Goal: Task Accomplishment & Management: Manage account settings

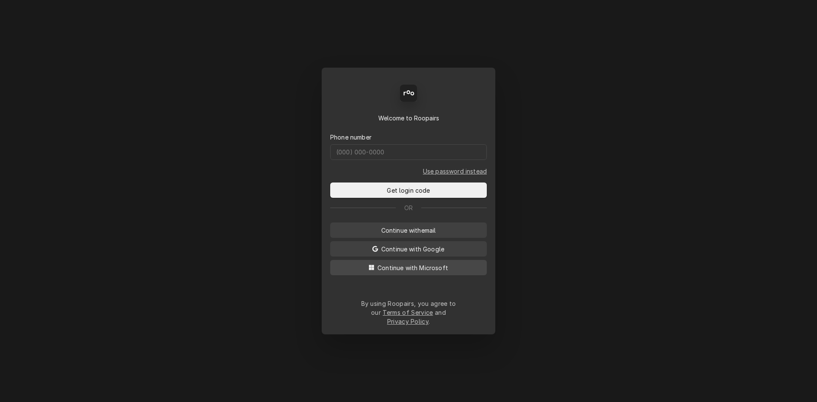
click at [437, 272] on span "Continue with Microsoft" at bounding box center [413, 267] width 74 height 9
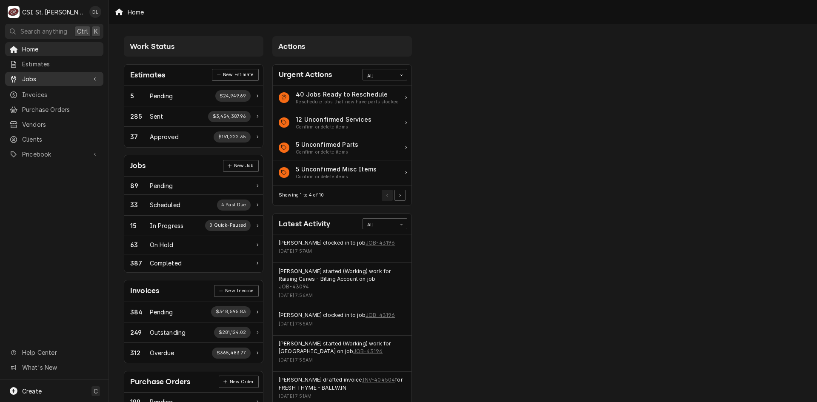
click at [31, 77] on span "Jobs" at bounding box center [54, 78] width 64 height 9
click at [45, 91] on span "Jobs" at bounding box center [60, 93] width 77 height 9
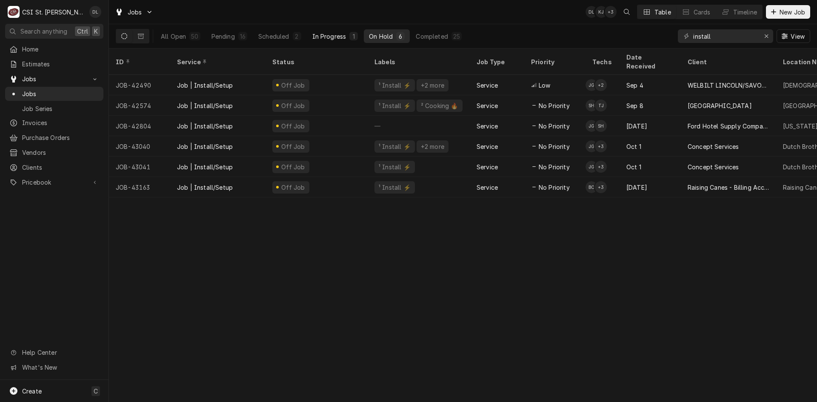
click at [336, 38] on div "In Progress" at bounding box center [329, 36] width 34 height 9
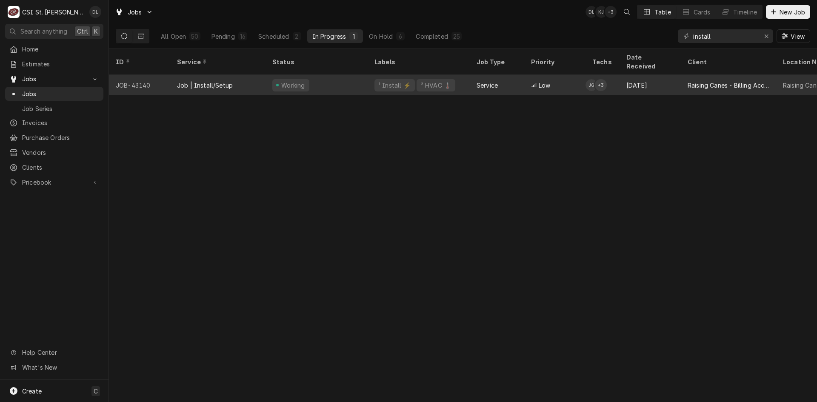
click at [480, 81] on div "Service" at bounding box center [486, 85] width 21 height 9
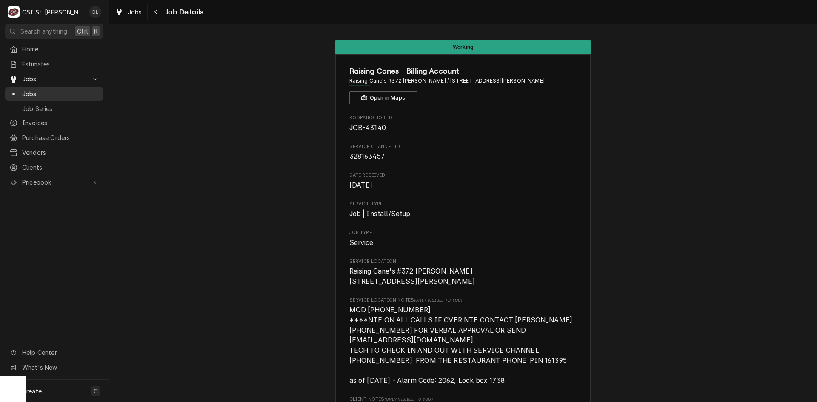
click at [73, 93] on span "Jobs" at bounding box center [60, 93] width 77 height 9
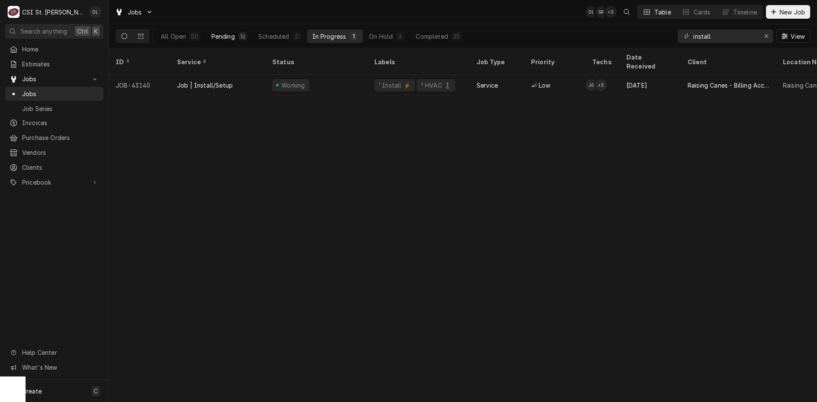
click at [234, 36] on div "Pending" at bounding box center [222, 36] width 23 height 9
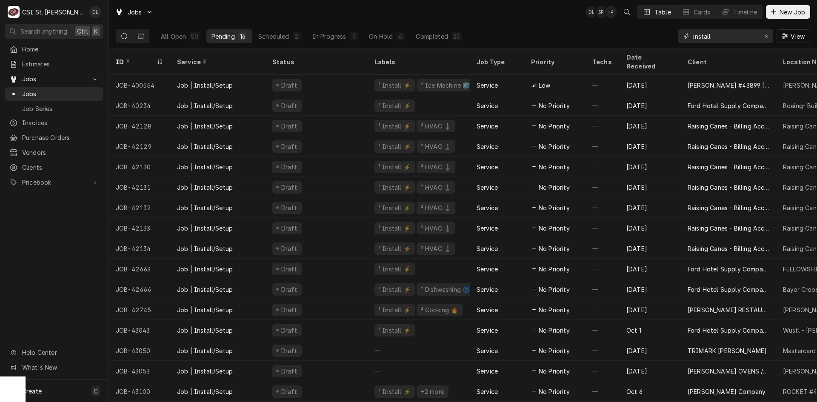
click at [744, 36] on input "install" at bounding box center [725, 36] width 64 height 14
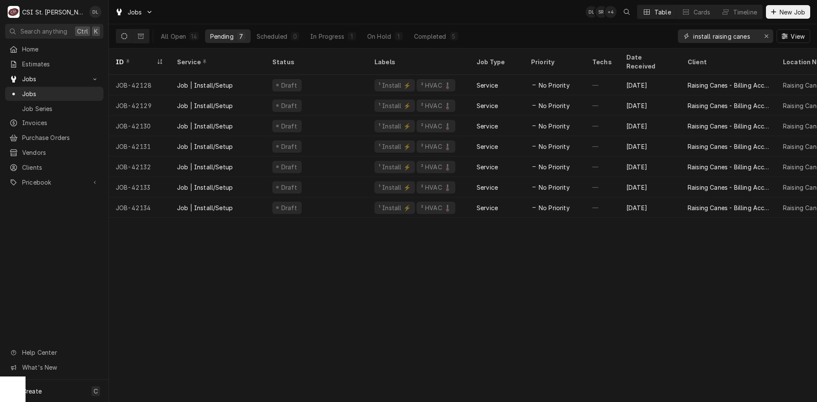
type input "install raising canes"
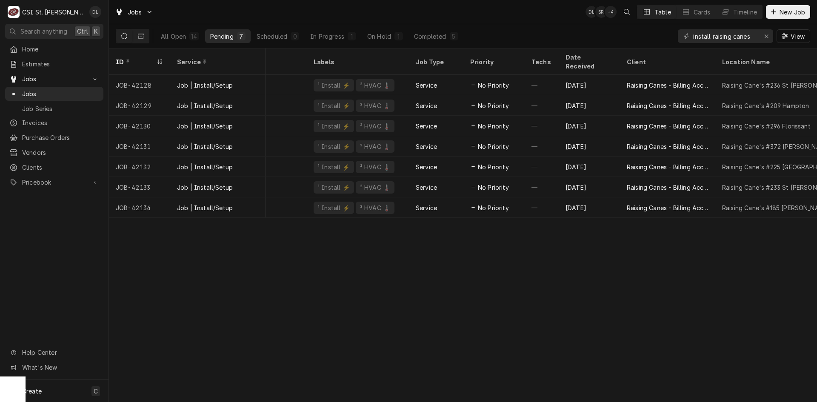
scroll to position [0, 164]
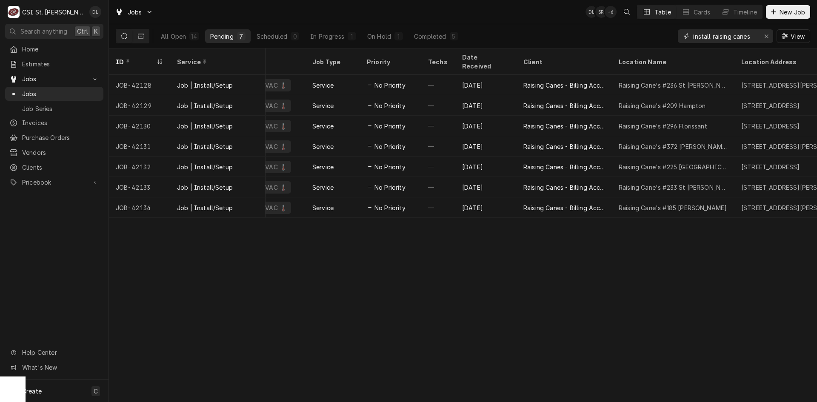
drag, startPoint x: 766, startPoint y: 34, endPoint x: 745, endPoint y: 37, distance: 21.1
click at [766, 34] on icon "Erase input" at bounding box center [766, 36] width 5 height 6
click at [736, 37] on input "Dynamic Content Wrapper" at bounding box center [733, 36] width 80 height 14
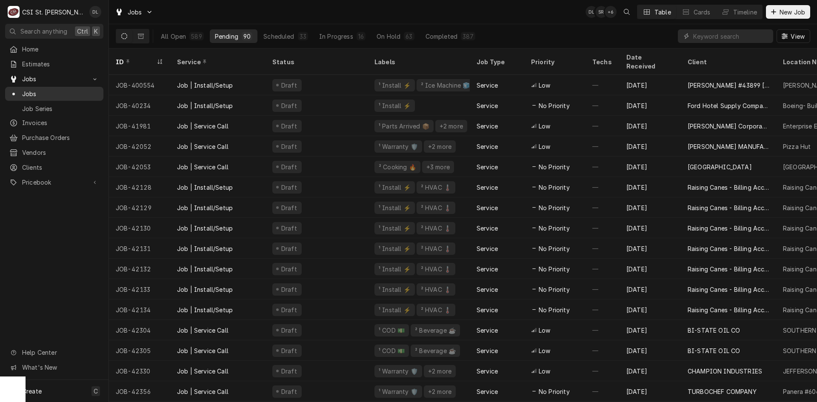
click at [43, 87] on link "Jobs" at bounding box center [54, 94] width 98 height 14
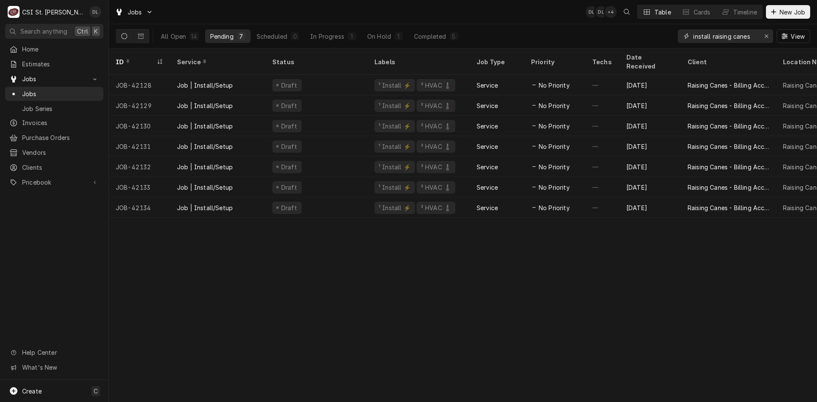
click at [763, 36] on div "Erase input" at bounding box center [766, 36] width 9 height 9
click at [738, 37] on input "Dynamic Content Wrapper" at bounding box center [733, 36] width 80 height 14
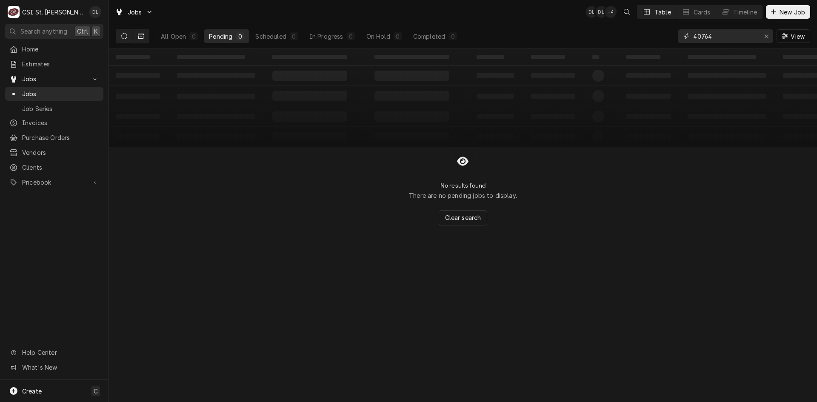
type input "40764"
click at [142, 35] on icon "Dynamic Content Wrapper" at bounding box center [141, 36] width 6 height 5
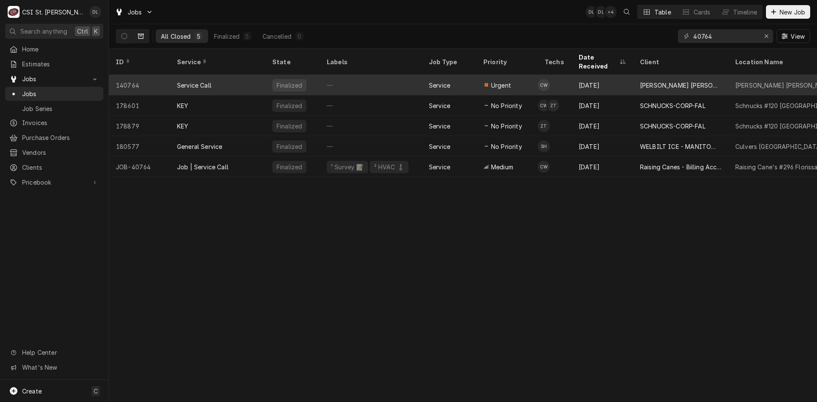
click at [509, 79] on div "Urgent" at bounding box center [506, 85] width 61 height 20
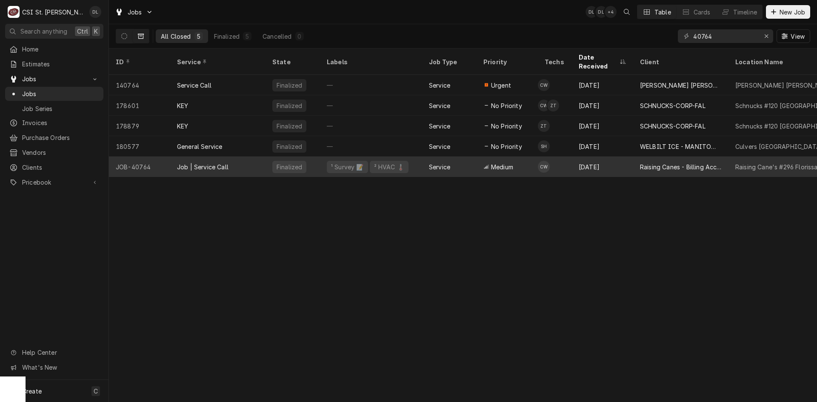
click at [527, 161] on div "Medium" at bounding box center [506, 167] width 61 height 20
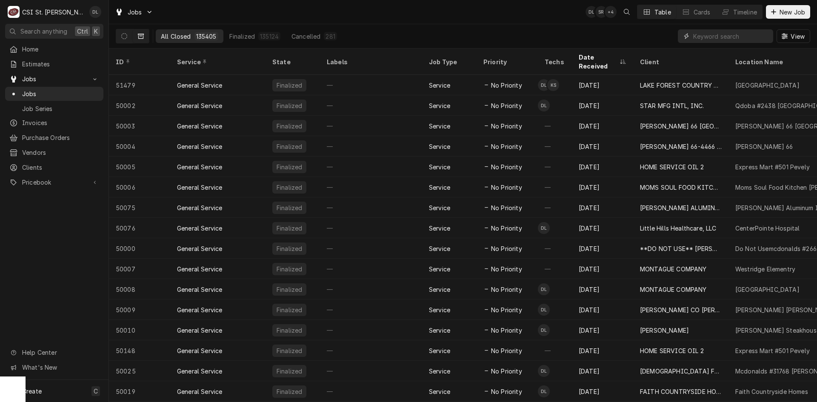
click at [747, 37] on input "Dynamic Content Wrapper" at bounding box center [731, 36] width 76 height 14
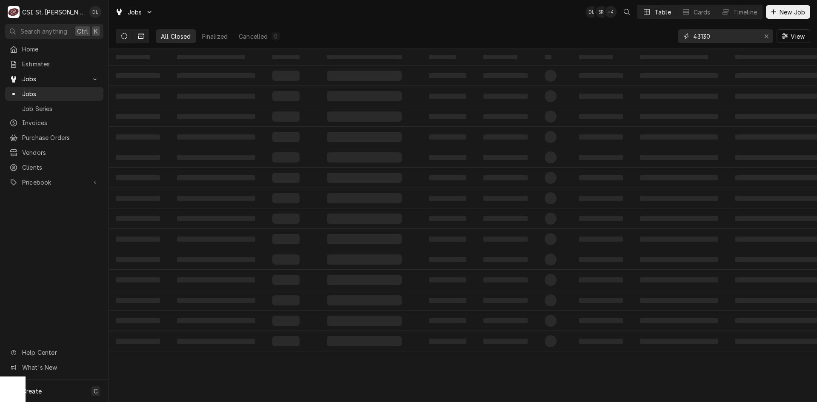
type input "43130"
click at [127, 34] on button "Dynamic Content Wrapper" at bounding box center [124, 36] width 16 height 14
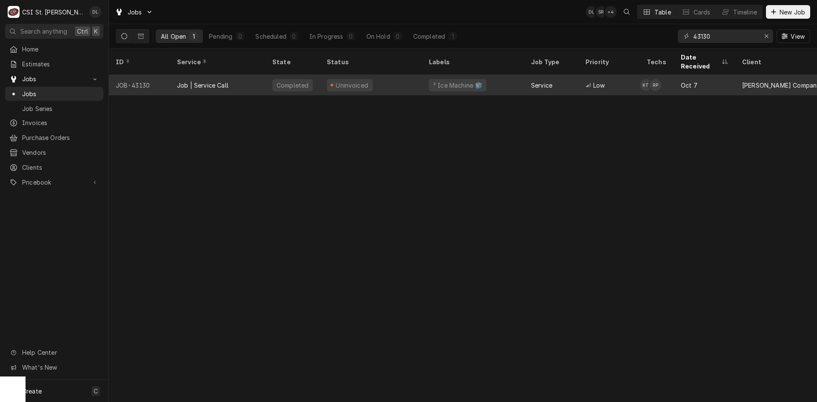
click at [402, 75] on div "Uninvoiced" at bounding box center [371, 85] width 102 height 20
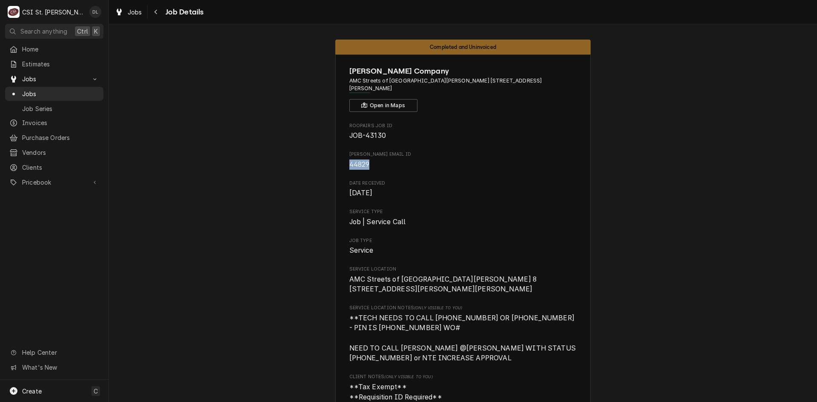
drag, startPoint x: 379, startPoint y: 155, endPoint x: 343, endPoint y: 158, distance: 35.9
copy span "44829"
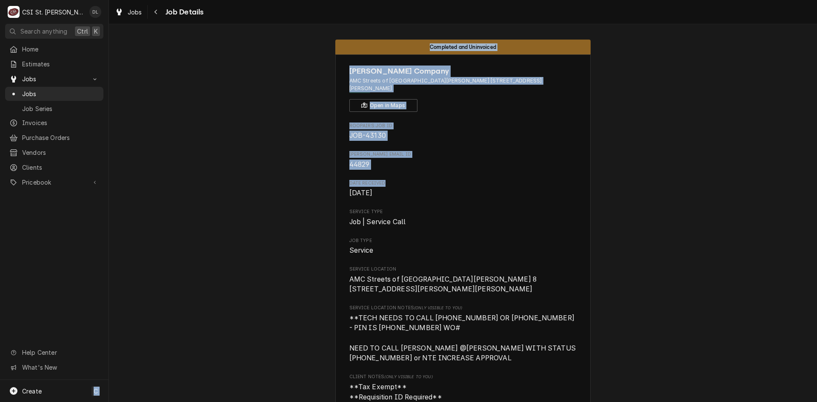
drag, startPoint x: 31, startPoint y: 163, endPoint x: 114, endPoint y: 131, distance: 89.5
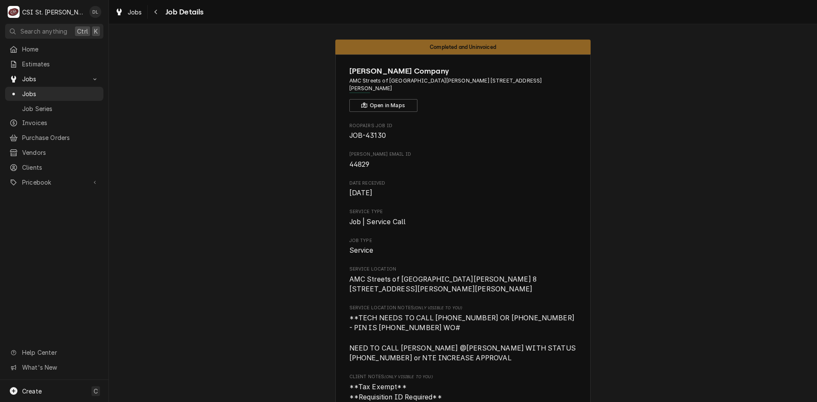
click at [51, 61] on span "Estimates" at bounding box center [60, 64] width 77 height 9
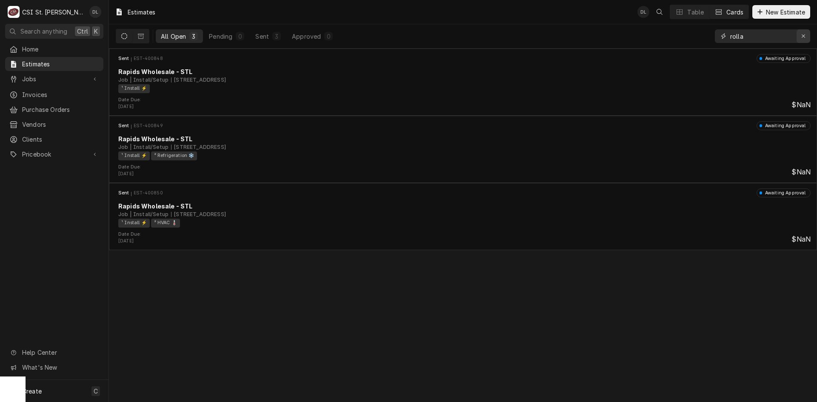
click at [802, 36] on icon "Erase input" at bounding box center [803, 36] width 5 height 6
click at [785, 36] on input "Dynamic Content Wrapper" at bounding box center [770, 36] width 80 height 14
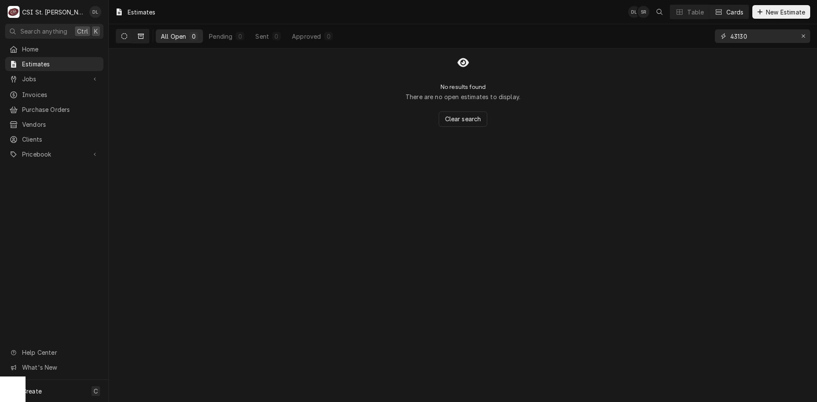
type input "43130"
click at [143, 37] on icon "Dynamic Content Wrapper" at bounding box center [141, 36] width 6 height 5
click at [127, 32] on button "Dynamic Content Wrapper" at bounding box center [124, 36] width 16 height 14
click at [50, 77] on span "Jobs" at bounding box center [54, 78] width 64 height 9
click at [74, 93] on span "Jobs" at bounding box center [60, 93] width 77 height 9
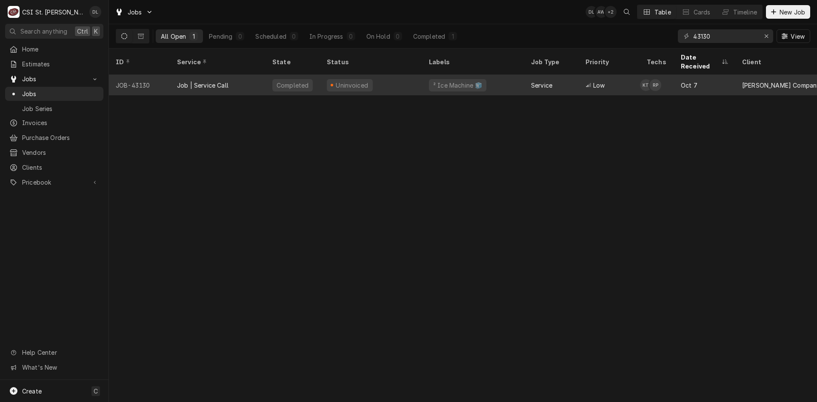
click at [425, 78] on div "² Ice Machine 🧊" at bounding box center [473, 85] width 102 height 20
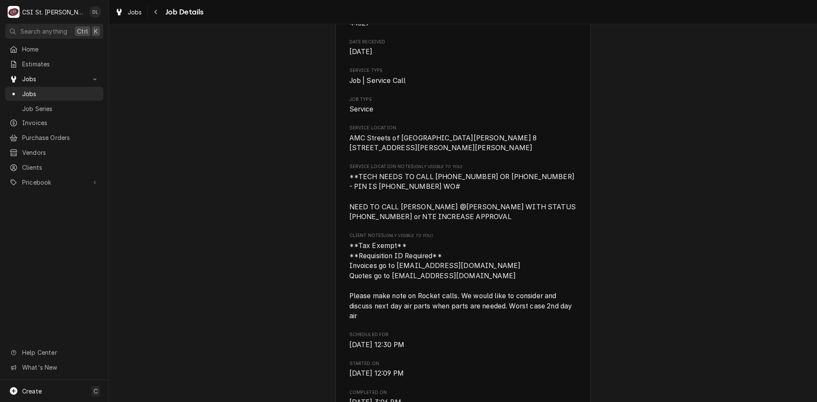
scroll to position [255, 0]
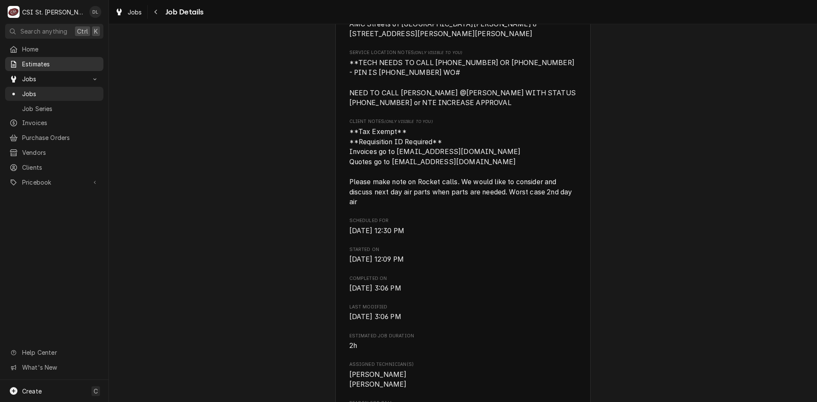
click at [36, 55] on div "Home Estimates Jobs Jobs Job Series Invoices Purchase Orders Vendors Clients Pr…" at bounding box center [54, 116] width 108 height 148
click at [38, 60] on span "Estimates" at bounding box center [60, 64] width 77 height 9
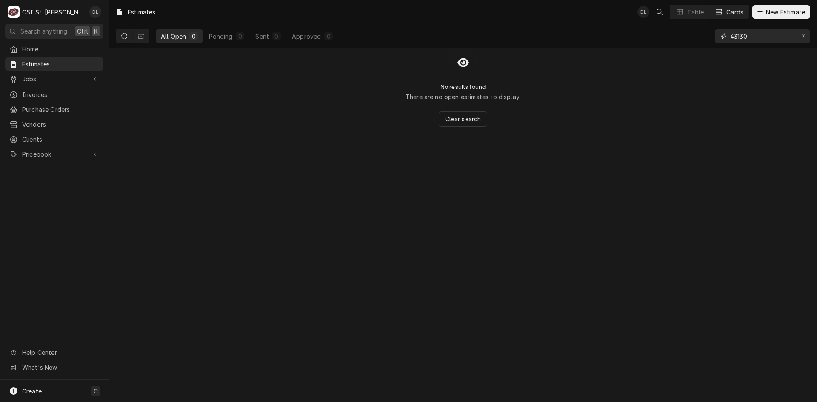
click at [761, 39] on input "43130" at bounding box center [762, 36] width 64 height 14
drag, startPoint x: 761, startPoint y: 39, endPoint x: 672, endPoint y: 33, distance: 89.5
click at [680, 33] on div "All Open 0 Pending 0 Sent 0 Approved 0 43130" at bounding box center [463, 36] width 694 height 24
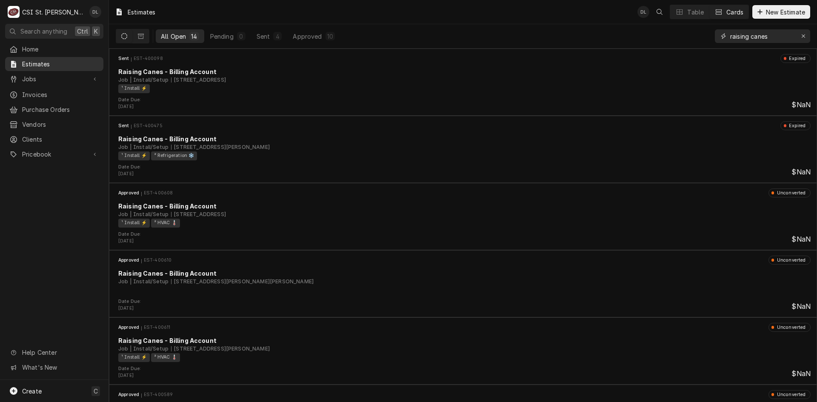
type input "raising canes"
click at [24, 68] on link "Estimates" at bounding box center [54, 64] width 98 height 14
click at [43, 80] on span "Jobs" at bounding box center [54, 78] width 64 height 9
click at [125, 36] on icon "Dynamic Content Wrapper" at bounding box center [124, 36] width 6 height 6
click at [135, 35] on button "Dynamic Content Wrapper" at bounding box center [141, 36] width 16 height 14
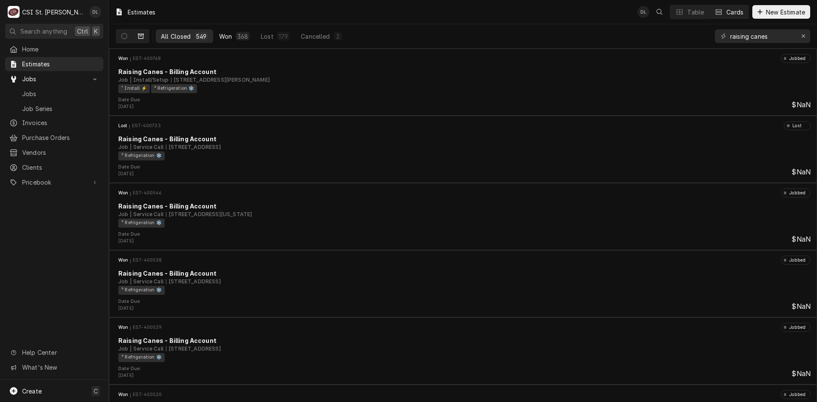
click at [237, 39] on div "368" at bounding box center [242, 36] width 11 height 9
click at [775, 36] on input "raising canes" at bounding box center [762, 36] width 64 height 14
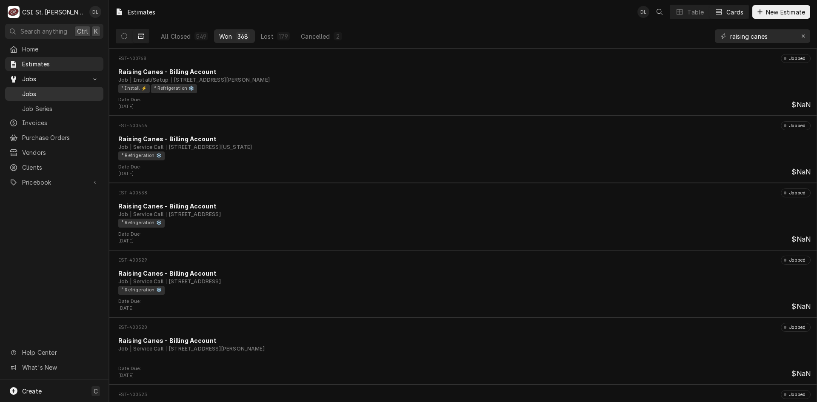
click at [46, 89] on span "Jobs" at bounding box center [60, 93] width 77 height 9
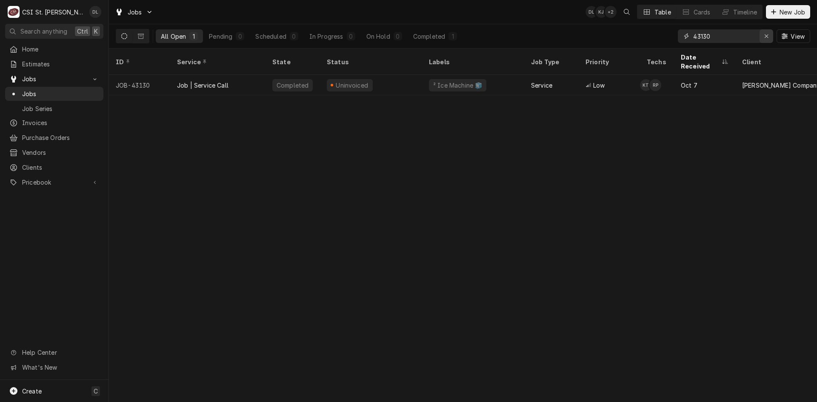
click at [761, 35] on button "Erase input" at bounding box center [766, 36] width 14 height 14
click at [757, 36] on input "Dynamic Content Wrapper" at bounding box center [733, 36] width 80 height 14
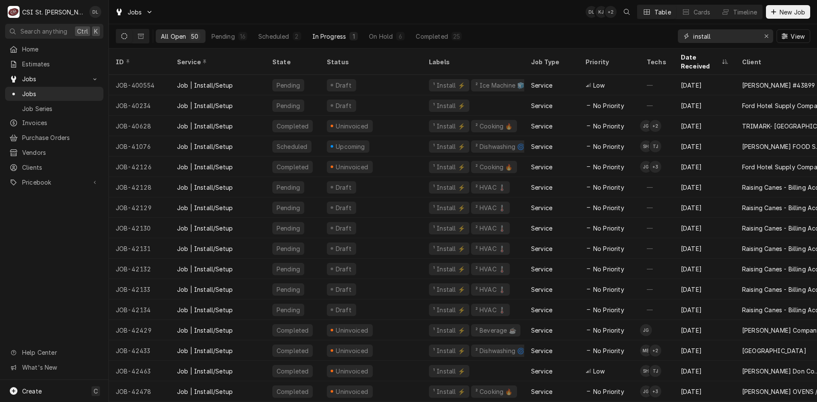
type input "install"
click at [330, 38] on div "In Progress" at bounding box center [329, 36] width 34 height 9
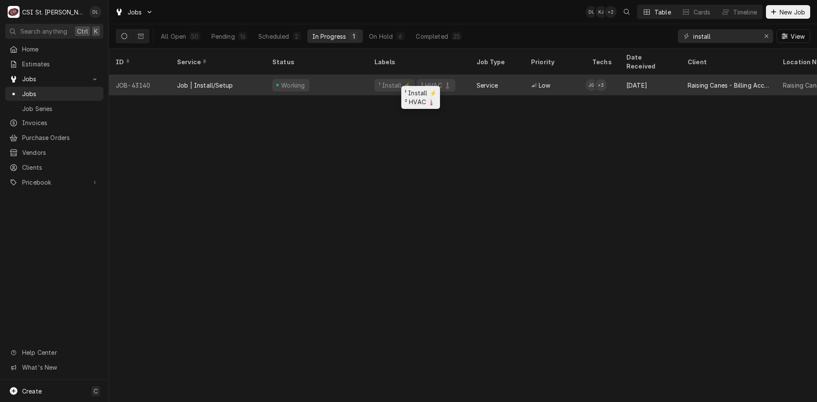
click at [378, 81] on div "¹ Install ⚡️" at bounding box center [395, 85] width 34 height 9
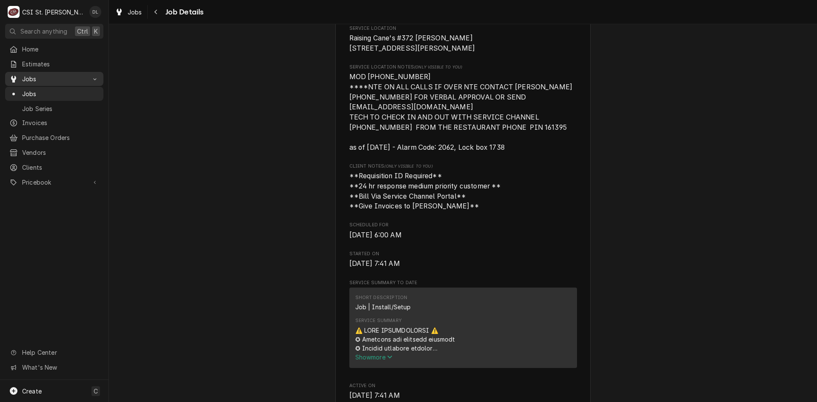
scroll to position [170, 0]
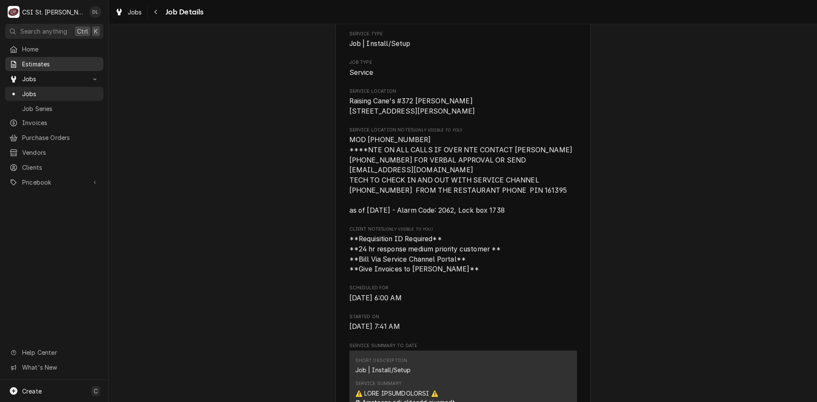
click at [28, 60] on span "Estimates" at bounding box center [60, 64] width 77 height 9
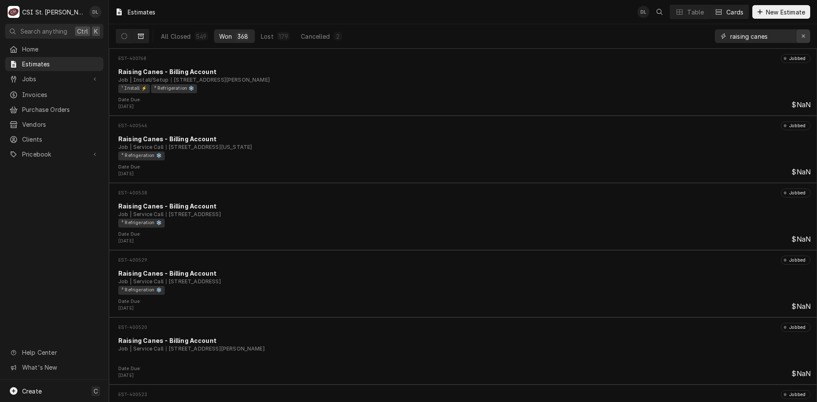
click at [802, 33] on icon "Erase input" at bounding box center [803, 36] width 5 height 6
click at [778, 35] on input "Dynamic Content Wrapper" at bounding box center [770, 36] width 80 height 14
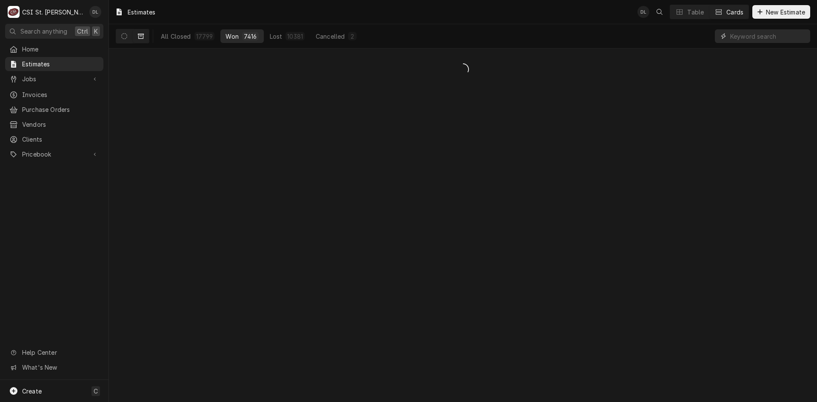
click at [772, 36] on input "Dynamic Content Wrapper" at bounding box center [768, 36] width 76 height 14
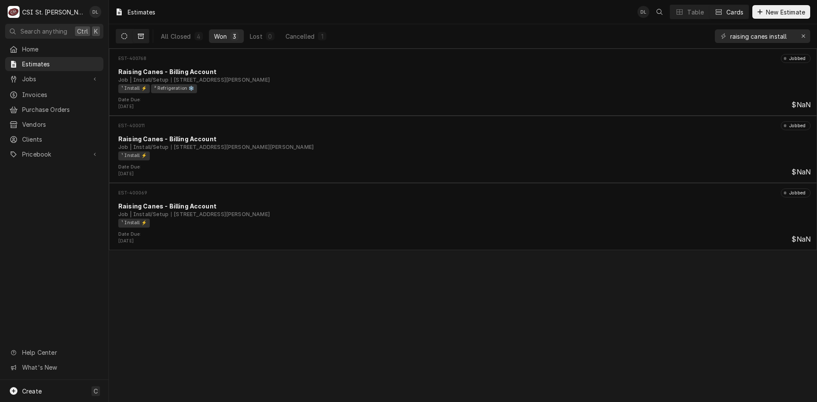
click at [126, 35] on icon "Dynamic Content Wrapper" at bounding box center [124, 36] width 6 height 6
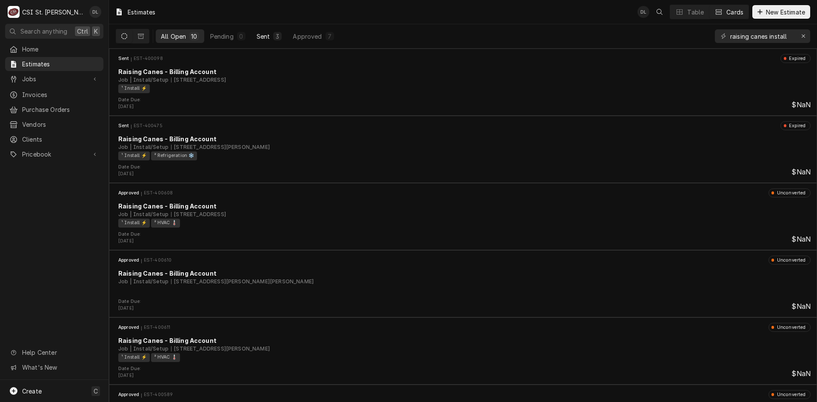
click at [257, 36] on div "Sent" at bounding box center [263, 36] width 14 height 9
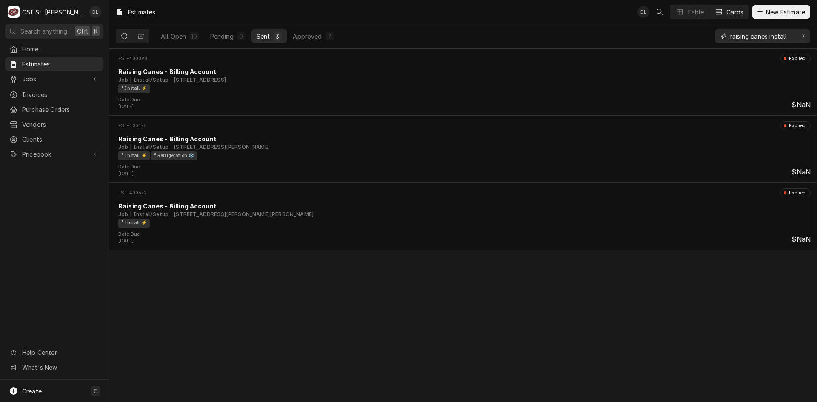
click at [786, 35] on input "raising canes install" at bounding box center [762, 36] width 64 height 14
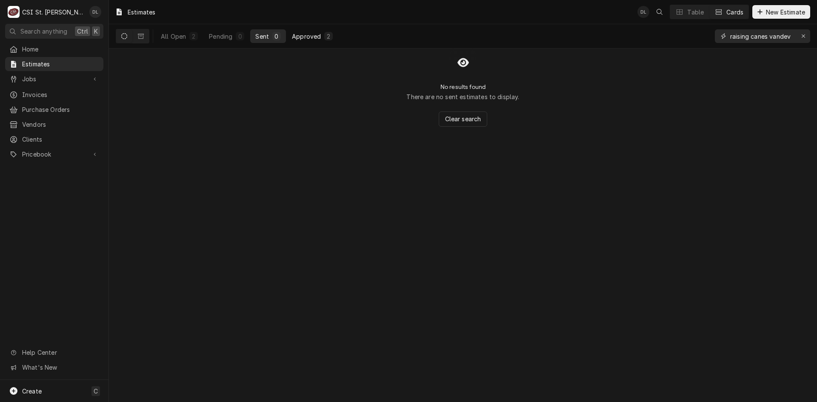
type input "raising canes vandev"
click at [311, 40] on button "Approved 2" at bounding box center [312, 36] width 51 height 14
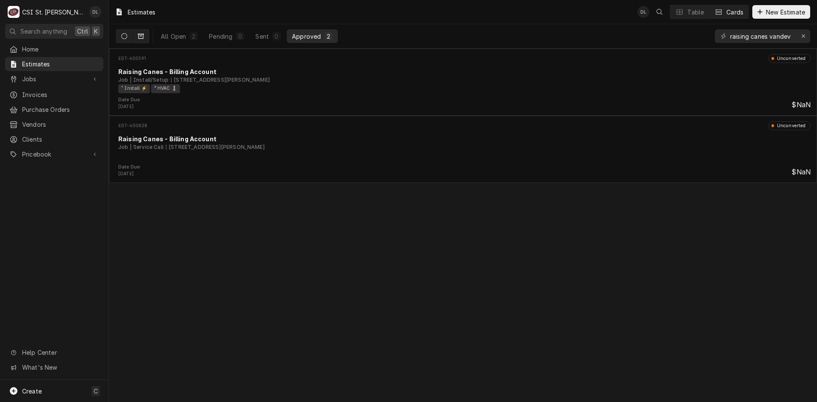
click at [143, 37] on icon "Dynamic Content Wrapper" at bounding box center [141, 36] width 6 height 5
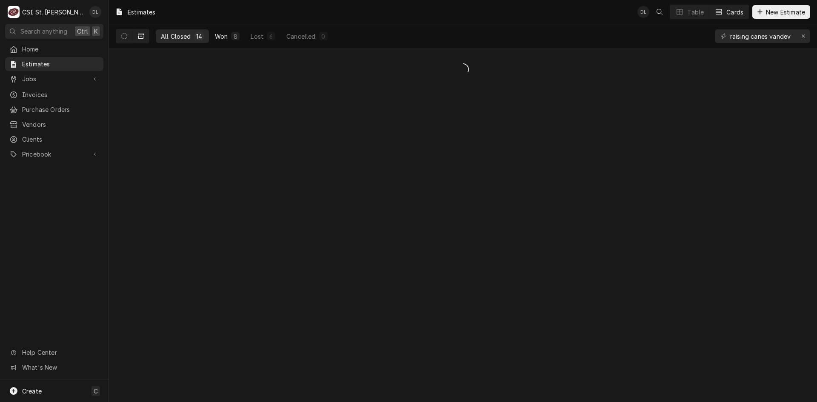
click at [211, 35] on button "Won 8" at bounding box center [227, 36] width 35 height 14
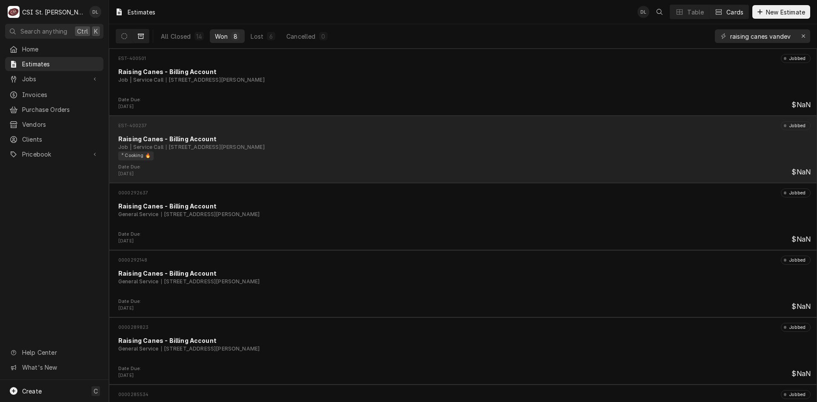
click at [407, 149] on div "Job | Service Call 805 S Vandeventer Ave, St Louis, MO 63110" at bounding box center [464, 147] width 692 height 8
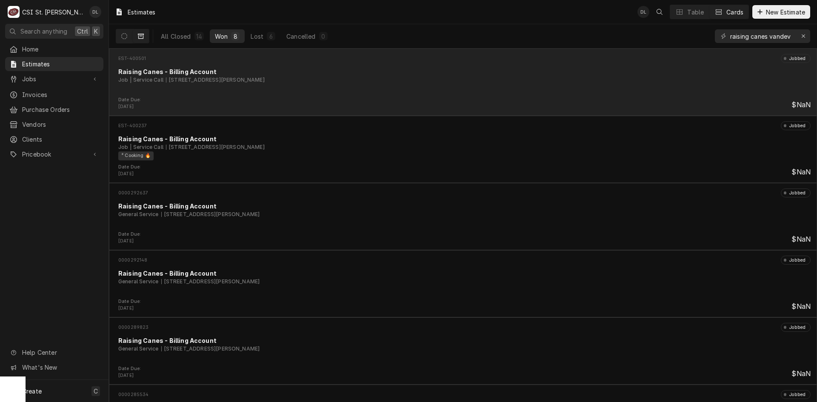
click at [367, 83] on div "Job | Service Call 805 S Vandeventer Ave, St Louis, MO 63110" at bounding box center [464, 80] width 692 height 8
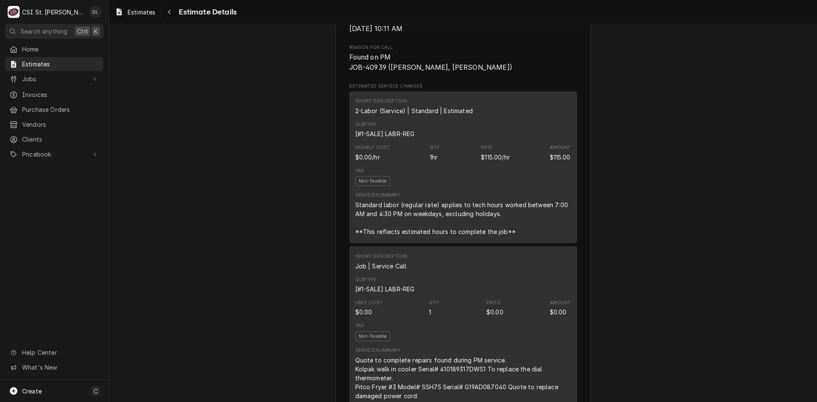
scroll to position [425, 0]
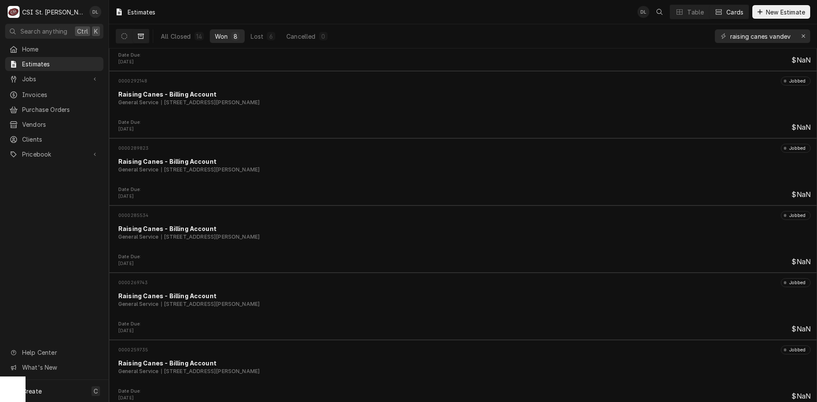
scroll to position [184, 0]
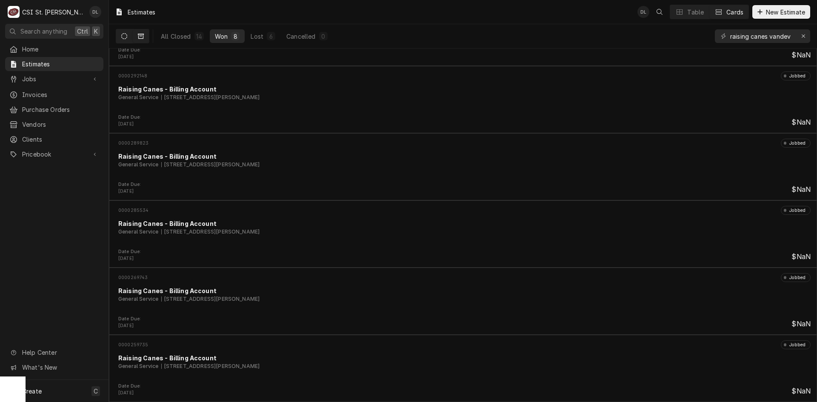
click at [125, 37] on icon "Dynamic Content Wrapper" at bounding box center [124, 36] width 6 height 6
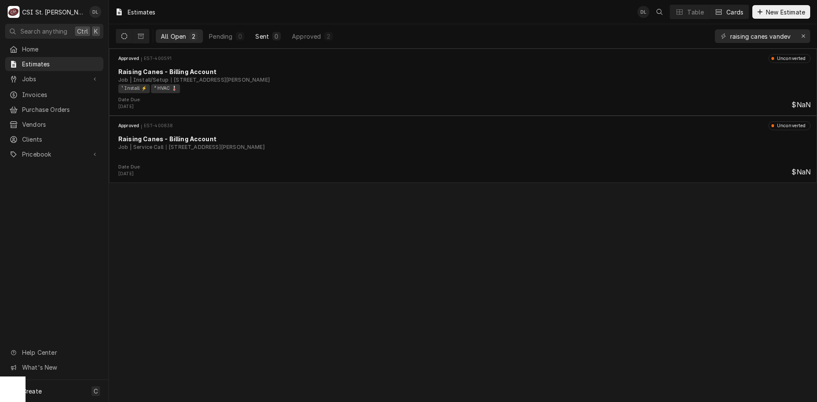
click at [260, 34] on div "Sent" at bounding box center [262, 36] width 14 height 9
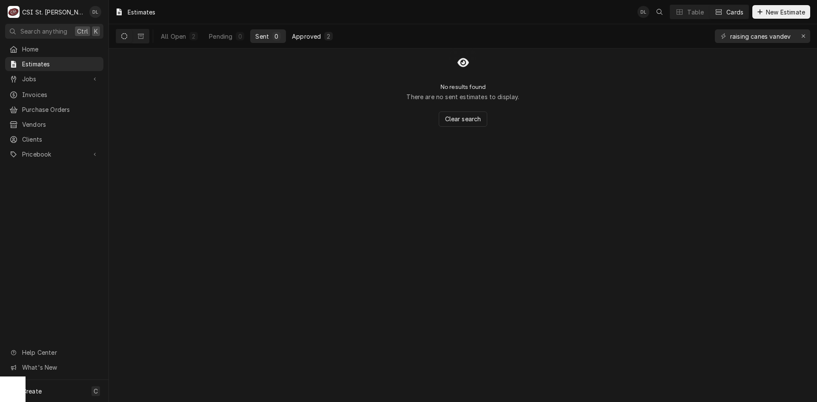
click at [313, 33] on div "Approved" at bounding box center [306, 36] width 29 height 9
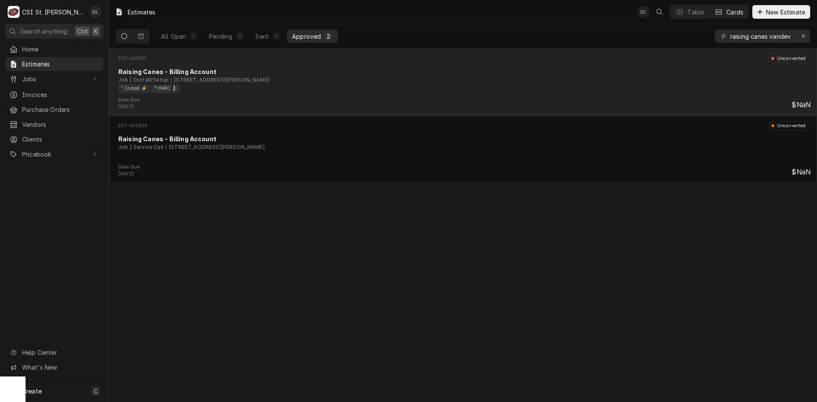
click at [397, 91] on div "¹ Install ⚡️ ² HVAC 🌡️" at bounding box center [461, 88] width 686 height 9
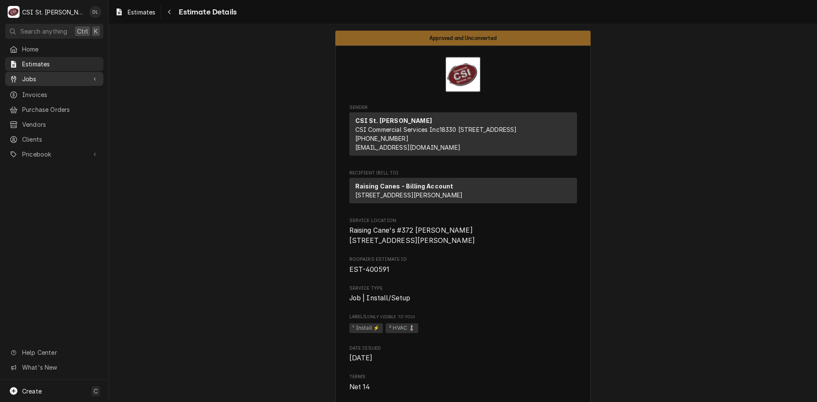
click at [34, 74] on span "Jobs" at bounding box center [54, 78] width 64 height 9
click at [57, 93] on span "Jobs" at bounding box center [60, 93] width 77 height 9
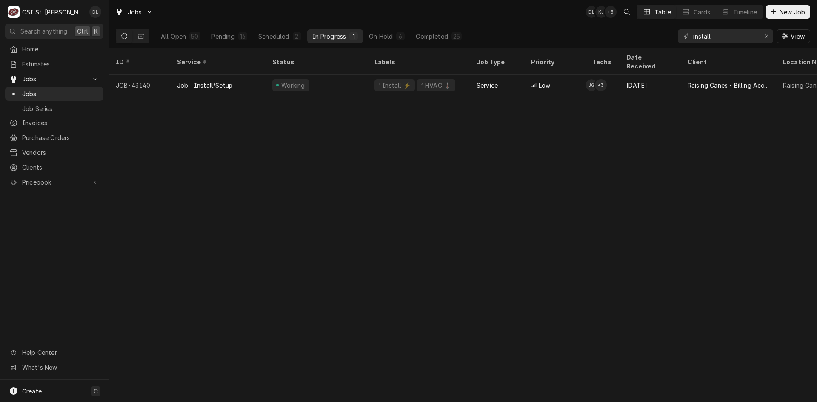
click at [126, 36] on icon "Dynamic Content Wrapper" at bounding box center [124, 36] width 6 height 6
click at [143, 33] on icon "Dynamic Content Wrapper" at bounding box center [141, 36] width 6 height 6
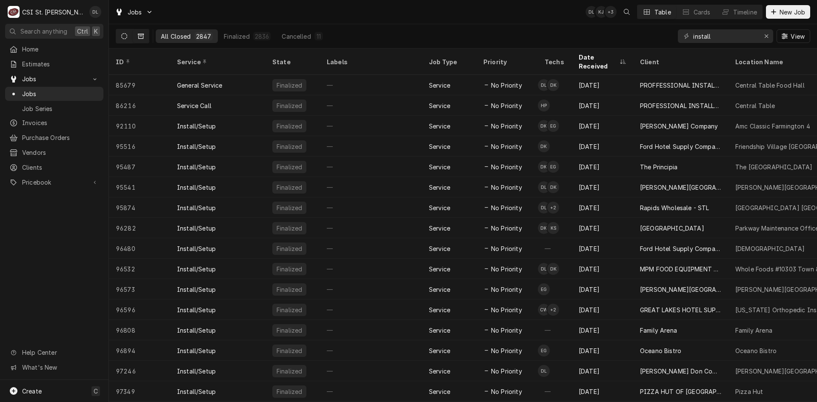
click at [122, 36] on icon "Dynamic Content Wrapper" at bounding box center [124, 36] width 6 height 6
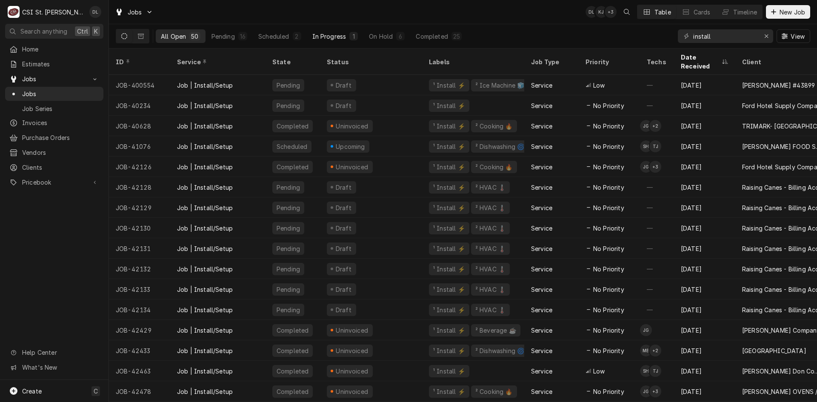
click at [343, 32] on div "In Progress" at bounding box center [329, 36] width 34 height 9
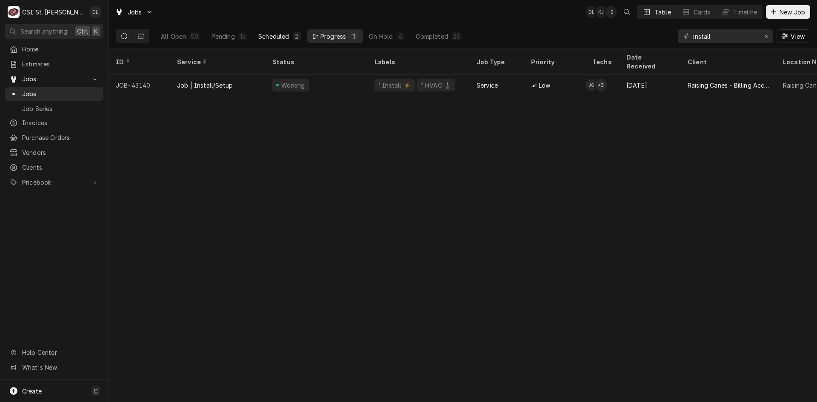
click at [286, 40] on div "Scheduled" at bounding box center [273, 36] width 31 height 9
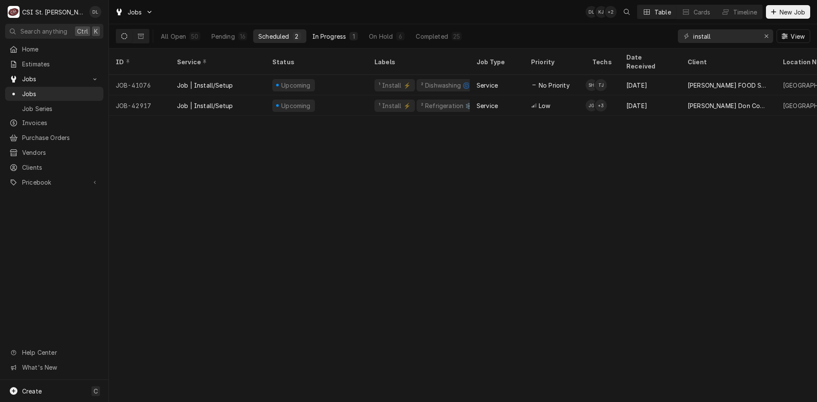
click at [326, 37] on div "In Progress" at bounding box center [329, 36] width 34 height 9
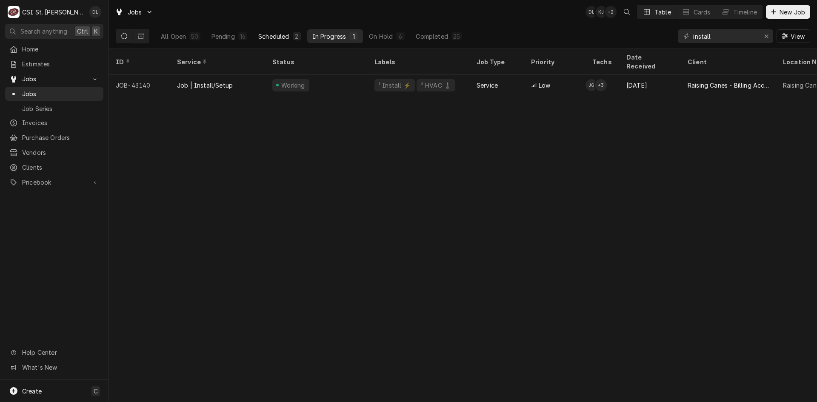
click at [279, 36] on div "Scheduled" at bounding box center [273, 36] width 31 height 9
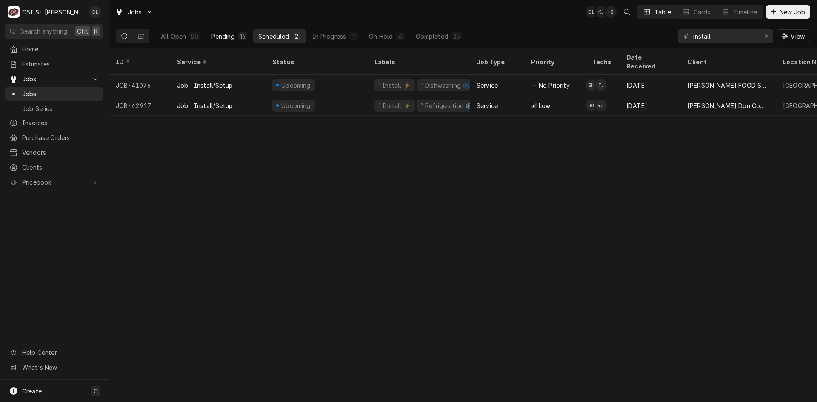
click at [230, 41] on button "Pending 16" at bounding box center [229, 36] width 46 height 14
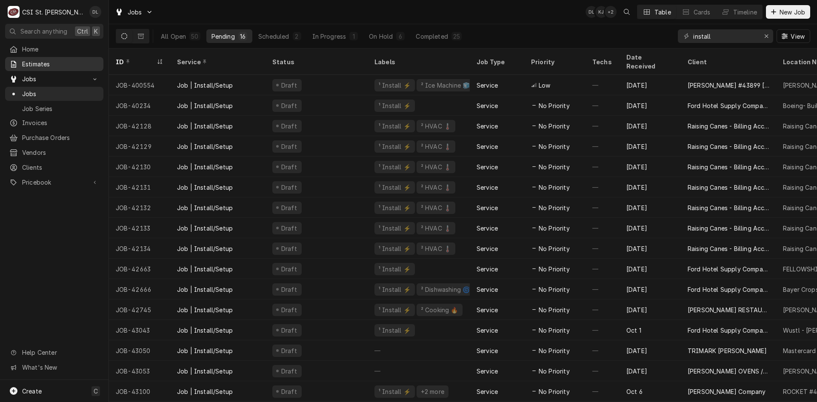
click at [58, 59] on div "Estimates" at bounding box center [54, 64] width 95 height 11
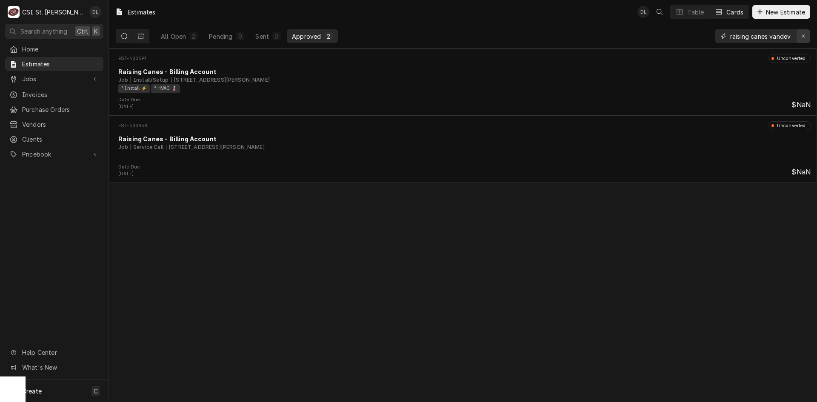
click at [804, 36] on icon "Erase input" at bounding box center [803, 36] width 5 height 6
click at [786, 36] on input "Dynamic Content Wrapper" at bounding box center [770, 36] width 80 height 14
type input "canes 372"
click at [126, 38] on icon "Dynamic Content Wrapper" at bounding box center [124, 36] width 6 height 6
click at [146, 35] on button "Dynamic Content Wrapper" at bounding box center [141, 36] width 16 height 14
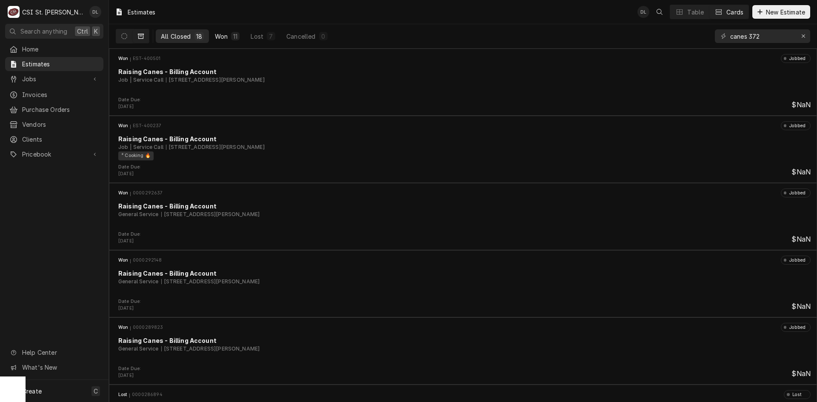
click at [219, 36] on div "Won" at bounding box center [221, 36] width 13 height 9
click at [265, 35] on button "Lost 7" at bounding box center [262, 36] width 35 height 14
click at [126, 32] on button "Dynamic Content Wrapper" at bounding box center [124, 36] width 16 height 14
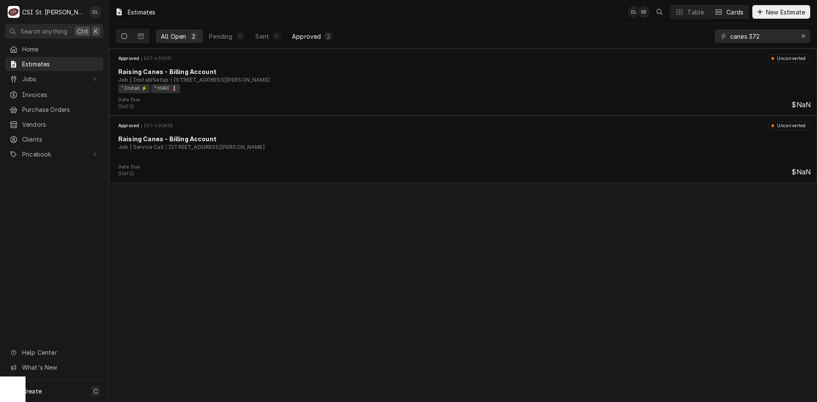
click at [314, 36] on div "Approved" at bounding box center [306, 36] width 29 height 9
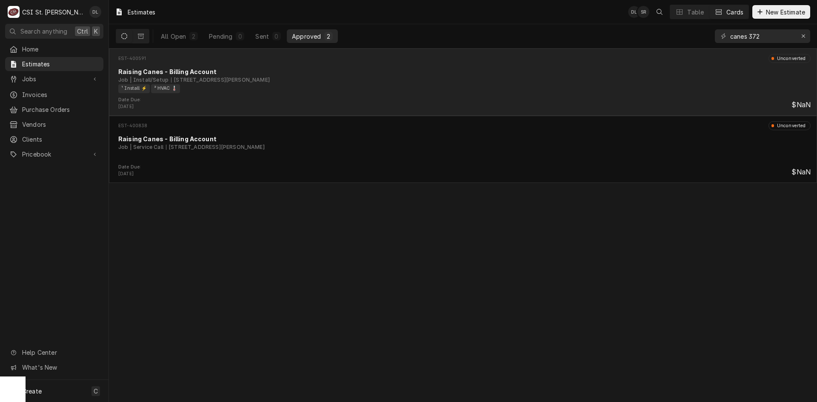
click at [417, 82] on div "Job | Install/Setup 805 S Vandeventer Ave, St Louis, MO 63110" at bounding box center [464, 80] width 692 height 8
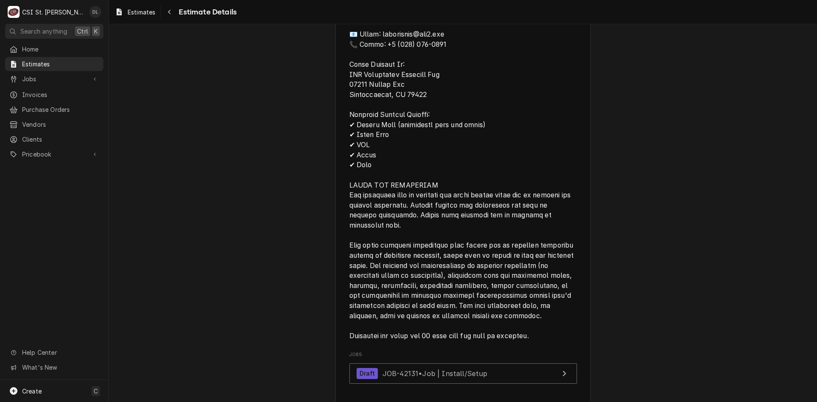
scroll to position [1946, 0]
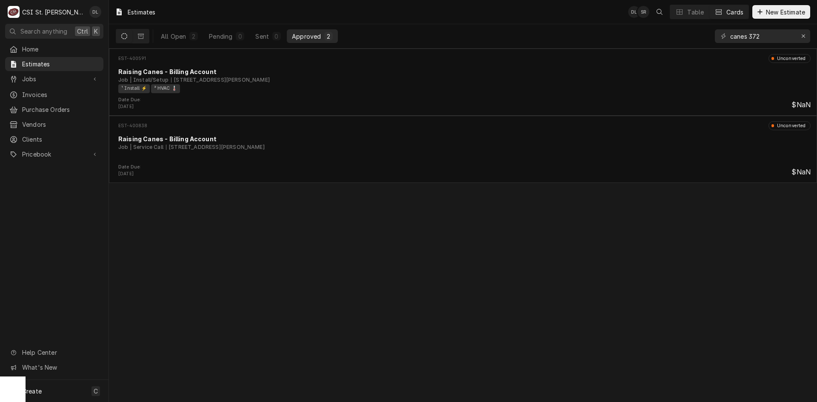
click at [131, 36] on button "Dynamic Content Wrapper" at bounding box center [124, 36] width 16 height 14
click at [191, 38] on div "2" at bounding box center [193, 36] width 5 height 9
click at [51, 81] on div "Jobs" at bounding box center [54, 79] width 95 height 11
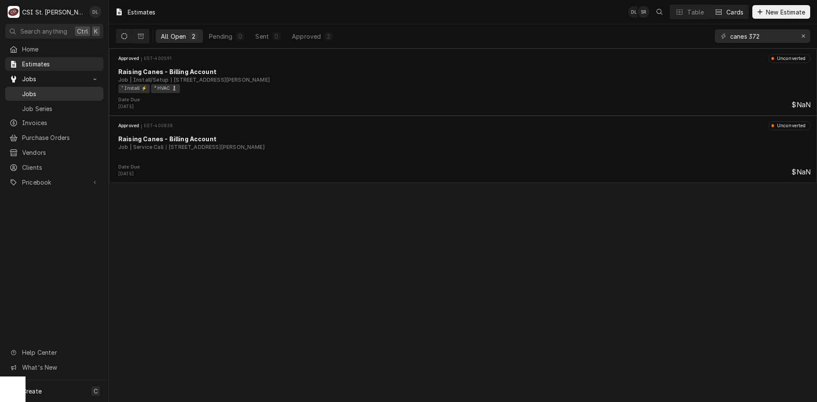
click at [62, 91] on span "Jobs" at bounding box center [60, 93] width 77 height 9
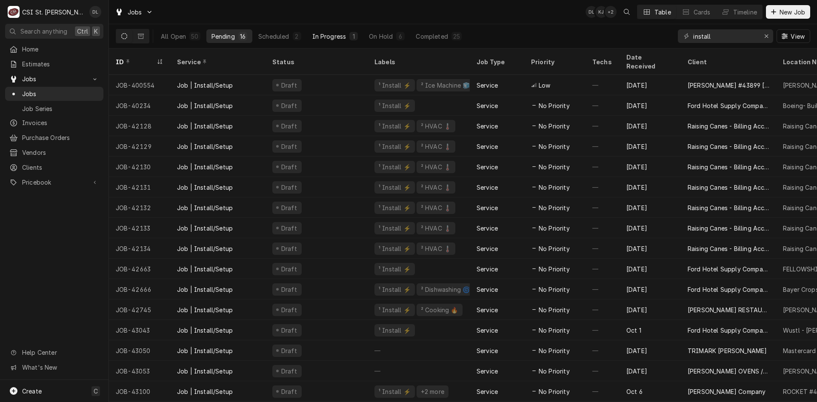
click at [345, 39] on div "In Progress" at bounding box center [329, 36] width 34 height 9
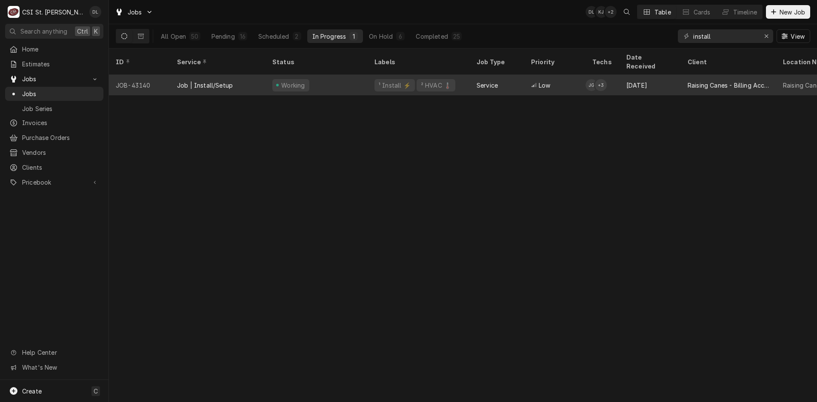
click at [468, 81] on div "¹ Install ⚡️ ² HVAC 🌡️" at bounding box center [419, 85] width 102 height 20
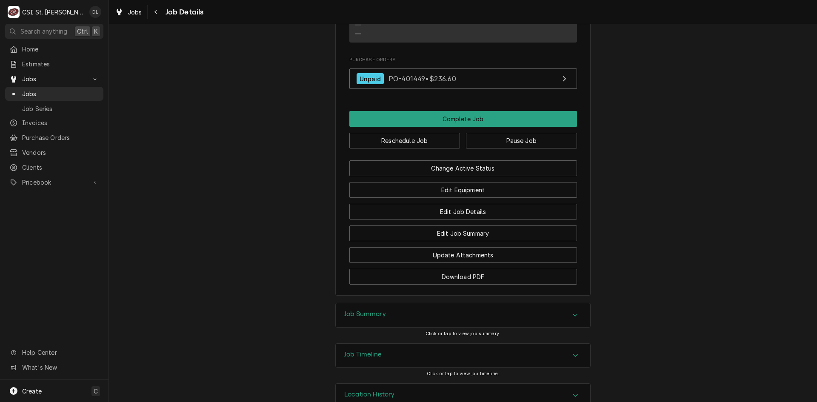
scroll to position [1052, 0]
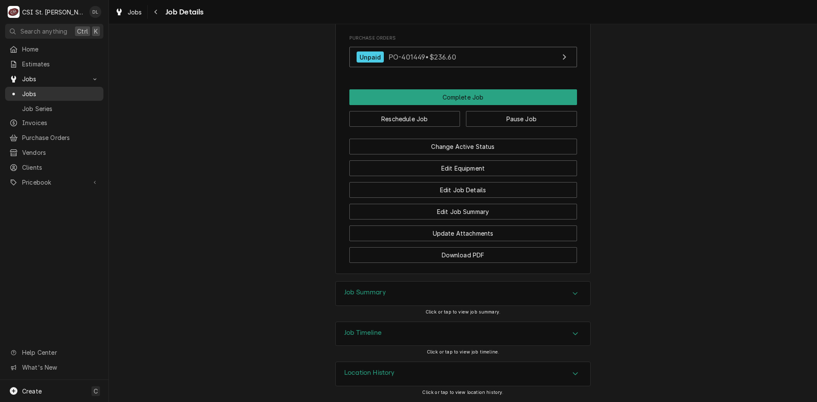
click at [30, 89] on span "Jobs" at bounding box center [60, 93] width 77 height 9
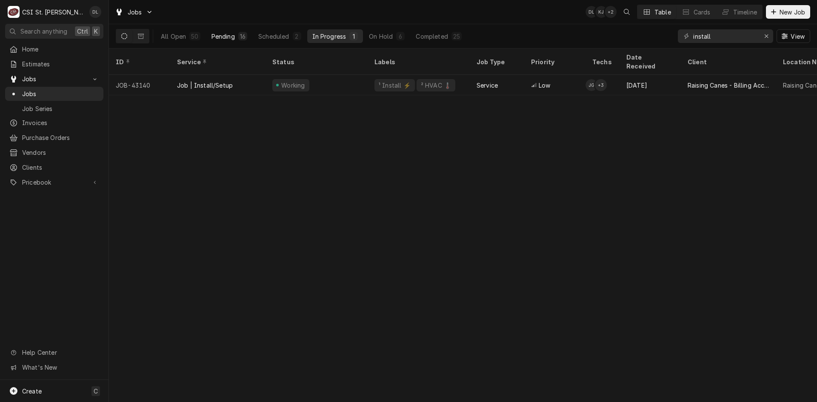
click at [236, 40] on button "Pending 16" at bounding box center [229, 36] width 46 height 14
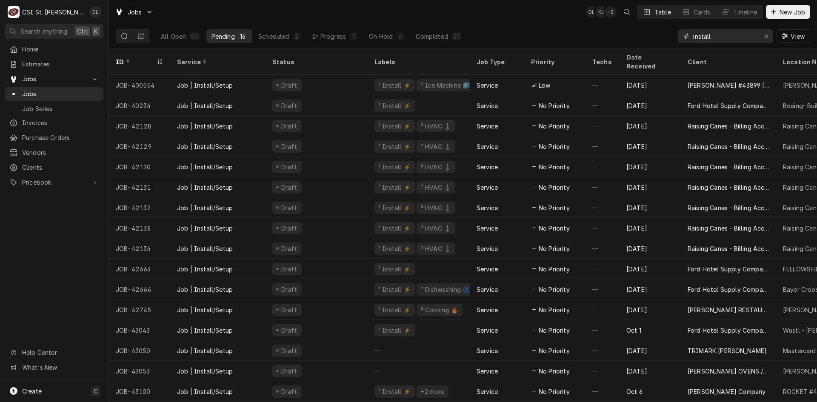
click at [723, 39] on input "install" at bounding box center [725, 36] width 64 height 14
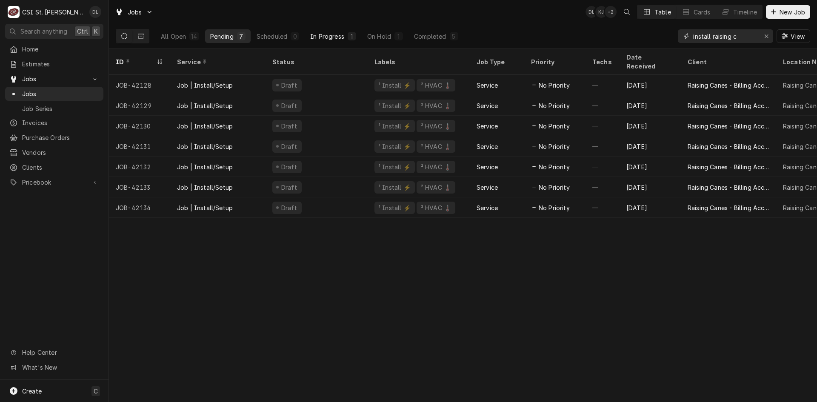
type input "install raising c"
click at [332, 36] on div "In Progress" at bounding box center [327, 36] width 34 height 9
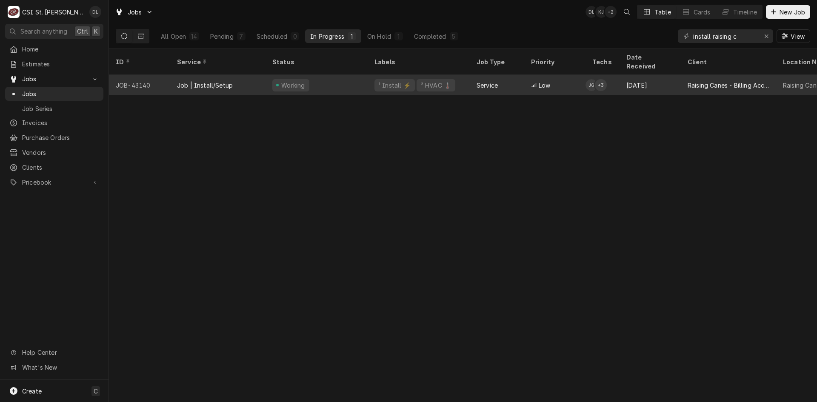
click at [526, 80] on div "Low" at bounding box center [554, 85] width 61 height 20
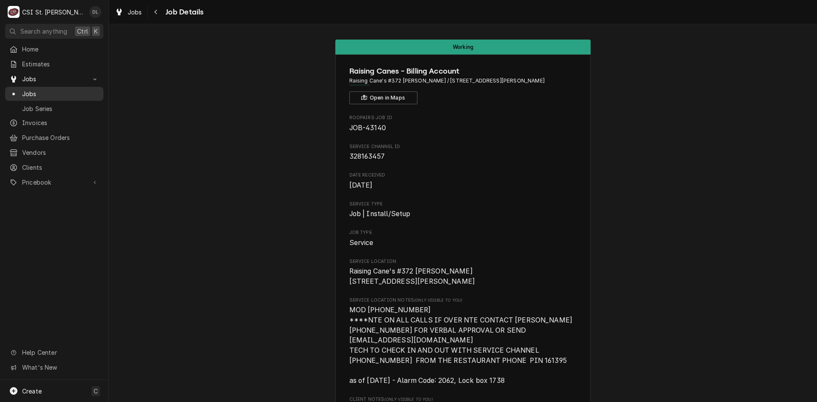
click at [35, 90] on span "Jobs" at bounding box center [60, 93] width 77 height 9
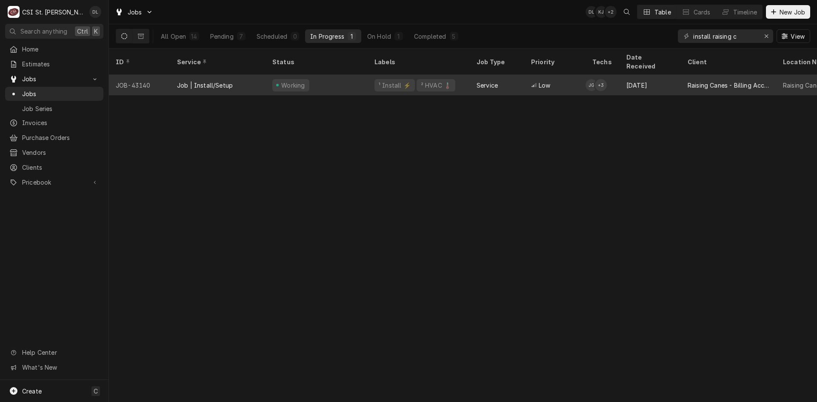
click at [359, 75] on div "Working" at bounding box center [316, 85] width 102 height 20
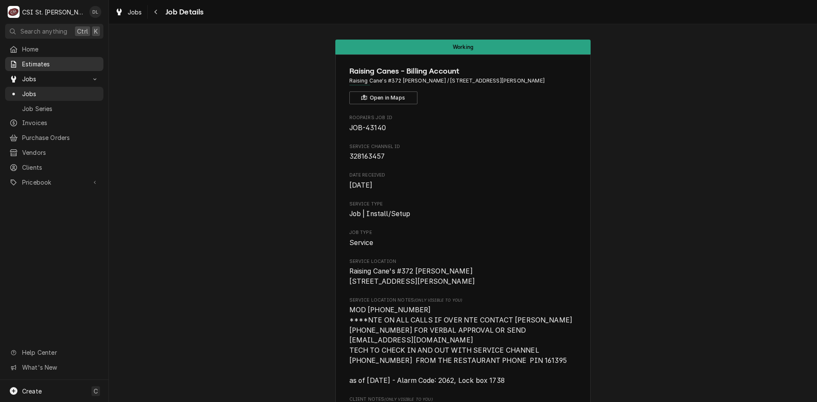
click at [49, 66] on div "Estimates" at bounding box center [54, 64] width 95 height 11
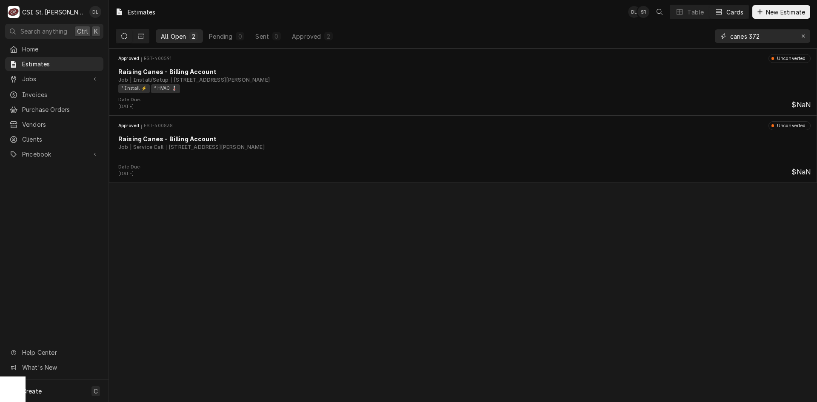
click at [784, 40] on input "canes 372" at bounding box center [762, 36] width 64 height 14
type input "canes 233"
click at [32, 74] on span "Jobs" at bounding box center [54, 78] width 64 height 9
drag, startPoint x: 232, startPoint y: 312, endPoint x: 169, endPoint y: 232, distance: 101.8
click at [169, 232] on div "Estimates DL SR Table Cards New Estimate All Open 1 Pending 0 Sent 0 Approved 1…" at bounding box center [463, 201] width 708 height 402
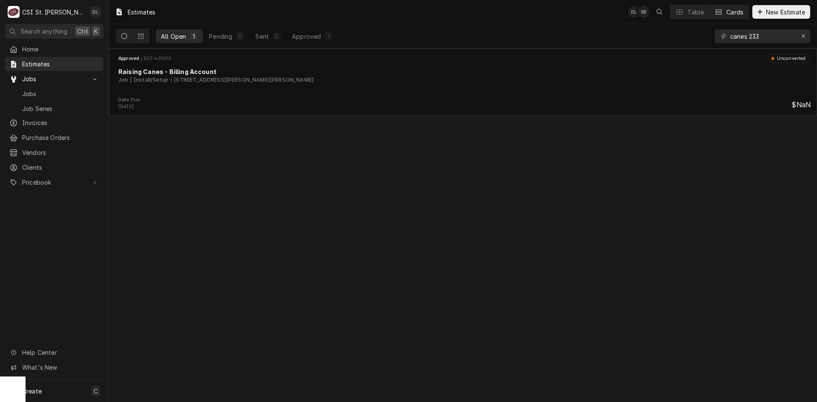
drag, startPoint x: 148, startPoint y: 233, endPoint x: 156, endPoint y: 265, distance: 33.7
click at [156, 265] on div "Estimates DL SR Table Cards New Estimate All Open 1 Pending 0 Sent 0 Approved 1…" at bounding box center [463, 201] width 708 height 402
click at [34, 88] on div "Jobs" at bounding box center [54, 93] width 95 height 11
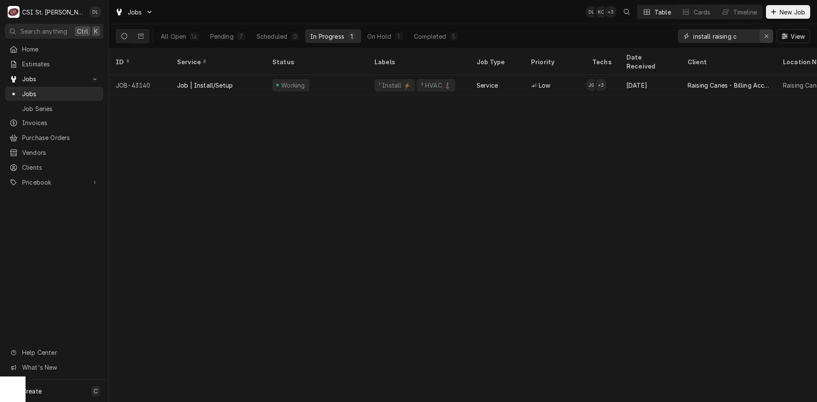
click at [768, 35] on icon "Erase input" at bounding box center [766, 36] width 5 height 6
click at [735, 34] on input "Dynamic Content Wrapper" at bounding box center [733, 36] width 80 height 14
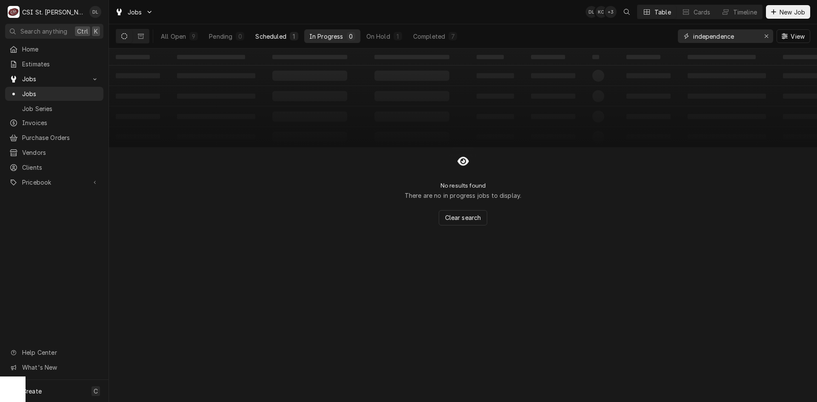
type input "independence"
click at [286, 37] on div "Scheduled" at bounding box center [270, 36] width 31 height 9
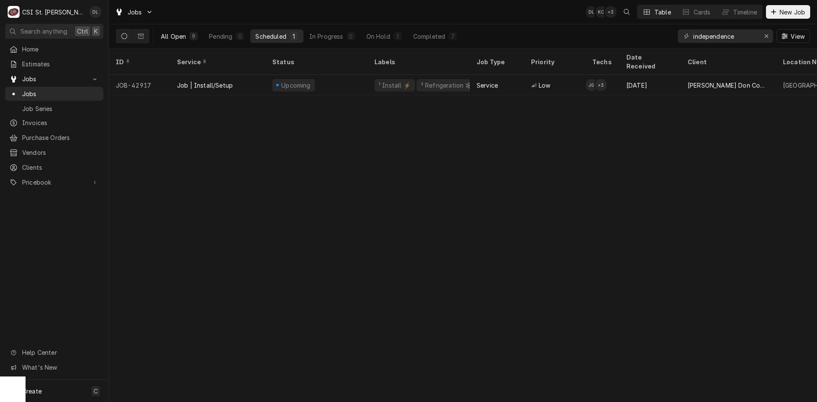
click at [185, 32] on button "All Open 9" at bounding box center [179, 36] width 47 height 14
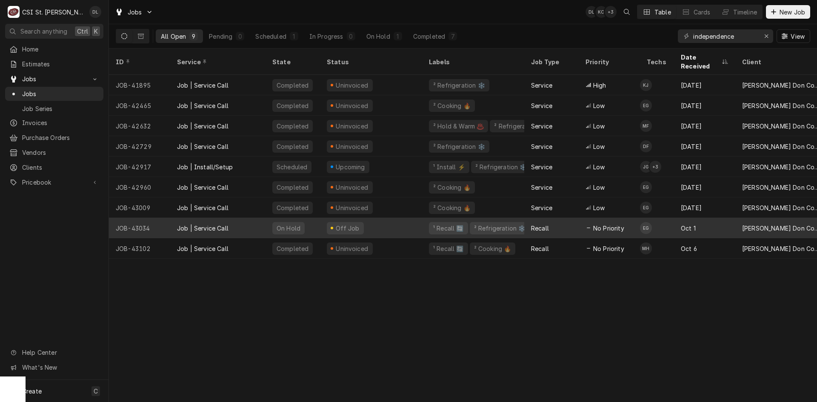
click at [603, 224] on span "No Priority" at bounding box center [608, 228] width 31 height 9
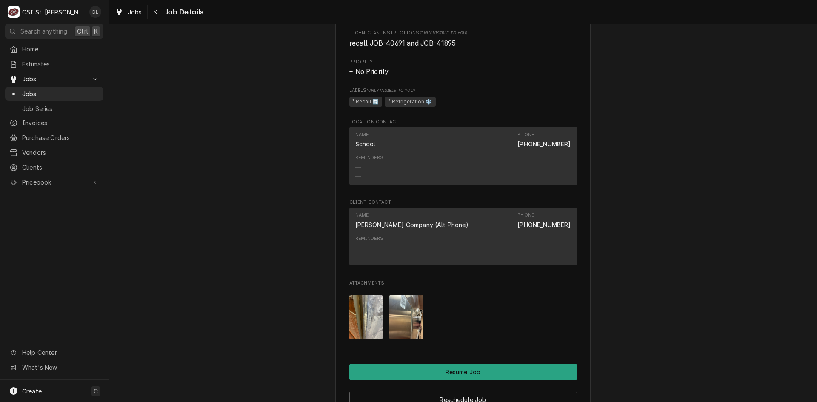
scroll to position [893, 0]
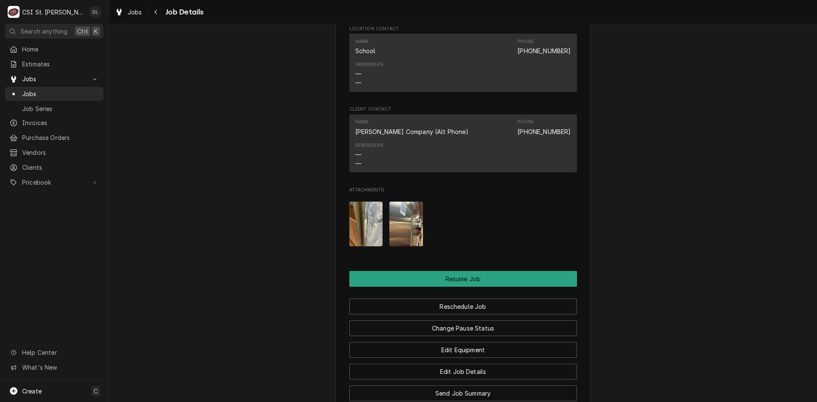
click at [365, 222] on img "Attachments" at bounding box center [366, 224] width 34 height 45
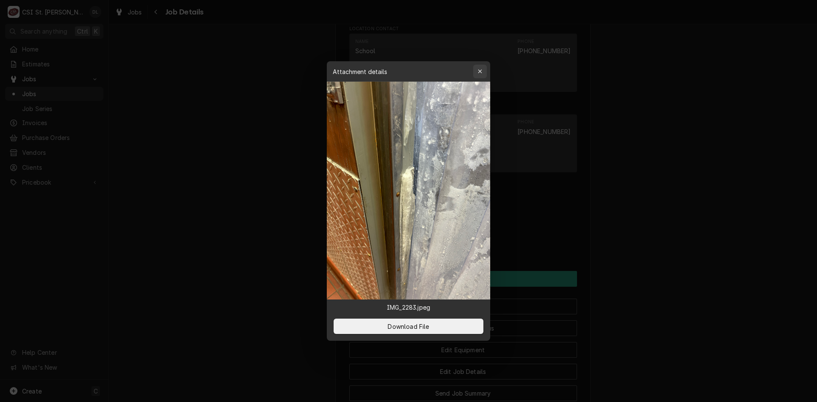
click at [479, 68] on icon "button" at bounding box center [480, 71] width 5 height 6
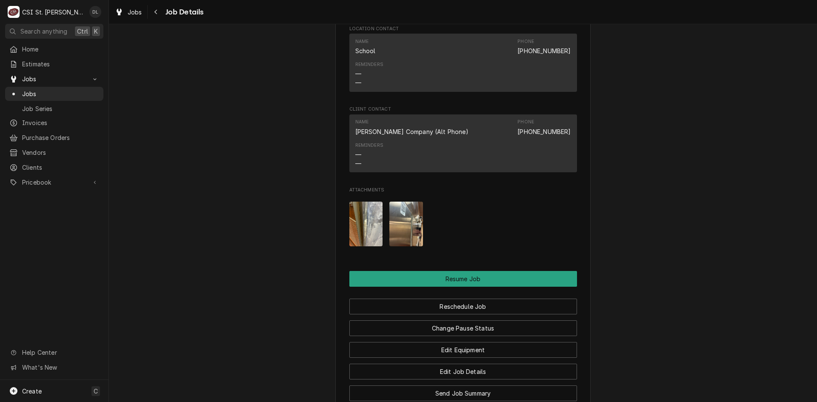
click at [407, 212] on img "Attachments" at bounding box center [406, 224] width 34 height 45
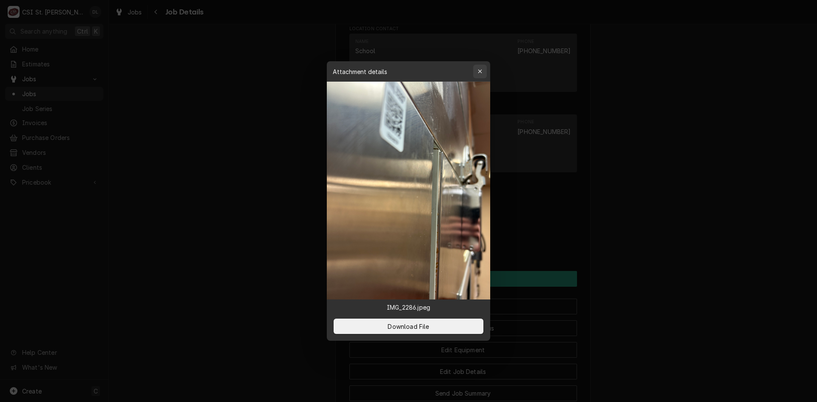
click at [479, 66] on button "button" at bounding box center [480, 72] width 14 height 14
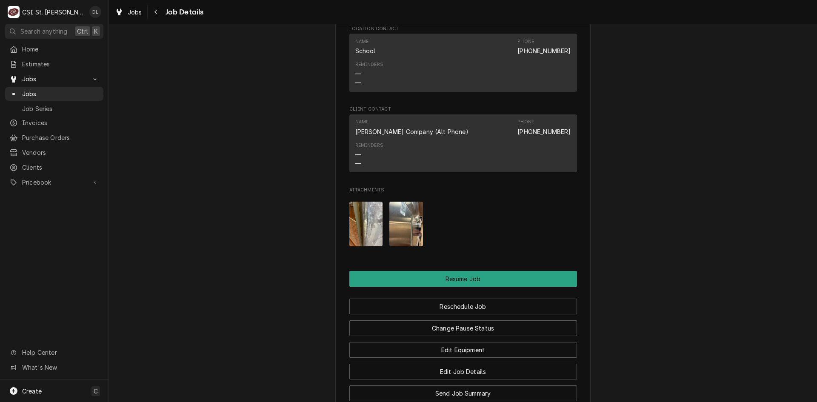
click at [416, 237] on img "Attachments" at bounding box center [406, 224] width 34 height 45
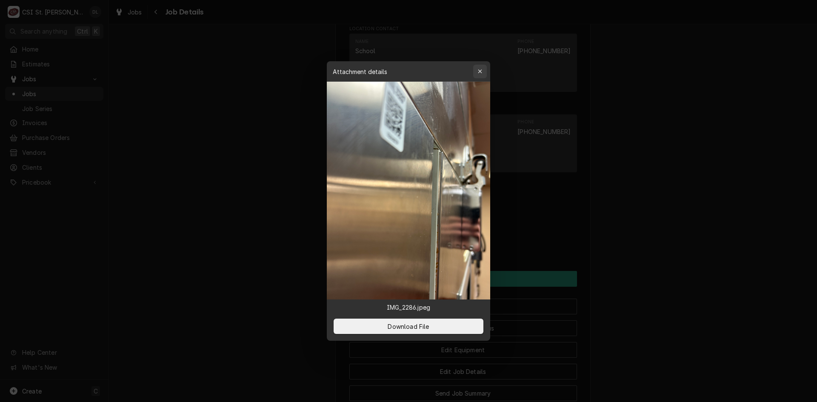
click at [478, 72] on icon "button" at bounding box center [480, 71] width 5 height 6
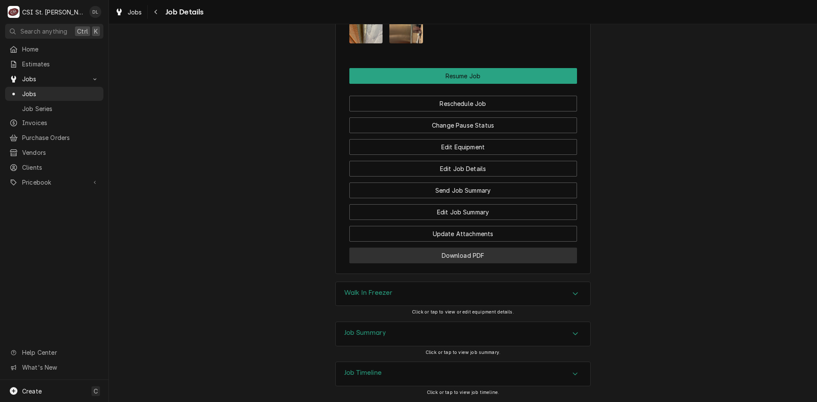
scroll to position [1136, 0]
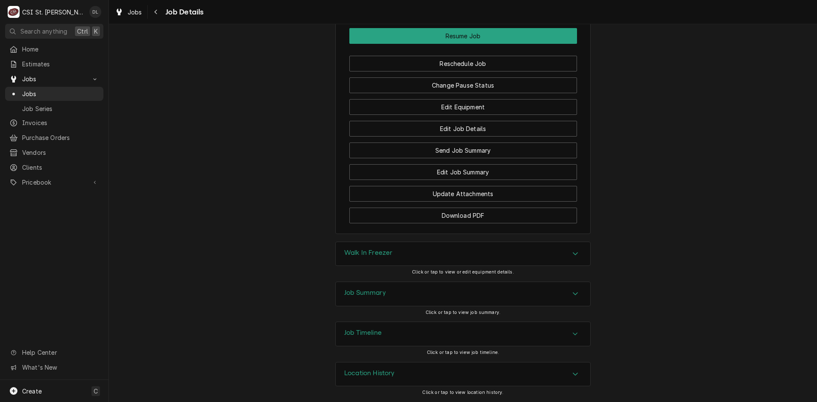
click at [569, 291] on div "Accordion Header" at bounding box center [575, 294] width 13 height 10
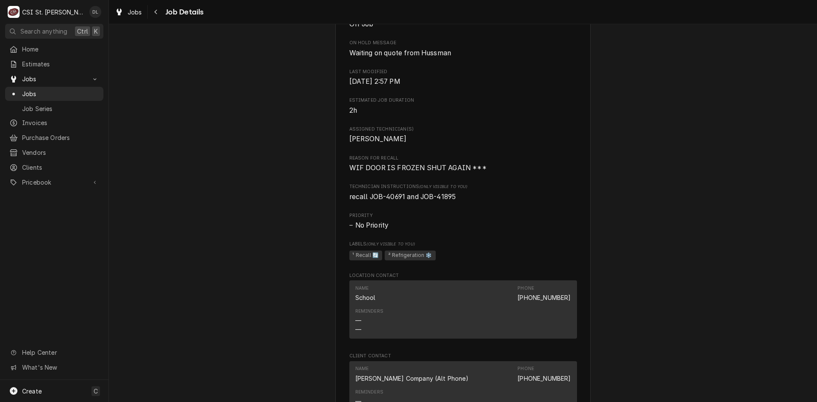
scroll to position [796, 0]
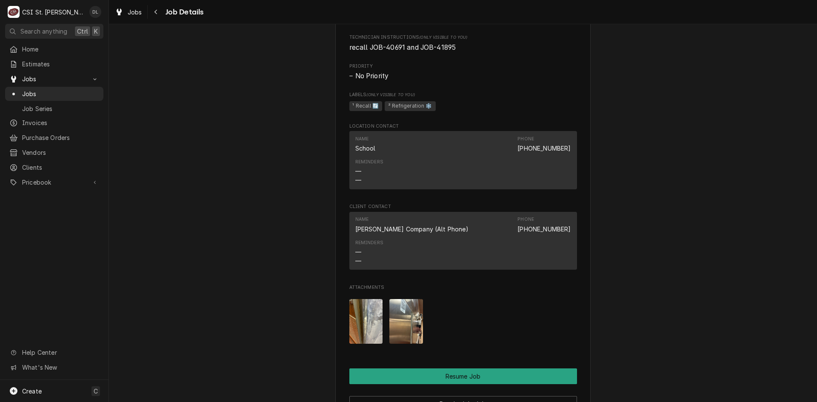
click at [383, 309] on div "Attachments" at bounding box center [463, 321] width 228 height 58
click at [373, 322] on img "Attachments" at bounding box center [366, 321] width 34 height 45
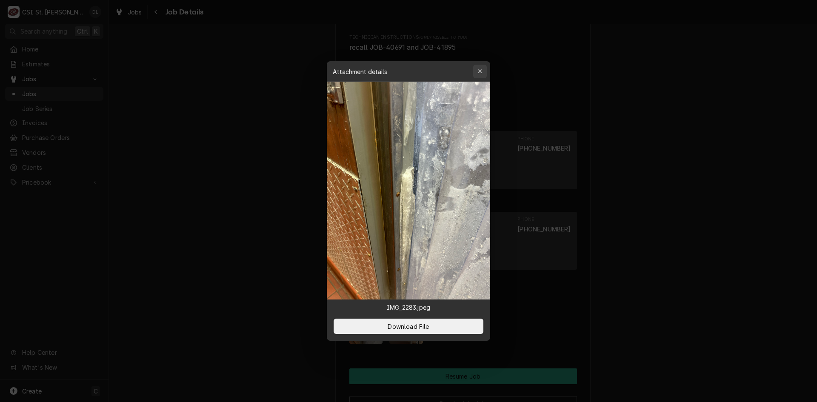
click at [479, 67] on button "button" at bounding box center [480, 72] width 14 height 14
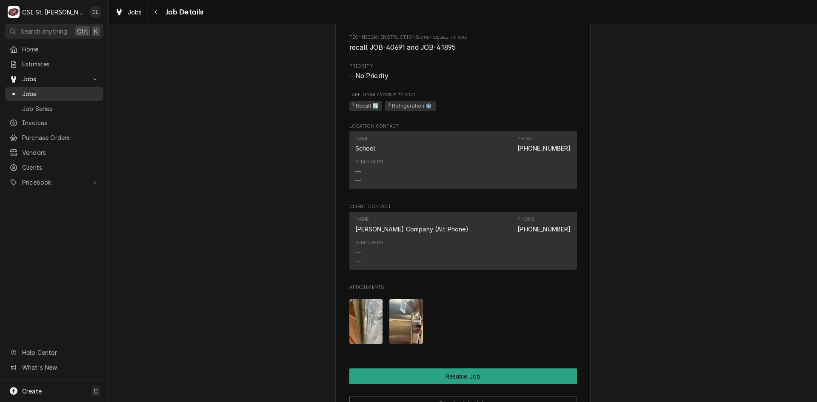
click at [58, 89] on span "Jobs" at bounding box center [60, 93] width 77 height 9
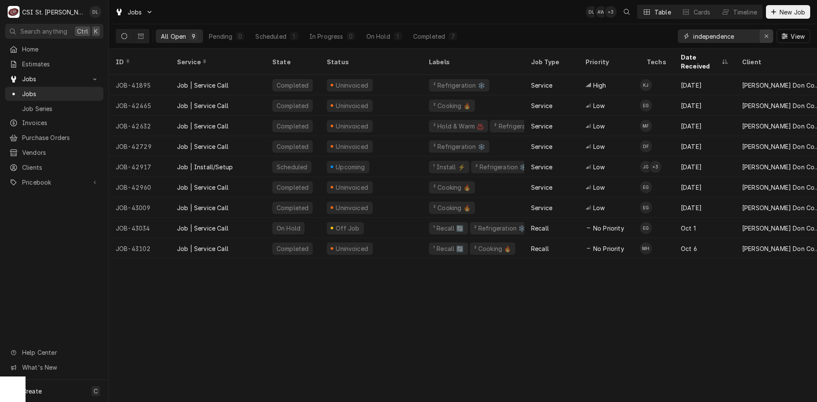
click at [762, 34] on div "Erase input" at bounding box center [766, 36] width 9 height 9
click at [745, 36] on input "Dynamic Content Wrapper" at bounding box center [733, 36] width 80 height 14
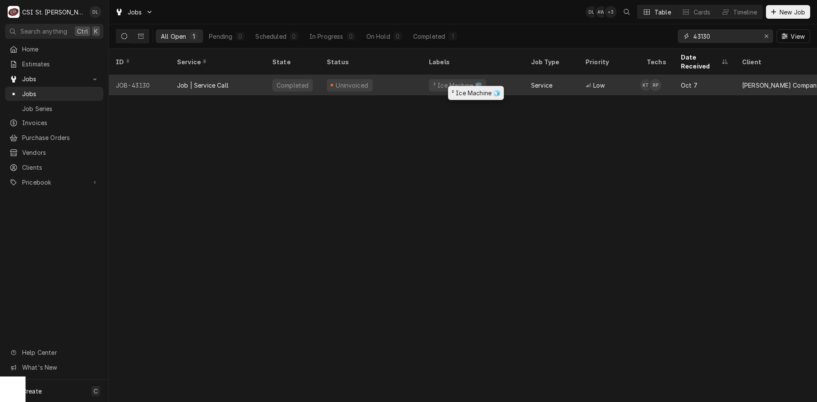
type input "43130"
click at [432, 79] on div "² Ice Machine 🧊" at bounding box center [457, 85] width 57 height 12
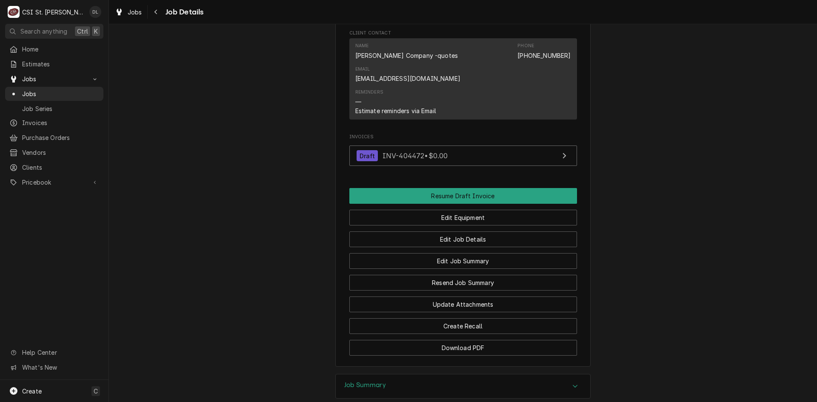
scroll to position [1062, 0]
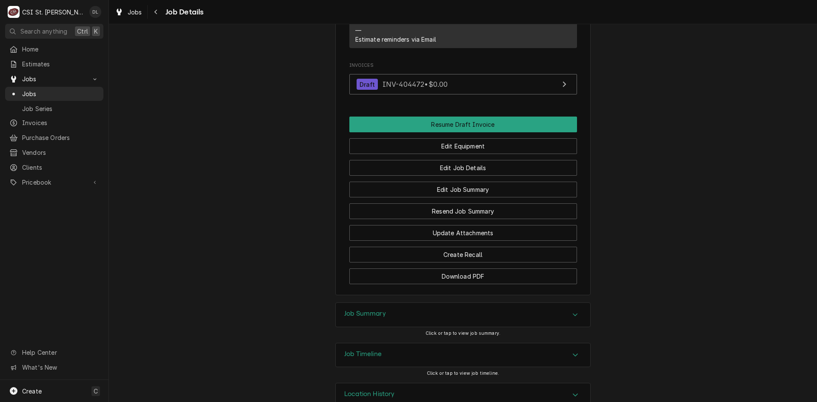
click at [572, 311] on icon "Accordion Header" at bounding box center [575, 314] width 6 height 7
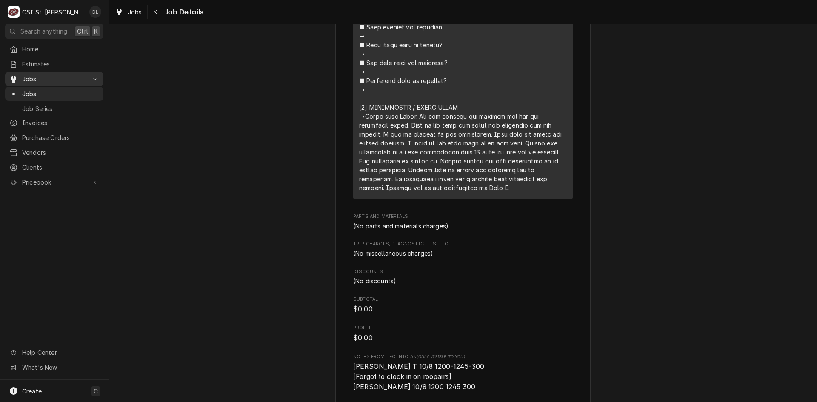
scroll to position [1955, 0]
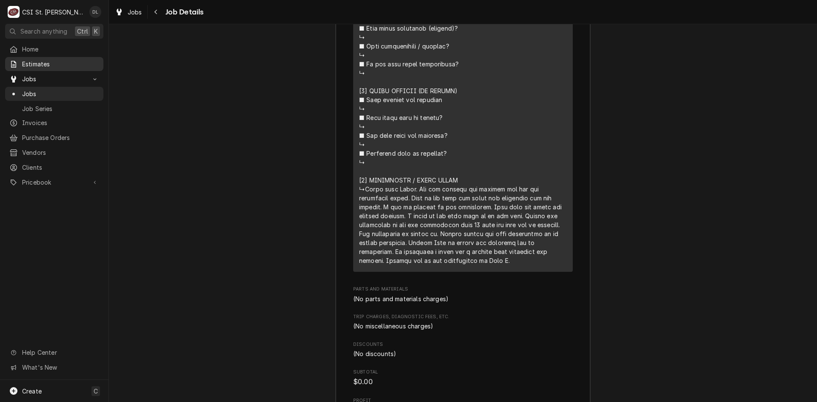
click at [65, 64] on span "Estimates" at bounding box center [60, 64] width 77 height 9
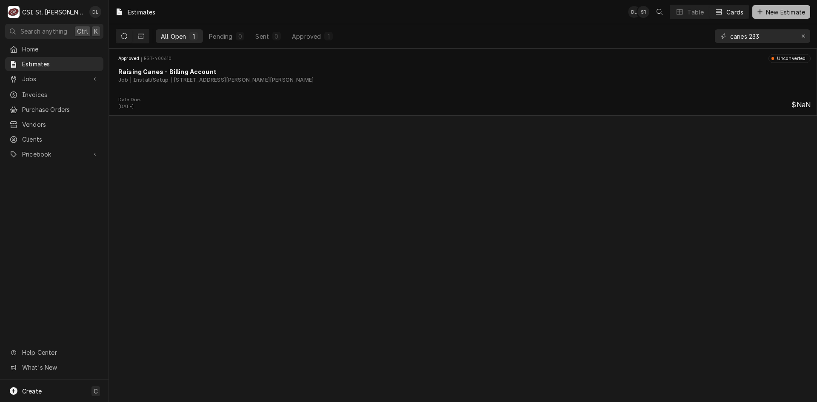
click at [757, 13] on icon "Dynamic Content Wrapper" at bounding box center [759, 12] width 5 height 6
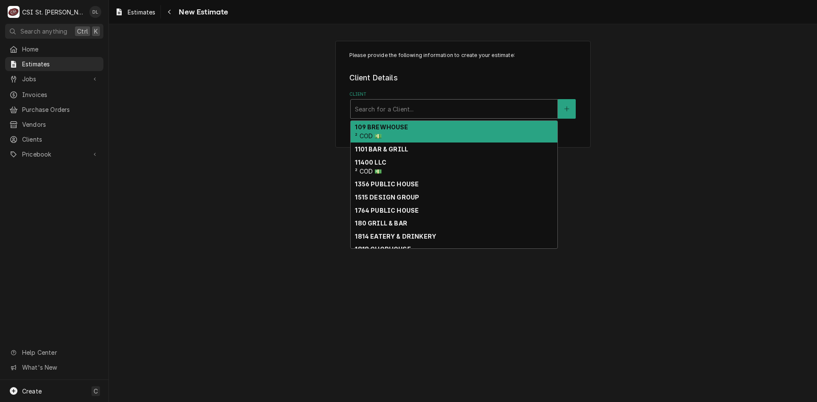
click at [432, 110] on div "Client" at bounding box center [454, 108] width 198 height 15
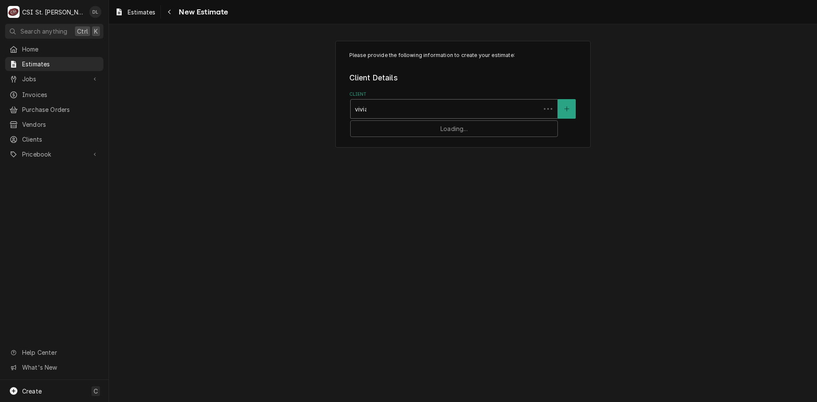
type input "vivian"
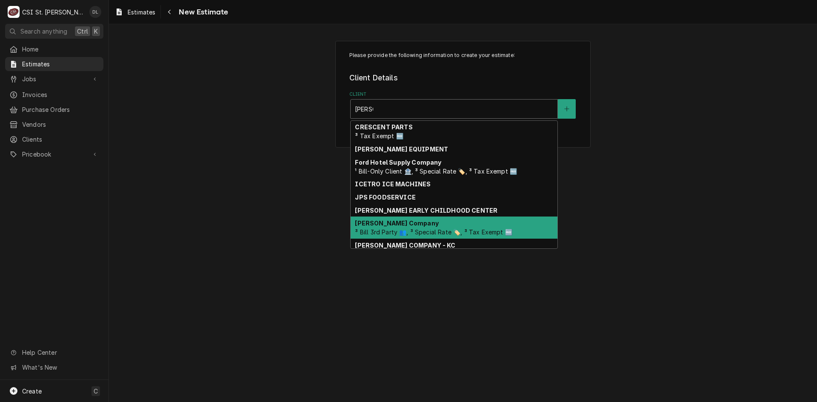
click at [442, 232] on span "³ Bill 3rd Party 👥, ³ Special Rate 🏷️, ³ Tax Exempt 🆓" at bounding box center [433, 231] width 157 height 7
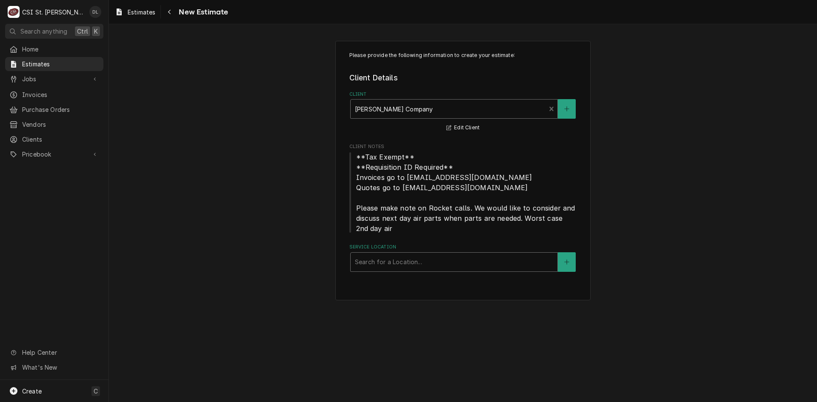
click at [484, 263] on div "Service Location" at bounding box center [454, 261] width 198 height 15
type input "st charles"
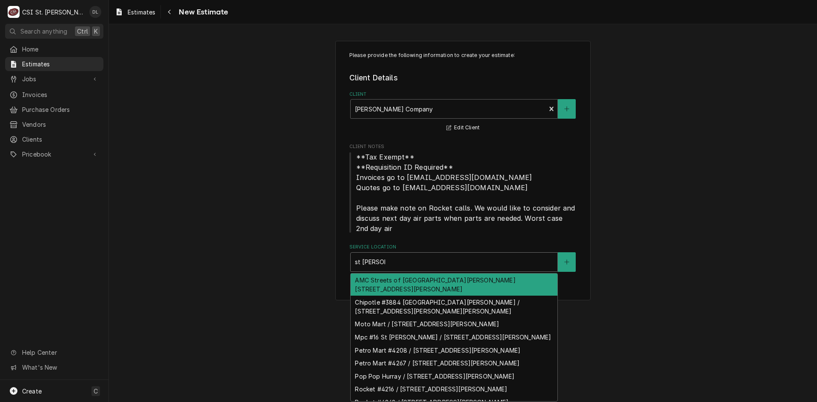
click at [443, 286] on div "AMC Streets of [GEOGRAPHIC_DATA][PERSON_NAME] [STREET_ADDRESS][PERSON_NAME]" at bounding box center [453, 285] width 207 height 22
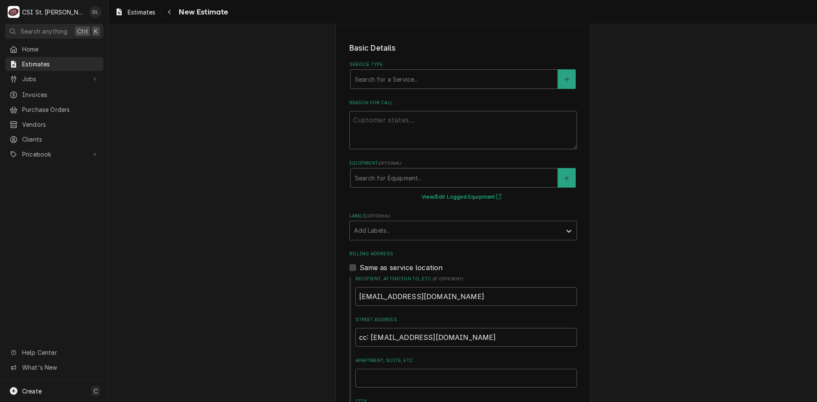
scroll to position [255, 0]
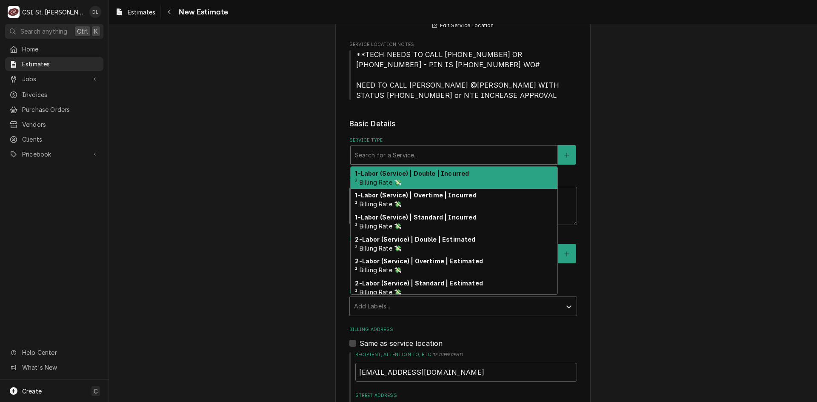
click at [426, 155] on div "Service Type" at bounding box center [454, 154] width 198 height 15
type textarea "x"
type input "i"
type textarea "x"
type input "in"
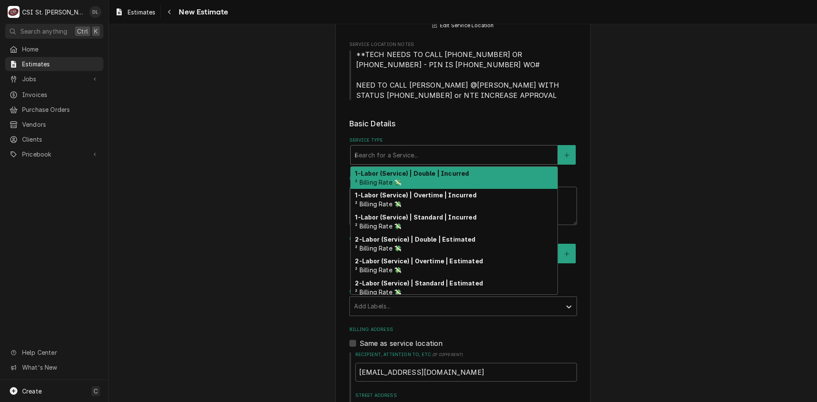
type textarea "x"
type input "ins"
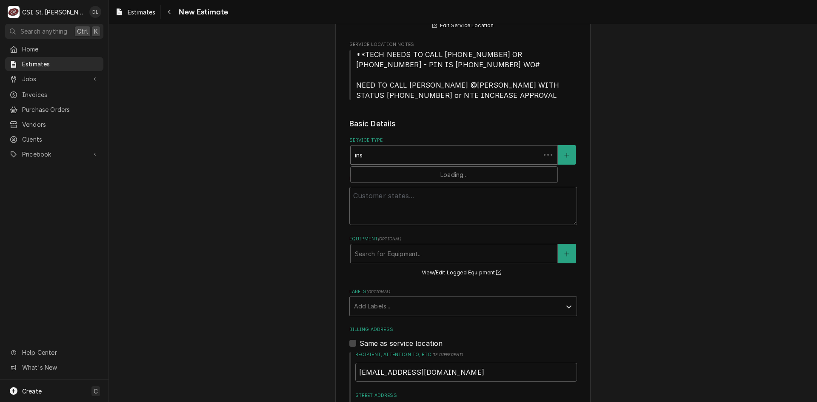
type textarea "x"
type input "inst"
type textarea "x"
type input "insta"
type textarea "x"
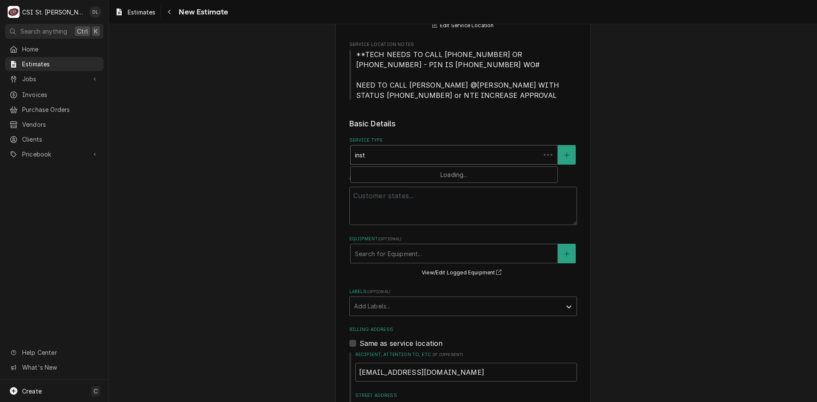
type input "instal"
type textarea "x"
type input "install"
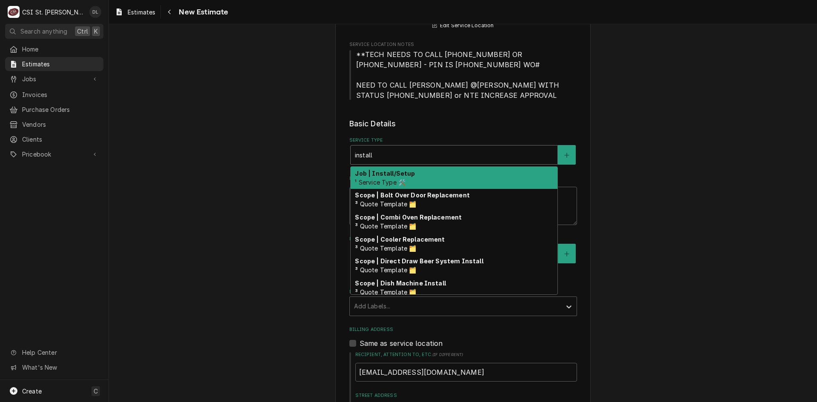
click at [396, 172] on strong "Job | Install/Setup" at bounding box center [385, 173] width 60 height 7
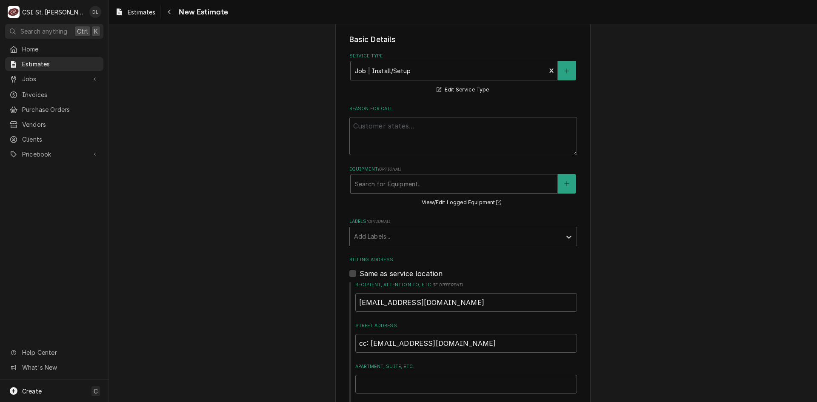
scroll to position [340, 0]
click at [473, 238] on div "Labels" at bounding box center [455, 235] width 203 height 15
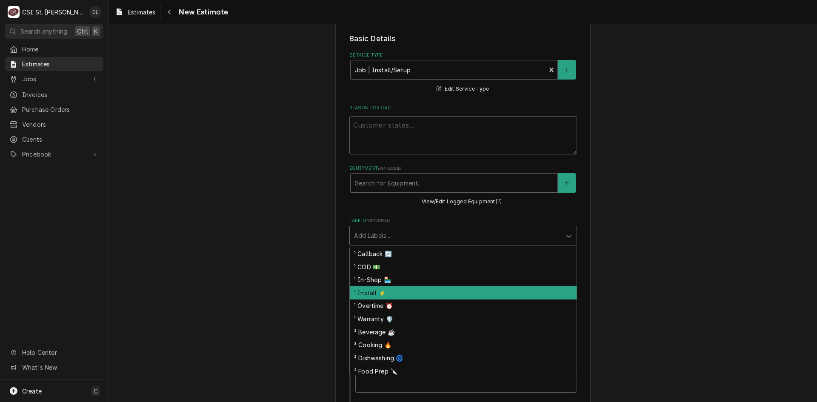
drag, startPoint x: 385, startPoint y: 294, endPoint x: 404, endPoint y: 277, distance: 24.7
click at [386, 294] on div "¹ Install ⚡️" at bounding box center [463, 292] width 227 height 13
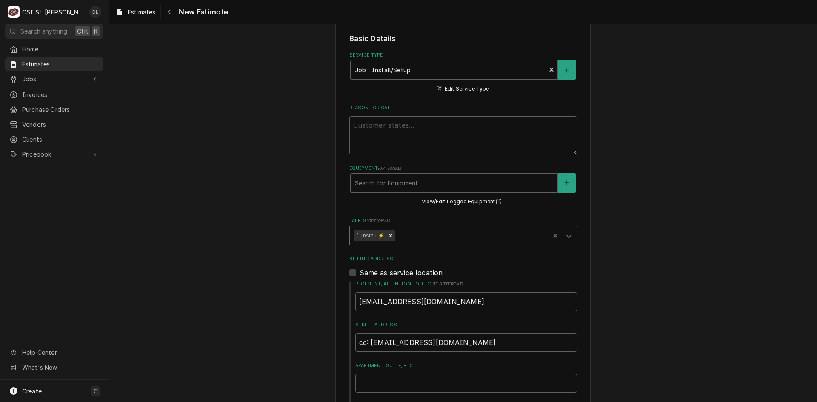
click at [425, 238] on div "Labels" at bounding box center [471, 235] width 148 height 15
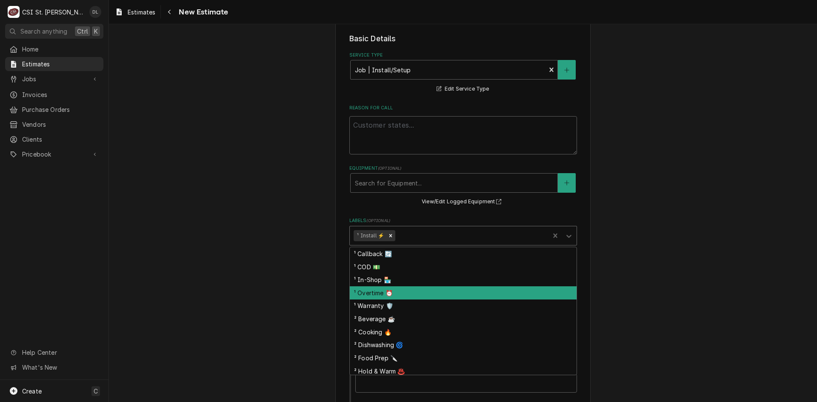
scroll to position [68, 0]
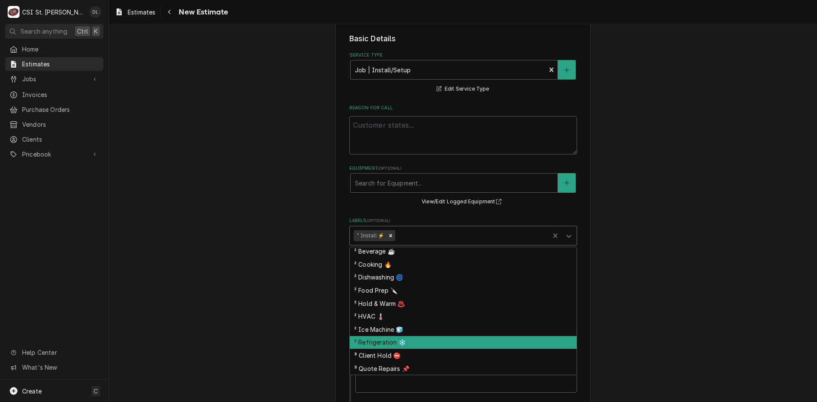
click at [383, 336] on div "² Refrigeration ❄️" at bounding box center [463, 342] width 227 height 13
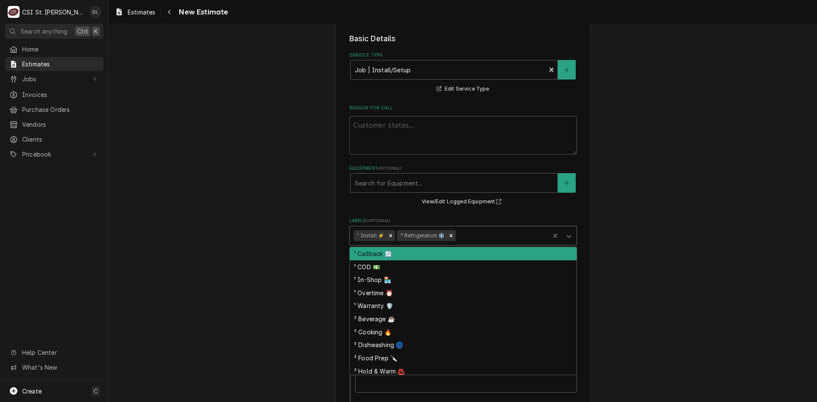
click at [472, 240] on div "Labels" at bounding box center [501, 235] width 88 height 15
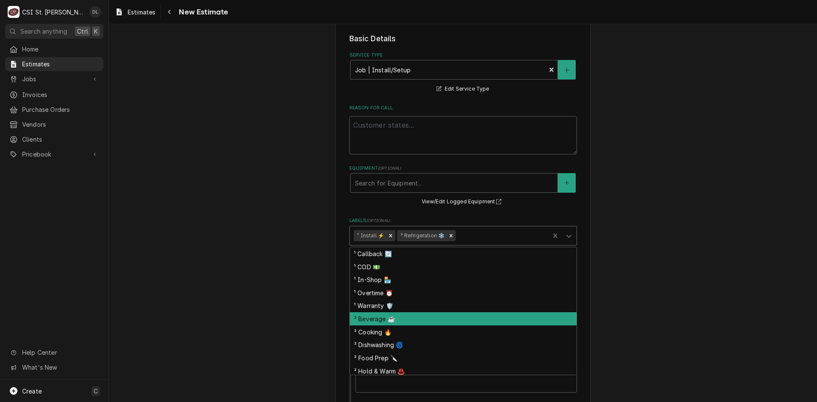
scroll to position [55, 0]
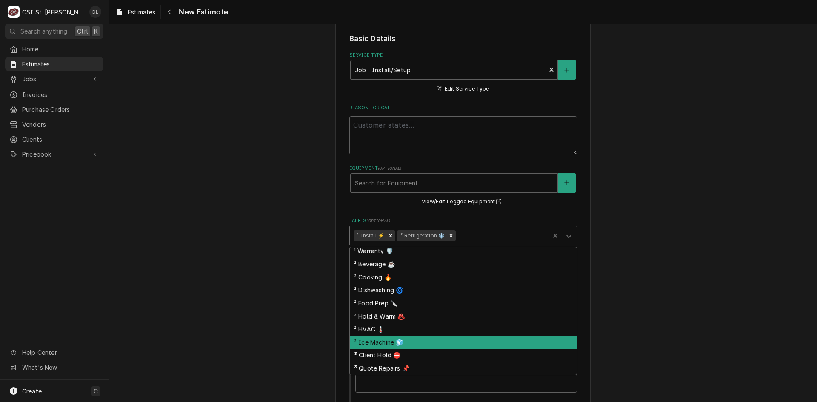
click at [388, 343] on div "² Ice Machine 🧊" at bounding box center [463, 342] width 227 height 13
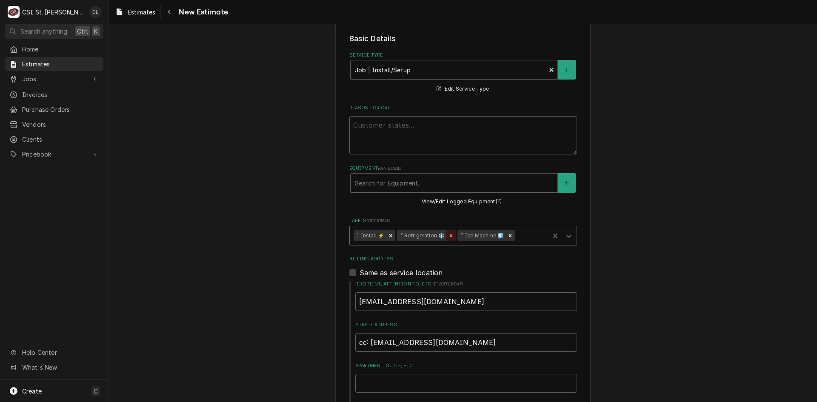
click at [448, 233] on icon "Remove ² Refrigeration ❄️" at bounding box center [451, 236] width 6 height 6
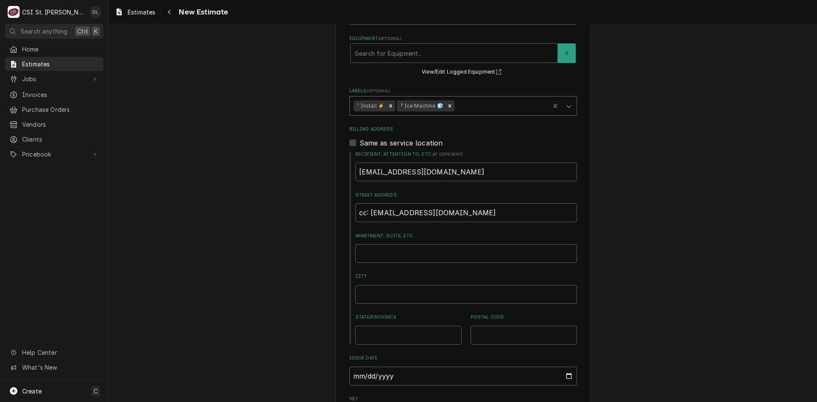
type textarea "x"
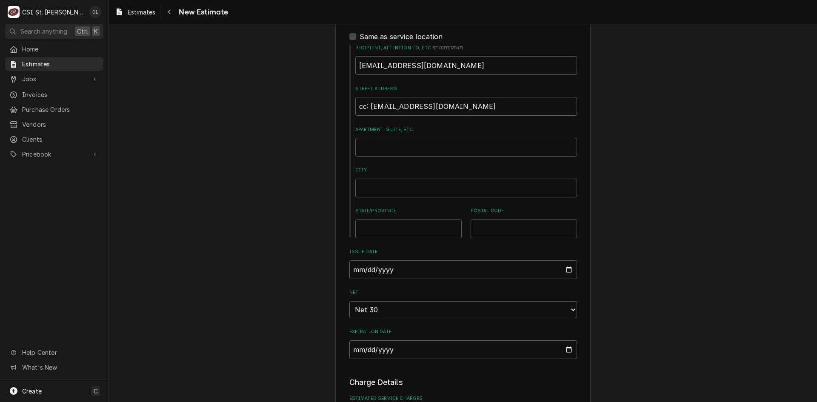
scroll to position [681, 0]
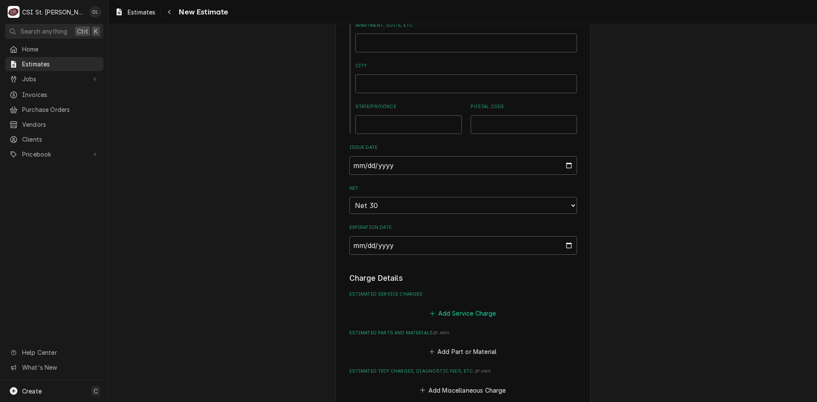
click at [430, 311] on icon "Estimated Service Charges" at bounding box center [432, 314] width 5 height 6
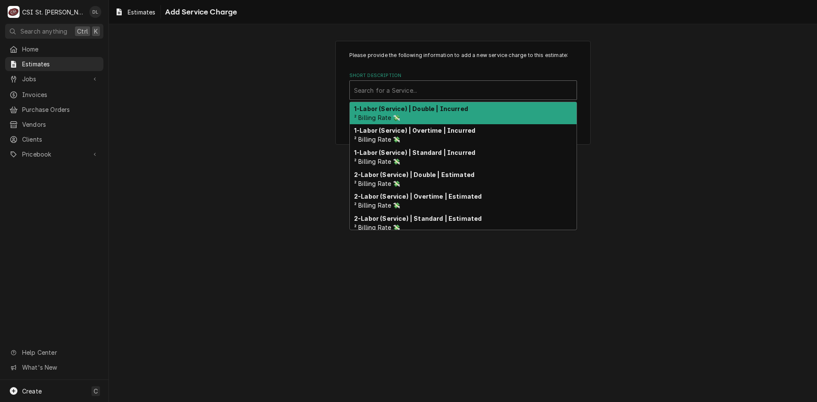
click at [421, 95] on div "Short Description" at bounding box center [463, 90] width 218 height 15
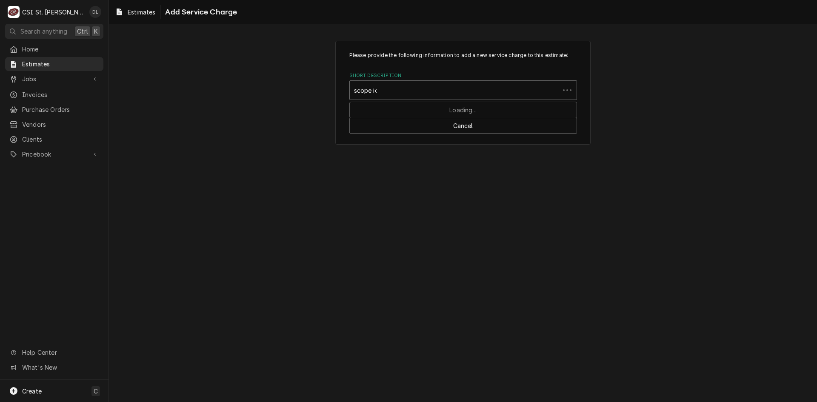
type input "scope ice"
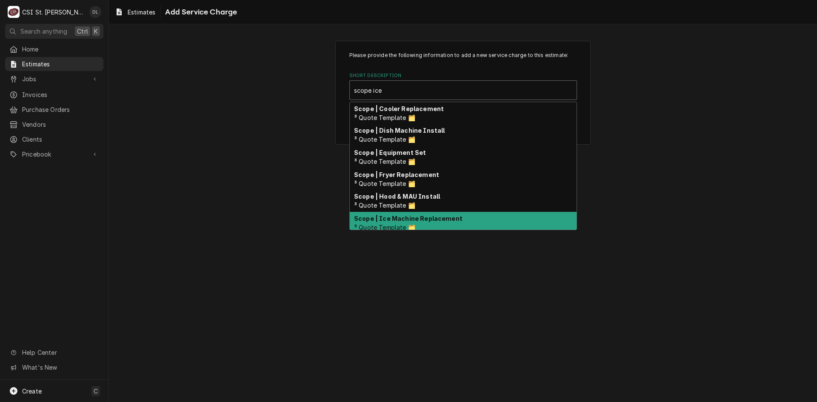
click at [421, 216] on strong "Scope | Ice Machine Replacement" at bounding box center [408, 218] width 108 height 7
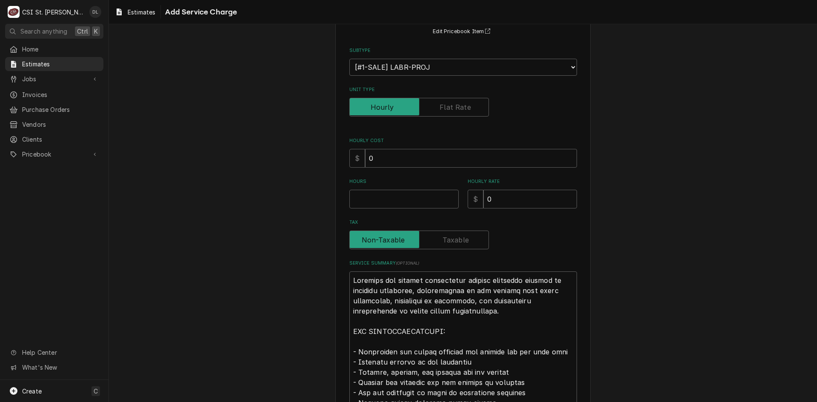
type textarea "x"
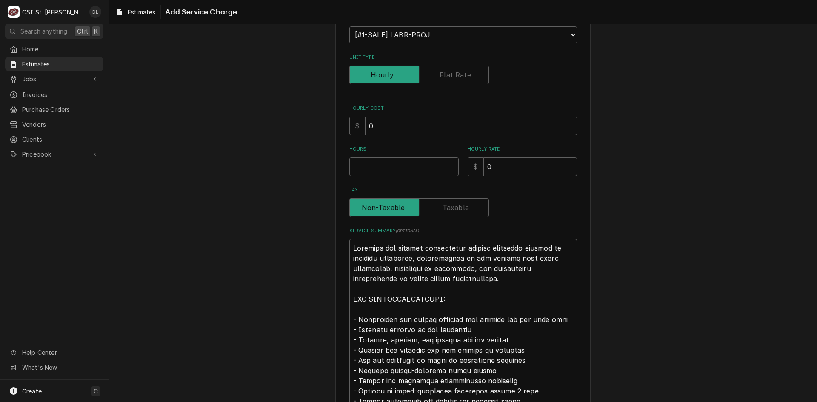
scroll to position [128, 0]
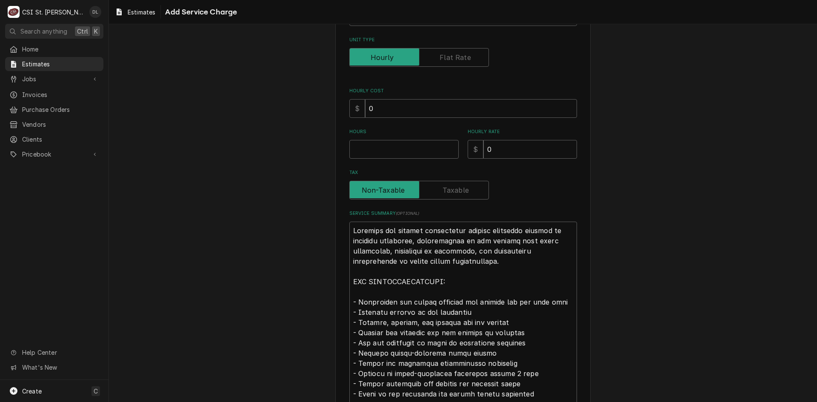
click at [445, 62] on label "Unit Type" at bounding box center [419, 57] width 140 height 19
click at [445, 62] on input "Unit Type" at bounding box center [419, 57] width 132 height 19
checkbox input "true"
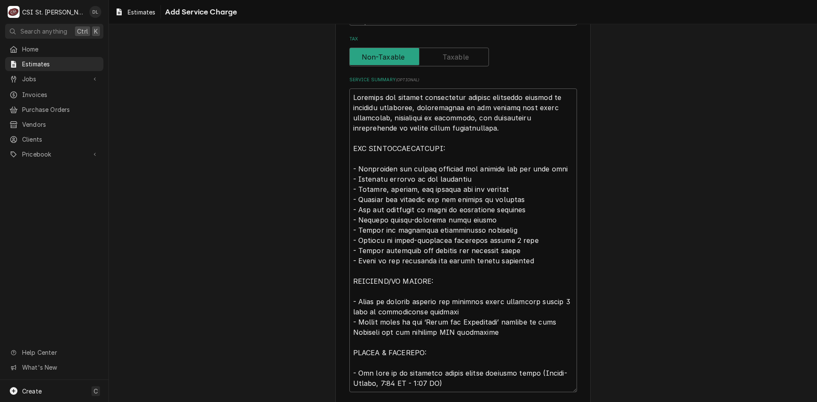
scroll to position [255, 0]
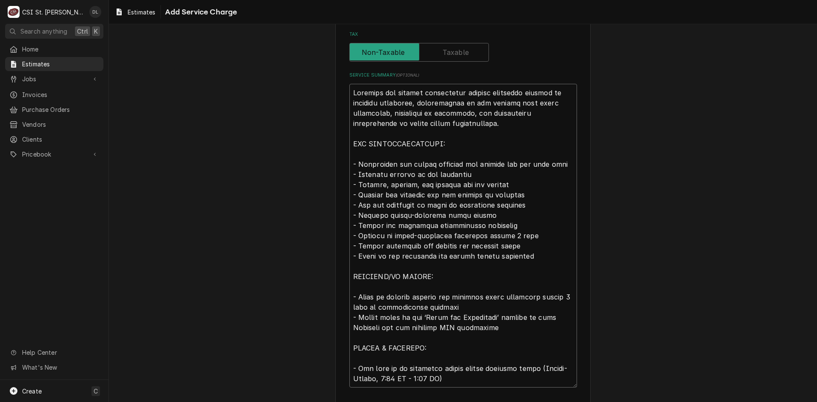
drag, startPoint x: 561, startPoint y: 165, endPoint x: 533, endPoint y: 166, distance: 28.1
click at [533, 166] on textarea "Service Summary ( optional )" at bounding box center [463, 236] width 228 height 304
click at [555, 192] on textarea "Service Summary ( optional )" at bounding box center [463, 236] width 228 height 304
drag, startPoint x: 527, startPoint y: 163, endPoint x: 504, endPoint y: 166, distance: 23.6
click at [504, 166] on textarea "Service Summary ( optional )" at bounding box center [463, 236] width 228 height 304
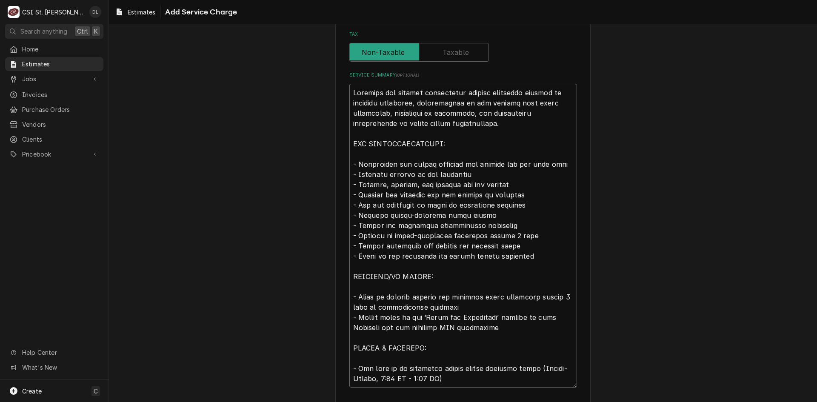
type textarea "x"
type textarea "Complete ice machine replacement service including removal of existing equipmen…"
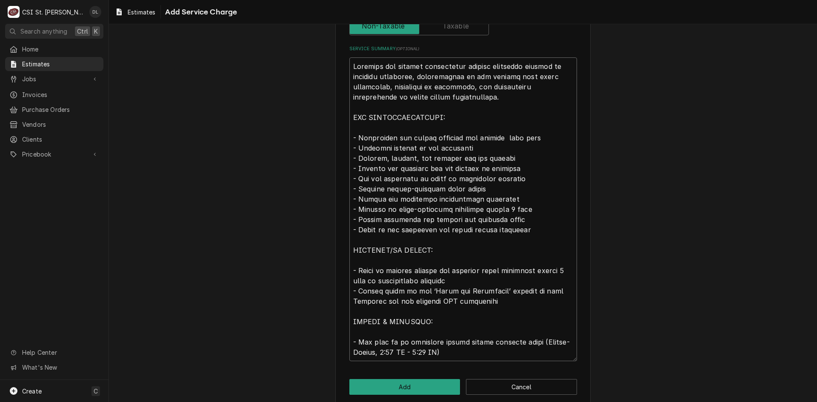
scroll to position [293, 0]
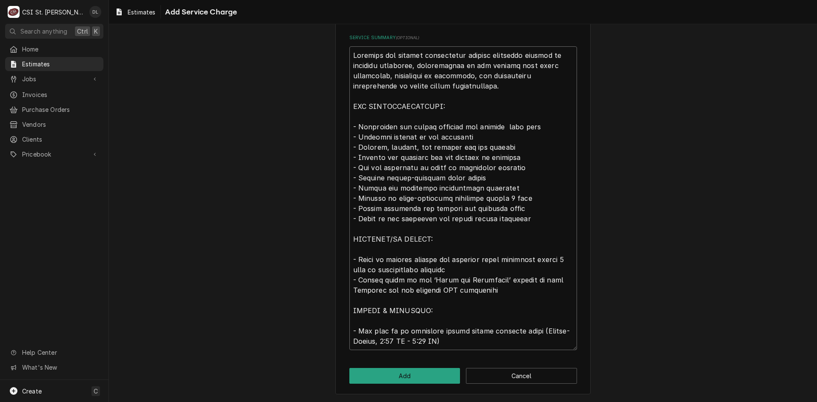
drag, startPoint x: 458, startPoint y: 179, endPoint x: 347, endPoint y: 180, distance: 110.6
click at [349, 180] on textarea "Service Summary ( optional )" at bounding box center [463, 198] width 228 height 304
type textarea "x"
type textarea "Complete ice machine replacement service including removal of existing equipmen…"
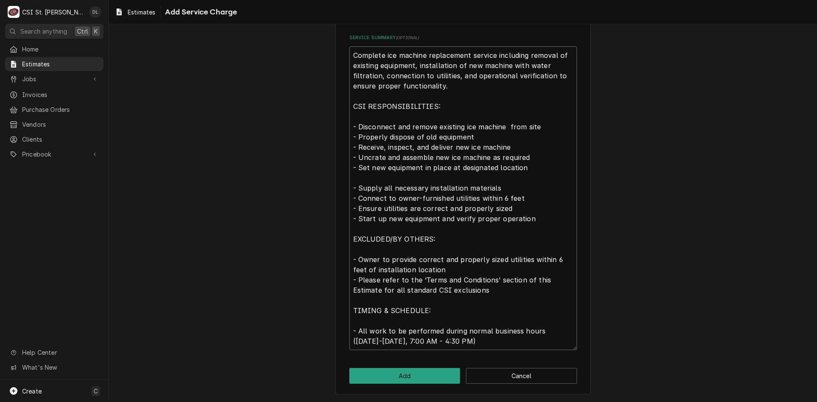
type textarea "x"
type textarea "Complete ice machine replacement service including removal of existing equipmen…"
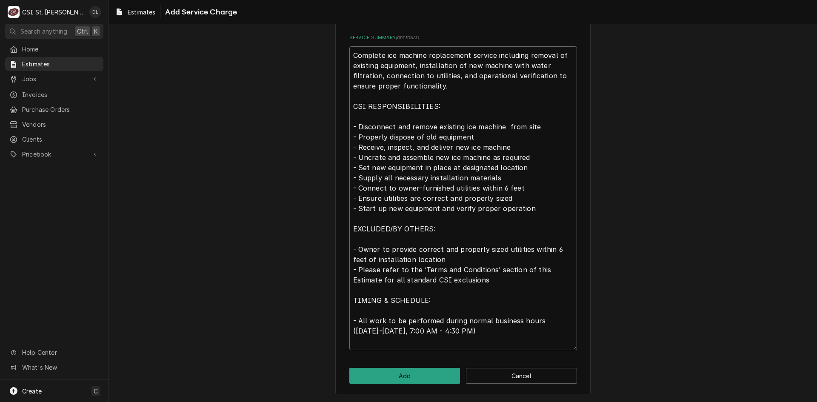
scroll to position [282, 0]
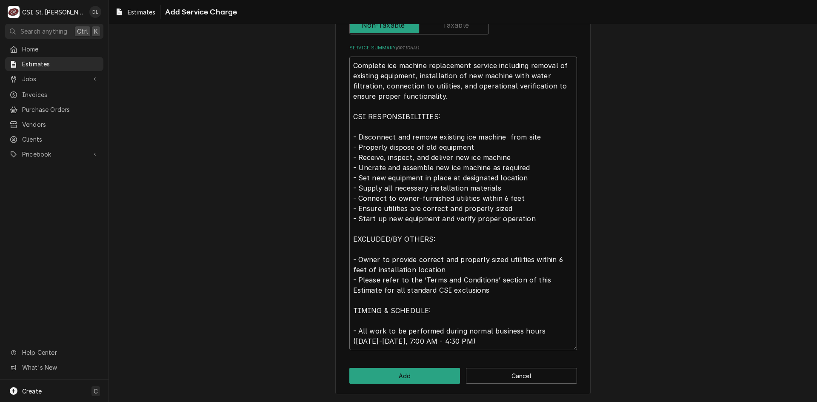
type textarea "x"
type textarea "Complete ice machine replacement service including removal of existing equipmen…"
click at [433, 377] on button "Add" at bounding box center [404, 376] width 111 height 16
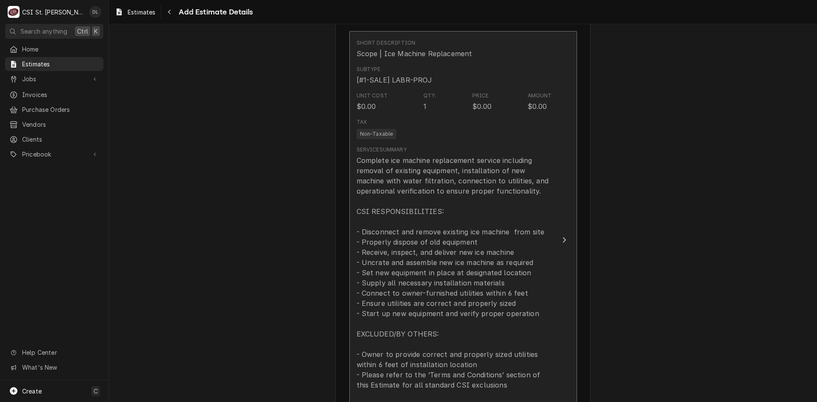
scroll to position [926, 0]
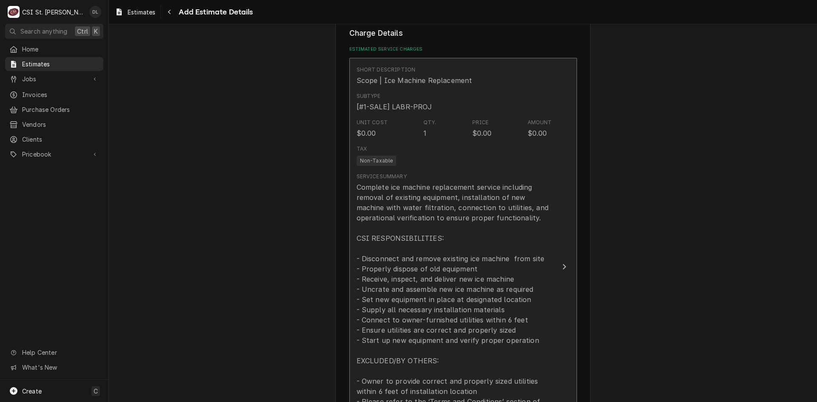
click at [484, 271] on div "Complete ice machine replacement service including removal of existing equipmen…" at bounding box center [453, 325] width 195 height 286
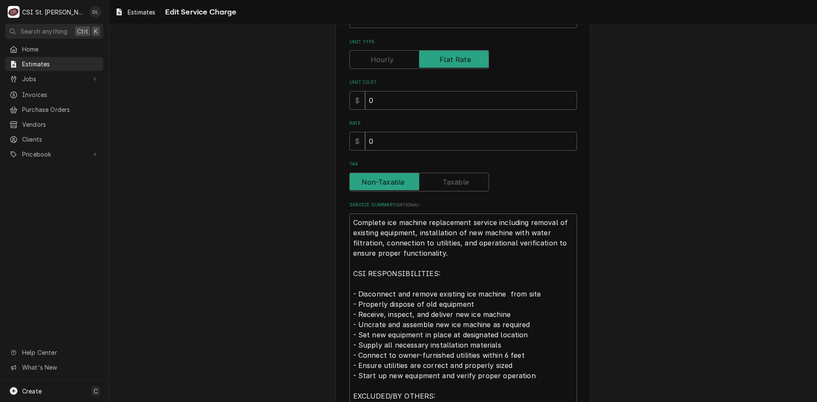
scroll to position [128, 0]
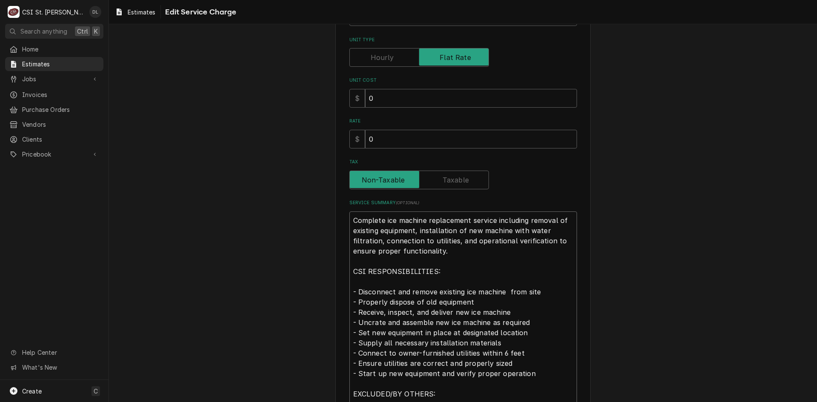
click at [368, 284] on textarea "Complete ice machine replacement service including removal of existing equipmen…" at bounding box center [463, 358] width 228 height 294
type textarea "x"
type textarea "Complete ice machine replacement service including removal of existing equipmen…"
type textarea "x"
type textarea "Complete ice machine replacement service including removal of existing equipmen…"
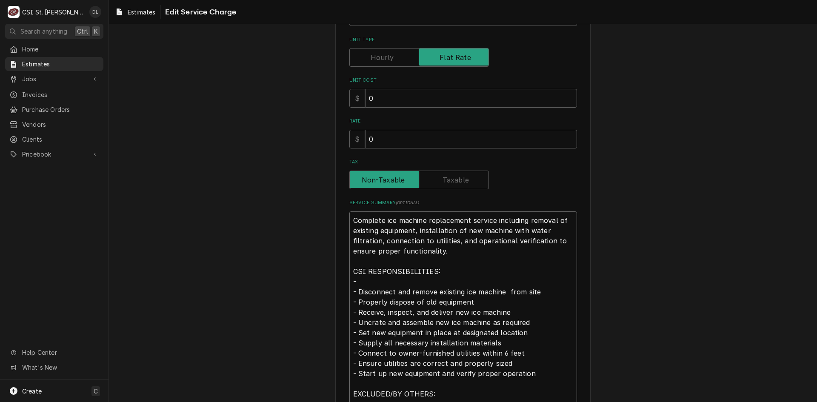
type textarea "x"
type textarea "Complete ice machine replacement service including removal of existing equipmen…"
type textarea "x"
type textarea "Complete ice machine replacement service including removal of existing equipmen…"
type textarea "x"
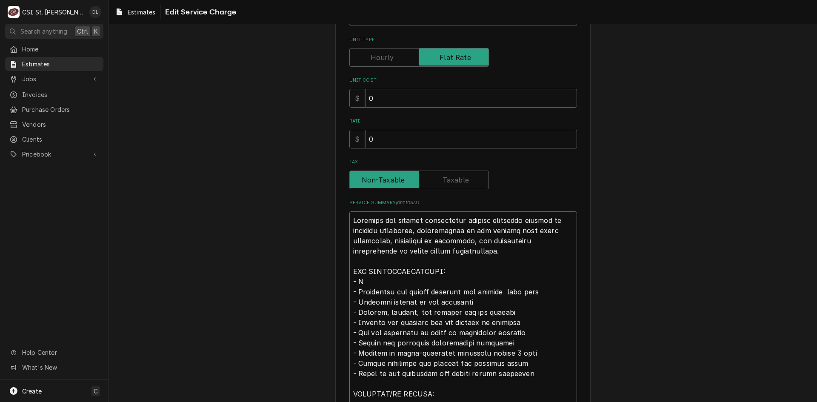
type textarea "Complete ice machine replacement service including removal of existing equipmen…"
type textarea "x"
type textarea "Complete ice machine replacement service including removal of existing equipmen…"
type textarea "x"
type textarea "Complete ice machine replacement service including removal of existing equipmen…"
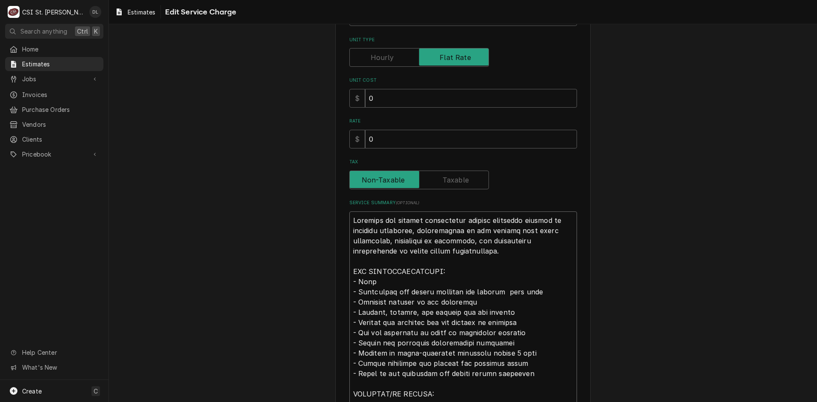
type textarea "x"
type textarea "Complete ice machine replacement service including removal of existing equipmen…"
type textarea "x"
type textarea "Complete ice machine replacement service including removal of existing equipmen…"
type textarea "x"
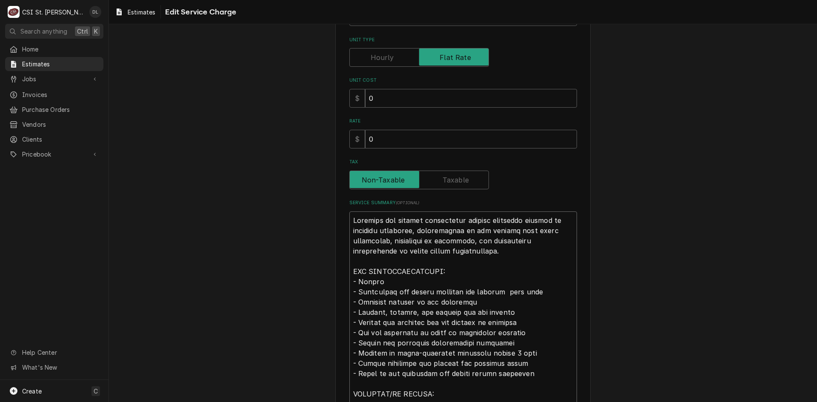
type textarea "Complete ice machine replacement service including removal of existing equipmen…"
type textarea "x"
type textarea "Complete ice machine replacement service including removal of existing equipmen…"
type textarea "x"
type textarea "Complete ice machine replacement service including removal of existing equipmen…"
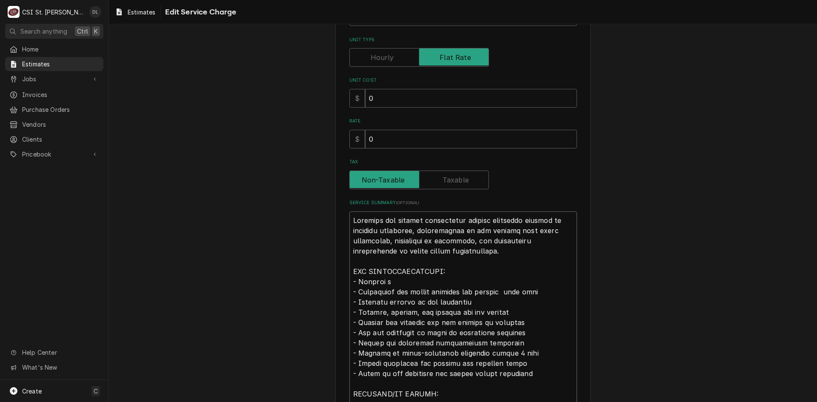
type textarea "x"
type textarea "Complete ice machine replacement service including removal of existing equipmen…"
type textarea "x"
type textarea "Complete ice machine replacement service including removal of existing equipmen…"
type textarea "x"
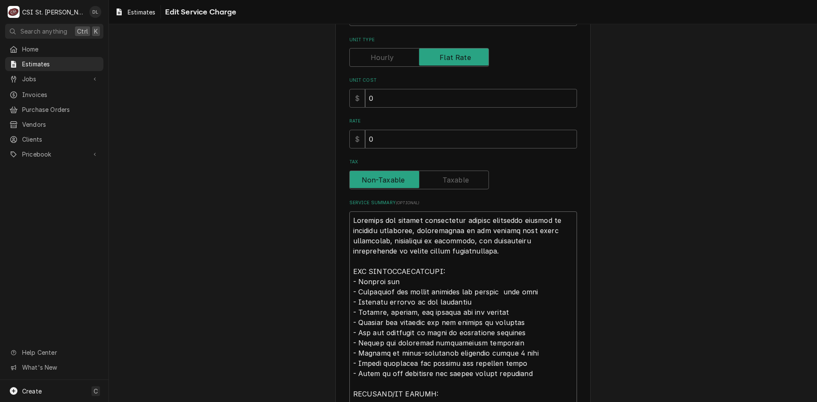
type textarea "Complete ice machine replacement service including removal of existing equipmen…"
type textarea "x"
type textarea "Complete ice machine replacement service including removal of existing equipmen…"
type textarea "x"
type textarea "Complete ice machine replacement service including removal of existing equipmen…"
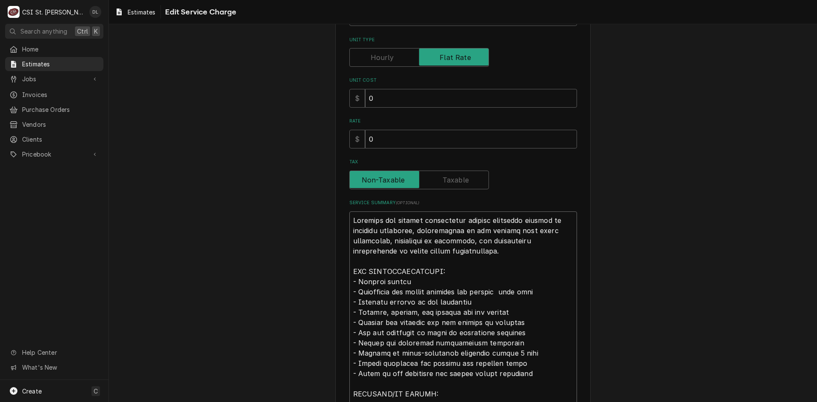
type textarea "x"
type textarea "Complete ice machine replacement service including removal of existing equipmen…"
type textarea "x"
type textarea "Complete ice machine replacement service including removal of existing equipmen…"
type textarea "x"
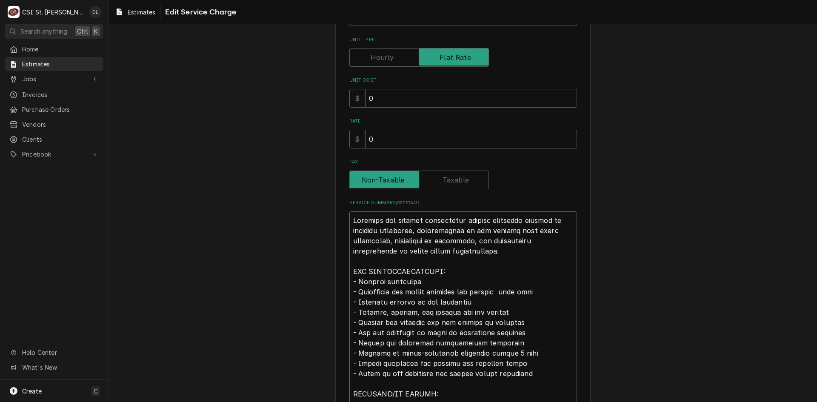
type textarea "Complete ice machine replacement service including removal of existing equipmen…"
type textarea "x"
type textarea "Complete ice machine replacement service including removal of existing equipmen…"
type textarea "x"
type textarea "Complete ice machine replacement service including removal of existing equipmen…"
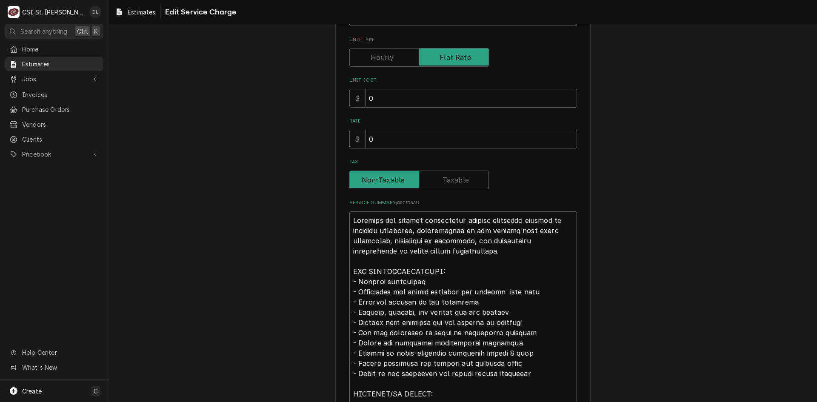
type textarea "x"
type textarea "Complete ice machine replacement service including removal of existing equipmen…"
type textarea "x"
type textarea "Complete ice machine replacement service including removal of existing equipmen…"
type textarea "x"
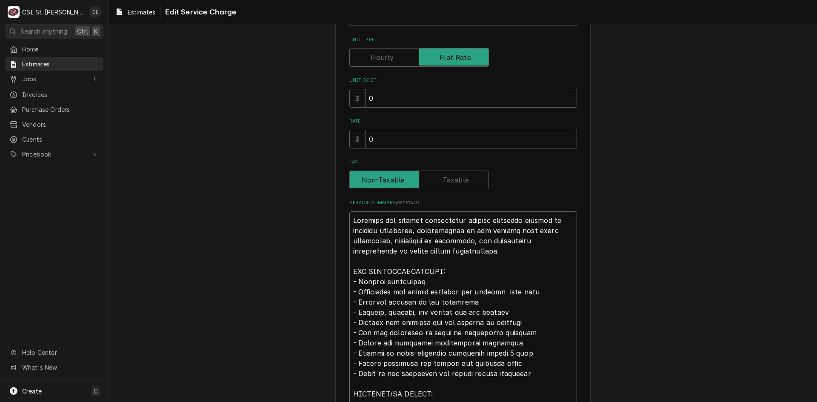
type textarea "Complete ice machine replacement service including removal of existing equipmen…"
type textarea "x"
type textarea "Complete ice machine replacement service including removal of existing equipmen…"
type textarea "x"
type textarea "Complete ice machine replacement service including removal of existing equipmen…"
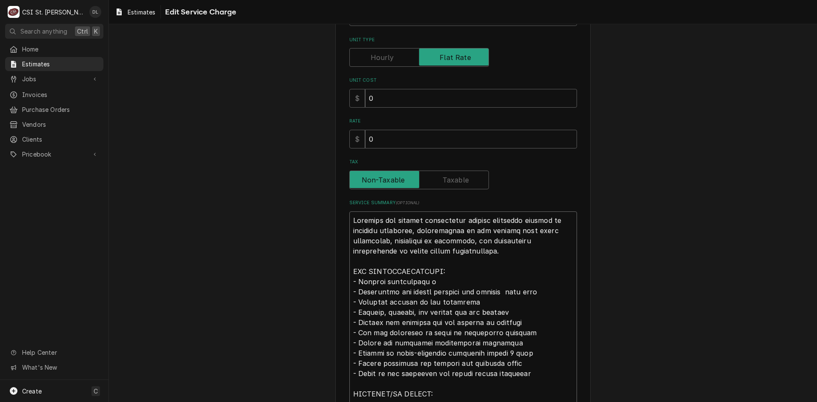
type textarea "x"
type textarea "Complete ice machine replacement service including removal of existing equipmen…"
type textarea "x"
type textarea "Complete ice machine replacement service including removal of existing equipmen…"
type textarea "x"
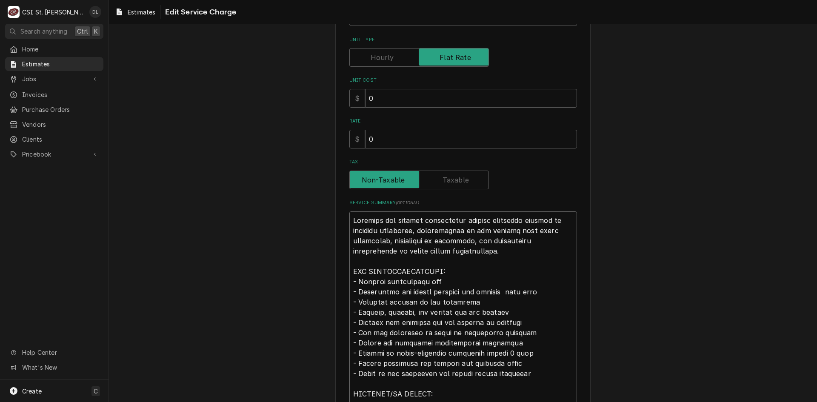
type textarea "Complete ice machine replacement service including removal of existing equipmen…"
type textarea "x"
type textarea "Complete ice machine replacement service including removal of existing equipmen…"
type textarea "x"
type textarea "Complete ice machine replacement service including removal of existing equipmen…"
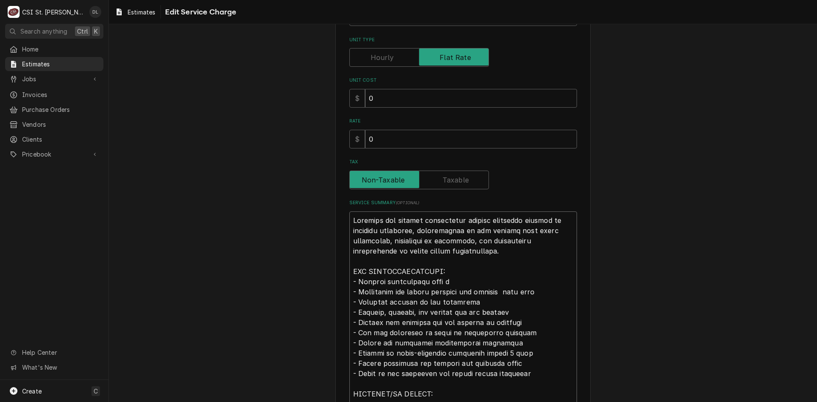
type textarea "x"
type textarea "Complete ice machine replacement service including removal of existing equipmen…"
type textarea "x"
type textarea "Complete ice machine replacement service including removal of existing equipmen…"
type textarea "x"
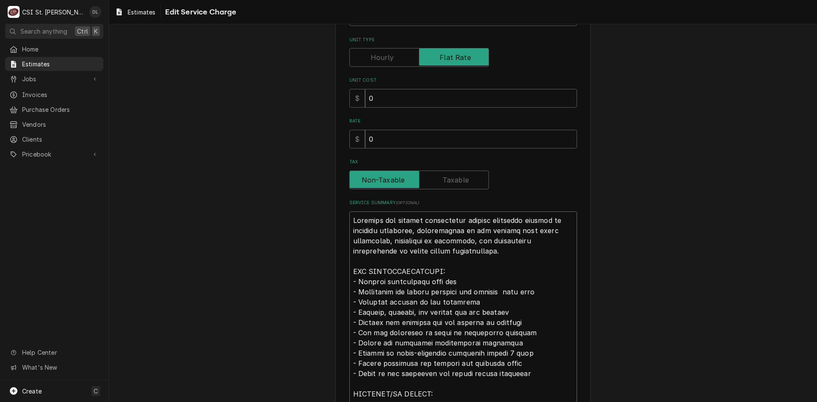
type textarea "Complete ice machine replacement service including removal of existing equipmen…"
type textarea "x"
type textarea "Complete ice machine replacement service including removal of existing equipmen…"
type textarea "x"
type textarea "Complete ice machine replacement service including removal of existing equipmen…"
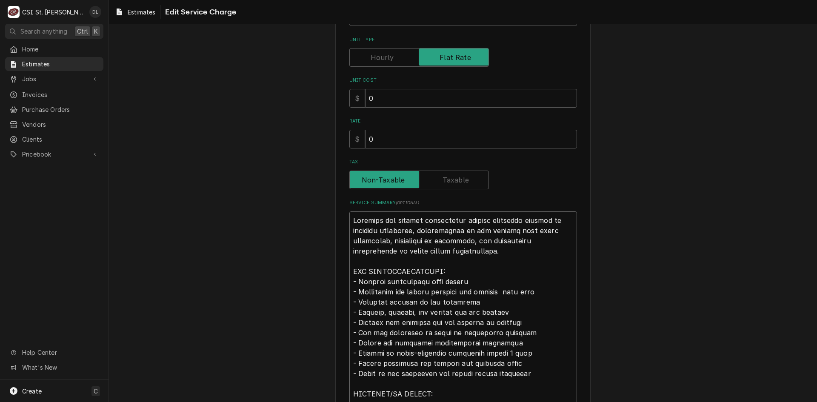
type textarea "x"
type textarea "Complete ice machine replacement service including removal of existing equipmen…"
type textarea "x"
type textarea "Complete ice machine replacement service including removal of existing equipmen…"
type textarea "x"
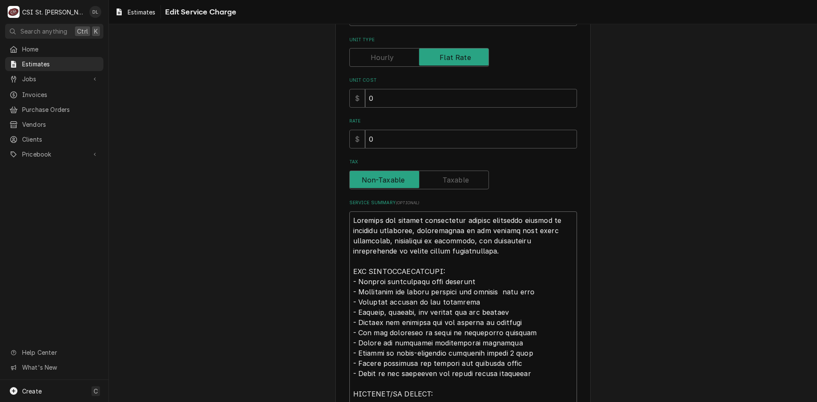
type textarea "Complete ice machine replacement service including removal of existing equipmen…"
type textarea "x"
type textarea "Complete ice machine replacement service including removal of existing equipmen…"
type textarea "x"
type textarea "Complete ice machine replacement service including removal of existing equipmen…"
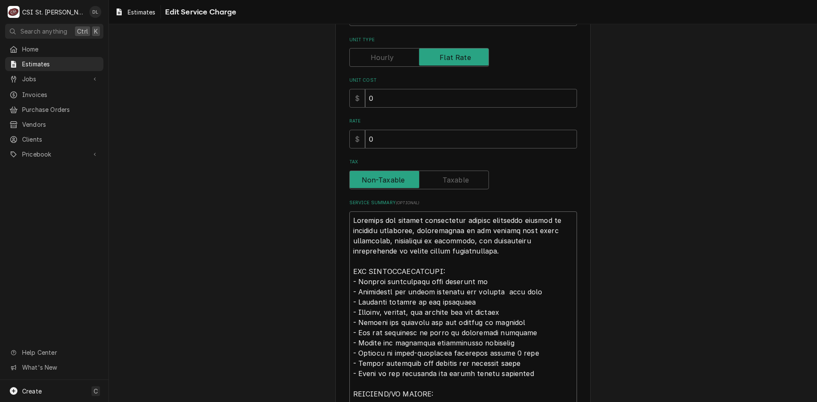
type textarea "x"
type textarea "Complete ice machine replacement service including removal of existing equipmen…"
type textarea "x"
type textarea "Complete ice machine replacement service including removal of existing equipmen…"
type textarea "x"
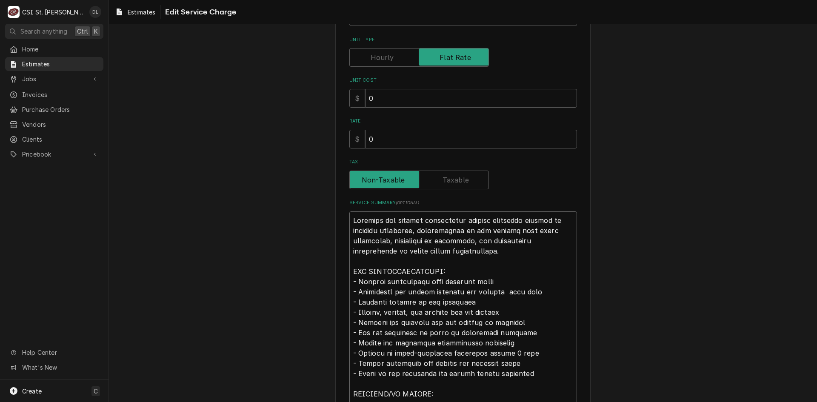
type textarea "Complete ice machine replacement service including removal of existing equipmen…"
type textarea "x"
type textarea "Complete ice machine replacement service including removal of existing equipmen…"
type textarea "x"
type textarea "Complete ice machine replacement service including removal of existing equipmen…"
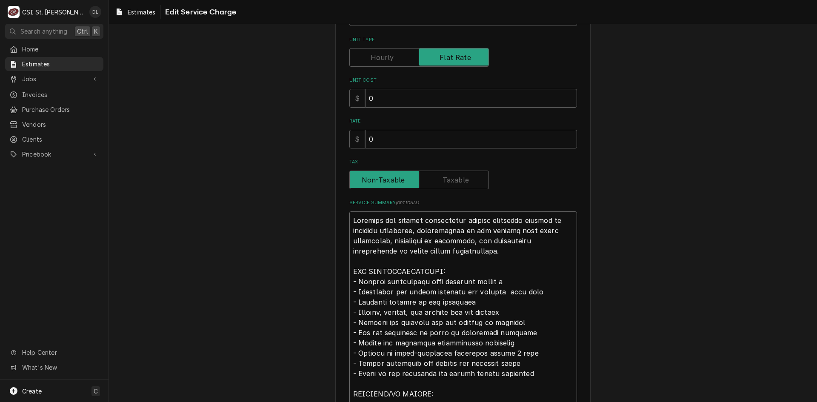
type textarea "x"
type textarea "Complete ice machine replacement service including removal of existing equipmen…"
type textarea "x"
type textarea "Complete ice machine replacement service including removal of existing equipmen…"
type textarea "x"
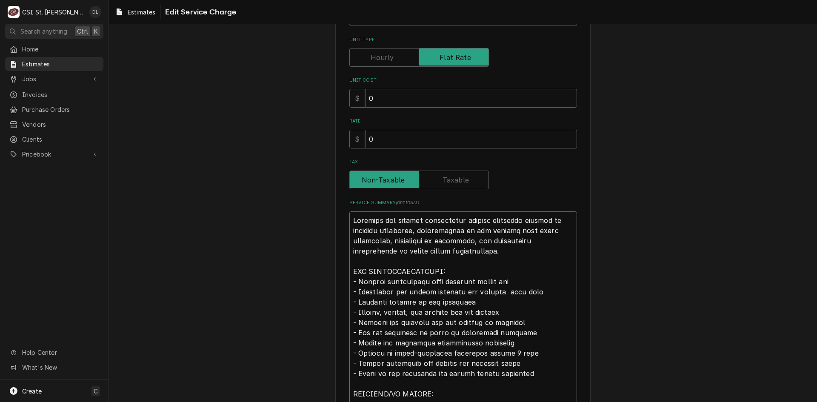
type textarea "Complete ice machine replacement service including removal of existing equipmen…"
type textarea "x"
type textarea "Complete ice machine replacement service including removal of existing equipmen…"
type textarea "x"
type textarea "Complete ice machine replacement service including removal of existing equipmen…"
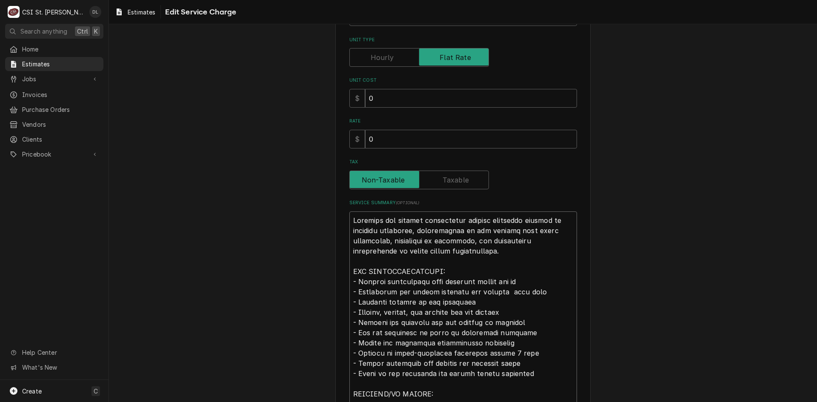
type textarea "x"
type textarea "Complete ice machine replacement service including removal of existing equipmen…"
type textarea "x"
type textarea "Complete ice machine replacement service including removal of existing equipmen…"
type textarea "x"
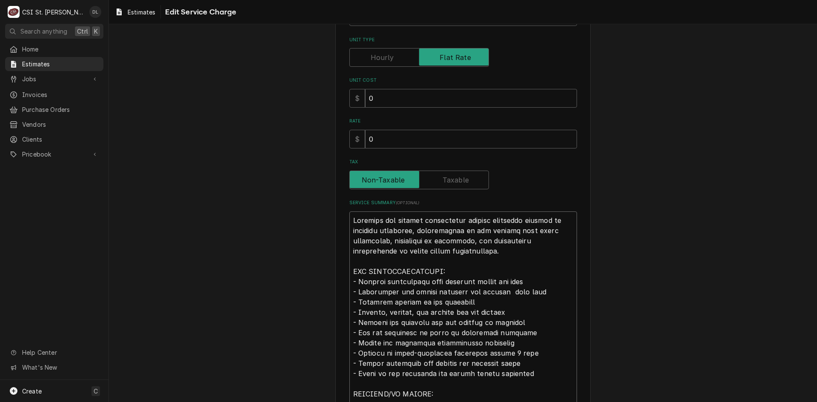
type textarea "Complete ice machine replacement service including removal of existing equipmen…"
type textarea "x"
type textarea "Complete ice machine replacement service including removal of existing equipmen…"
type textarea "x"
type textarea "Complete ice machine replacement service including removal of existing equipmen…"
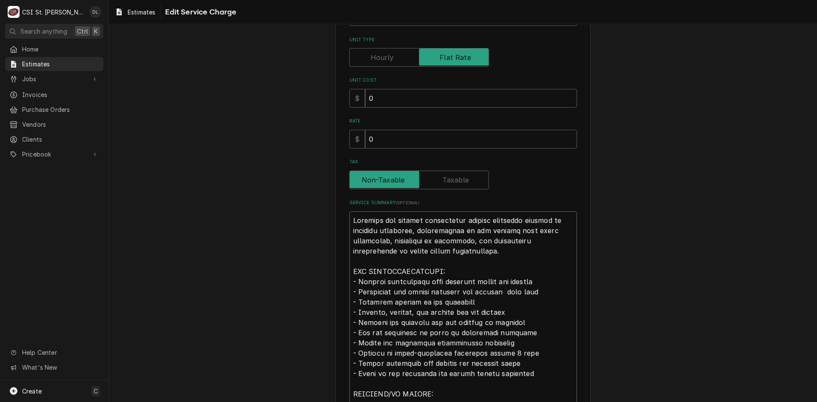
type textarea "x"
type textarea "Complete ice machine replacement service including removal of existing equipmen…"
type textarea "x"
type textarea "Complete ice machine replacement service including removal of existing equipmen…"
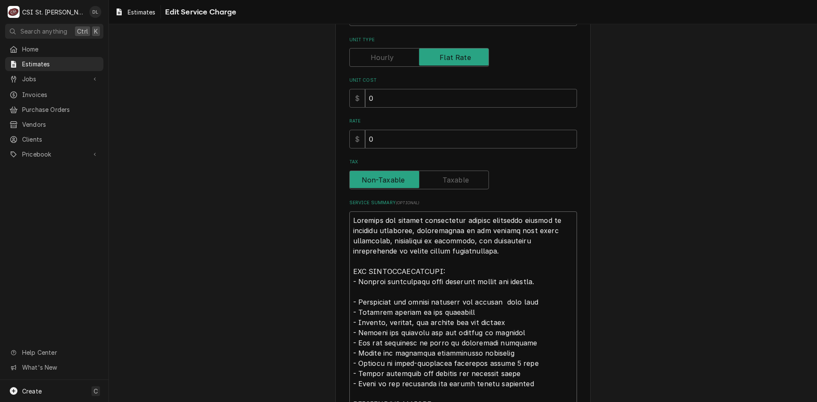
type textarea "x"
type textarea "Complete ice machine replacement service including removal of existing equipmen…"
type textarea "x"
type textarea "Complete ice machine replacement service including removal of existing equipmen…"
type textarea "x"
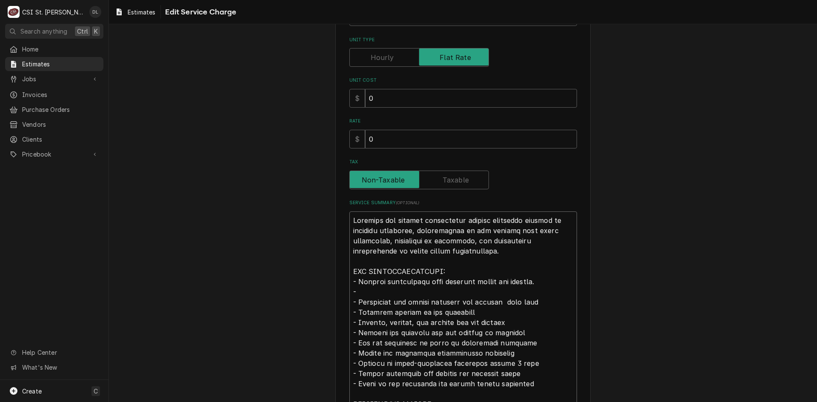
type textarea "Complete ice machine replacement service including removal of existing equipmen…"
type textarea "x"
type textarea "Complete ice machine replacement service including removal of existing equipmen…"
type textarea "x"
type textarea "Complete ice machine replacement service including removal of existing equipmen…"
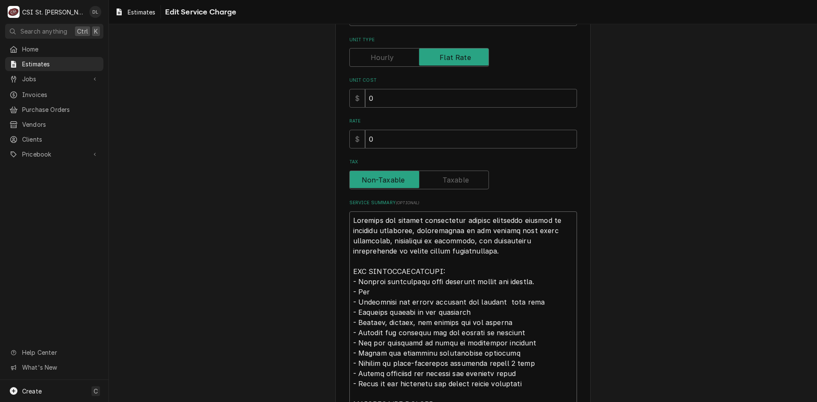
type textarea "x"
type textarea "Complete ice machine replacement service including removal of existing equipmen…"
type textarea "x"
type textarea "Complete ice machine replacement service including removal of existing equipmen…"
type textarea "x"
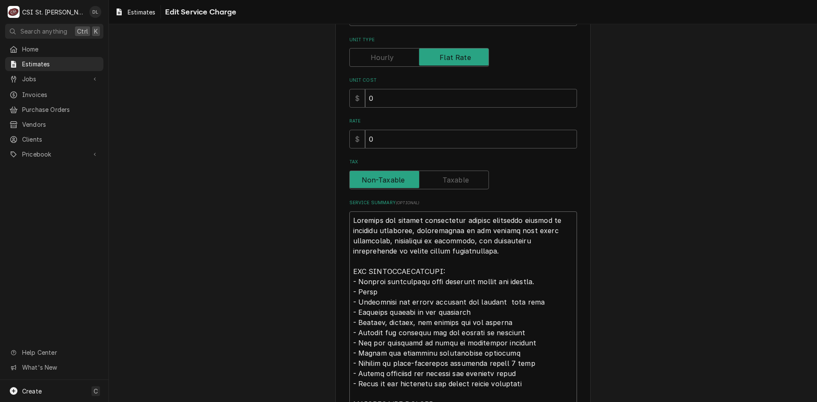
type textarea "Complete ice machine replacement service including removal of existing equipmen…"
type textarea "x"
type textarea "Complete ice machine replacement service including removal of existing equipmen…"
type textarea "x"
type textarea "Complete ice machine replacement service including removal of existing equipmen…"
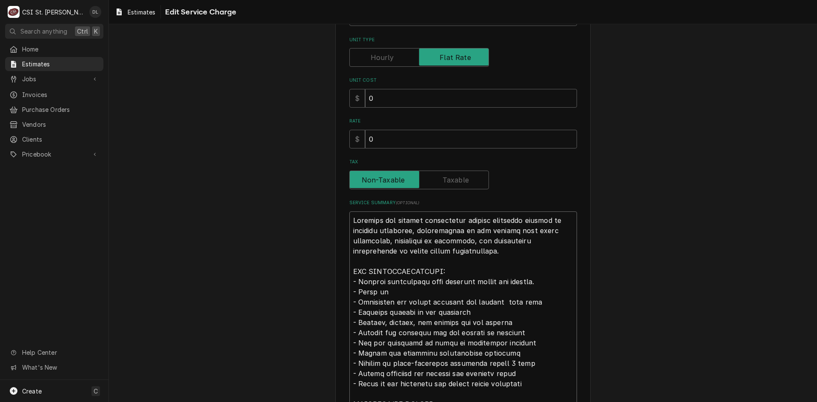
type textarea "x"
type textarea "Complete ice machine replacement service including removal of existing equipmen…"
type textarea "x"
type textarea "Complete ice machine replacement service including removal of existing equipmen…"
type textarea "x"
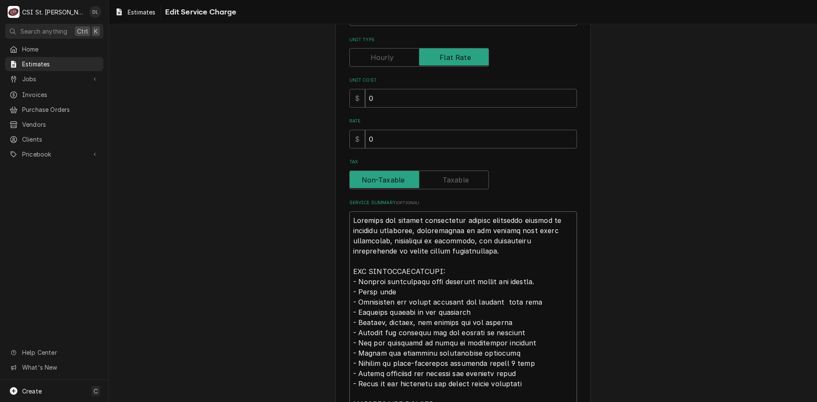
type textarea "Complete ice machine replacement service including removal of existing equipmen…"
type textarea "x"
type textarea "Complete ice machine replacement service including removal of existing equipmen…"
type textarea "x"
type textarea "Complete ice machine replacement service including removal of existing equipmen…"
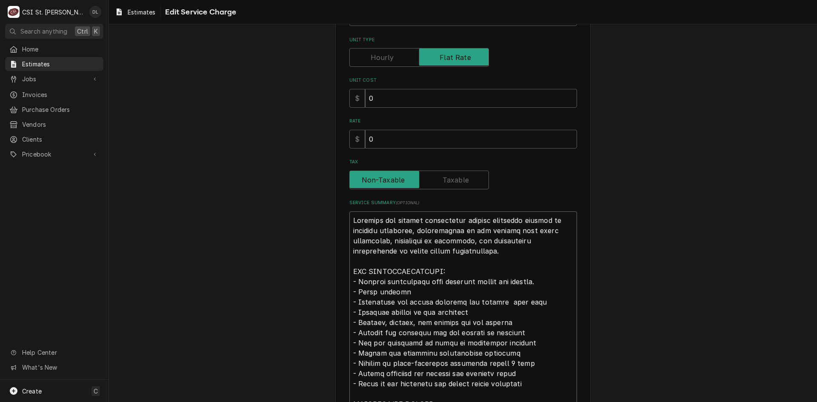
type textarea "x"
type textarea "Complete ice machine replacement service including removal of existing equipmen…"
type textarea "x"
type textarea "Complete ice machine replacement service including removal of existing equipmen…"
type textarea "x"
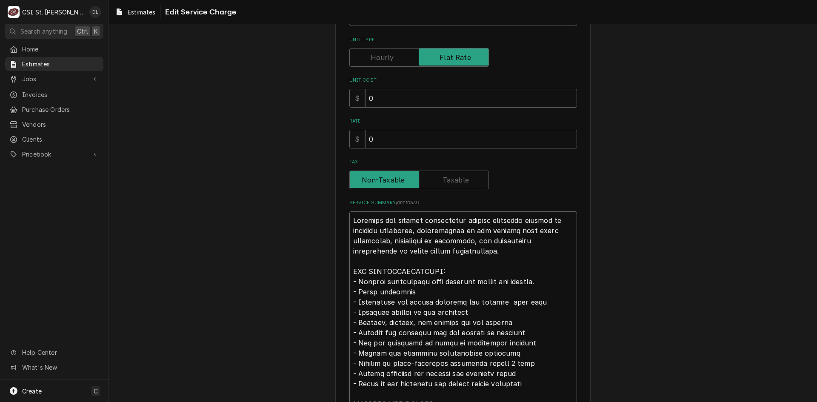
type textarea "Complete ice machine replacement service including removal of existing equipmen…"
type textarea "x"
type textarea "Complete ice machine replacement service including removal of existing equipmen…"
type textarea "x"
type textarea "Complete ice machine replacement service including removal of existing equipmen…"
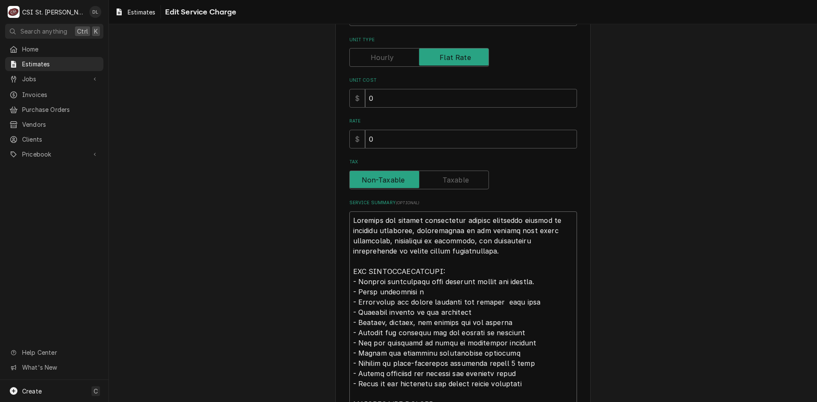
type textarea "x"
type textarea "Complete ice machine replacement service including removal of existing equipmen…"
type textarea "x"
type textarea "Complete ice machine replacement service including removal of existing equipmen…"
type textarea "x"
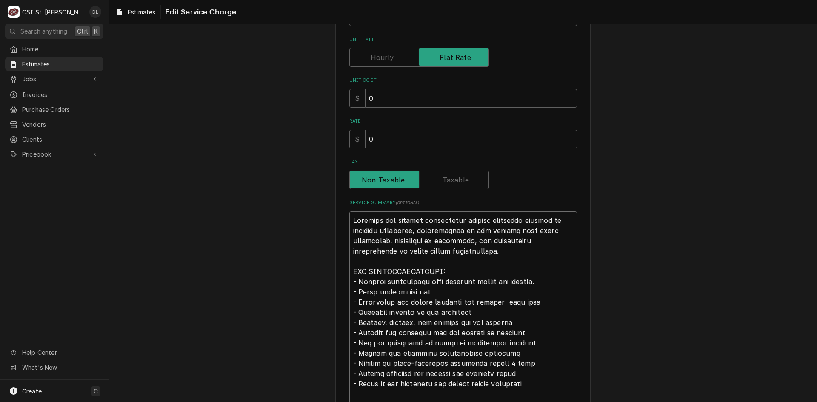
type textarea "Complete ice machine replacement service including removal of existing equipmen…"
type textarea "x"
type textarea "Complete ice machine replacement service including removal of existing equipmen…"
type textarea "x"
type textarea "Complete ice machine replacement service including removal of existing equipmen…"
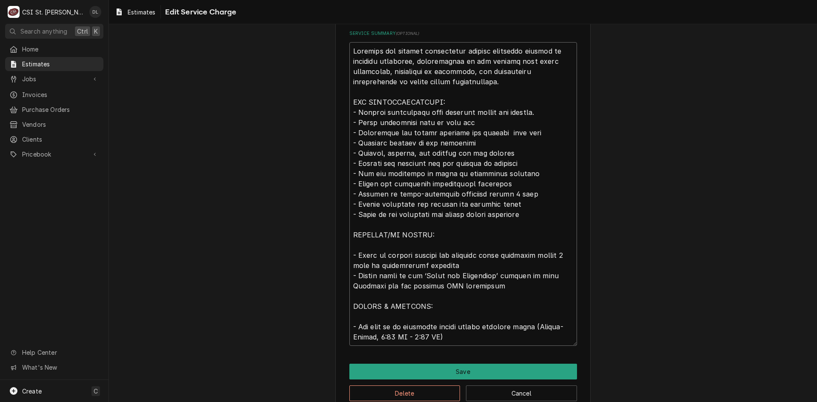
scroll to position [298, 0]
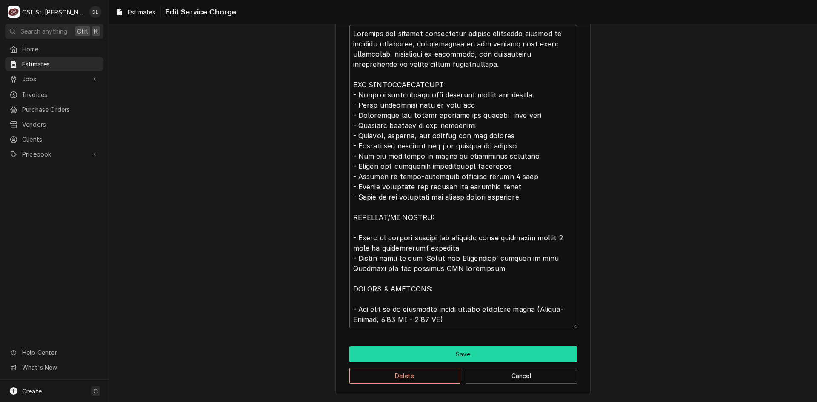
click at [470, 348] on button "Save" at bounding box center [463, 354] width 228 height 16
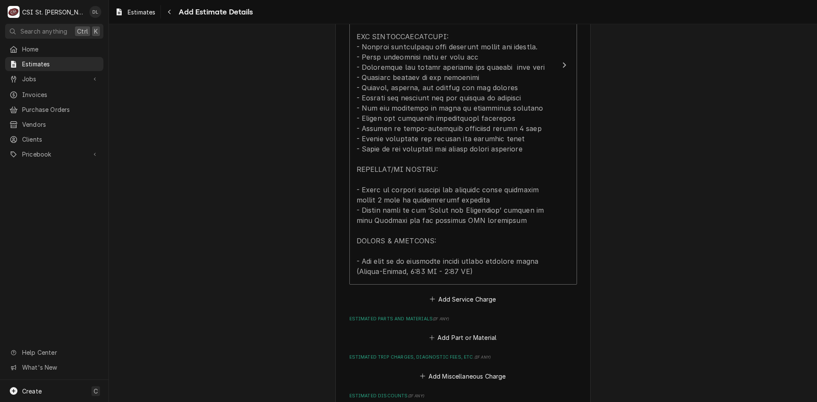
scroll to position [1213, 0]
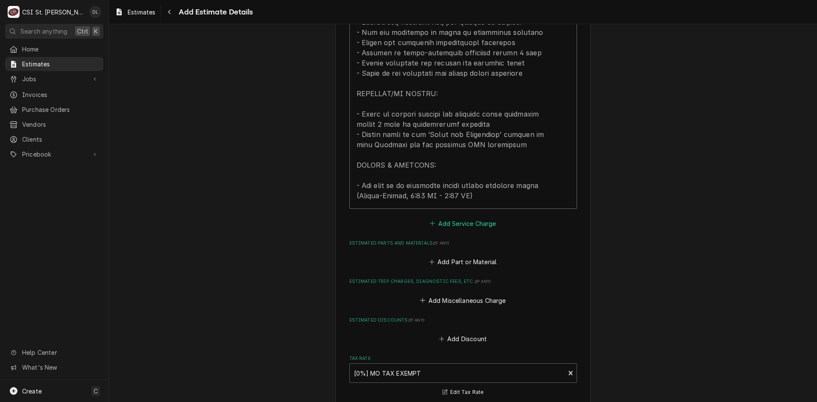
click at [430, 220] on icon "Estimated Service Charges" at bounding box center [432, 223] width 5 height 6
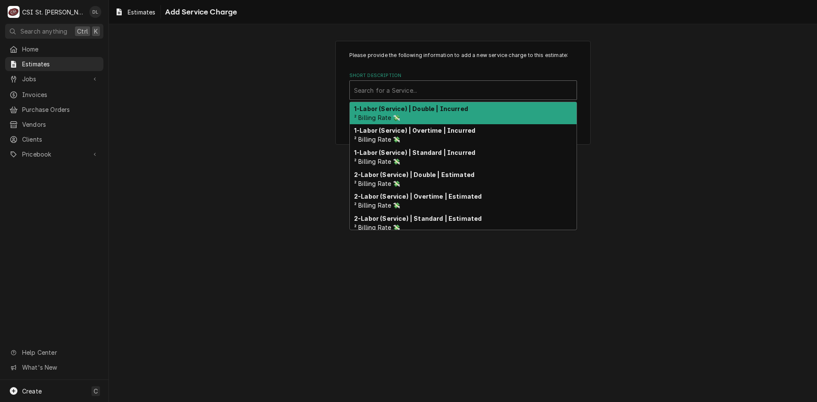
click at [410, 88] on div "Short Description" at bounding box center [463, 90] width 218 height 15
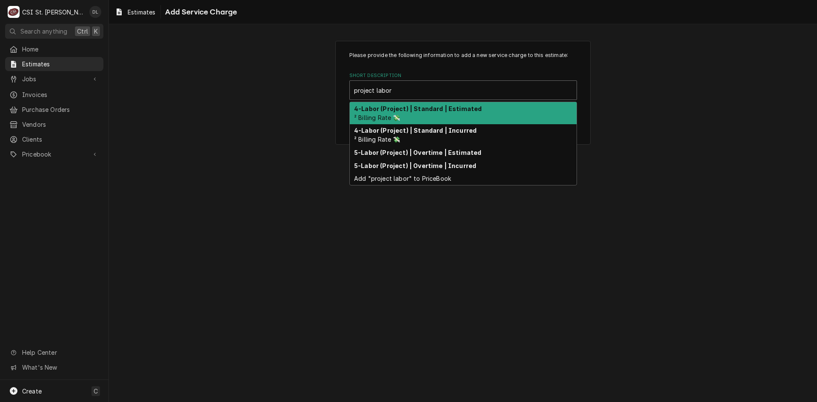
click at [439, 117] on div "4-Labor (Project) | Standard | Estimated ² Billing Rate 💸" at bounding box center [463, 113] width 227 height 22
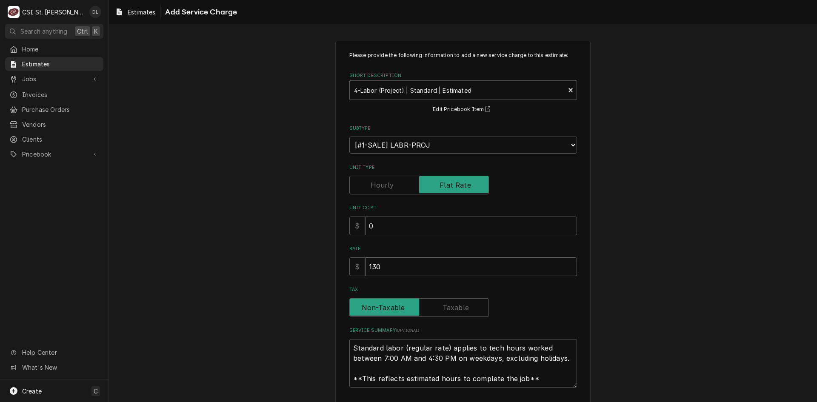
drag, startPoint x: 393, startPoint y: 264, endPoint x: 296, endPoint y: 252, distance: 98.6
click at [304, 252] on div "Please provide the following information to add a new service charge to this es…" at bounding box center [463, 236] width 708 height 406
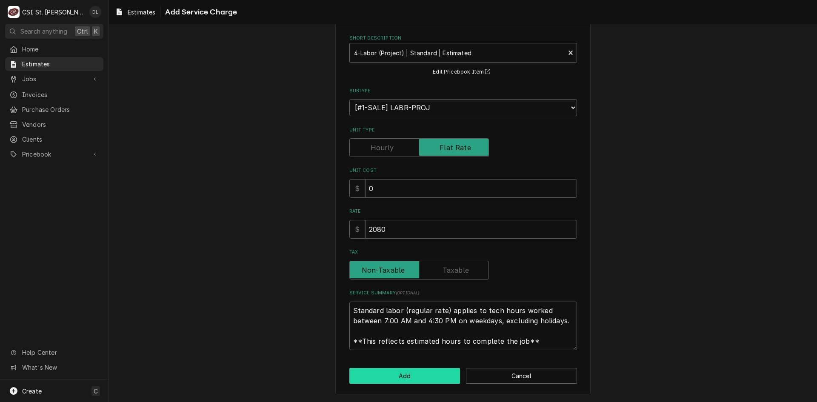
click at [419, 370] on button "Add" at bounding box center [404, 376] width 111 height 16
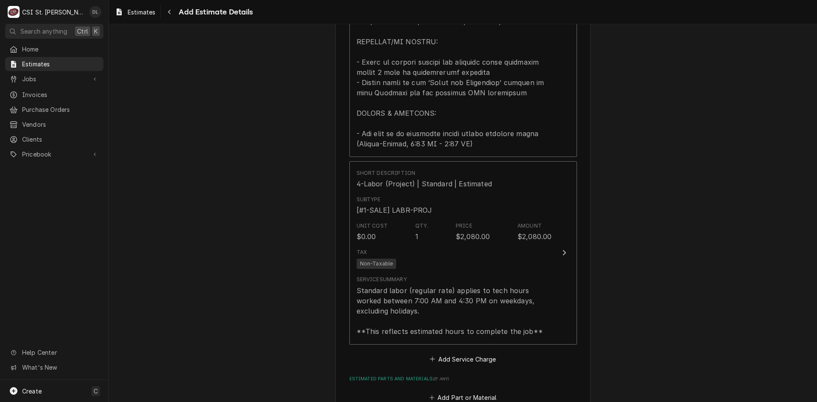
scroll to position [1399, 0]
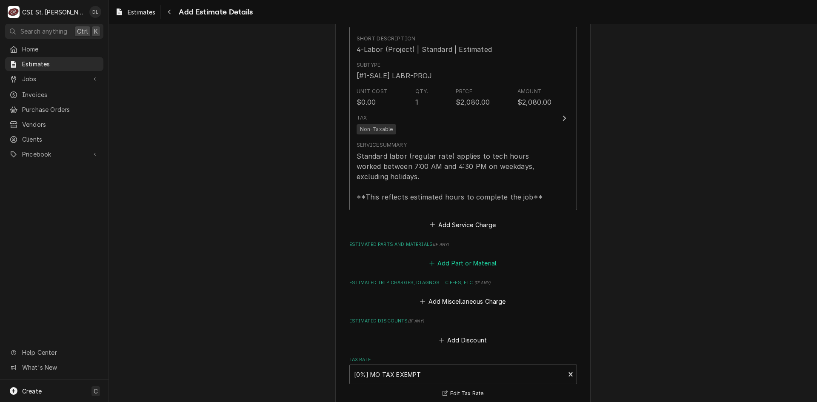
click at [430, 260] on icon "Estimated Parts and Materials" at bounding box center [431, 263] width 5 height 6
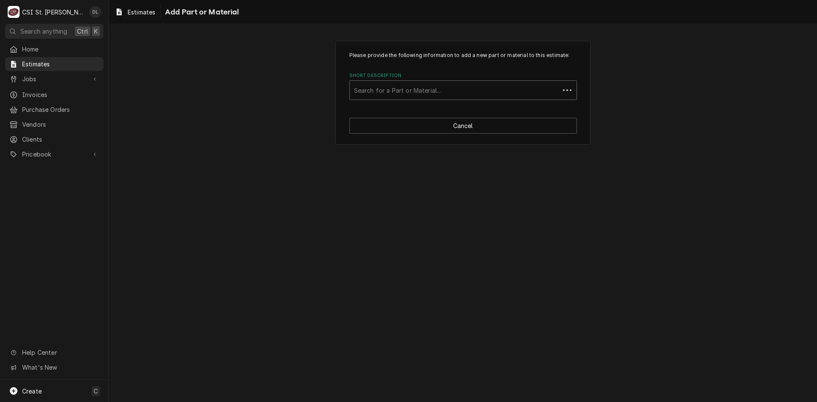
click at [421, 85] on div "Short Description" at bounding box center [454, 90] width 201 height 15
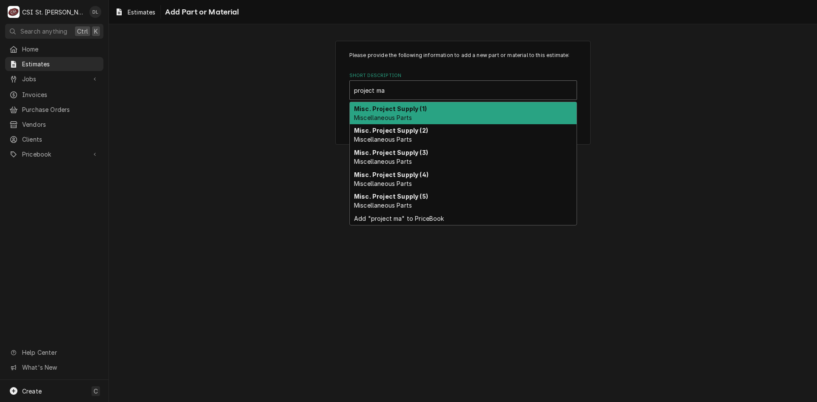
click at [405, 112] on strong "Misc. Project Supply (1)" at bounding box center [390, 108] width 73 height 7
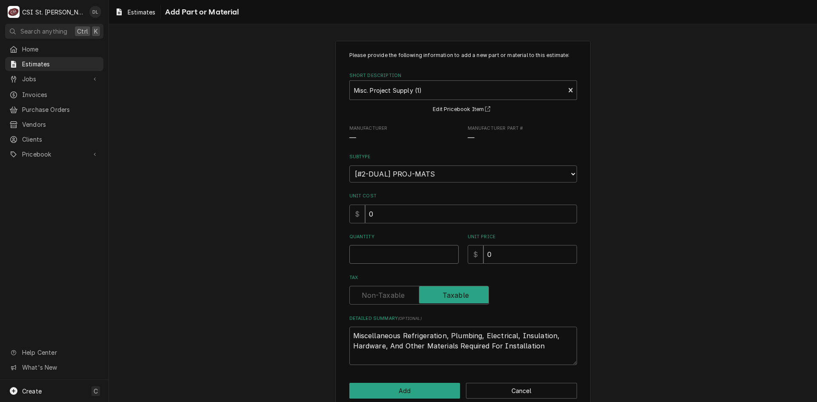
click at [396, 250] on input "Quantity" at bounding box center [403, 254] width 109 height 19
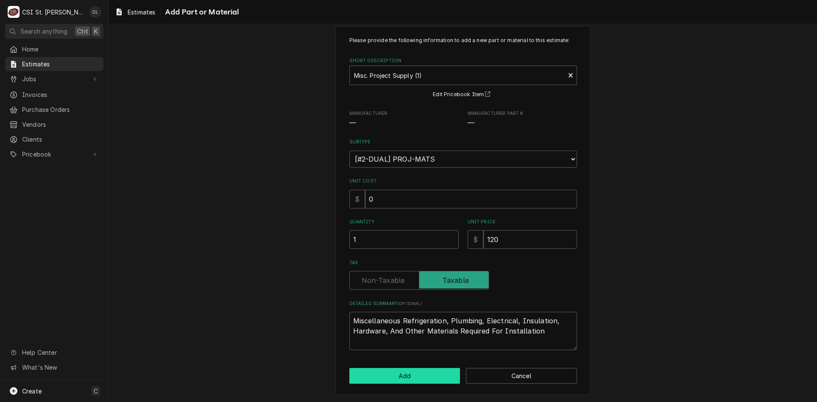
click at [397, 379] on button "Add" at bounding box center [404, 376] width 111 height 16
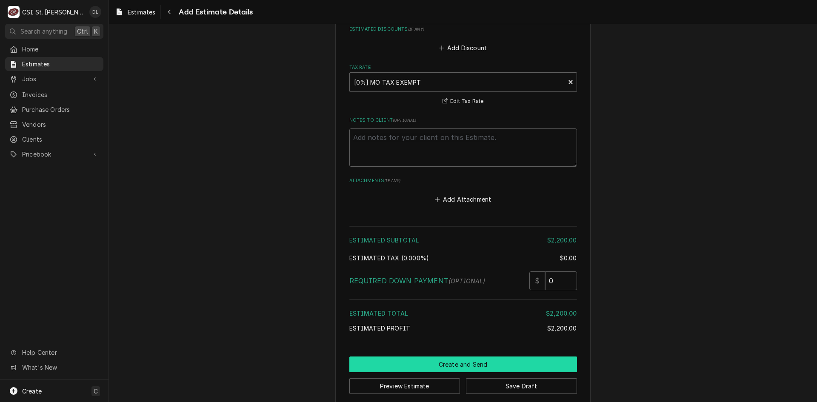
click at [483, 356] on button "Create and Send" at bounding box center [463, 364] width 228 height 16
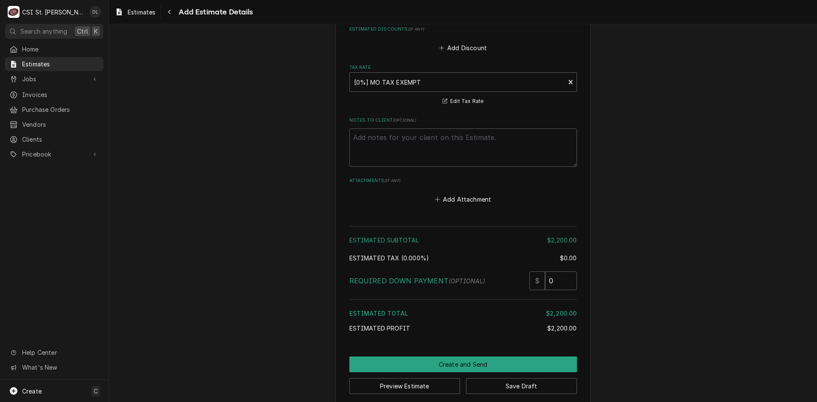
scroll to position [1881, 0]
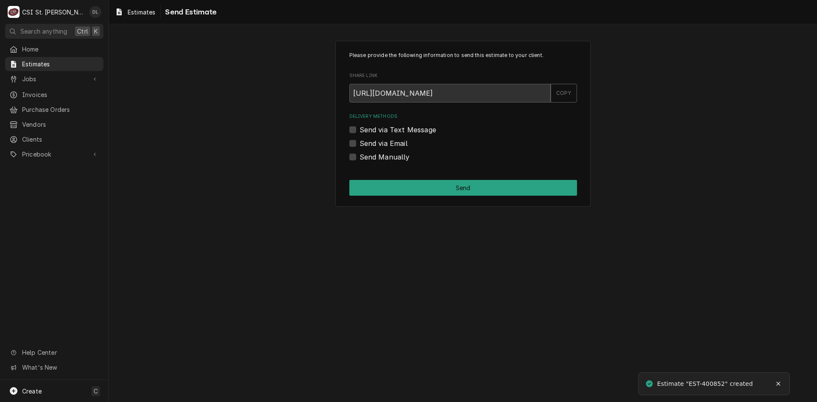
drag, startPoint x: 351, startPoint y: 156, endPoint x: 357, endPoint y: 160, distance: 6.7
click at [359, 157] on label "Send Manually" at bounding box center [384, 157] width 50 height 10
click at [359, 157] on input "Send Manually" at bounding box center [473, 161] width 228 height 19
checkbox input "true"
drag, startPoint x: 428, startPoint y: 182, endPoint x: 433, endPoint y: 184, distance: 5.0
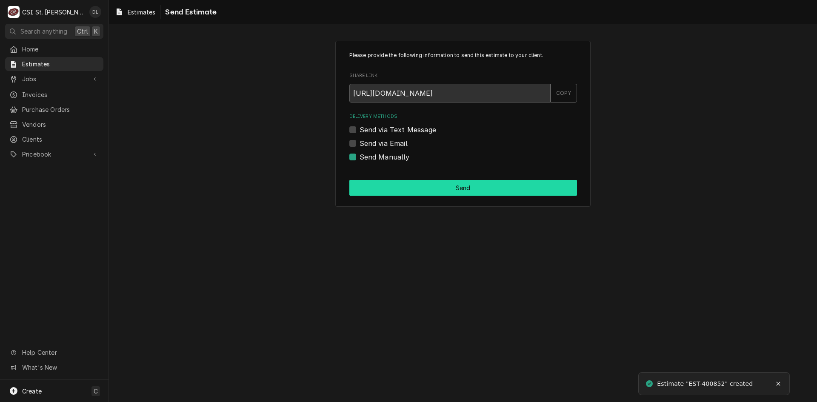
click at [429, 182] on button "Send" at bounding box center [463, 188] width 228 height 16
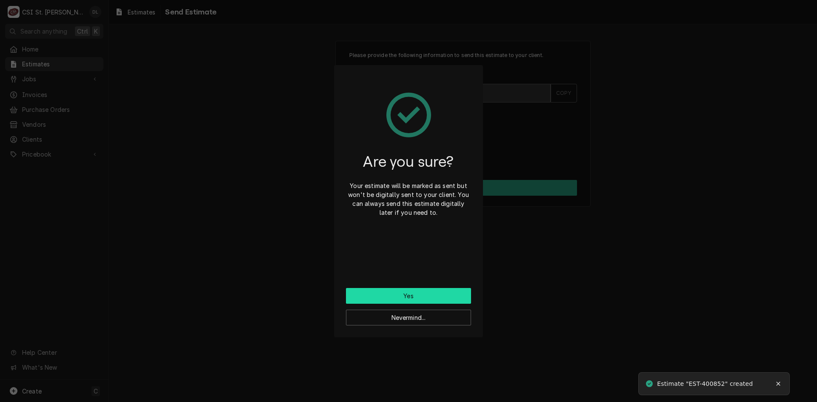
click at [414, 296] on button "Yes" at bounding box center [408, 296] width 125 height 16
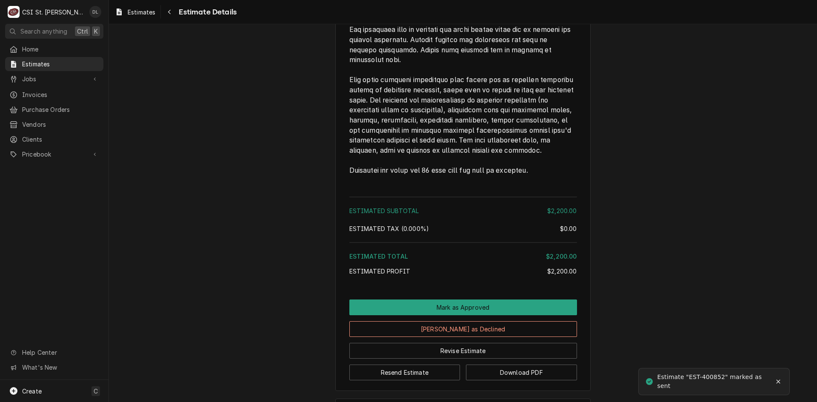
scroll to position [1544, 0]
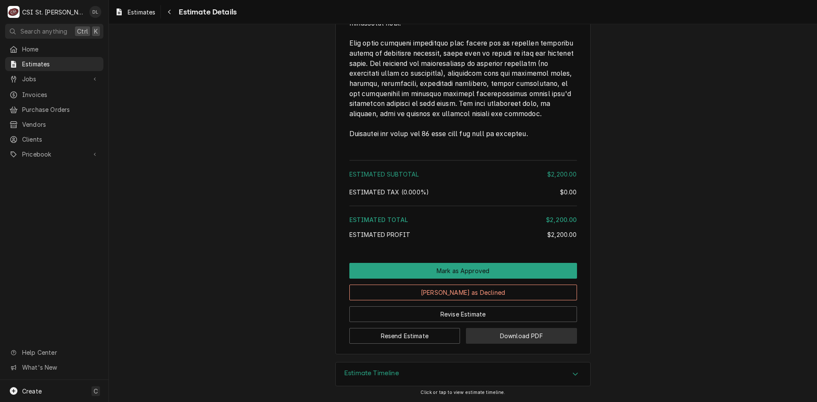
click at [511, 332] on button "Download PDF" at bounding box center [521, 336] width 111 height 16
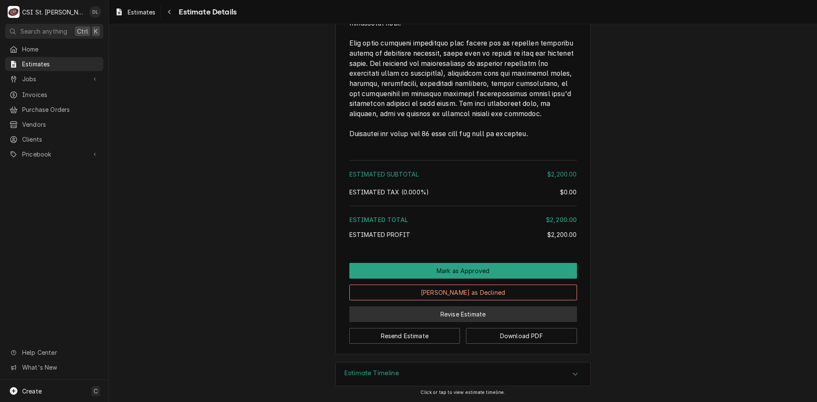
click at [480, 318] on button "Revise Estimate" at bounding box center [463, 314] width 228 height 16
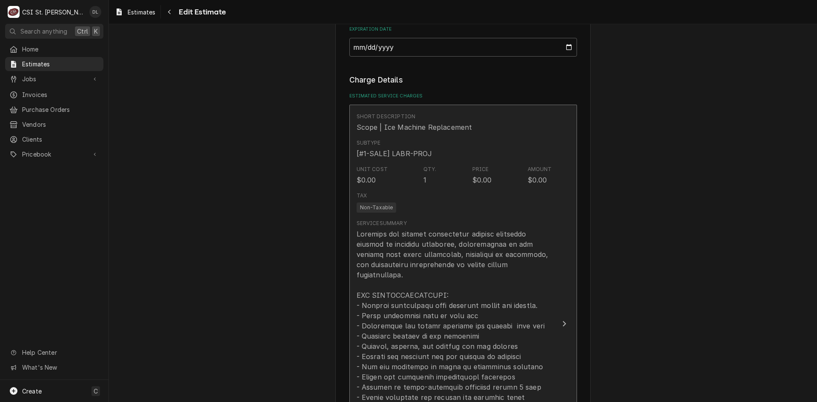
scroll to position [978, 0]
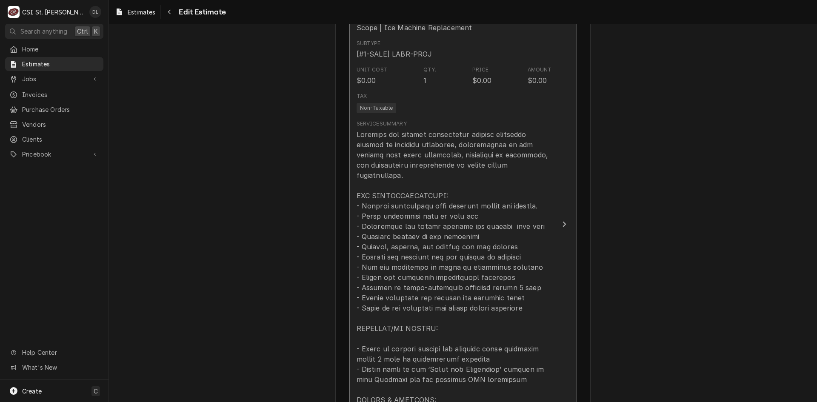
click at [446, 245] on div "Update Line Item" at bounding box center [453, 282] width 195 height 306
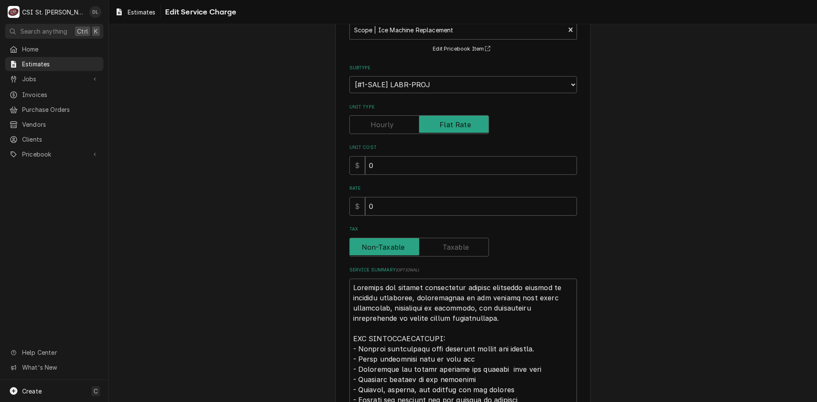
scroll to position [128, 0]
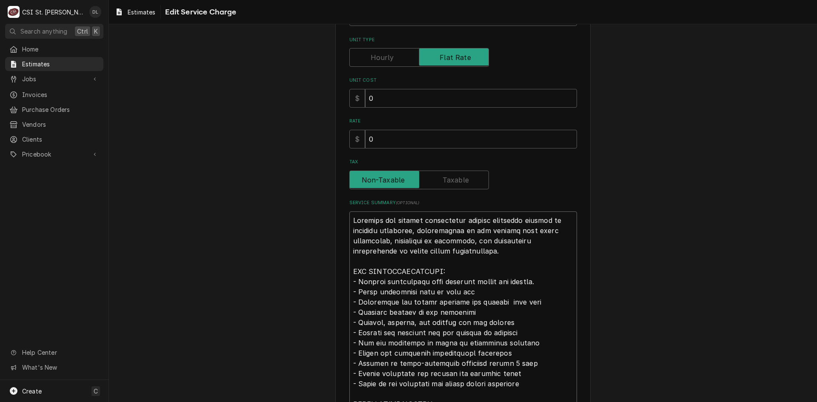
click at [412, 230] on textarea "Service Summary ( optional )" at bounding box center [463, 363] width 228 height 304
type textarea "x"
type textarea "Complete ice machine replacement service including removal of existing equipmen…"
type textarea "x"
type textarea "Complete ice machine replacement service including removal of existing equipmen…"
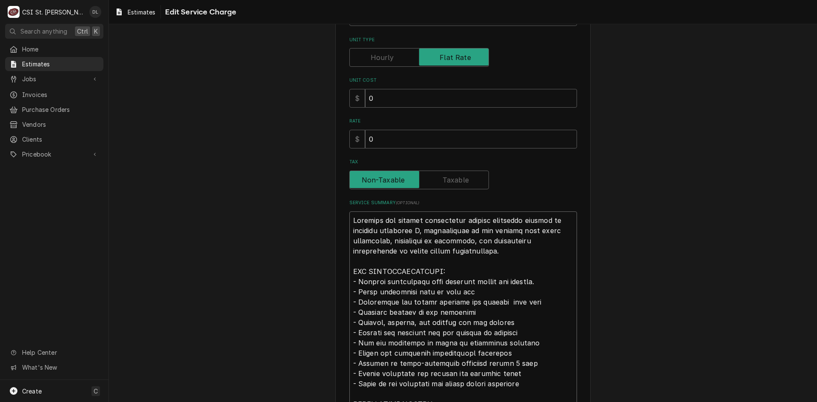
type textarea "x"
type textarea "Complete ice machine replacement service including removal of existing equipmen…"
type textarea "x"
type textarea "Complete ice machine replacement service including removal of existing equipmen…"
type textarea "x"
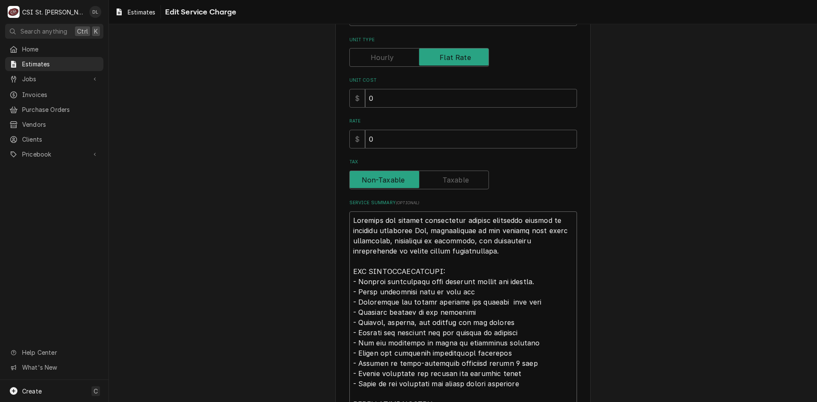
type textarea "Complete ice machine replacement service including removal of existing equipmen…"
type textarea "x"
type textarea "Complete ice machine replacement service including removal of existing equipmen…"
type textarea "x"
type textarea "Complete ice machine replacement service including removal of existing equipmen…"
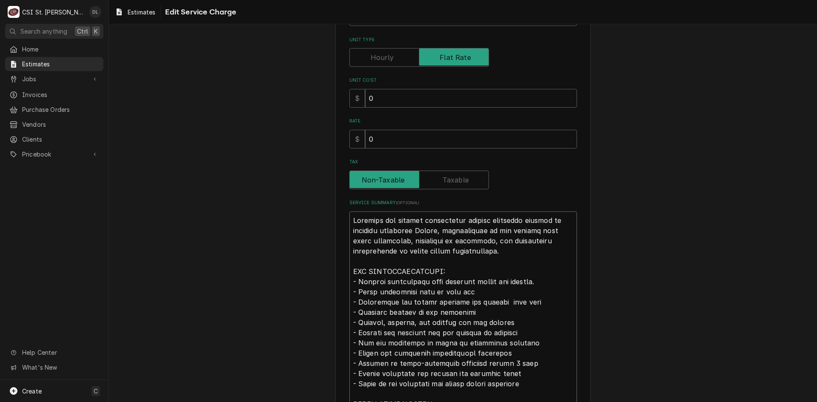
type textarea "x"
type textarea "Complete ice machine replacement service including removal of existing equipmen…"
type textarea "x"
type textarea "Complete ice machine replacement service including removal of existing equipmen…"
type textarea "x"
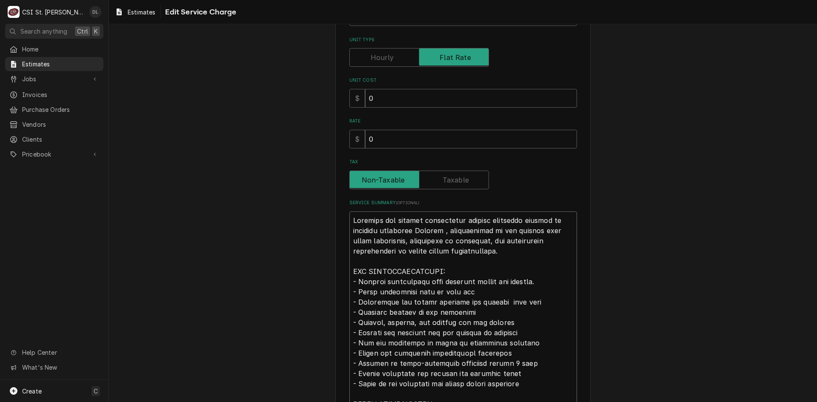
type textarea "Complete ice machine replacement service including removal of existing equipmen…"
type textarea "x"
type textarea "Complete ice machine replacement service including removal of existing equipmen…"
type textarea "x"
type textarea "Complete ice machine replacement service including removal of existing equipmen…"
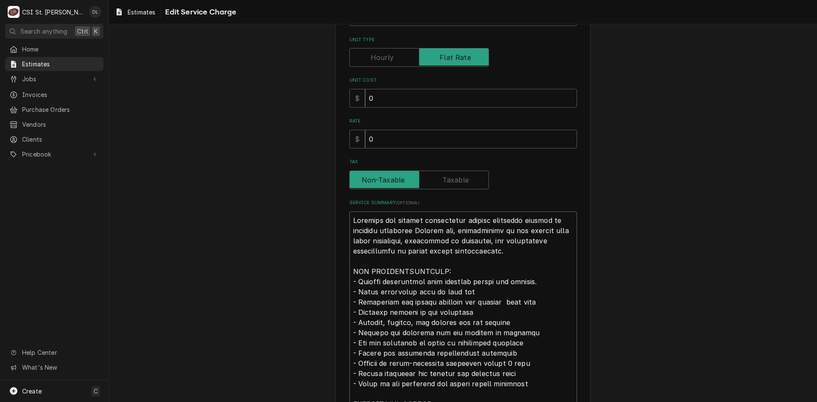
type textarea "x"
type textarea "Complete ice machine replacement service including removal of existing equipmen…"
type textarea "x"
type textarea "Complete ice machine replacement service including removal of existing equipmen…"
type textarea "x"
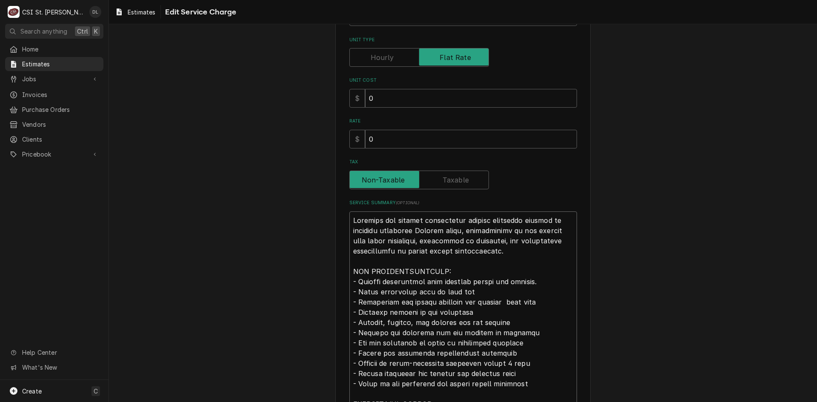
type textarea "Complete ice machine replacement service including removal of existing equipmen…"
type textarea "x"
type textarea "Complete ice machine replacement service including removal of existing equipmen…"
type textarea "x"
type textarea "Complete ice machine replacement service including removal of existing equipmen…"
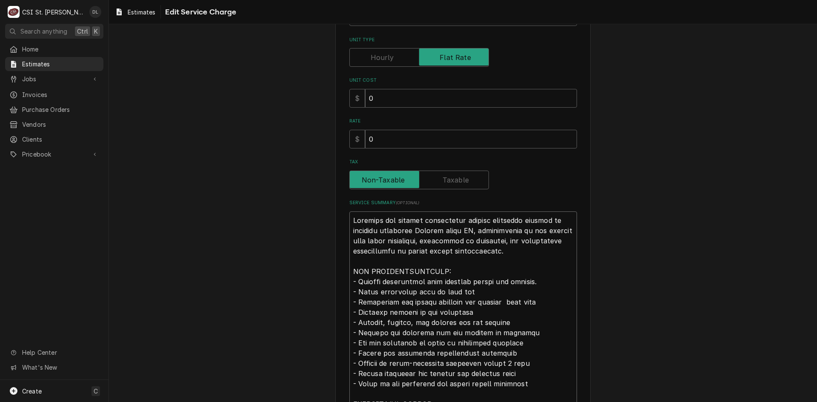
type textarea "x"
type textarea "Complete ice machine replacement service including removal of existing equipmen…"
type textarea "x"
type textarea "Complete ice machine replacement service including removal of existing equipmen…"
type textarea "x"
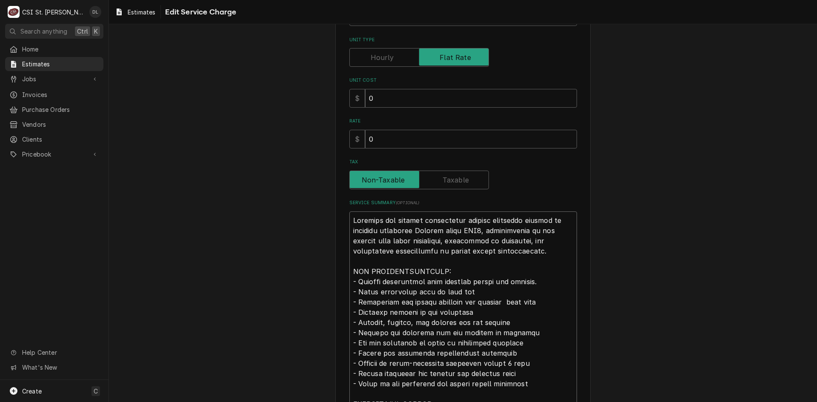
type textarea "Complete ice machine replacement service including removal of existing equipmen…"
type textarea "x"
type textarea "Complete ice machine replacement service including removal of existing equipmen…"
type textarea "x"
type textarea "Complete ice machine replacement service including removal of existing equipmen…"
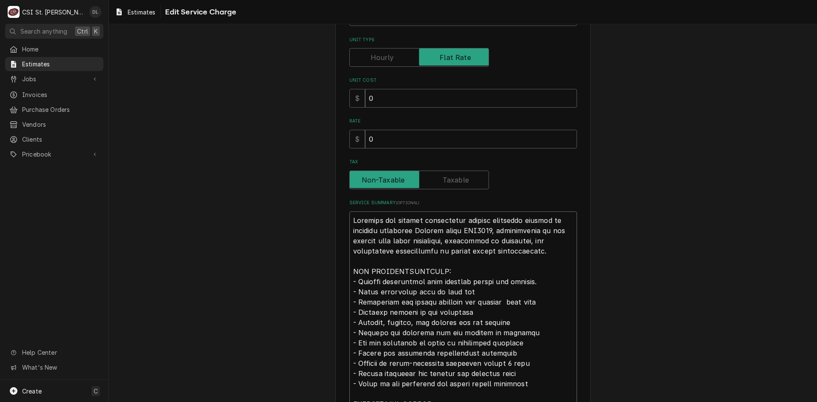
type textarea "x"
type textarea "Complete ice machine replacement service including removal of existing equipmen…"
type textarea "x"
type textarea "Complete ice machine replacement service including removal of existing equipmen…"
type textarea "x"
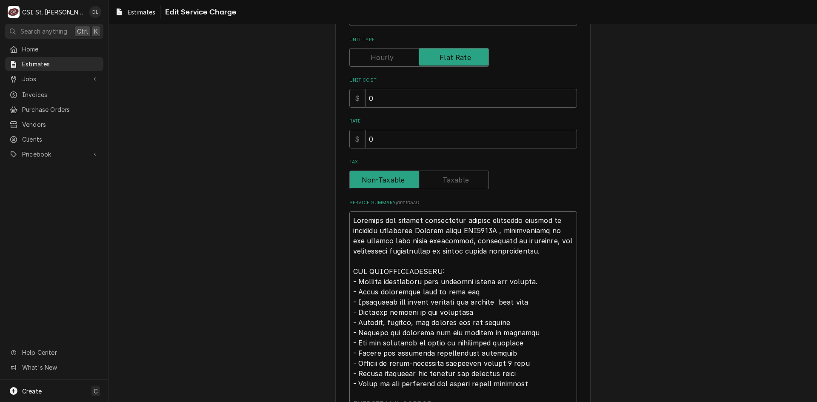
type textarea "Complete ice machine replacement service including removal of existing equipmen…"
type textarea "x"
type textarea "Complete ice machine replacement service including removal of existing equipmen…"
type textarea "x"
type textarea "Complete ice machine replacement service including removal of existing equipmen…"
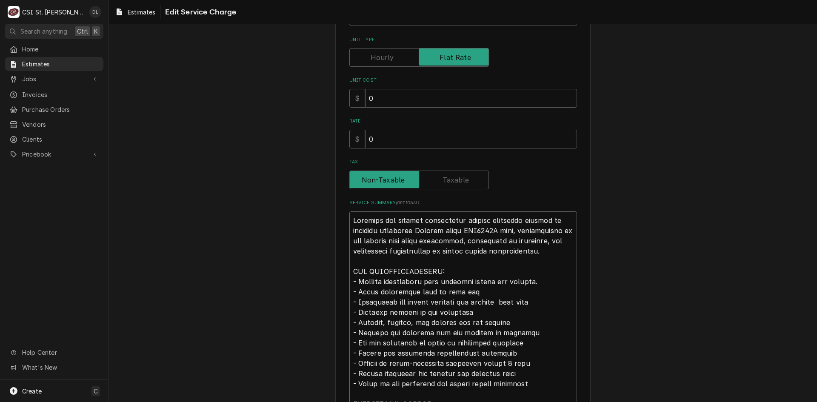
type textarea "x"
type textarea "Complete ice machine replacement service including removal of existing equipmen…"
type textarea "x"
type textarea "Complete ice machine replacement service including removal of existing equipmen…"
type textarea "x"
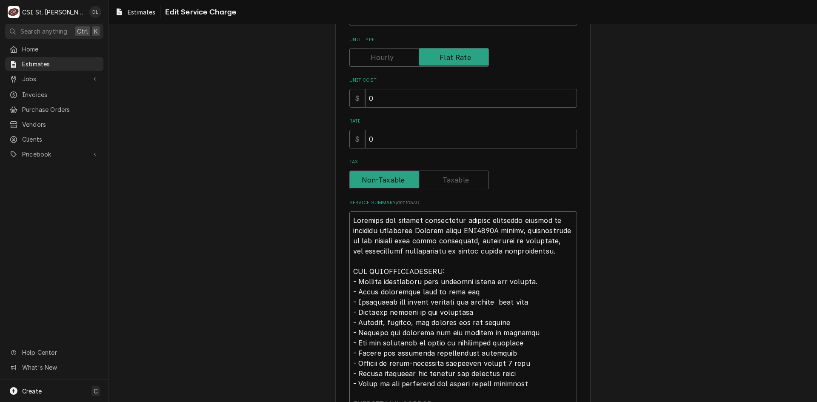
type textarea "Complete ice machine replacement service including removal of existing equipmen…"
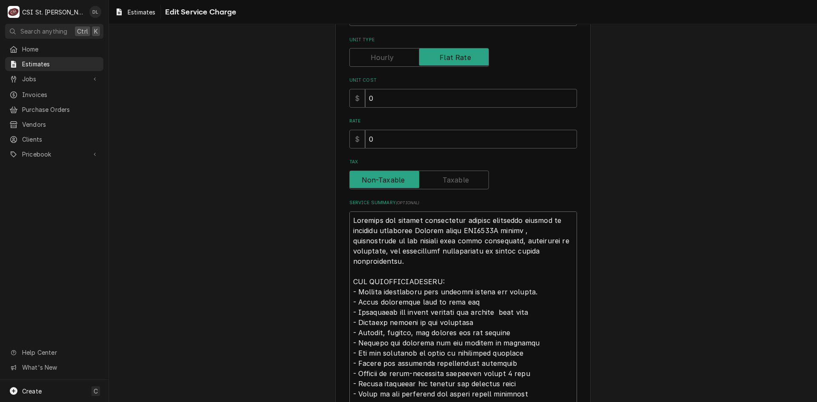
type textarea "x"
type textarea "Complete ice machine replacement service including removal of existing equipmen…"
type textarea "x"
type textarea "Complete ice machine replacement service including removal of existing equipmen…"
type textarea "x"
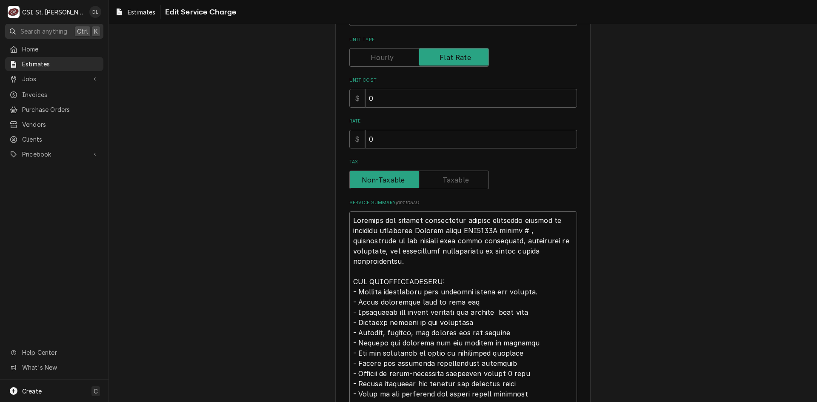
type textarea "Complete ice machine replacement service including removal of existing equipmen…"
click at [520, 230] on textarea "Service Summary ( optional )" at bounding box center [463, 363] width 228 height 304
type textarea "x"
type textarea "Complete ice machine replacement service including removal of existing equipmen…"
type textarea "x"
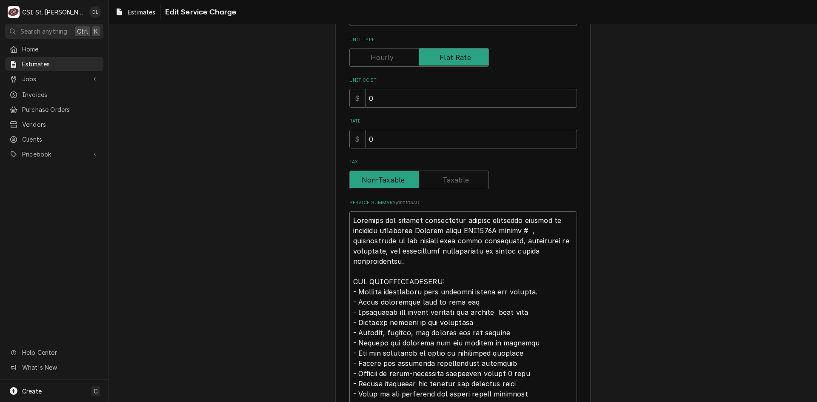
type textarea "Complete ice machine replacement service including removal of existing equipmen…"
type textarea "x"
type textarea "Complete ice machine replacement service including removal of existing equipmen…"
type textarea "x"
type textarea "Complete ice machine replacement service including removal of existing equipmen…"
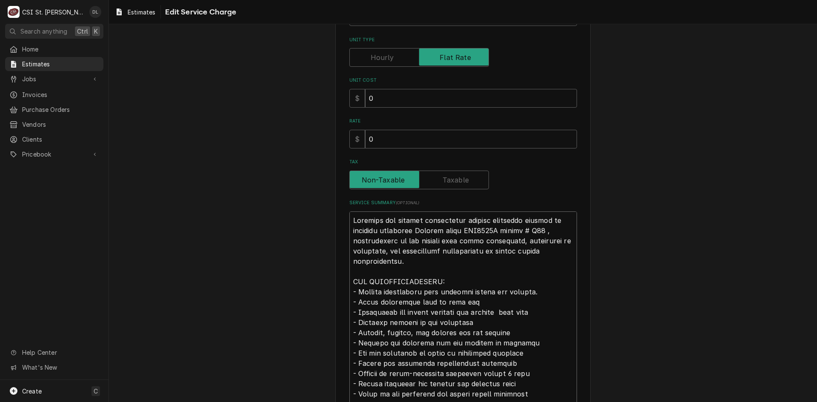
type textarea "x"
type textarea "Complete ice machine replacement service including removal of existing equipmen…"
type textarea "x"
type textarea "Complete ice machine replacement service including removal of existing equipmen…"
type textarea "x"
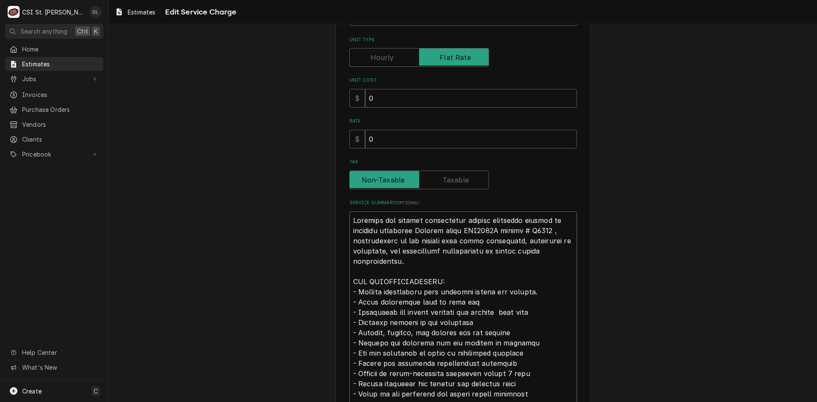
type textarea "Complete ice machine replacement service including removal of existing equipmen…"
type textarea "x"
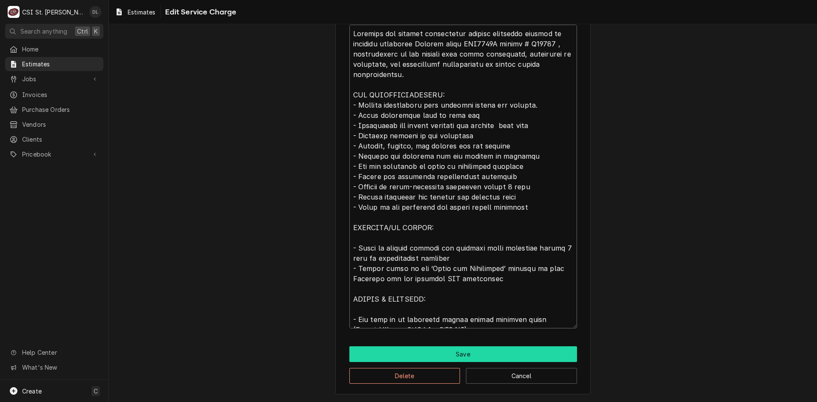
type textarea "Complete ice machine replacement service including removal of existing equipmen…"
click at [442, 356] on button "Save" at bounding box center [463, 354] width 228 height 16
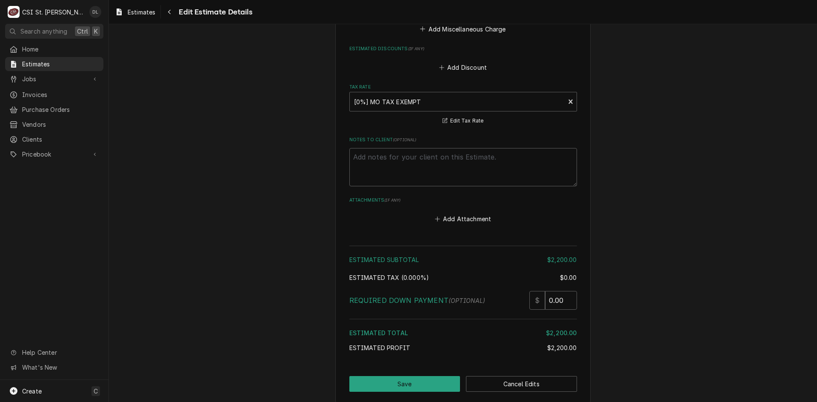
scroll to position [1914, 0]
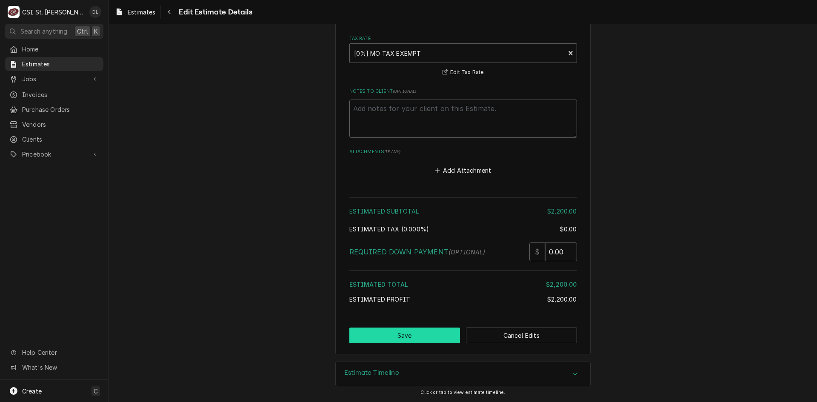
click at [429, 336] on button "Save" at bounding box center [404, 336] width 111 height 16
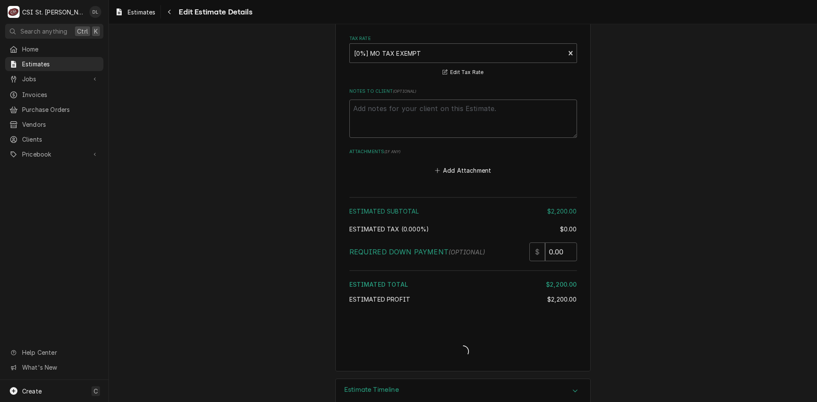
type textarea "x"
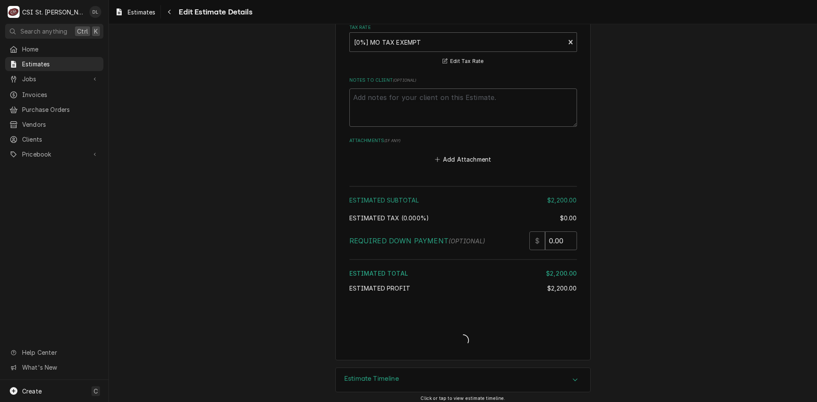
scroll to position [1931, 0]
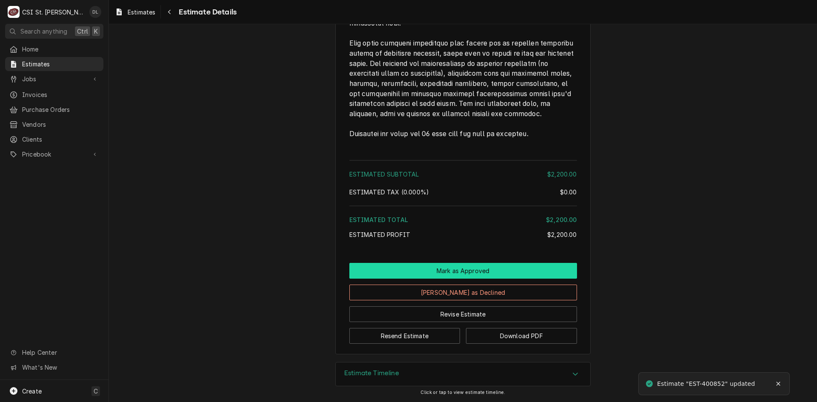
scroll to position [1553, 0]
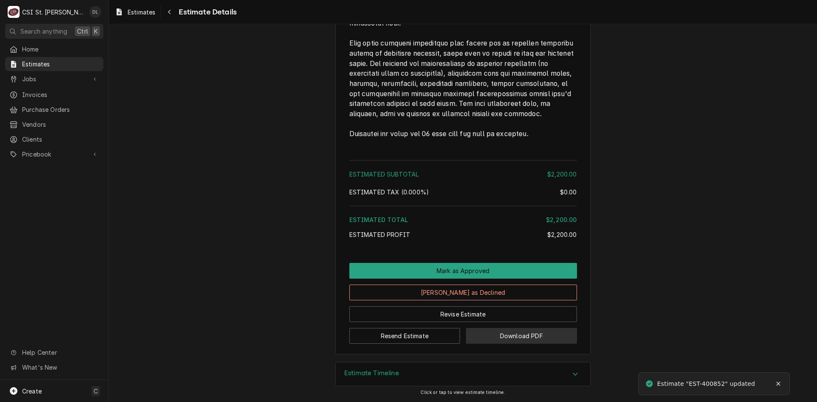
click at [529, 336] on button "Download PDF" at bounding box center [521, 336] width 111 height 16
click at [520, 339] on button "Download PDF" at bounding box center [521, 336] width 111 height 16
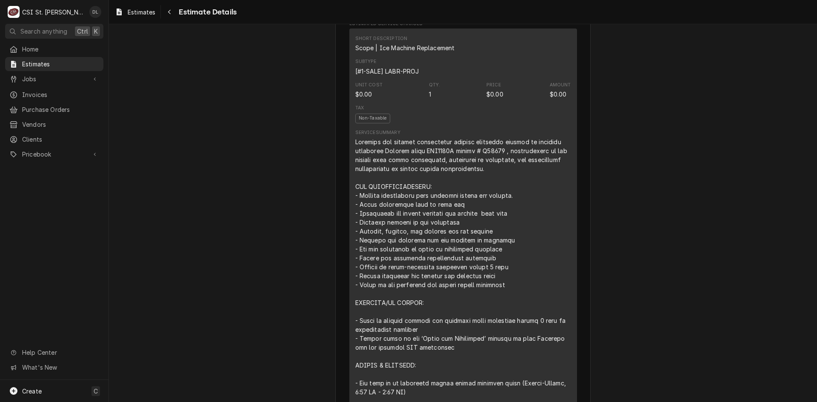
scroll to position [0, 0]
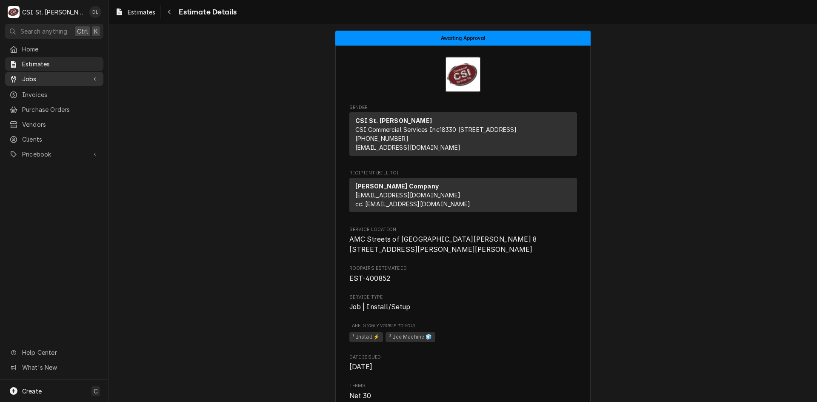
click at [49, 78] on span "Jobs" at bounding box center [54, 78] width 64 height 9
click at [44, 94] on span "Jobs" at bounding box center [60, 93] width 77 height 9
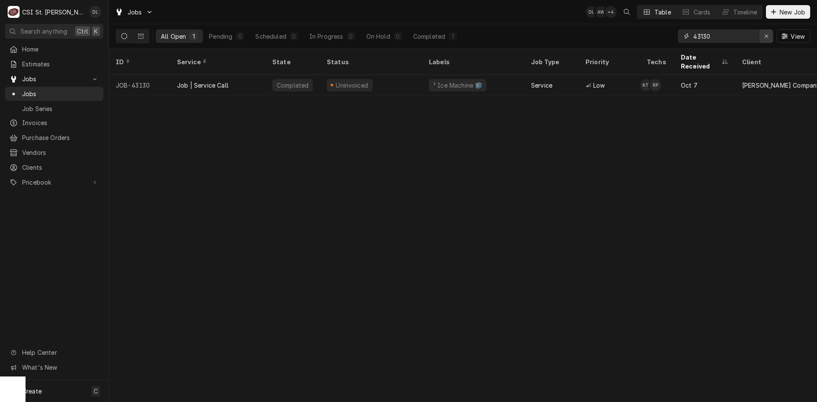
click at [764, 34] on icon "Erase input" at bounding box center [766, 36] width 5 height 6
click at [727, 39] on input "Dynamic Content Wrapper" at bounding box center [733, 36] width 80 height 14
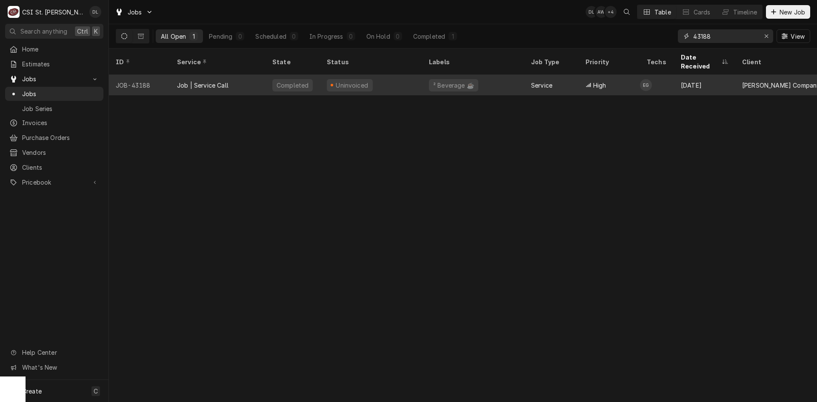
type input "43188"
click at [424, 83] on div "² Beverage ☕️" at bounding box center [473, 85] width 102 height 20
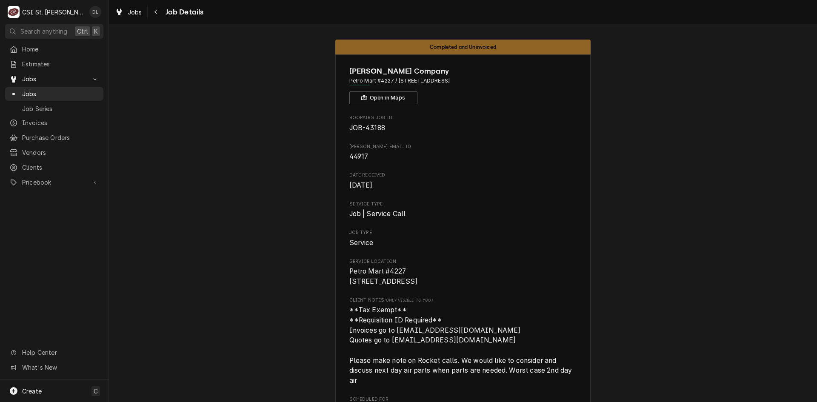
drag, startPoint x: 214, startPoint y: 223, endPoint x: 114, endPoint y: 215, distance: 100.3
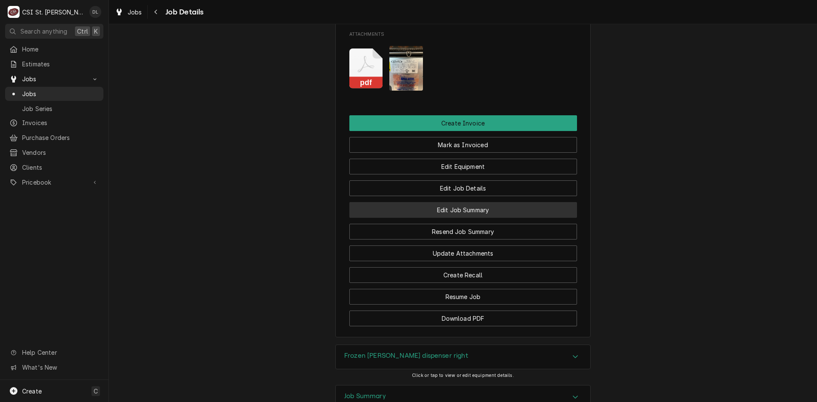
scroll to position [997, 0]
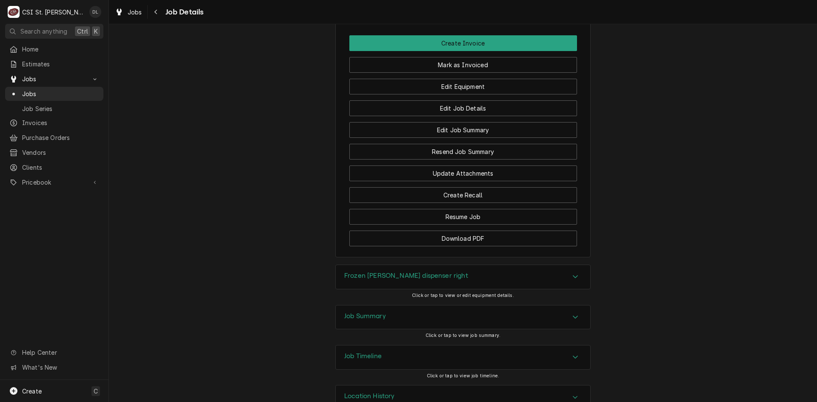
click at [569, 312] on div "Accordion Header" at bounding box center [575, 317] width 13 height 10
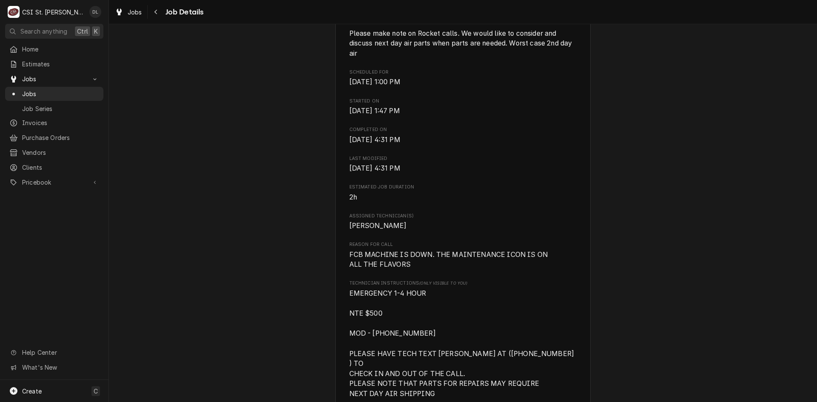
scroll to position [340, 0]
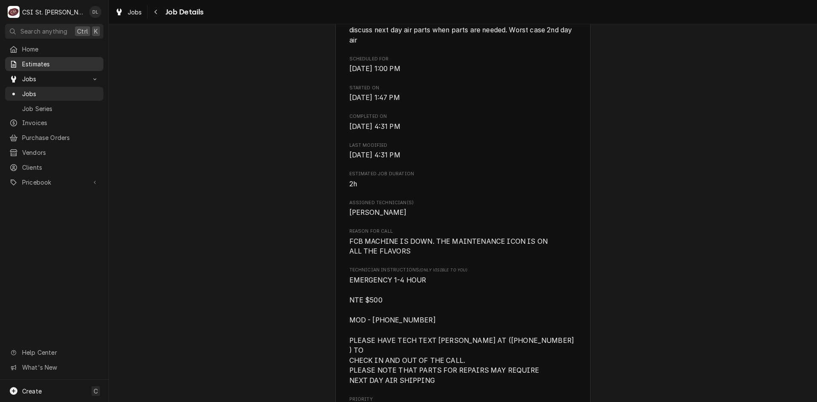
click at [56, 64] on span "Estimates" at bounding box center [60, 64] width 77 height 9
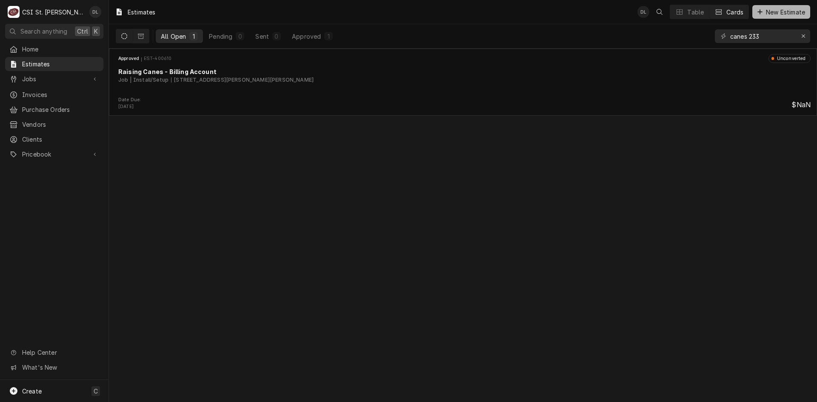
click at [763, 7] on button "New Estimate" at bounding box center [781, 12] width 58 height 14
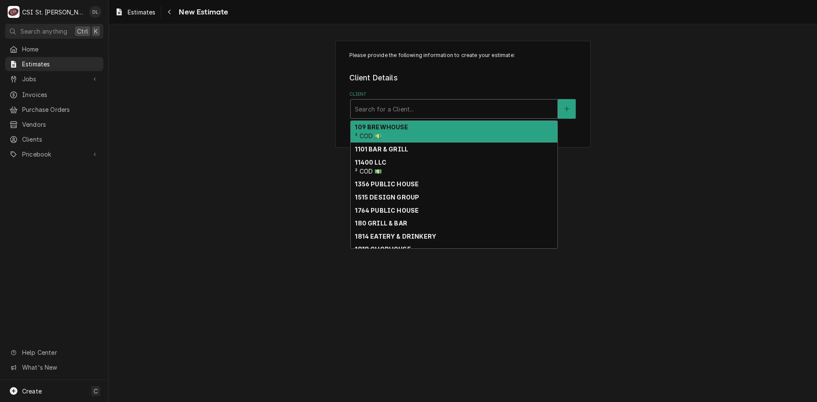
click at [417, 107] on div "Client" at bounding box center [454, 108] width 198 height 15
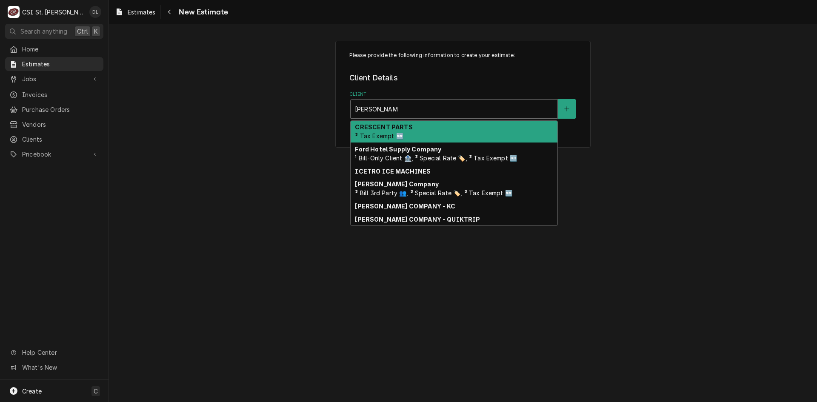
type input "[PERSON_NAME] company"
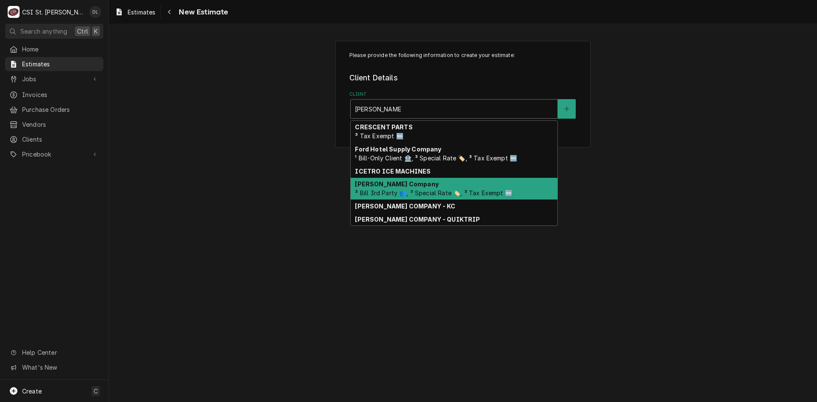
click at [411, 192] on span "³ Bill 3rd Party 👥, ³ Special Rate 🏷️, ³ Tax Exempt 🆓" at bounding box center [433, 192] width 157 height 7
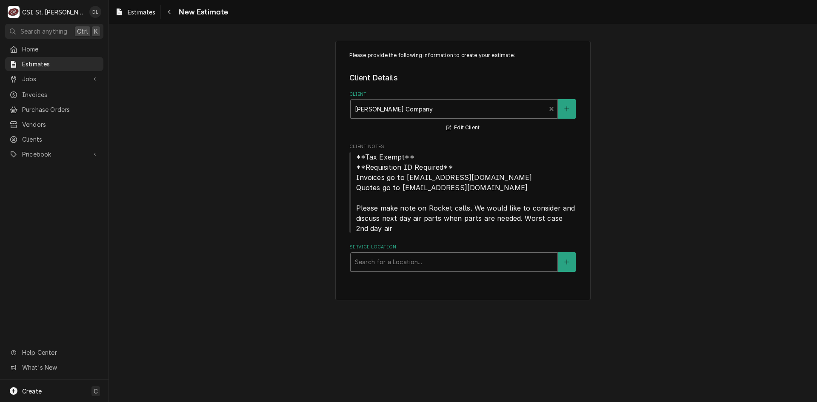
click at [442, 257] on div "Service Location" at bounding box center [454, 261] width 198 height 15
type input "petro mart 4227"
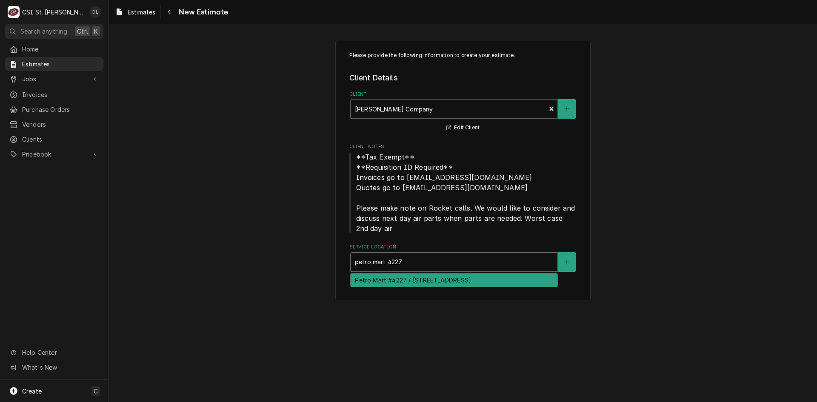
click at [445, 275] on div "Petro Mart #4227 / 40 Wentzville Parkway, Wentzville, MO 63385" at bounding box center [453, 280] width 207 height 13
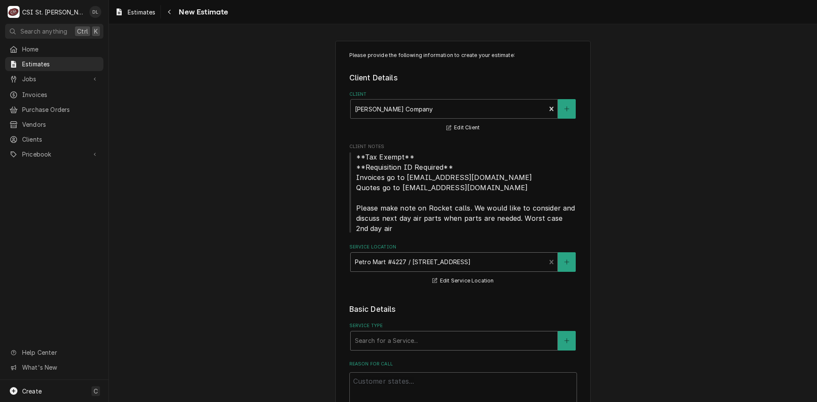
click at [430, 333] on div "Service Type" at bounding box center [454, 340] width 198 height 15
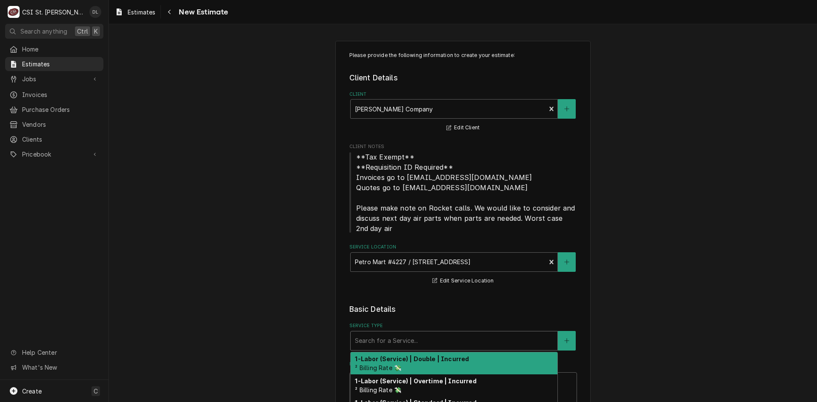
type textarea "x"
type input "i"
type textarea "x"
type input "in"
type textarea "x"
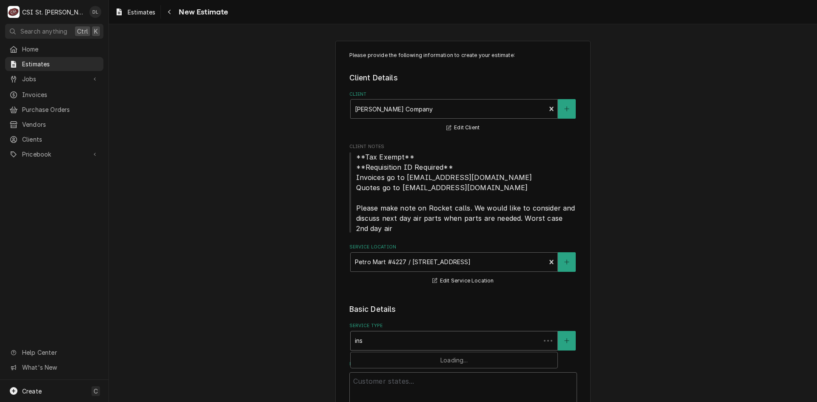
type input "inst"
type textarea "x"
type input "insta"
type textarea "x"
type input "instal"
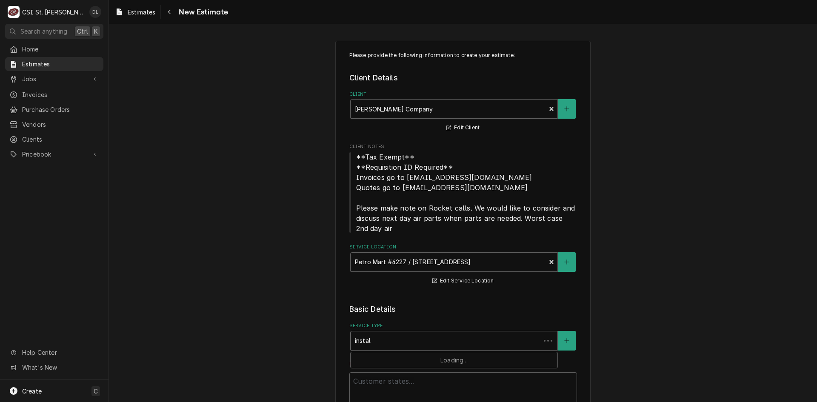
type textarea "x"
type input "install"
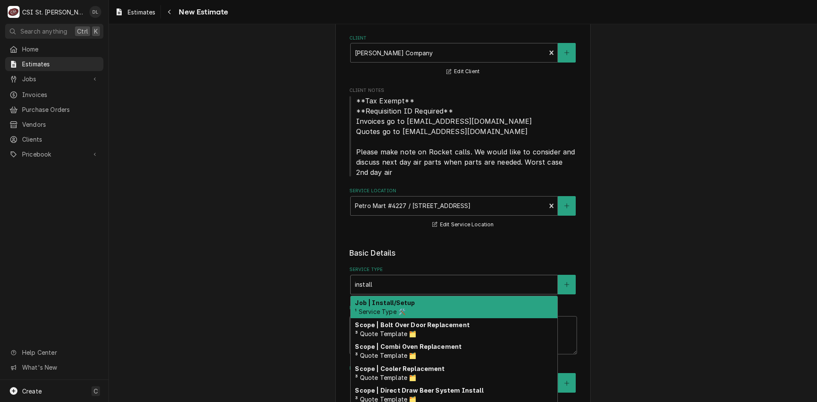
scroll to position [213, 0]
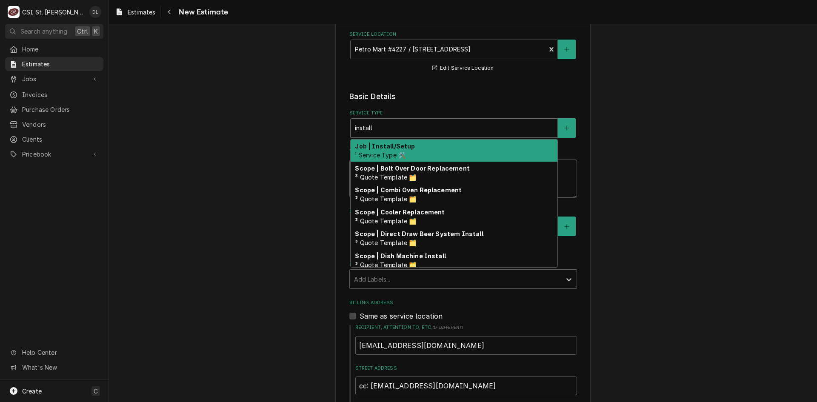
click at [428, 149] on div "Job | Install/Setup ¹ Service Type 🛠️" at bounding box center [453, 151] width 207 height 22
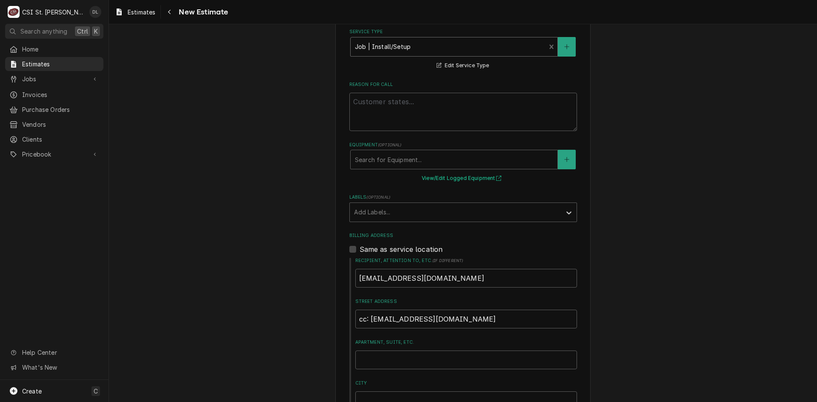
scroll to position [298, 0]
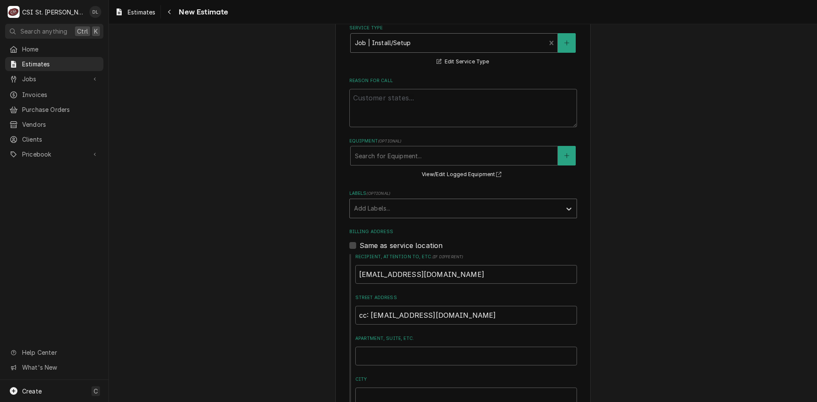
click at [468, 207] on div "Labels" at bounding box center [455, 208] width 203 height 15
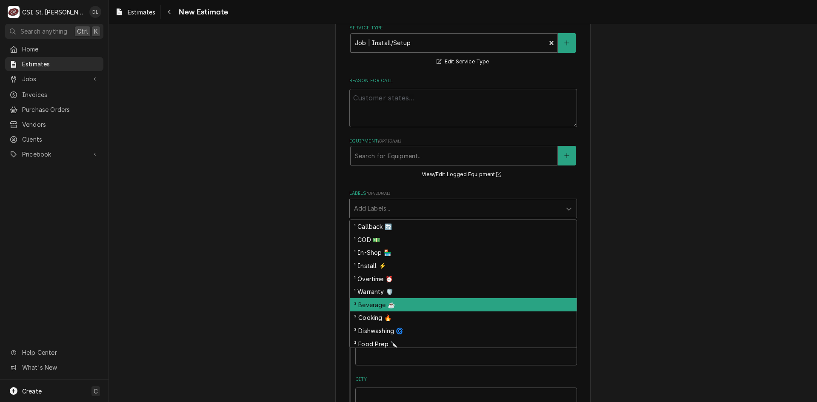
click at [376, 301] on div "² Beverage ☕️" at bounding box center [463, 304] width 227 height 13
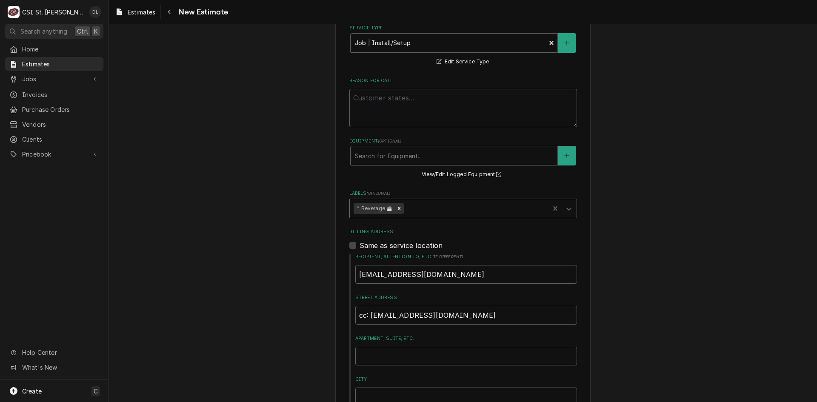
click at [421, 205] on div "Labels" at bounding box center [475, 208] width 140 height 15
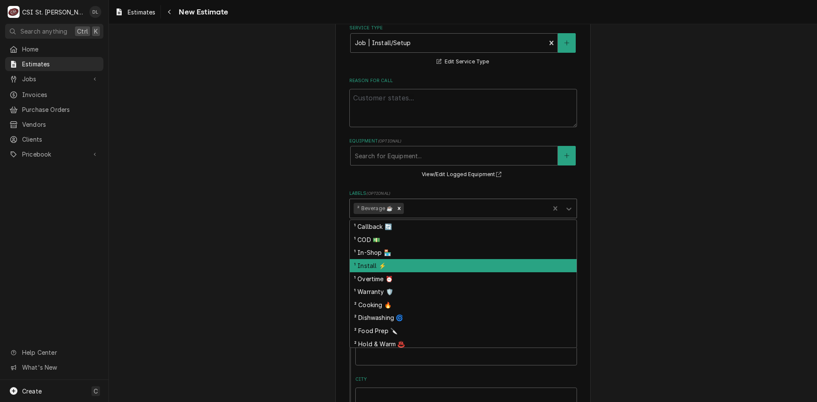
click at [386, 268] on div "¹ Install ⚡️" at bounding box center [463, 265] width 227 height 13
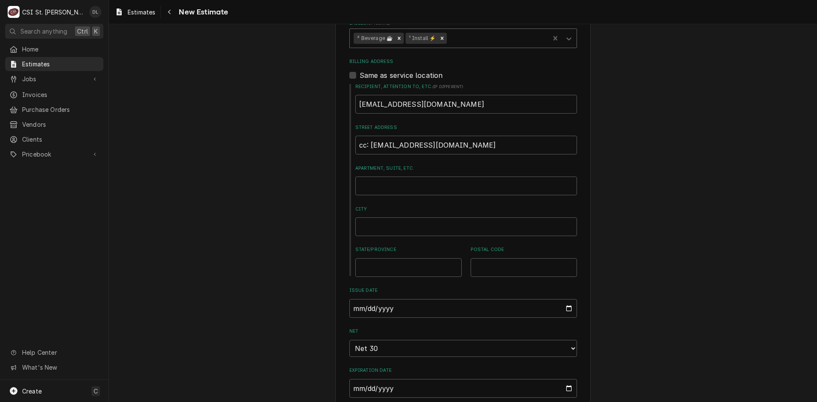
type textarea "x"
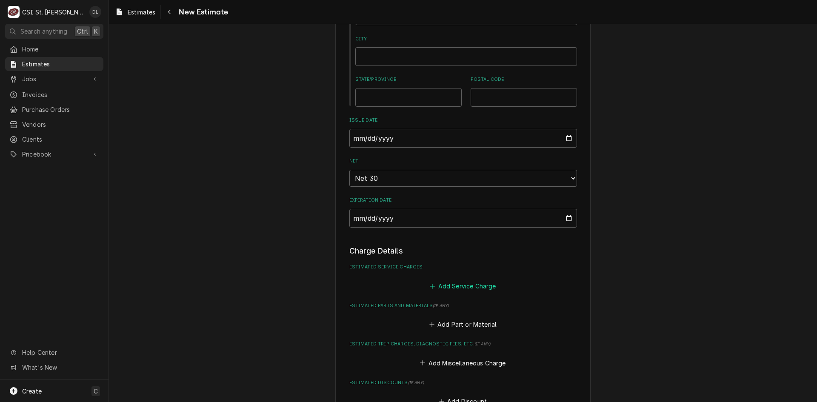
click at [430, 283] on icon "Estimated Service Charges" at bounding box center [432, 286] width 5 height 6
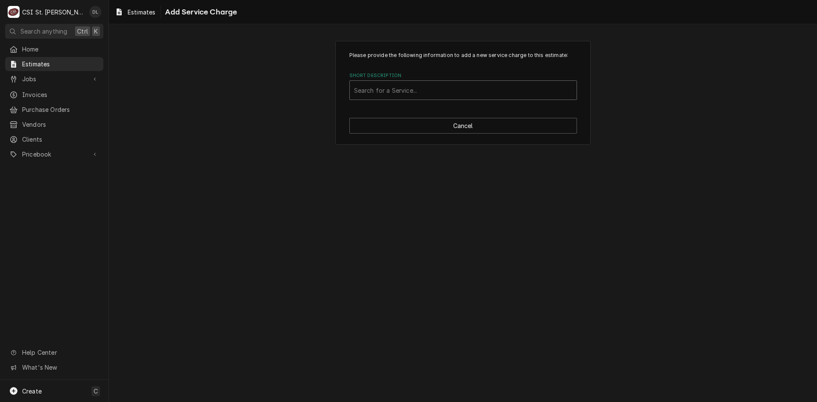
click at [393, 90] on div "Short Description" at bounding box center [463, 90] width 218 height 15
type input "scope"
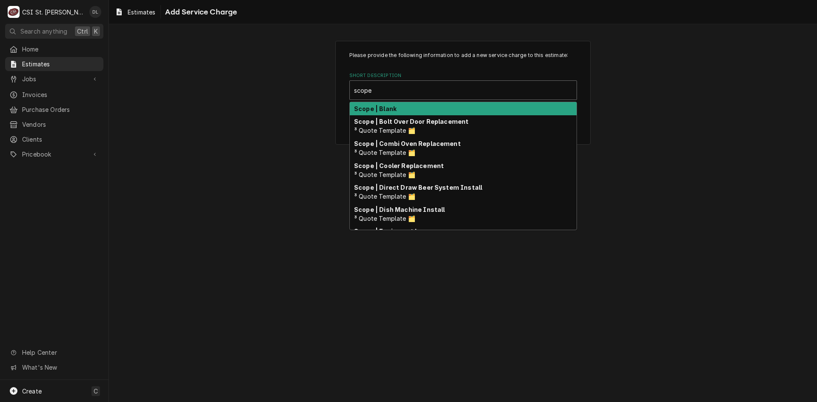
click at [385, 109] on strong "Scope | Blank" at bounding box center [375, 108] width 43 height 7
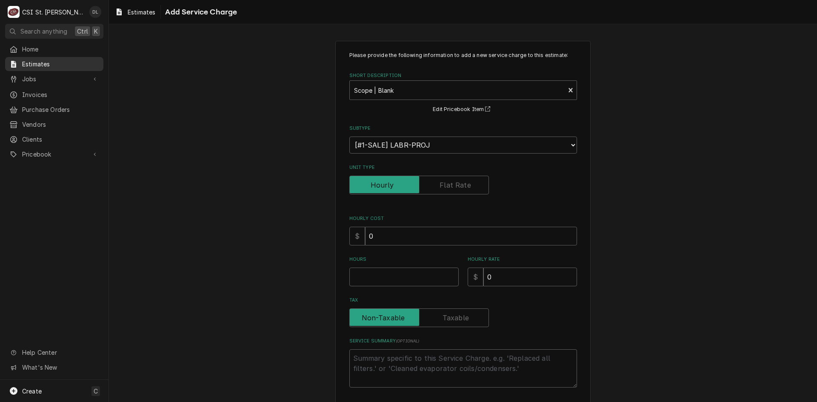
type textarea "x"
click at [429, 185] on input "Unit Type" at bounding box center [419, 185] width 132 height 19
checkbox input "true"
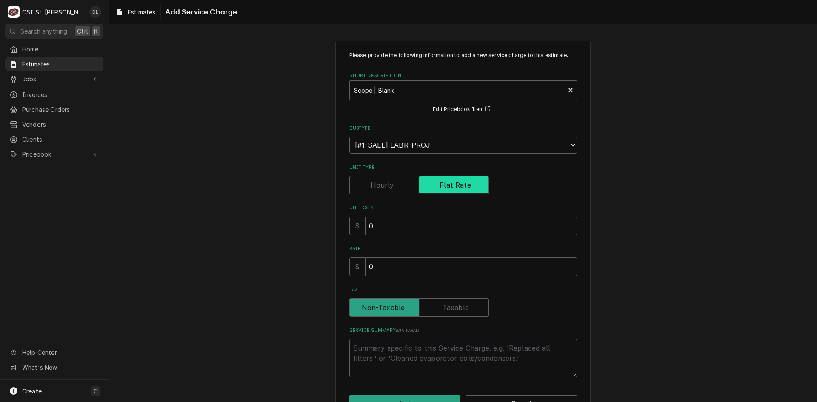
scroll to position [27, 0]
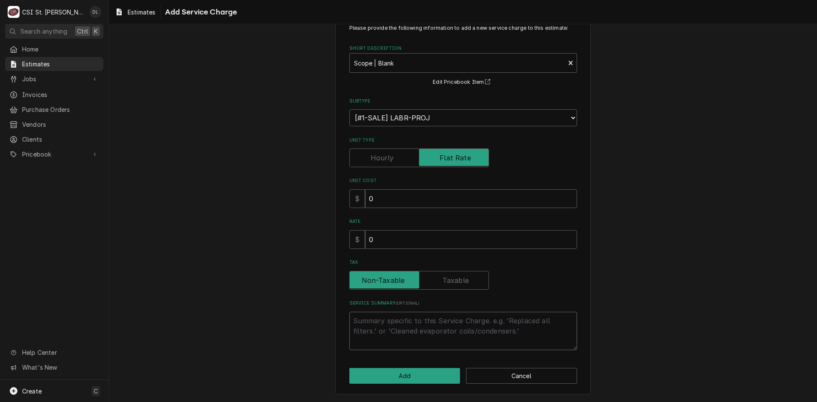
click at [377, 325] on textarea "Service Summary ( optional )" at bounding box center [463, 331] width 228 height 38
type textarea "x"
type textarea "Q"
type textarea "x"
type textarea "Q"
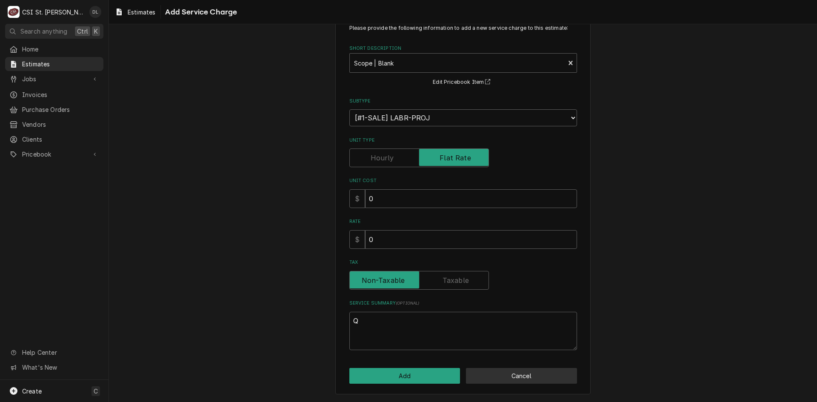
click at [536, 379] on button "Cancel" at bounding box center [521, 376] width 111 height 16
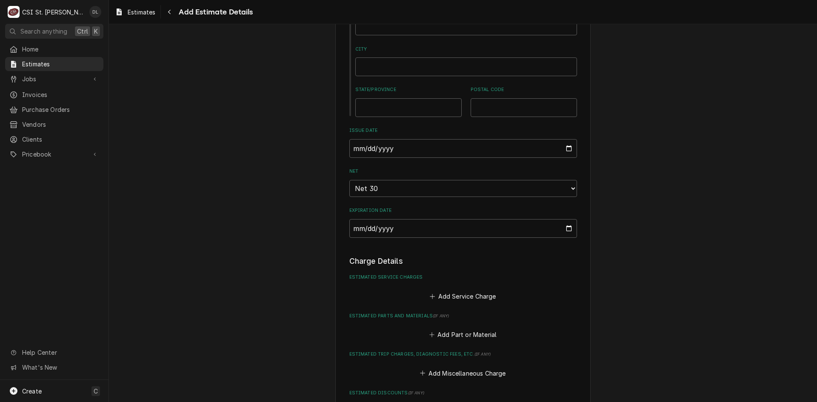
type textarea "x"
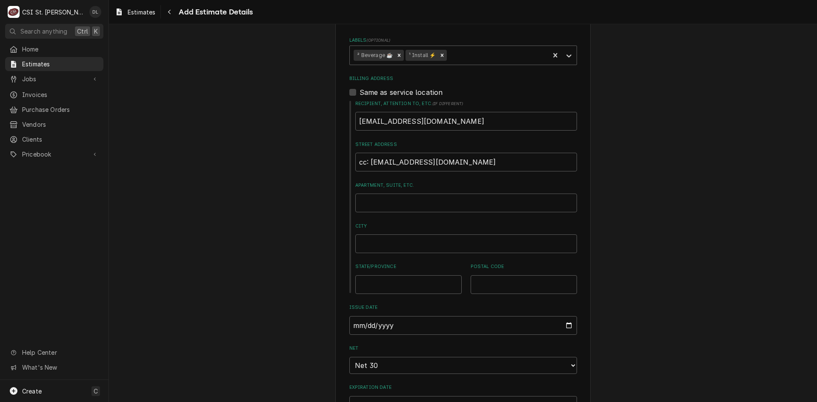
scroll to position [585, 0]
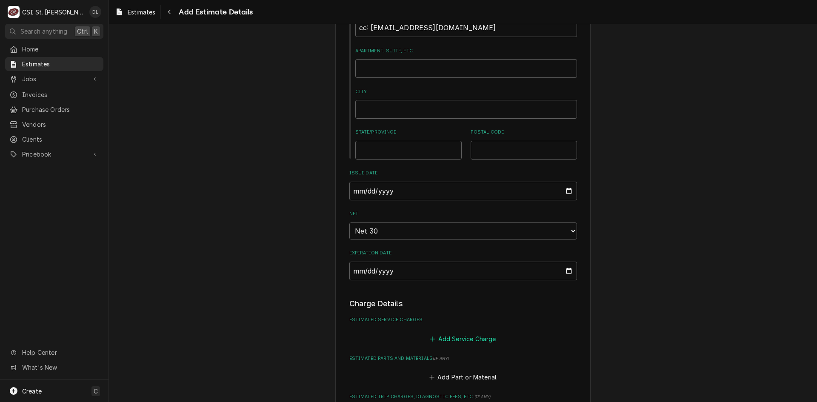
click at [430, 336] on icon "Estimated Service Charges" at bounding box center [432, 339] width 5 height 6
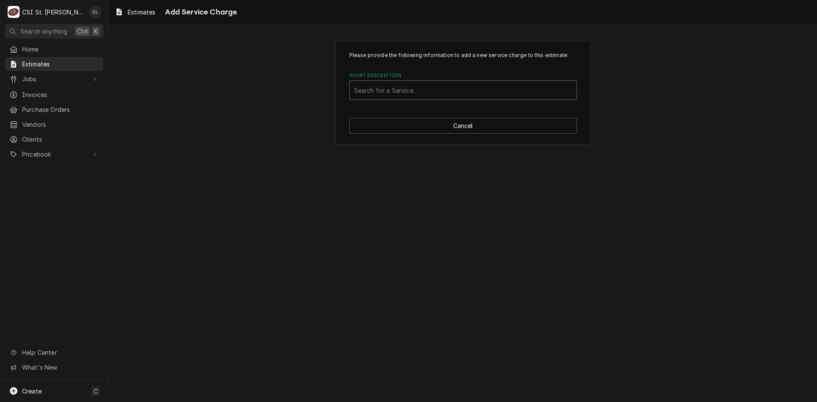
click at [413, 90] on div "Short Description" at bounding box center [463, 90] width 218 height 15
type input "service call"
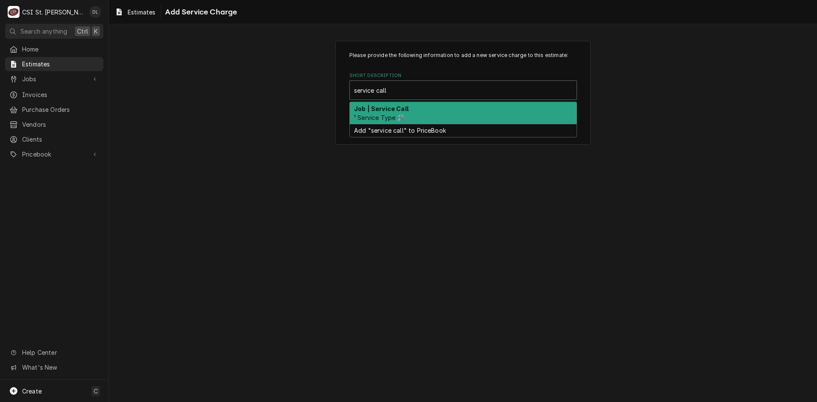
click at [402, 109] on strong "Job | Service Call" at bounding box center [381, 108] width 54 height 7
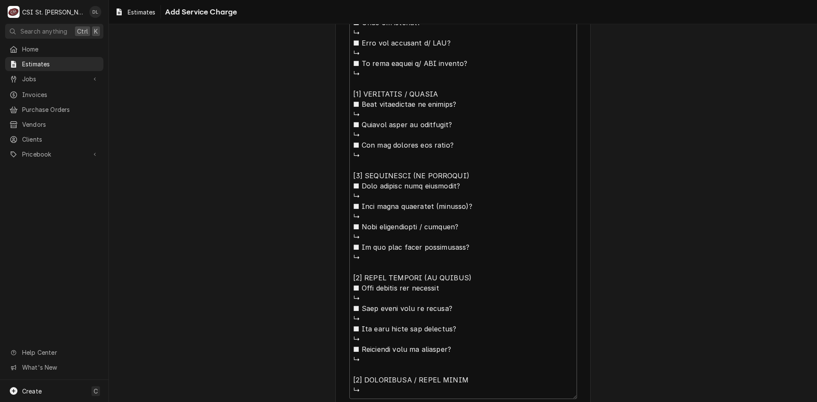
scroll to position [568, 0]
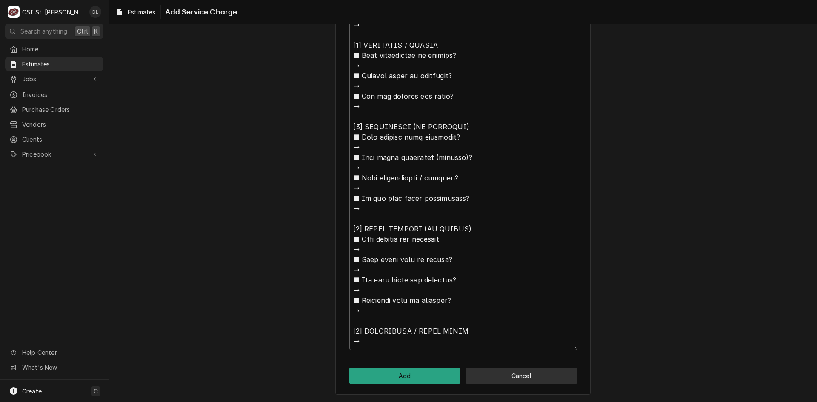
click at [533, 381] on button "Cancel" at bounding box center [521, 376] width 111 height 16
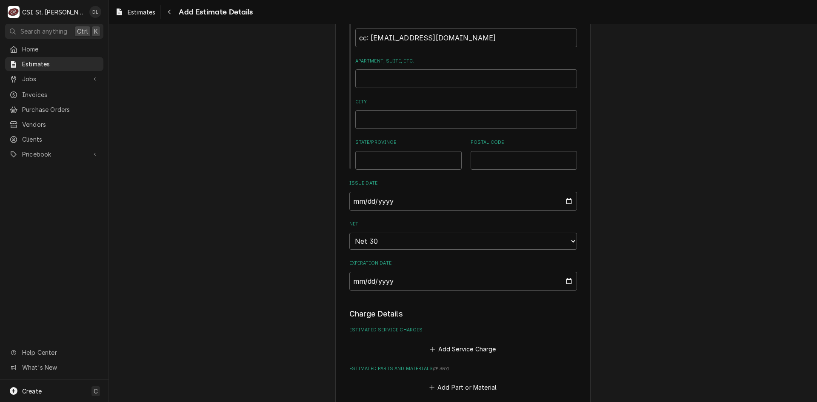
type textarea "x"
click at [430, 349] on icon "Estimated Service Charges" at bounding box center [432, 349] width 5 height 6
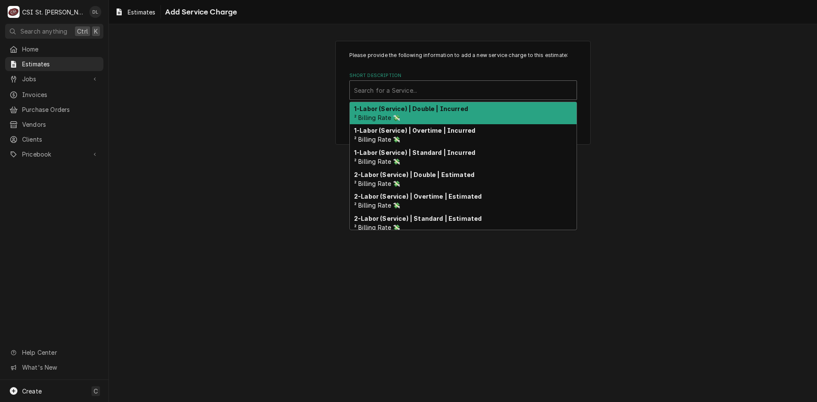
click at [426, 93] on div "Short Description" at bounding box center [463, 90] width 218 height 15
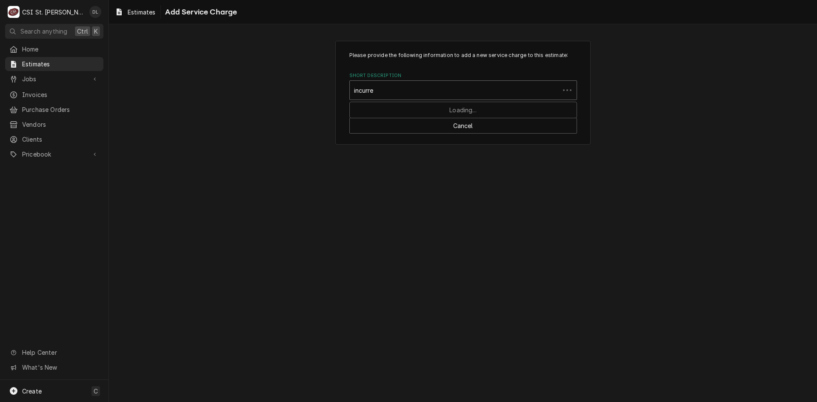
type input "incurred"
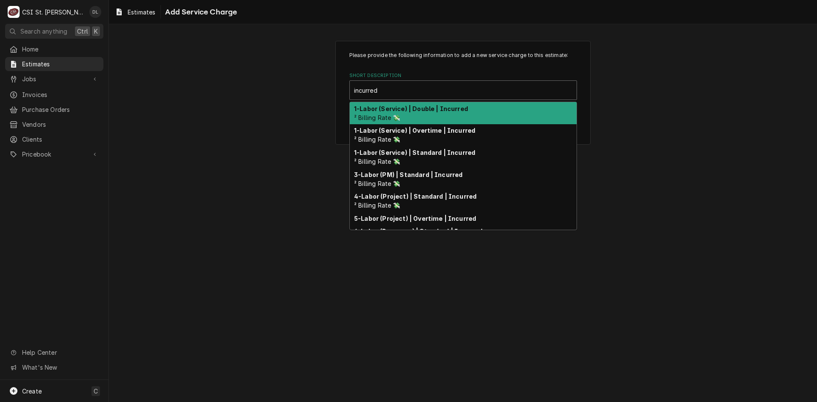
click at [425, 106] on strong "1-Labor (Service) | Double | Incurred" at bounding box center [411, 108] width 114 height 7
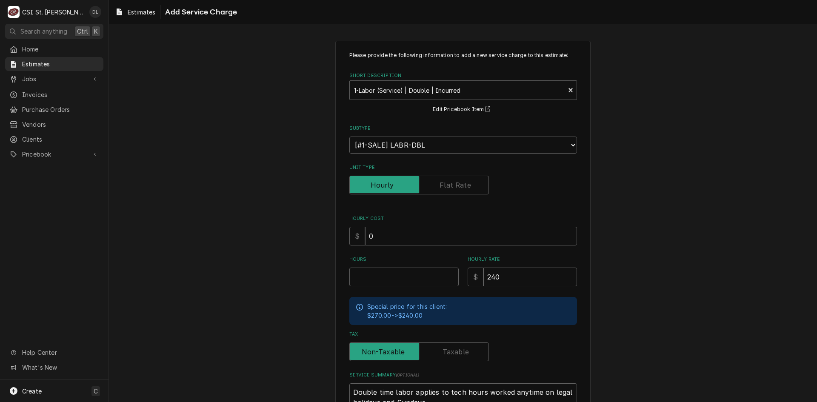
type textarea "x"
click at [463, 188] on label "Unit Type" at bounding box center [419, 185] width 140 height 19
click at [463, 188] on input "Unit Type" at bounding box center [419, 185] width 132 height 19
checkbox input "true"
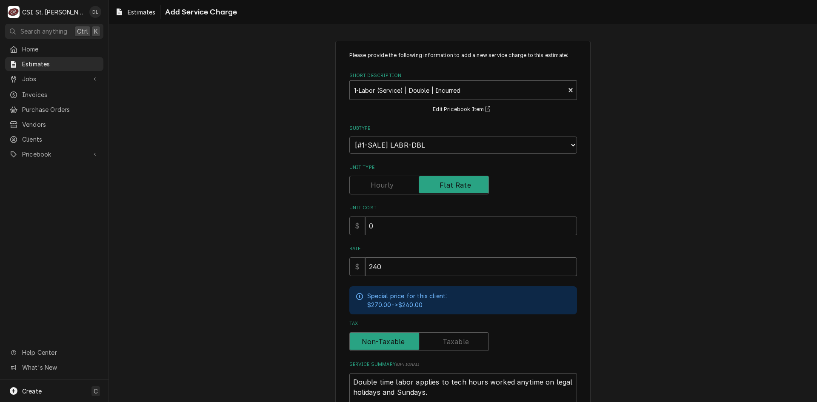
drag, startPoint x: 416, startPoint y: 268, endPoint x: 289, endPoint y: 262, distance: 127.8
click at [294, 268] on div "Please provide the following information to add a new service charge to this es…" at bounding box center [463, 253] width 708 height 440
type textarea "x"
type input "3"
type textarea "x"
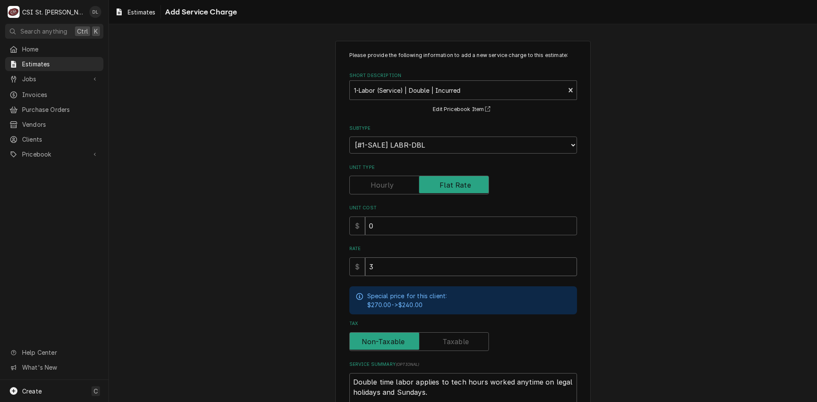
type input "30"
type textarea "x"
type input "300"
type textarea "x"
type input "300"
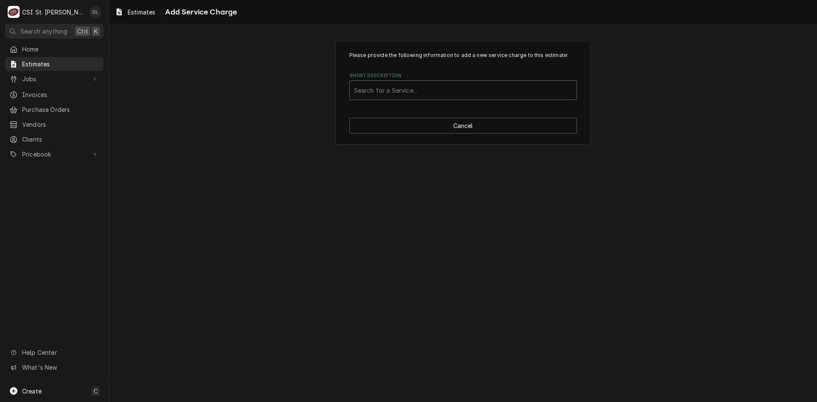
click at [496, 92] on div "Short Description" at bounding box center [463, 90] width 218 height 15
type input "incurred"
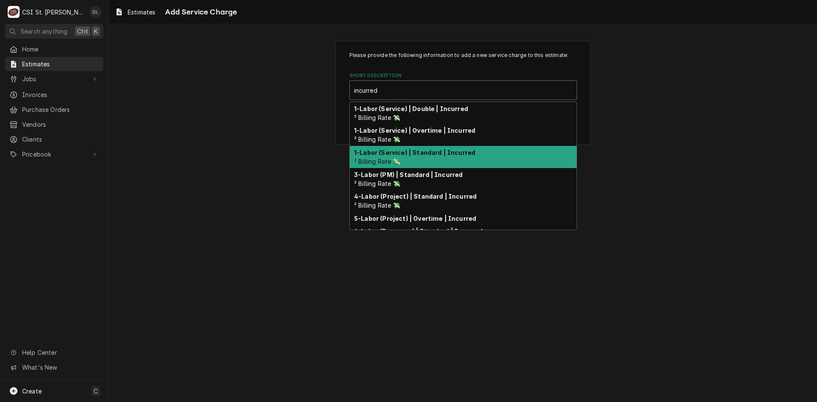
click at [453, 157] on div "1-Labor (Service) | Standard | Incurred ² Billing Rate 💸" at bounding box center [463, 157] width 227 height 22
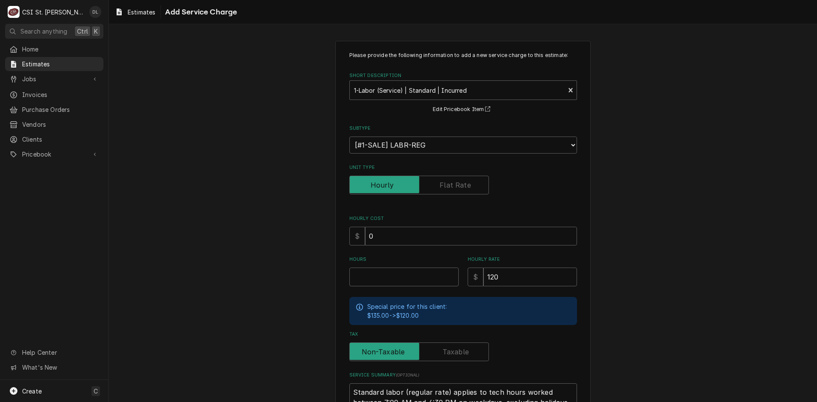
type textarea "x"
click at [442, 191] on input "Unit Type" at bounding box center [419, 185] width 132 height 19
checkbox input "true"
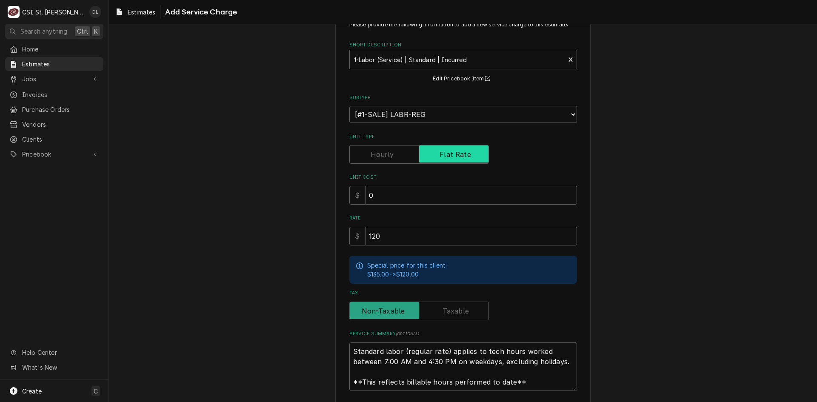
scroll to position [71, 0]
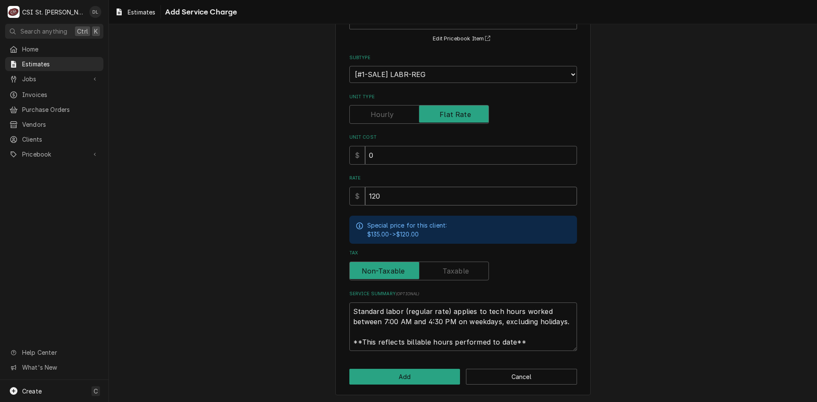
drag, startPoint x: 277, startPoint y: 186, endPoint x: 194, endPoint y: 177, distance: 83.4
click at [195, 178] on div "Please provide the following information to add a new service charge to this es…" at bounding box center [463, 183] width 708 height 440
type textarea "x"
type input "3"
type textarea "x"
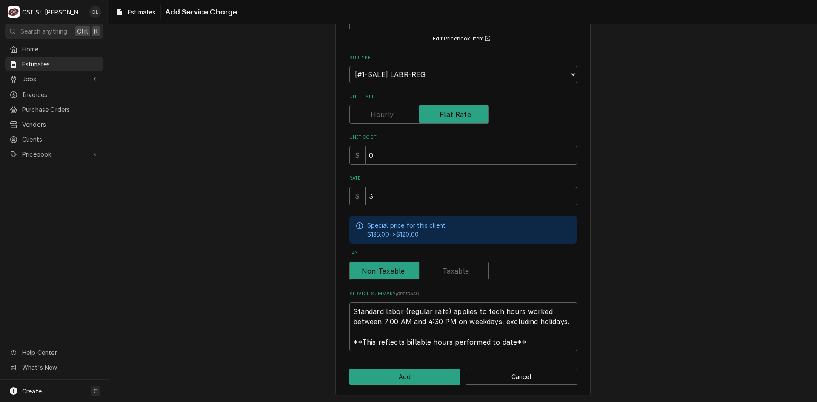
type input "30"
type textarea "x"
type input "300"
type textarea "x"
type input "300"
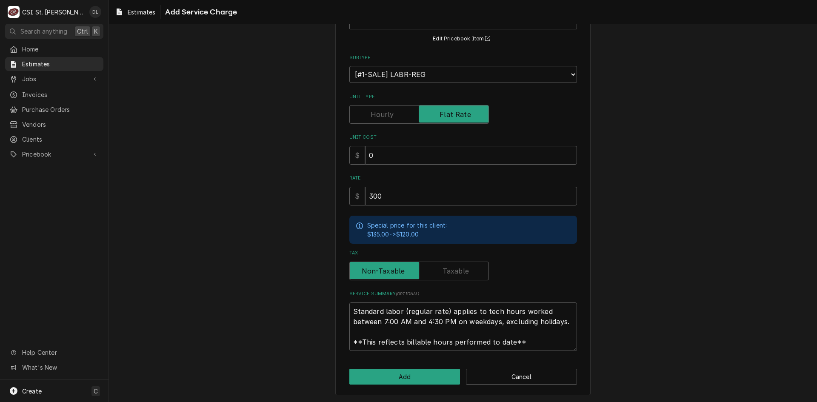
scroll to position [10, 0]
click at [409, 378] on button "Add" at bounding box center [404, 377] width 111 height 16
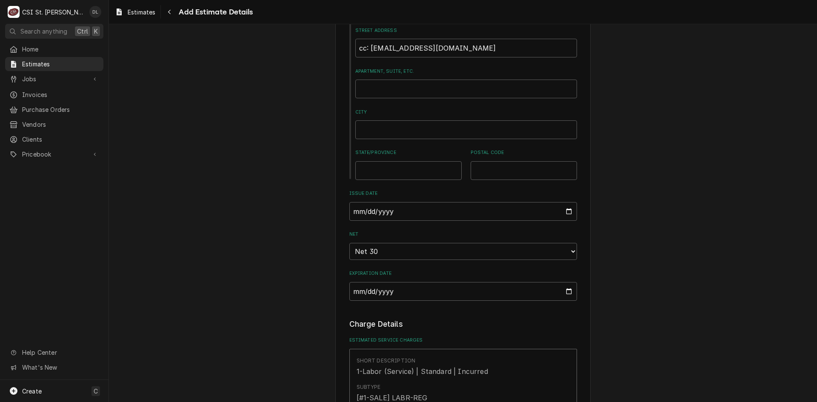
type textarea "x"
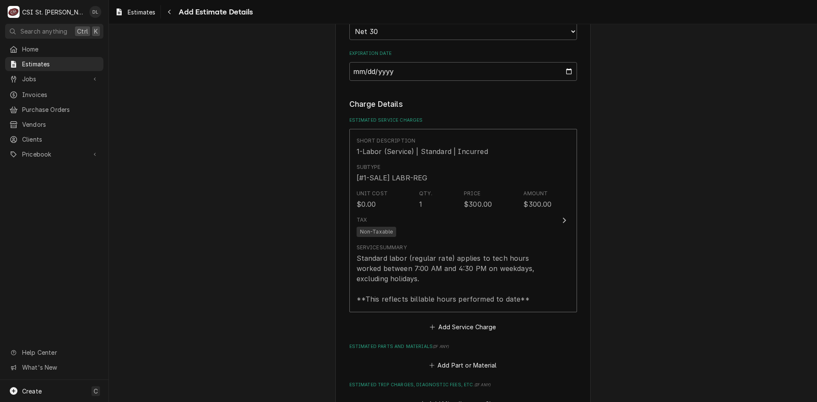
scroll to position [863, 0]
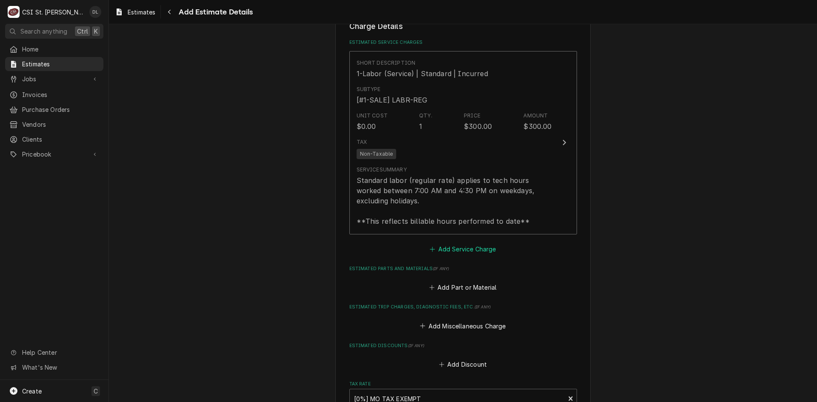
click at [430, 248] on icon "Estimated Service Charges" at bounding box center [432, 249] width 5 height 6
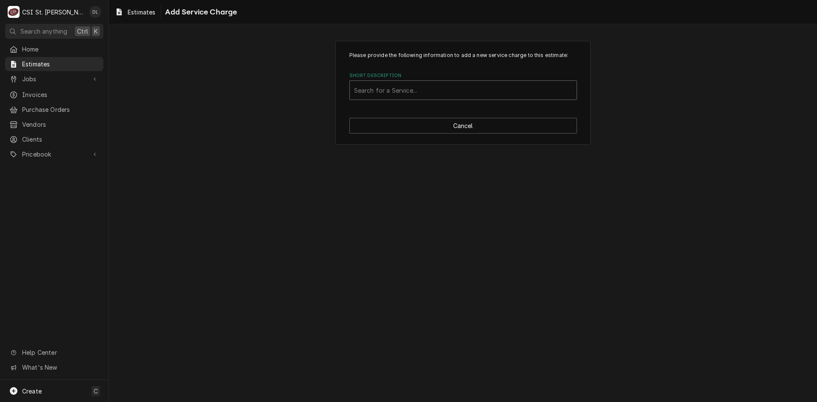
click at [425, 86] on div "Short Description" at bounding box center [463, 90] width 218 height 15
type input "scope"
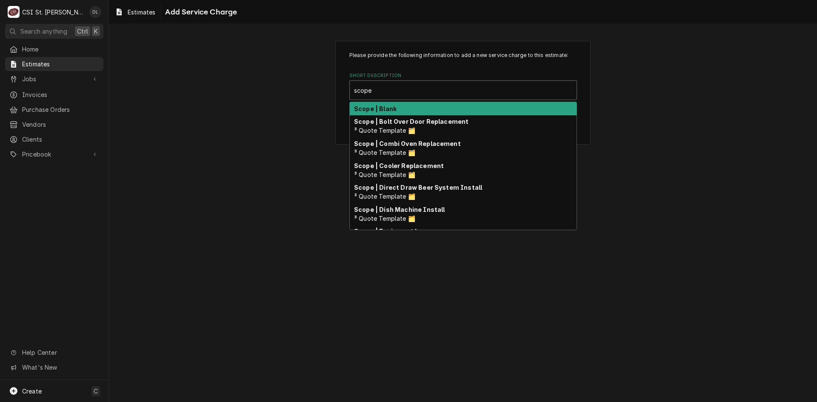
click at [398, 105] on div "Scope | Blank" at bounding box center [463, 108] width 227 height 13
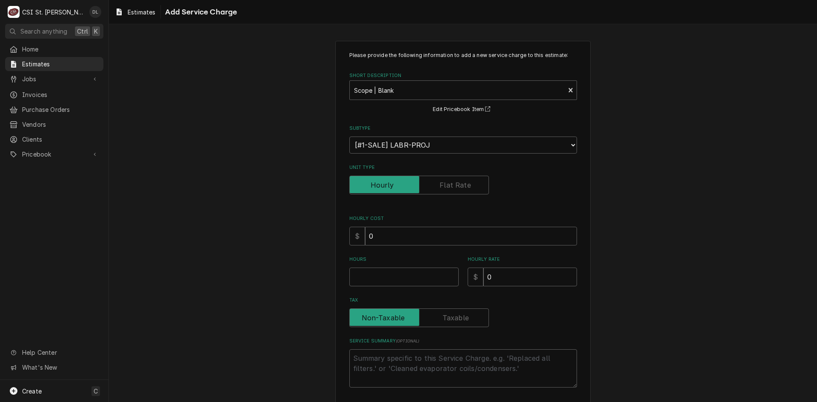
type textarea "x"
click at [437, 188] on input "Unit Type" at bounding box center [419, 185] width 132 height 19
checkbox input "true"
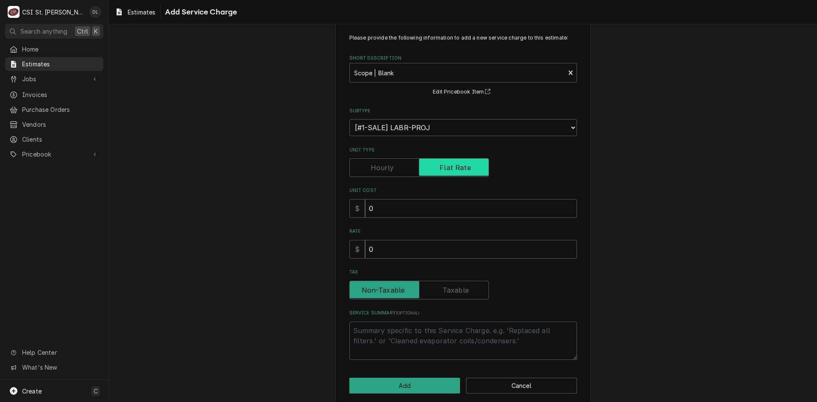
scroll to position [27, 0]
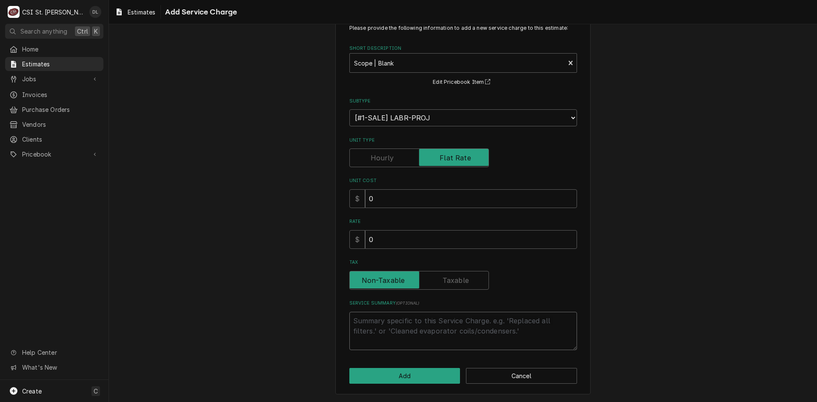
click at [399, 327] on textarea "Service Summary ( optional )" at bounding box center [463, 331] width 228 height 38
type textarea "x"
type textarea "Q"
type textarea "x"
type textarea "Qu"
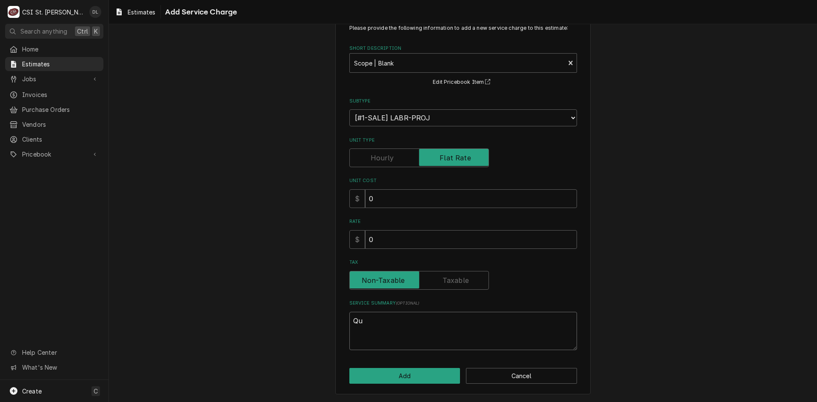
type textarea "x"
type textarea "Quo"
type textarea "x"
type textarea "Quot"
type textarea "x"
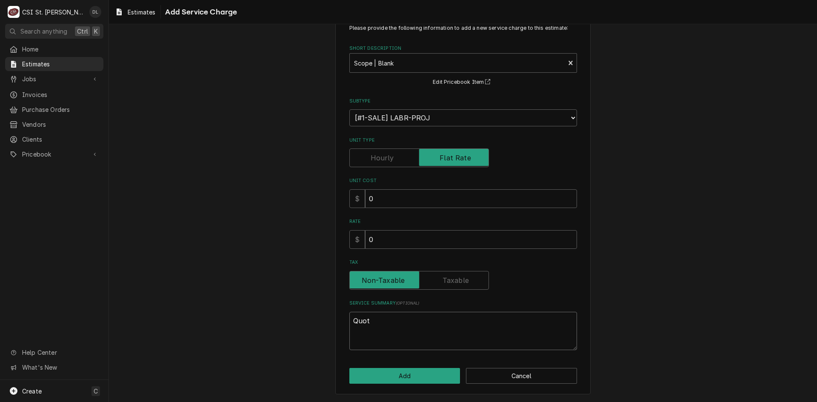
type textarea "Quote"
type textarea "x"
type textarea "Quote"
type textarea "x"
type textarea "Quote t"
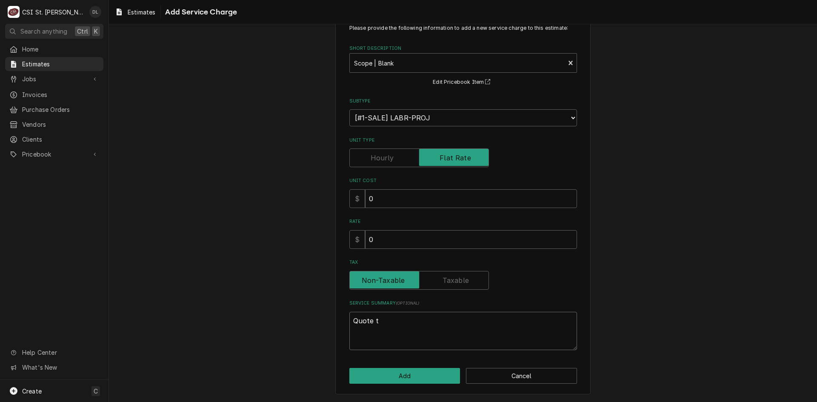
type textarea "x"
type textarea "Quote to"
type textarea "x"
type textarea "Quote to"
type textarea "x"
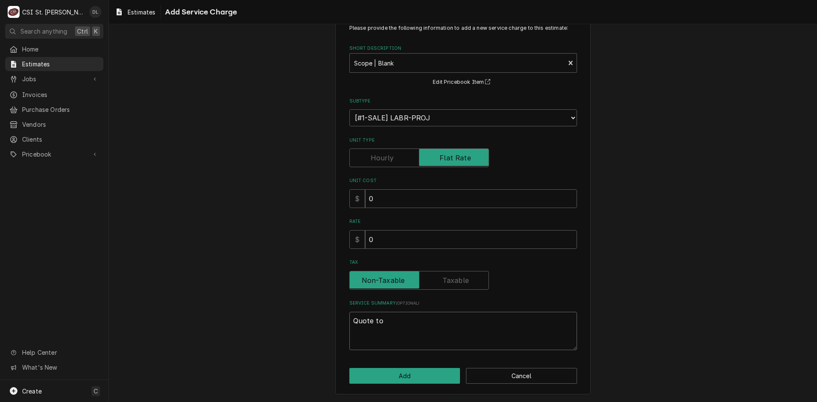
type textarea "Quote to r"
type textarea "x"
type textarea "Quote to rem"
type textarea "x"
type textarea "Quote to remo"
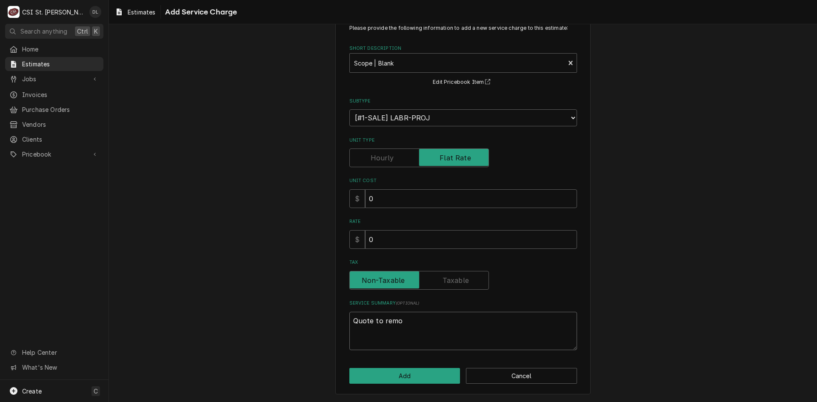
type textarea "x"
type textarea "Quote to remov"
type textarea "x"
type textarea "Quote to remove"
type textarea "x"
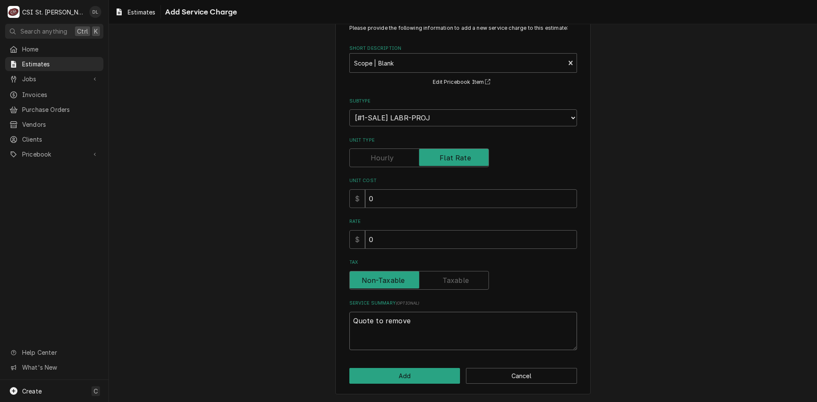
type textarea "Quote to remove"
type textarea "x"
type textarea "Quote to remove e"
type textarea "x"
type textarea "Quote to remove ex"
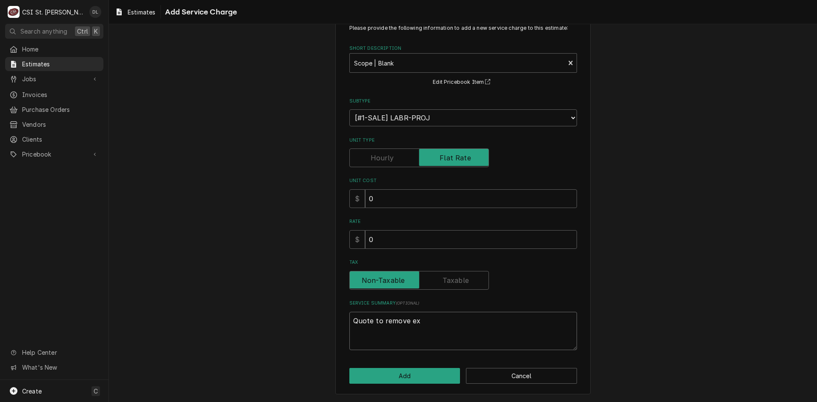
type textarea "x"
type textarea "Quote to remove exi"
type textarea "x"
type textarea "Quote to remove exis"
type textarea "x"
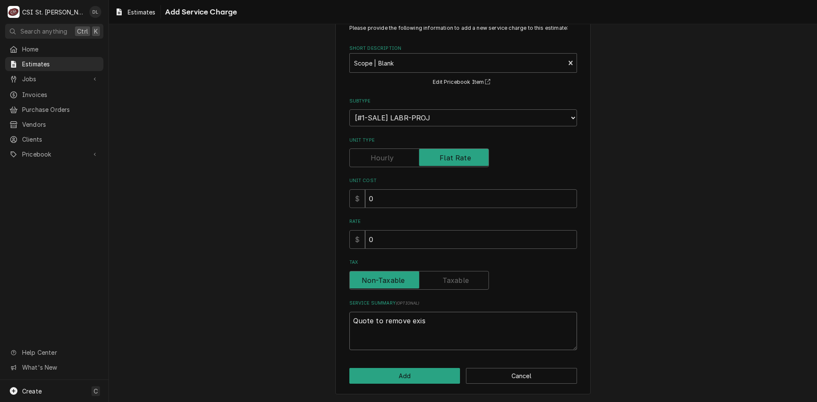
type textarea "Quote to remove exist"
type textarea "x"
type textarea "Quote to remove existi"
type textarea "x"
type textarea "Quote to remove existin"
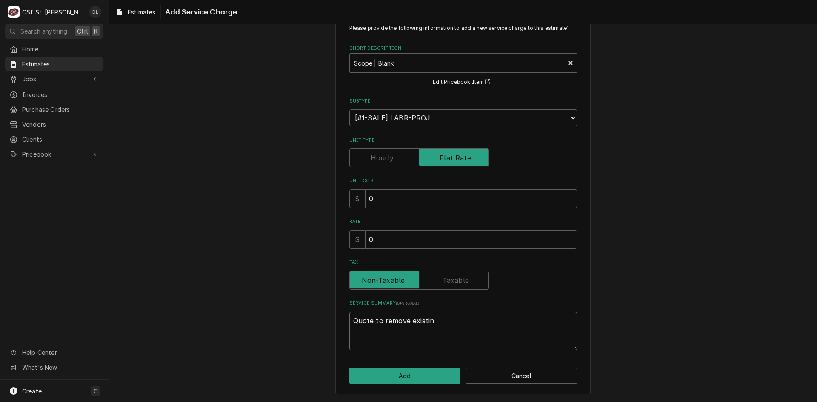
type textarea "x"
type textarea "Quote to remove existing"
type textarea "x"
type textarea "Quote to remove existing C"
type textarea "x"
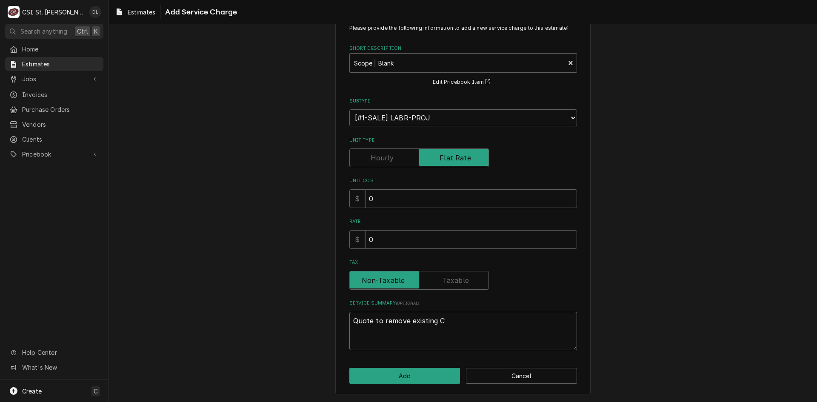
type textarea "Quote to remove existing Co"
type textarea "x"
type textarea "Quote to remove existing Cor"
type textarea "x"
type textarea "Quote to remove existing Corn"
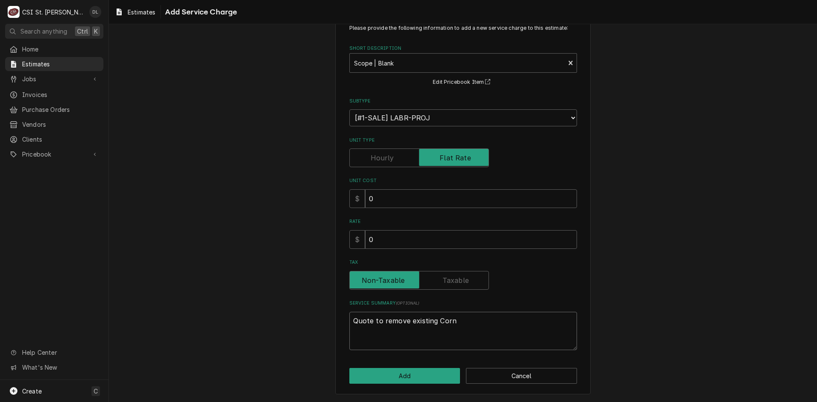
type textarea "x"
type textarea "Quote to remove existing Corne"
type textarea "x"
type textarea "Quote to remove existing Cornel"
type textarea "x"
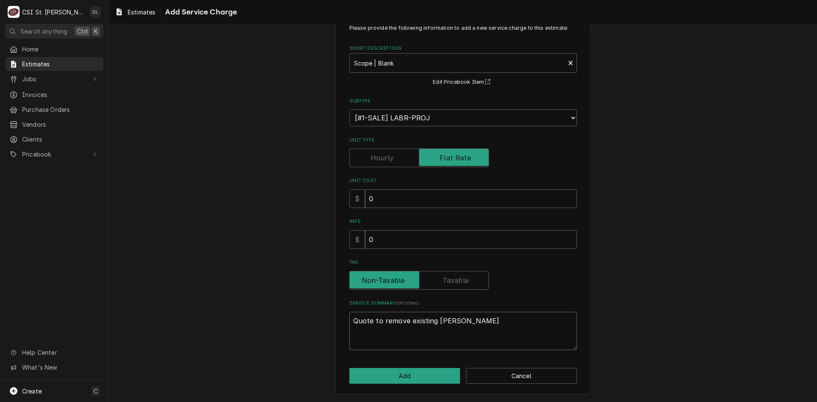
type textarea "Quote to remove existing Corneli"
type textarea "x"
type textarea "Quote to remove existing Corneliu"
type textarea "x"
type textarea "Quote to remove existing Cornelius"
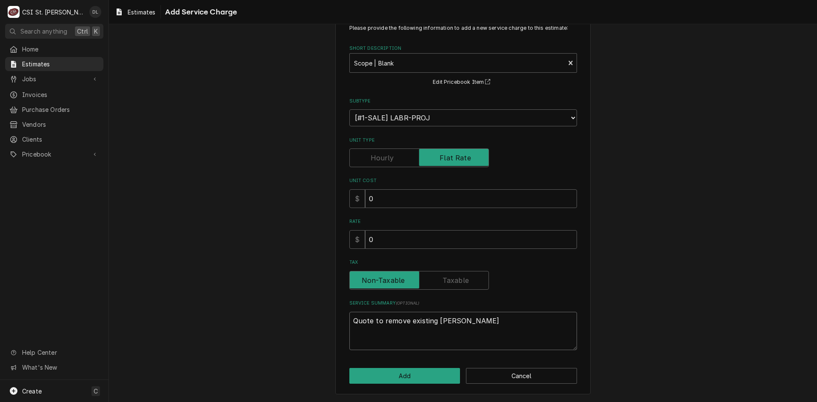
type textarea "x"
type textarea "Quote to remove existing Cornelius"
type textarea "x"
type textarea "Quote to remove existing Cornelius V"
type textarea "x"
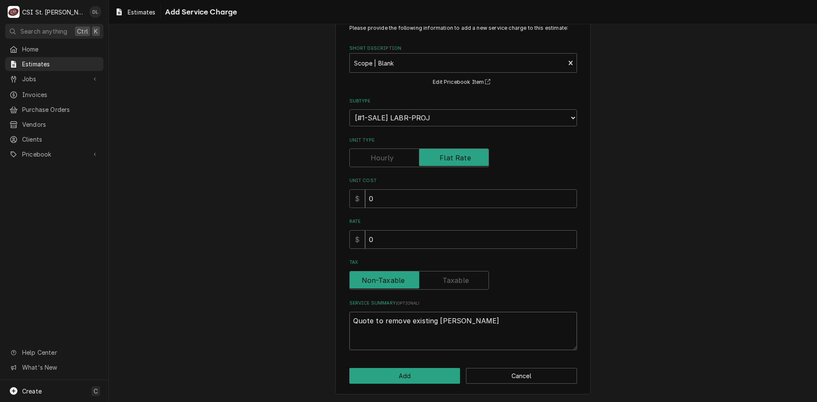
type textarea "Quote to remove existing Cornelius Vi"
type textarea "x"
type textarea "Quote to remove existing Cornelius Vip"
type textarea "x"
type textarea "Quote to remove existing Cornelius Vipe"
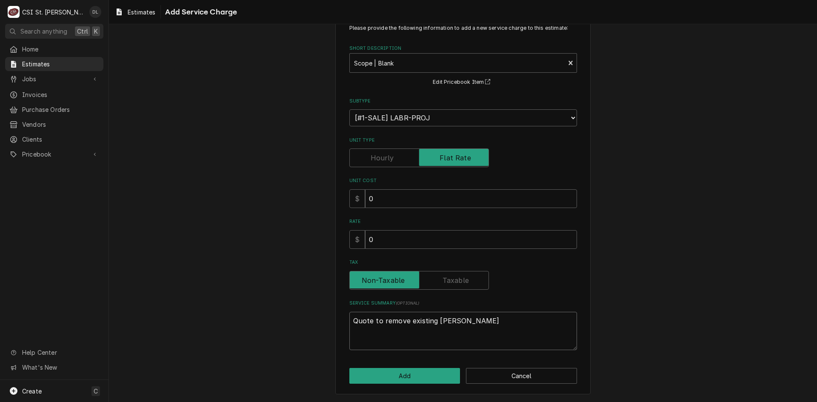
type textarea "x"
type textarea "Quote to remove existing Cornelius Viper"
type textarea "x"
type textarea "Quote to remove existing Cornelius Viper"
type textarea "x"
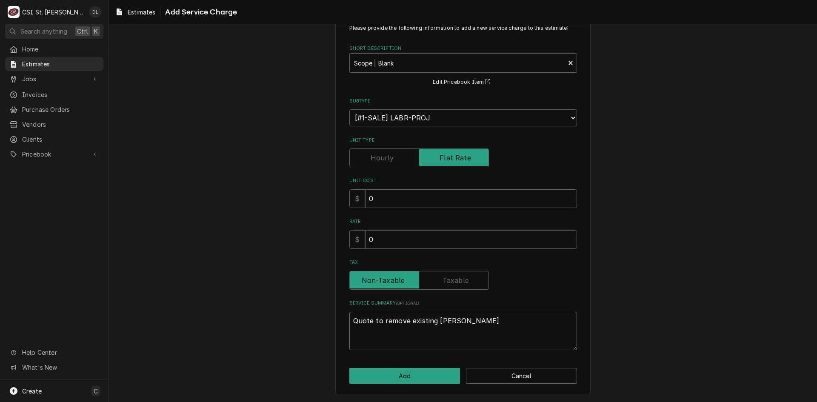
type textarea "Quote to remove existing Cornelius Viper E"
type textarea "x"
type textarea "Quote to remove existing Cornelius Viper E"
type textarea "x"
type textarea "Quote to remove existing Cornelius Viper E 4"
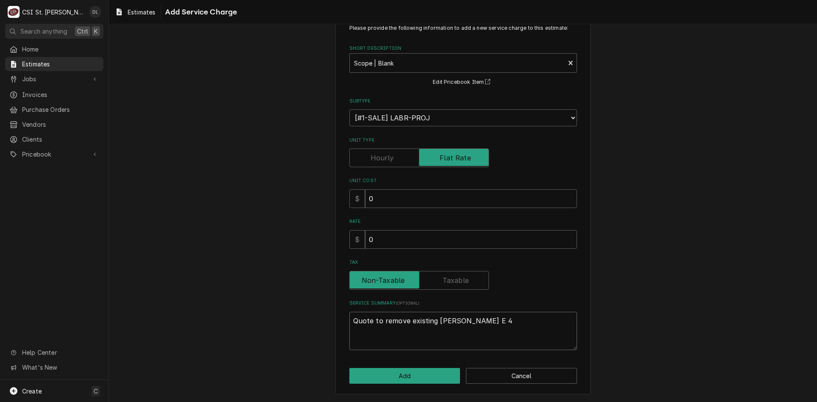
type textarea "x"
type textarea "Quote to remove existing Cornelius Viper E 4"
type textarea "x"
type textarea "Quote to remove existing Cornelius Viper E 4 s"
type textarea "x"
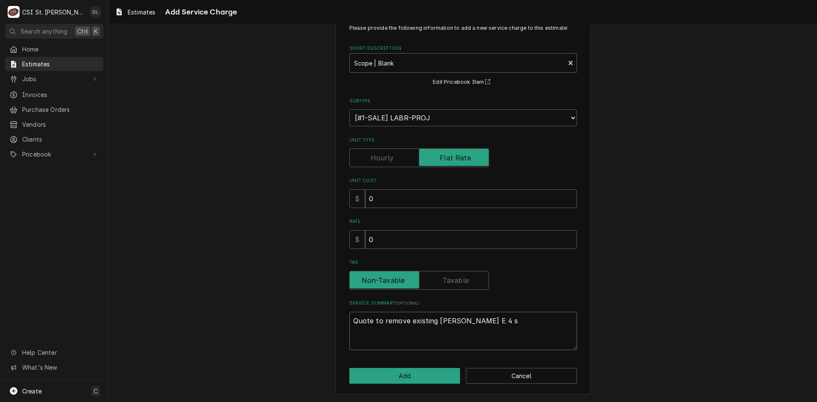
type textarea "Quote to remove existing Cornelius Viper E 4 sl"
type textarea "x"
type textarea "Quote to remove existing Cornelius Viper E 4 s"
type textarea "x"
type textarea "Quote to remove existing Cornelius Viper E 4"
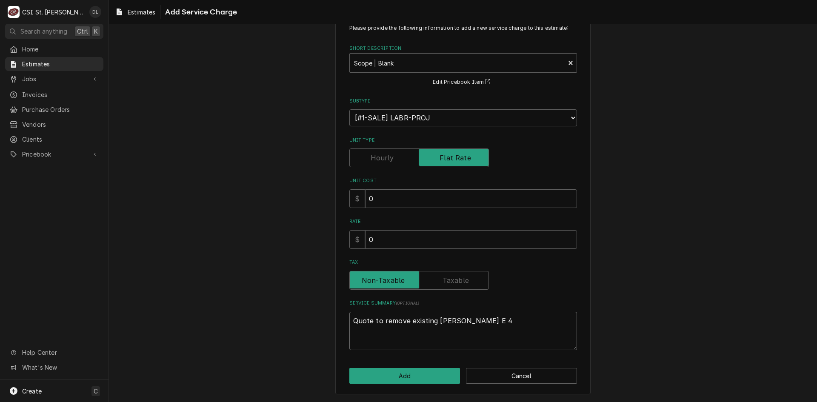
type textarea "x"
type textarea "Quote to remove existing Cornelius Viper E 4 F"
type textarea "x"
type textarea "Quote to remove existing Cornelius Viper E 4 FC"
type textarea "x"
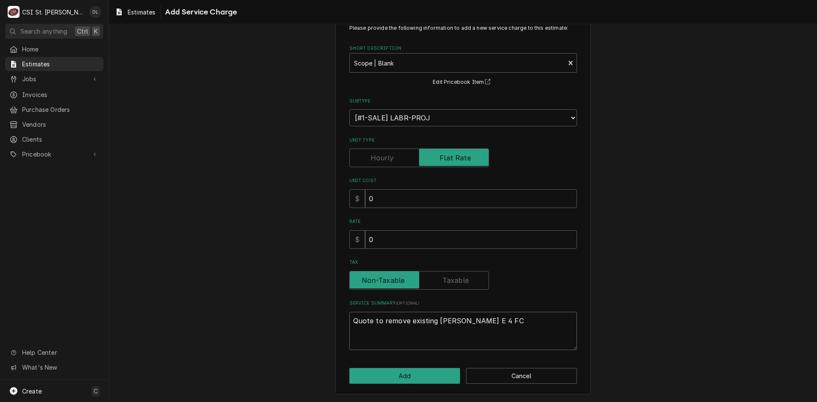
type textarea "Quote to remove existing Cornelius Viper E 4 FCB"
type textarea "x"
type textarea "Quote to remove existing Cornelius Viper E 4 FCB"
type textarea "x"
type textarea "Quote to remove existing Cornelius Viper E 4 FCB m"
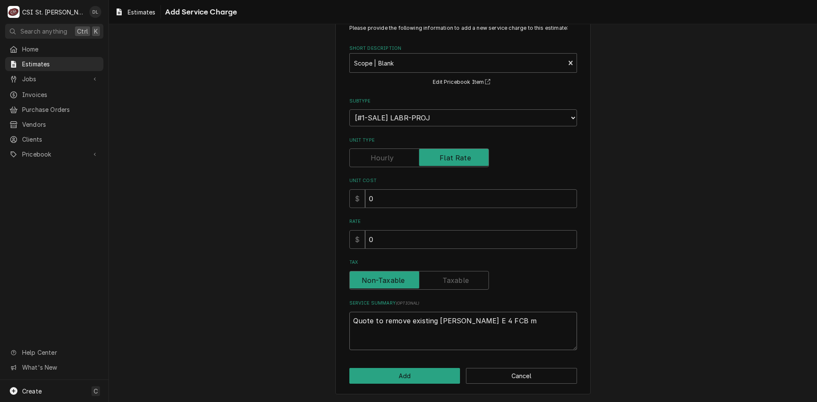
type textarea "x"
type textarea "Quote to remove existing Cornelius Viper E 4 FCB ma"
type textarea "x"
type textarea "Quote to remove existing Cornelius Viper E 4 FCB mac"
type textarea "x"
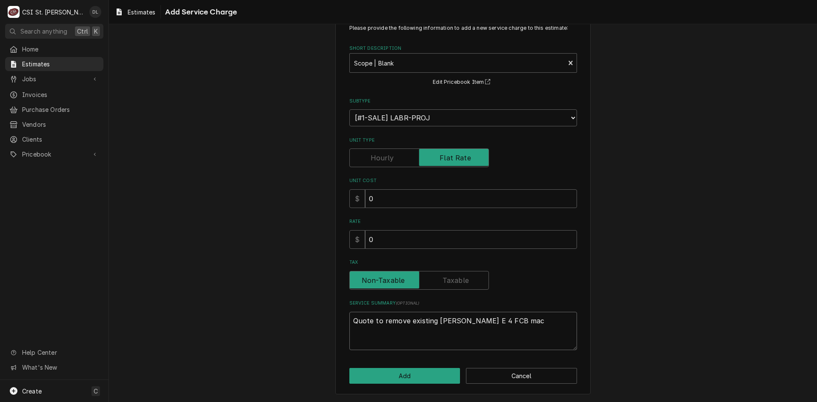
type textarea "Quote to remove existing Cornelius Viper E 4 FCB mach"
type textarea "x"
type textarea "Quote to remove existing Cornelius Viper E 4 FCB machi"
type textarea "x"
type textarea "Quote to remove existing Cornelius Viper E 4 FCB machin"
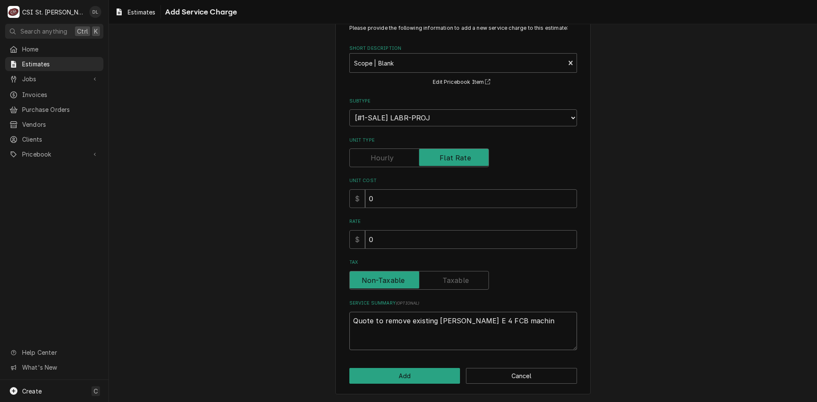
type textarea "x"
type textarea "Quote to remove existing Cornelius Viper E 4 FCB machine"
type textarea "x"
type textarea "Quote to remove existing Cornelius Viper E 4 FCB machine"
type textarea "x"
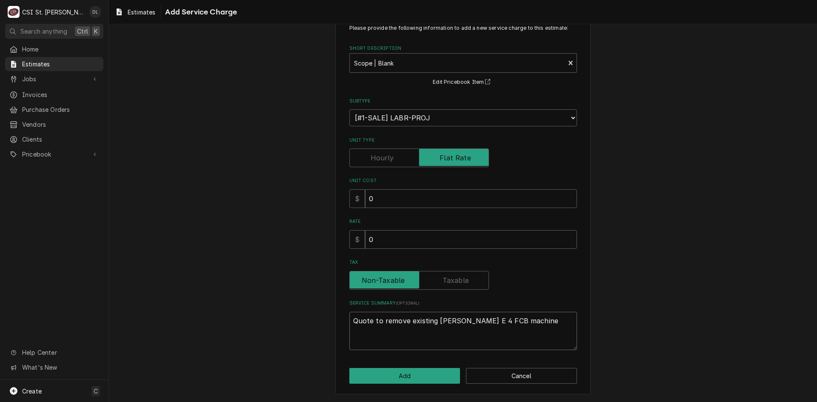
type textarea "Quote to remove existing Cornelius Viper E 4 FCB machine a"
type textarea "x"
type textarea "Quote to remove existing Cornelius Viper E 4 FCB machine and"
type textarea "x"
type textarea "Quote to remove existing Cornelius Viper E 4 FCB machine and"
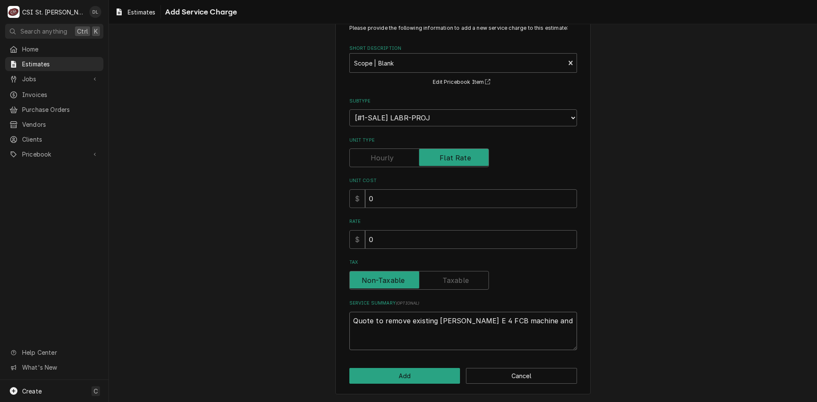
type textarea "x"
type textarea "Quote to remove existing Cornelius Viper E 4 FCB machine and d"
type textarea "x"
type textarea "Quote to remove existing Cornelius Viper E 4 FCB machine and di"
type textarea "x"
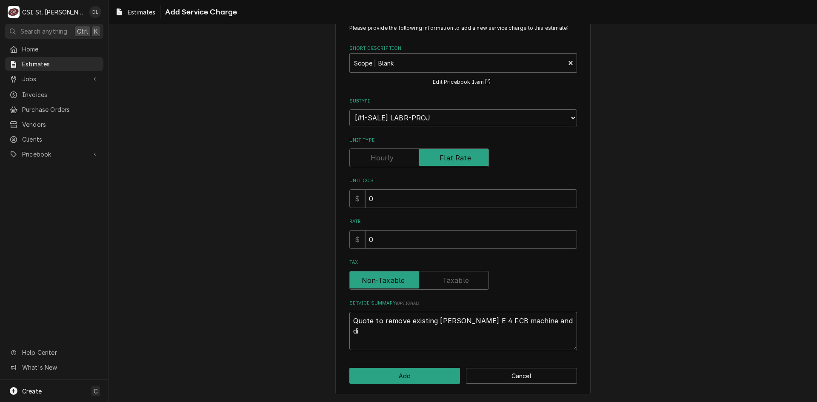
type textarea "Quote to remove existing Cornelius Viper E 4 FCB machine and dip"
type textarea "x"
type textarea "Quote to remove existing Cornelius Viper E 4 FCB machine and dipso"
type textarea "x"
type textarea "Quote to remove existing Cornelius Viper E 4 FCB machine and dipsos"
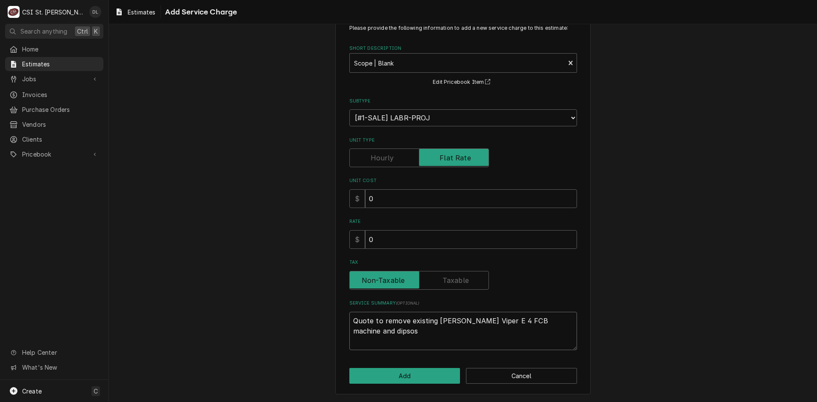
type textarea "x"
type textarea "Quote to remove existing Cornelius Viper E 4 FCB machine and dipsose"
type textarea "x"
type textarea "Quote to remove existing Cornelius Viper E 4 FCB machine and dipsose"
type textarea "x"
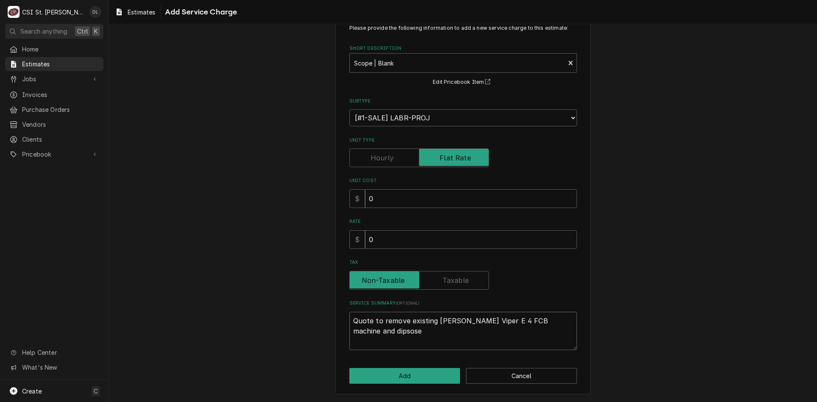
type textarea "Quote to remove existing Cornelius Viper E 4 FCB machine and dipsose o"
type textarea "x"
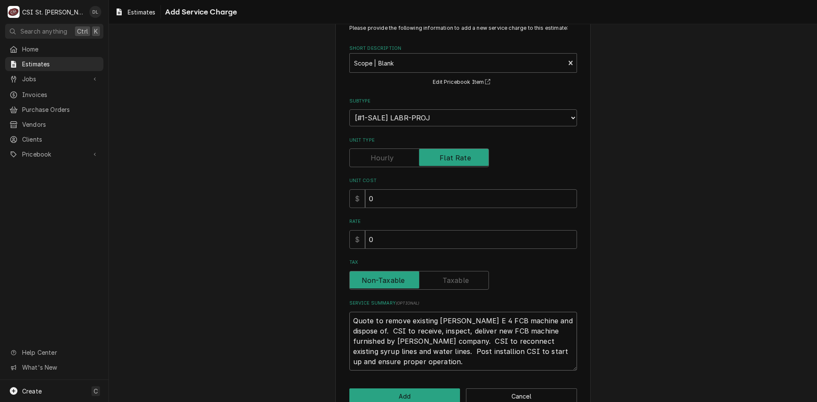
drag, startPoint x: 454, startPoint y: 354, endPoint x: 410, endPoint y: 336, distance: 47.5
click at [410, 336] on textarea "Quote to remove existing Cornelius Viper E 4 FCB machine and dispose of. CSI to…" at bounding box center [463, 341] width 228 height 59
click at [457, 351] on textarea "Quote to remove existing Cornelius Viper E 4 FCB machine and dispose of. CSI to…" at bounding box center [463, 341] width 228 height 59
click at [459, 351] on textarea "Quote to remove existing Cornelius Viper E 4 FCB machine and dispose of. CSI to…" at bounding box center [463, 341] width 228 height 59
click at [488, 359] on textarea "Quote to remove existing Cornelius Viper E 4 FCB machine and dispose of. CSI to…" at bounding box center [463, 341] width 228 height 59
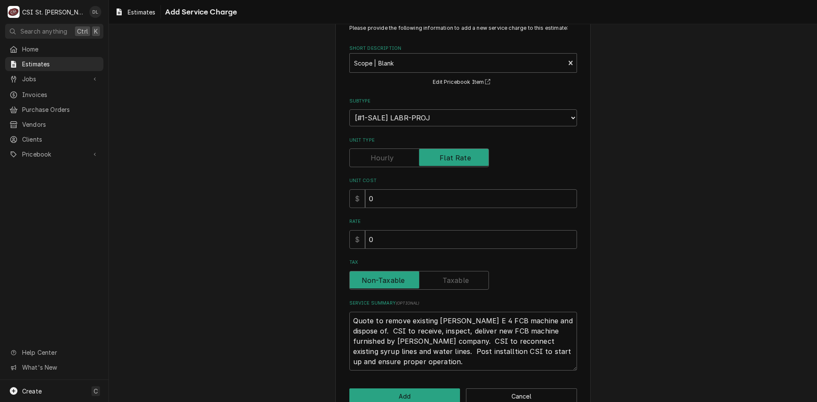
drag, startPoint x: 467, startPoint y: 351, endPoint x: 418, endPoint y: 261, distance: 102.8
click at [418, 260] on label "Tax" at bounding box center [463, 262] width 228 height 7
click at [458, 352] on textarea "Quote to remove existing Cornelius Viper E 4 FCB machine and dispose of. CSI to…" at bounding box center [463, 341] width 228 height 59
drag, startPoint x: 472, startPoint y: 355, endPoint x: 439, endPoint y: 353, distance: 32.8
click at [439, 353] on textarea "Quote to remove existing Cornelius Viper E 4 FCB machine and dispose of. CSI to…" at bounding box center [463, 341] width 228 height 59
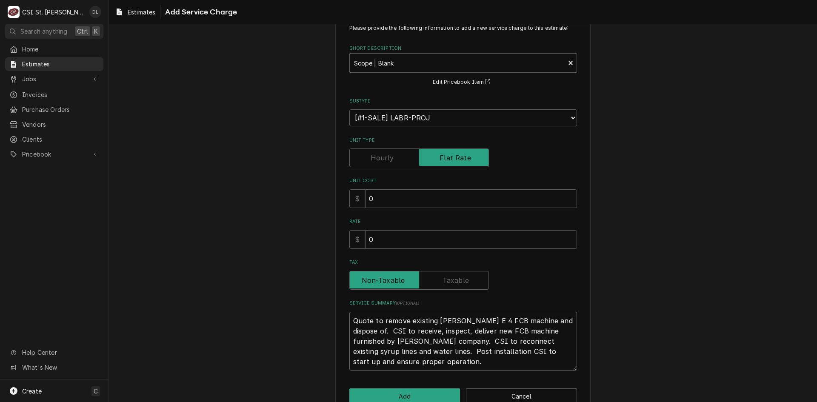
click at [479, 351] on textarea "Quote to remove existing Cornelius Viper E 4 FCB machine and dispose of. CSI to…" at bounding box center [463, 341] width 228 height 59
click at [524, 362] on textarea "Quote to remove existing Cornelius Viper E 4 FCB machine and dispose of. CSI to…" at bounding box center [463, 341] width 228 height 59
click at [415, 392] on button "Add" at bounding box center [404, 396] width 111 height 16
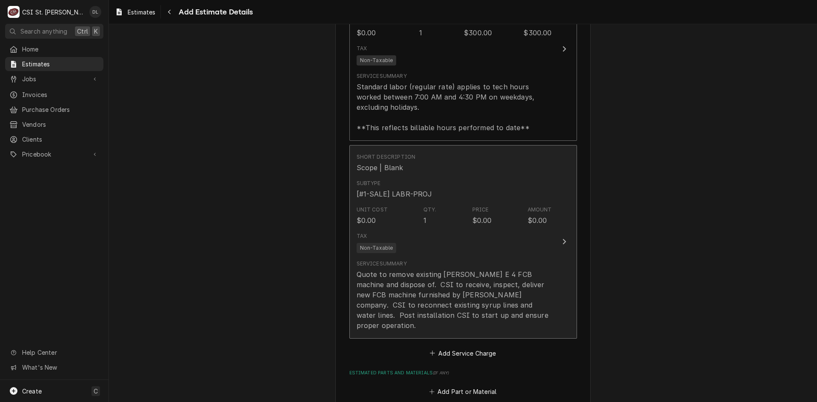
scroll to position [1108, 0]
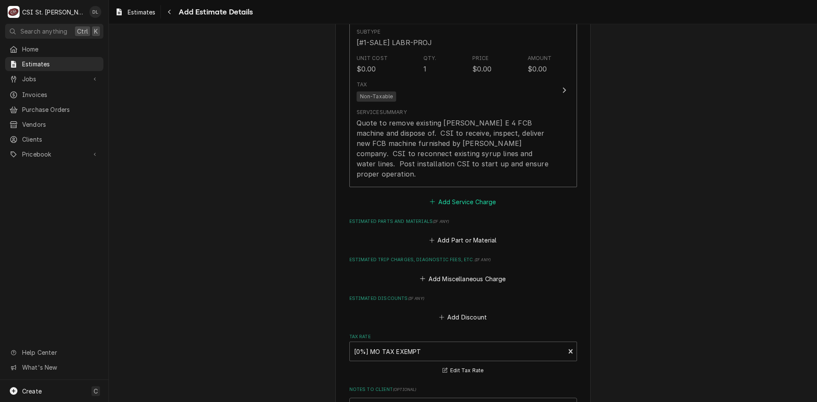
click at [431, 199] on icon "Estimated Service Charges" at bounding box center [432, 202] width 5 height 6
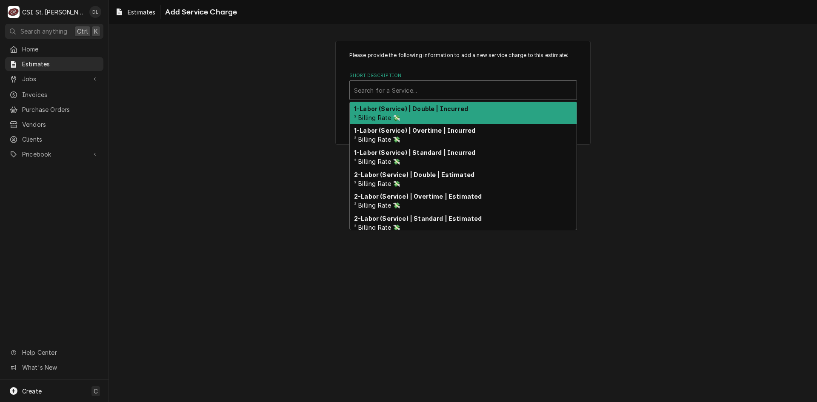
click at [418, 94] on div "Short Description" at bounding box center [463, 90] width 218 height 15
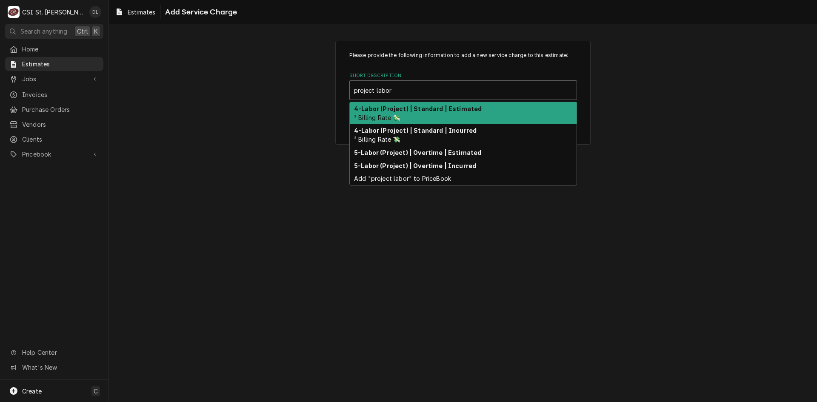
click at [422, 108] on strong "4-Labor (Project) | Standard | Estimated" at bounding box center [418, 108] width 128 height 7
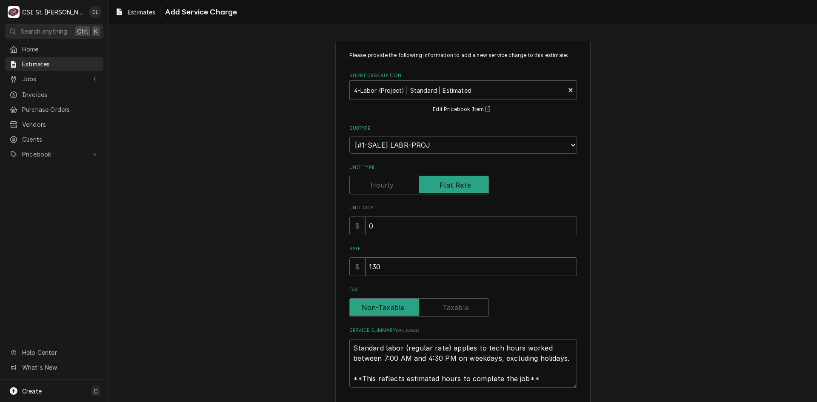
click at [424, 272] on input "130" at bounding box center [471, 266] width 212 height 19
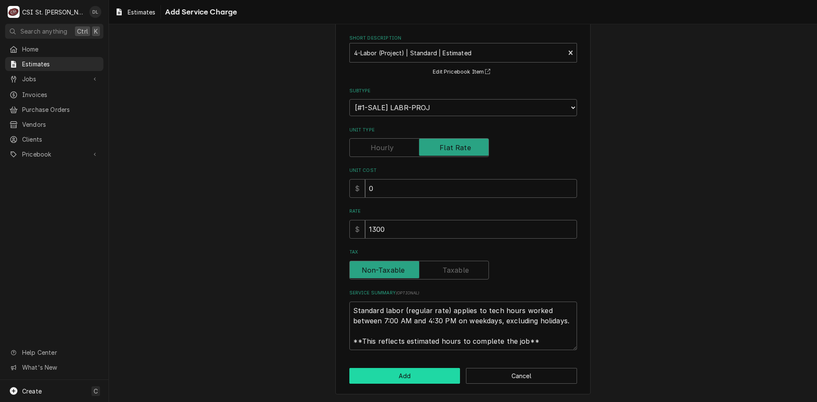
click at [428, 376] on button "Add" at bounding box center [404, 376] width 111 height 16
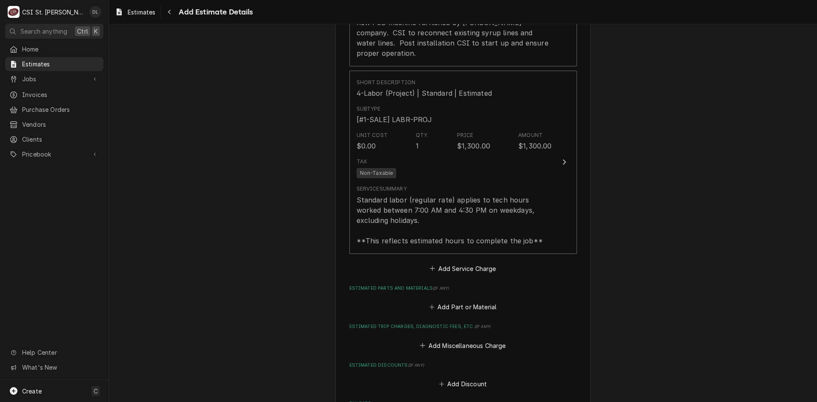
scroll to position [1320, 0]
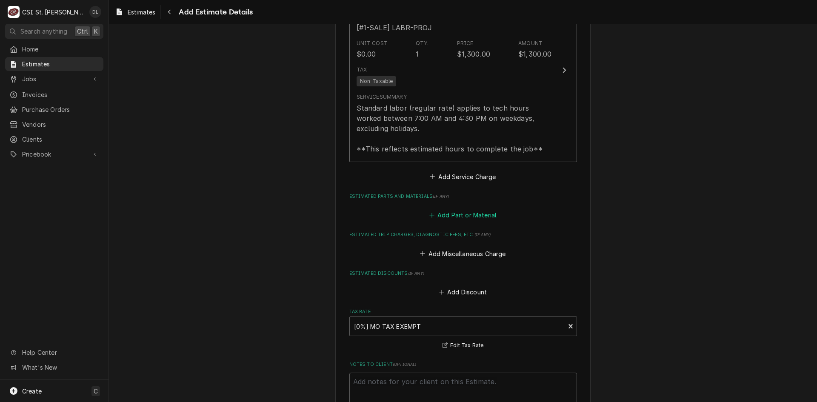
click at [429, 213] on icon "Estimated Parts and Materials" at bounding box center [431, 215] width 5 height 5
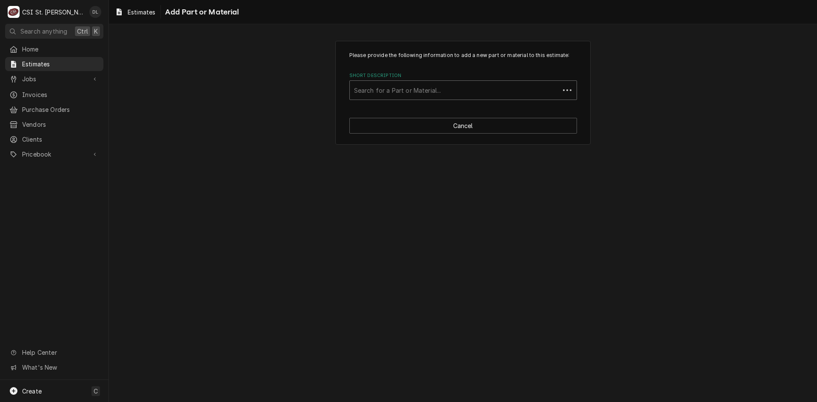
click at [429, 93] on div "Short Description" at bounding box center [454, 90] width 201 height 15
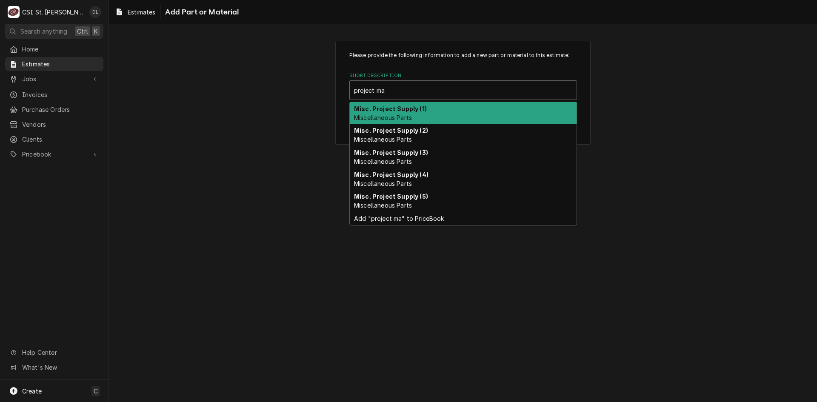
click at [398, 110] on strong "Misc. Project Supply (1)" at bounding box center [390, 108] width 73 height 7
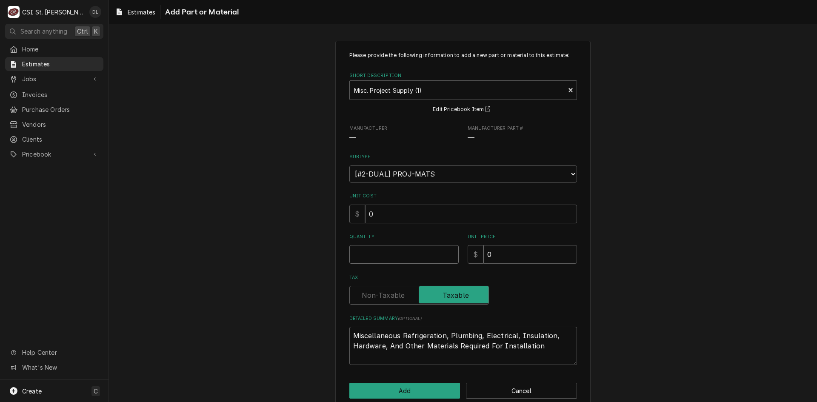
click at [401, 254] on input "Quantity" at bounding box center [403, 254] width 109 height 19
click at [422, 393] on button "Add" at bounding box center [404, 391] width 111 height 16
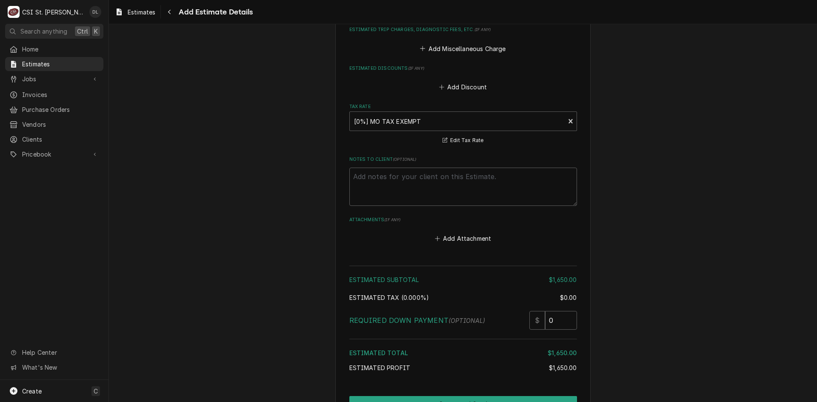
scroll to position [1758, 0]
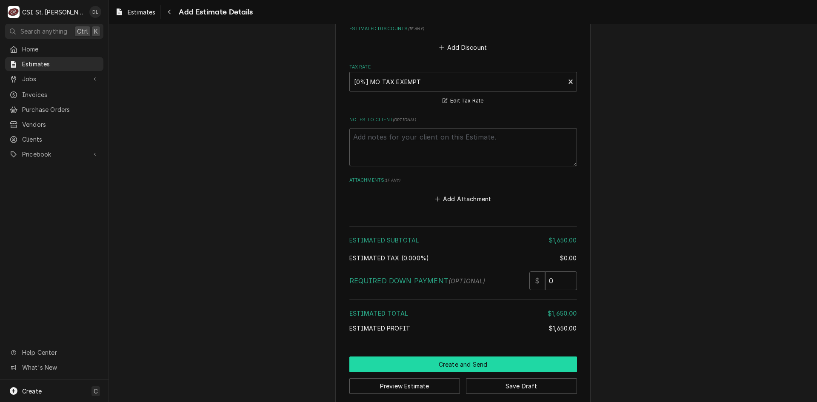
click at [478, 356] on button "Create and Send" at bounding box center [463, 364] width 228 height 16
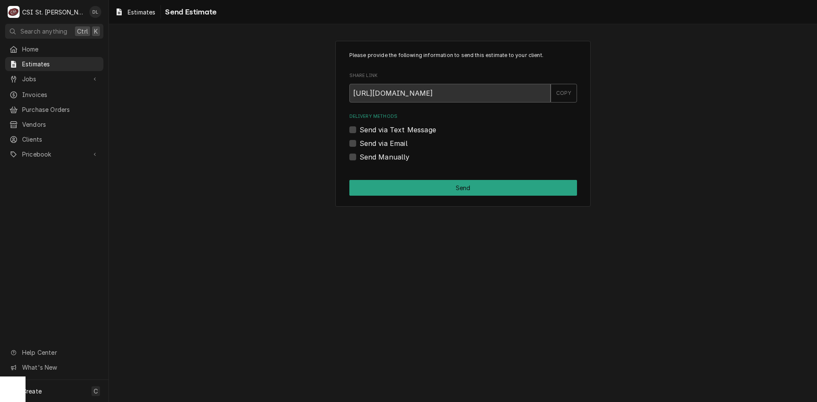
click at [359, 155] on label "Send Manually" at bounding box center [384, 157] width 50 height 10
click at [359, 155] on input "Send Manually" at bounding box center [473, 161] width 228 height 19
checkbox input "true"
click at [435, 184] on button "Send" at bounding box center [463, 188] width 228 height 16
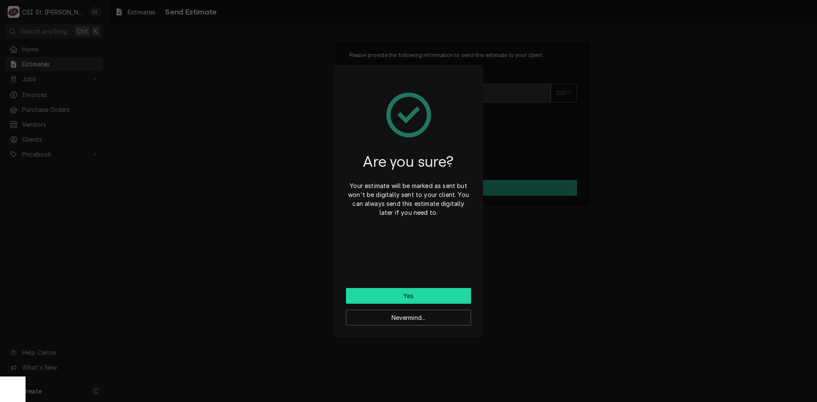
click at [434, 294] on button "Yes" at bounding box center [408, 296] width 125 height 16
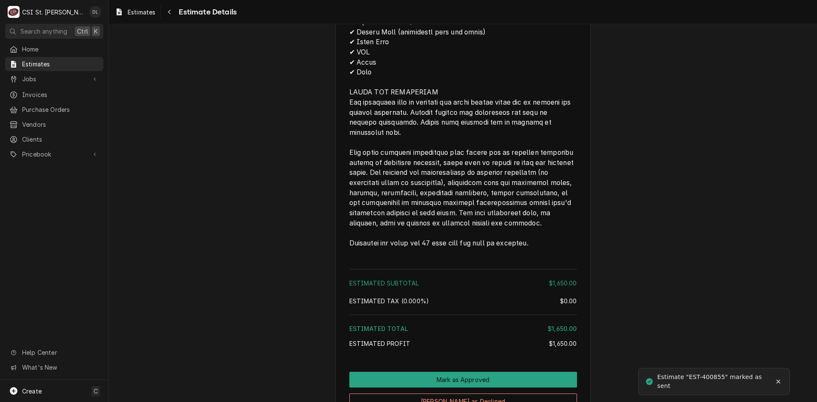
scroll to position [1485, 0]
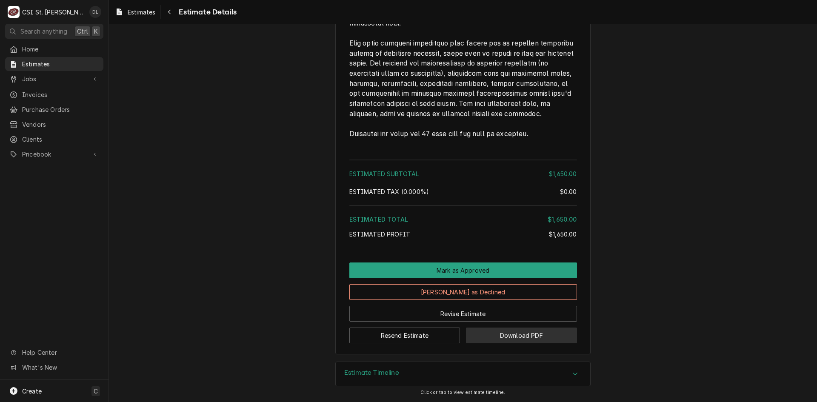
click at [524, 333] on button "Download PDF" at bounding box center [521, 336] width 111 height 16
click at [51, 74] on span "Jobs" at bounding box center [54, 78] width 64 height 9
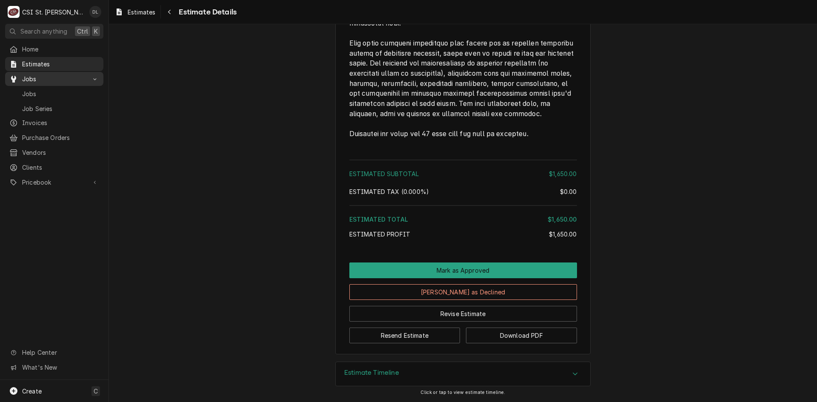
click at [36, 74] on span "Jobs" at bounding box center [54, 78] width 64 height 9
click at [37, 78] on span "Jobs" at bounding box center [54, 78] width 64 height 9
click at [37, 89] on span "Jobs" at bounding box center [60, 93] width 77 height 9
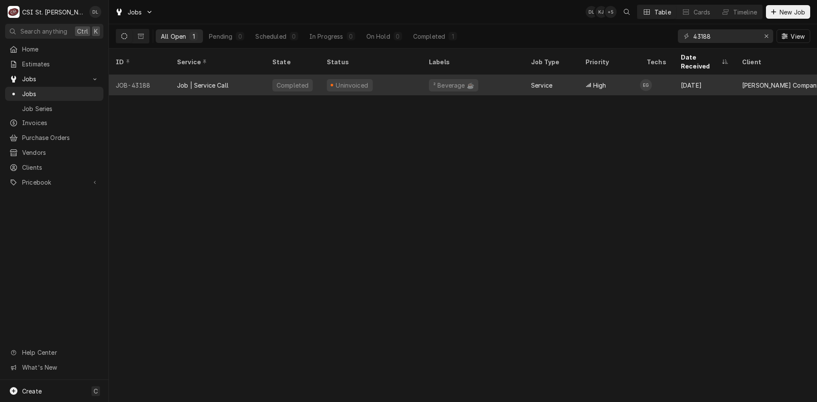
click at [365, 79] on div "Uninvoiced" at bounding box center [350, 85] width 46 height 12
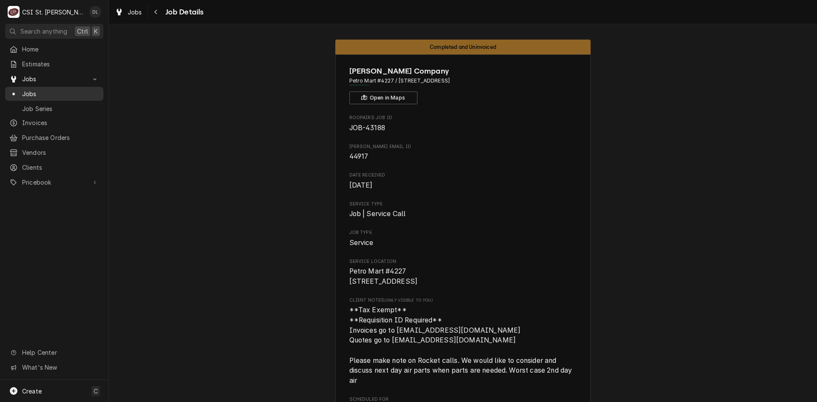
click at [43, 89] on span "Jobs" at bounding box center [60, 93] width 77 height 9
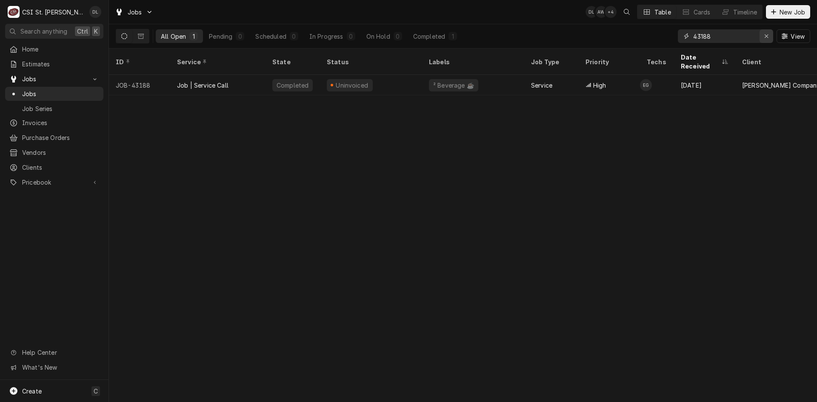
click at [767, 35] on icon "Erase input" at bounding box center [766, 36] width 5 height 6
click at [758, 35] on input "Dynamic Content Wrapper" at bounding box center [733, 36] width 80 height 14
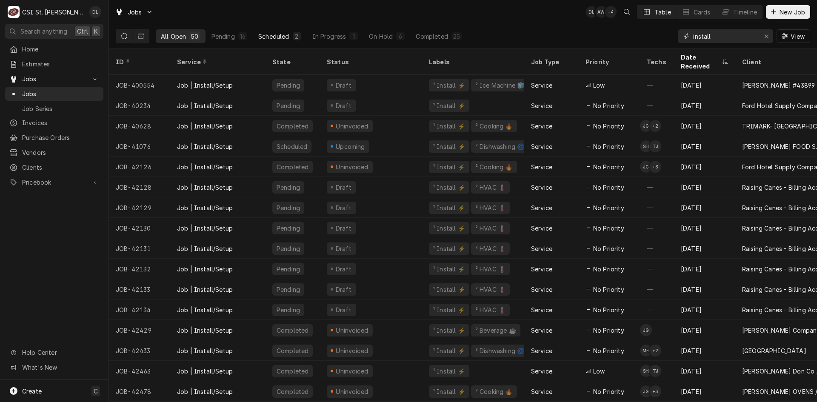
type input "install"
click at [288, 35] on div "Scheduled" at bounding box center [273, 36] width 31 height 9
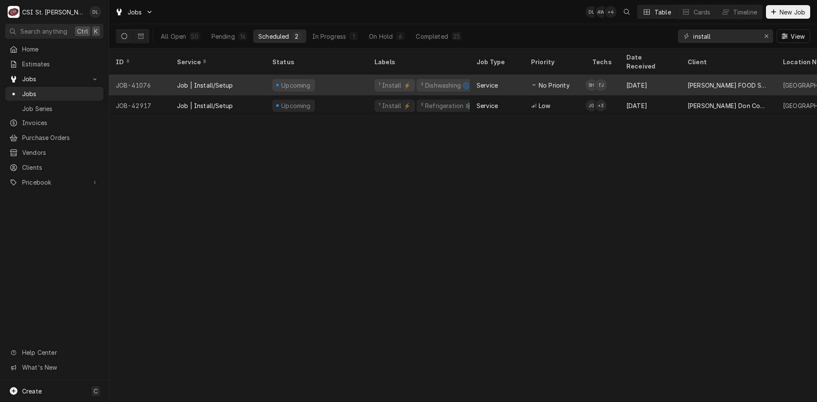
click at [480, 81] on div "Service" at bounding box center [486, 85] width 21 height 9
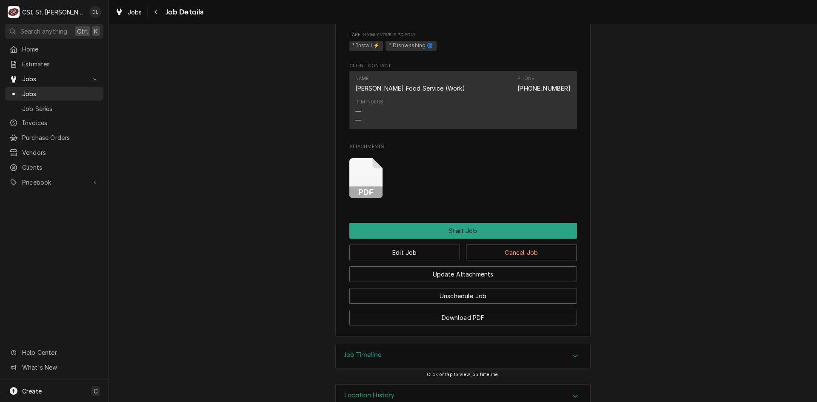
scroll to position [556, 0]
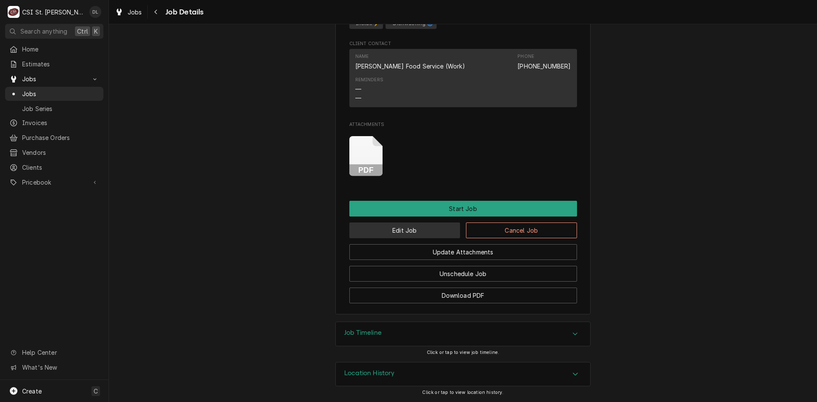
click at [404, 230] on button "Edit Job" at bounding box center [404, 230] width 111 height 16
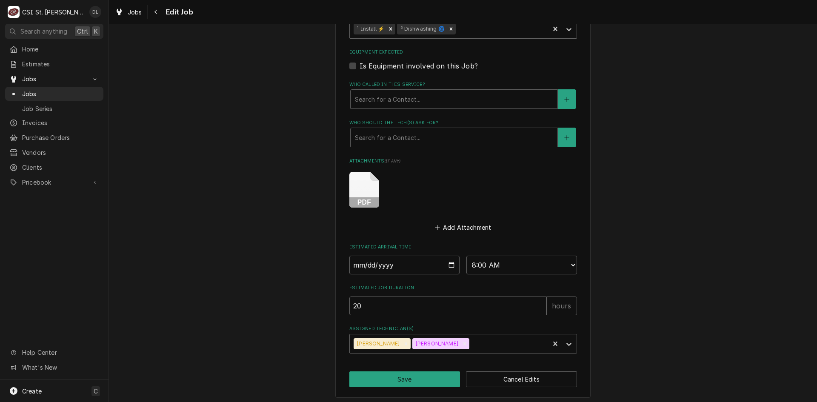
scroll to position [524, 0]
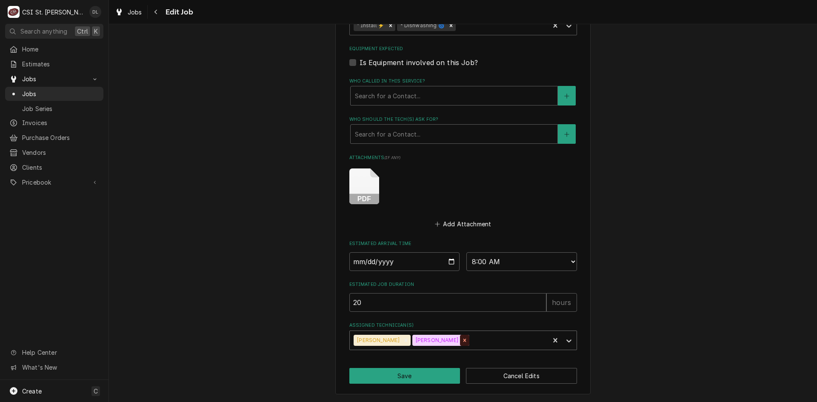
click at [463, 341] on icon "Remove Trevor Johnson" at bounding box center [464, 340] width 3 height 3
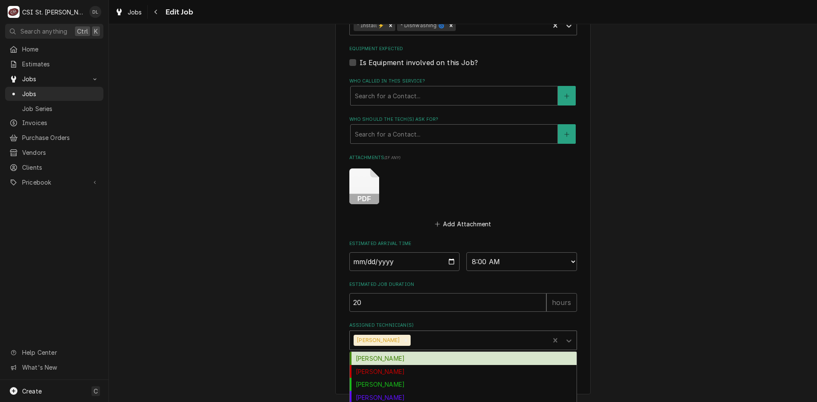
click at [459, 341] on div "Assigned Technician(s)" at bounding box center [478, 340] width 133 height 15
type textarea "x"
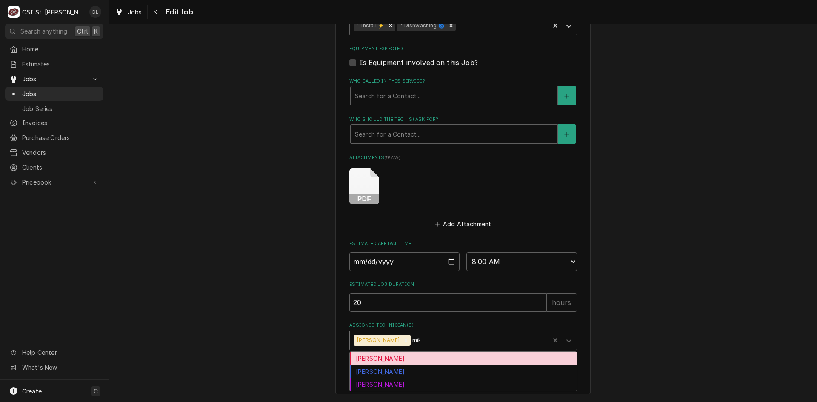
type input "mike"
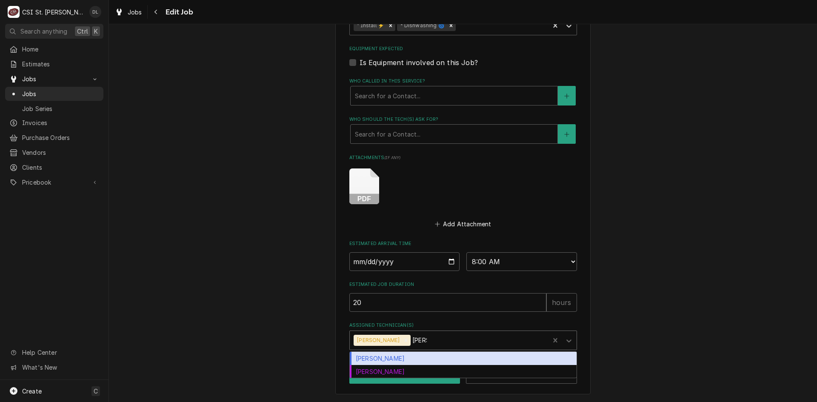
type textarea "x"
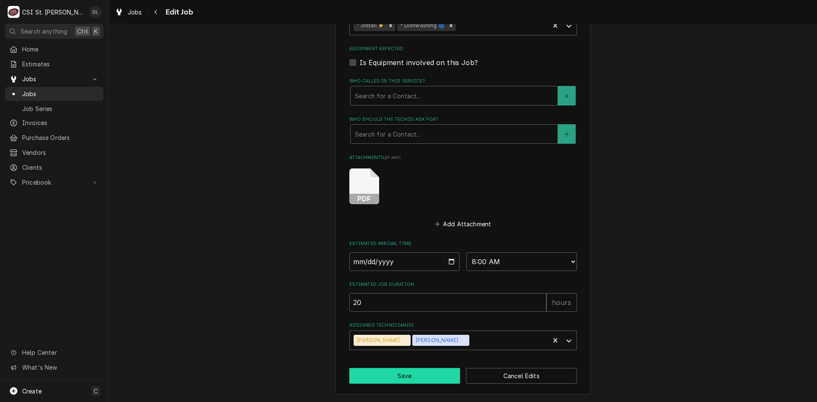
click at [421, 375] on button "Save" at bounding box center [404, 376] width 111 height 16
type textarea "x"
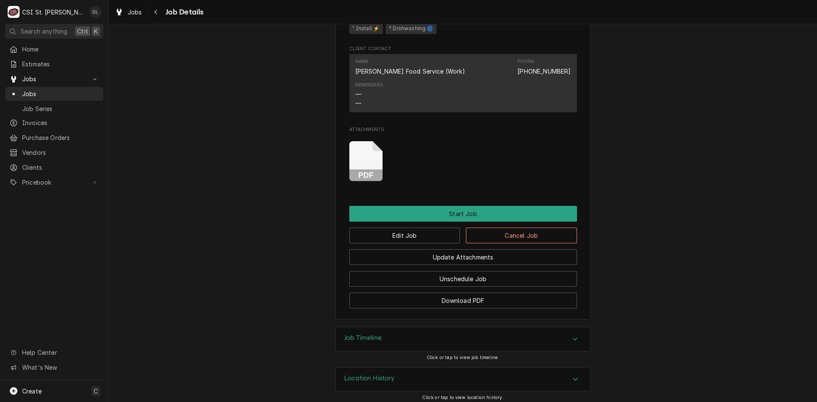
scroll to position [556, 0]
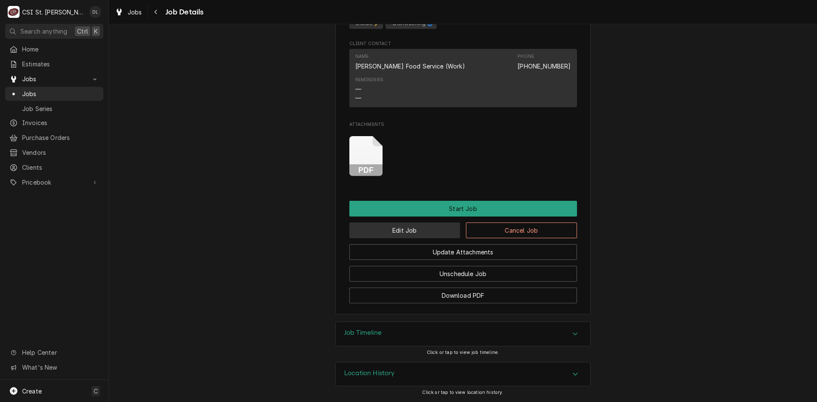
click at [405, 231] on button "Edit Job" at bounding box center [404, 230] width 111 height 16
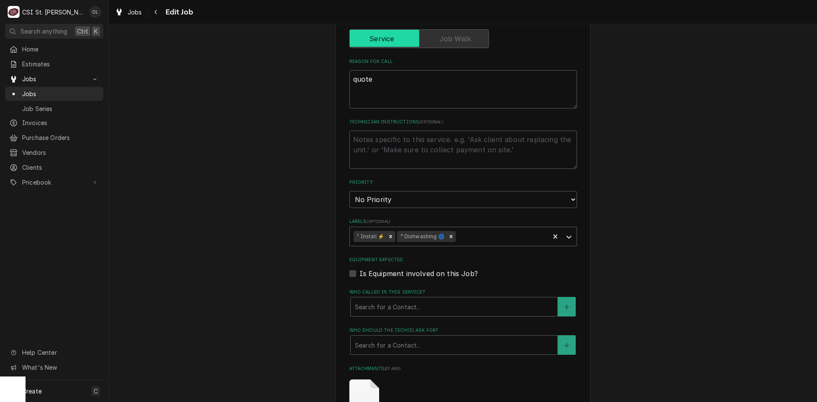
scroll to position [298, 0]
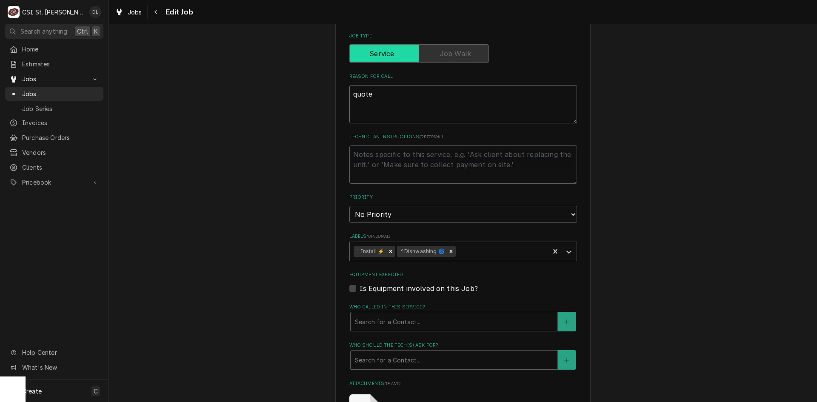
drag, startPoint x: 406, startPoint y: 161, endPoint x: 390, endPoint y: 103, distance: 59.7
click at [390, 103] on textarea "quote" at bounding box center [463, 104] width 228 height 38
type textarea "x"
type textarea "quote"
paste textarea "Complete replacement service for commercial dish machine, including removal of …"
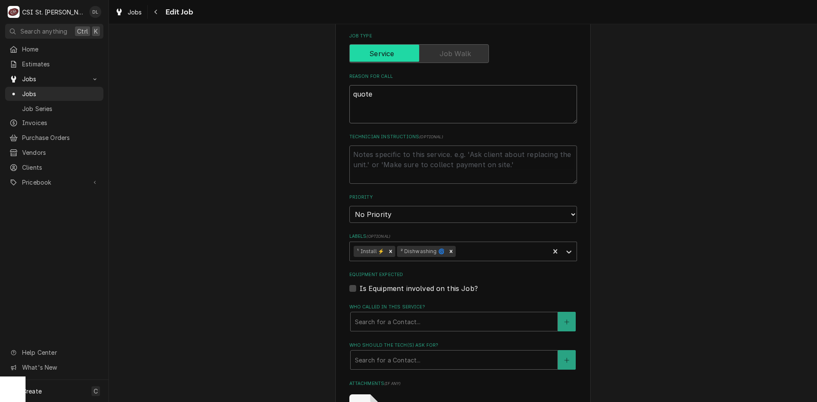
type textarea "x"
type textarea "quote Complete replacement service for commercial dish machine, including remov…"
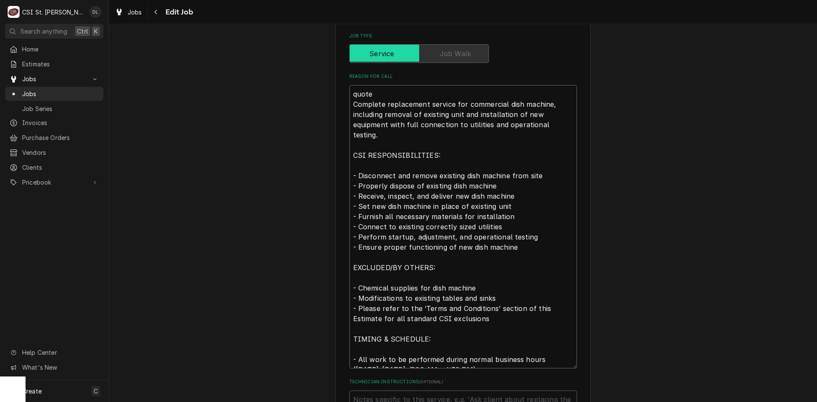
scroll to position [6, 0]
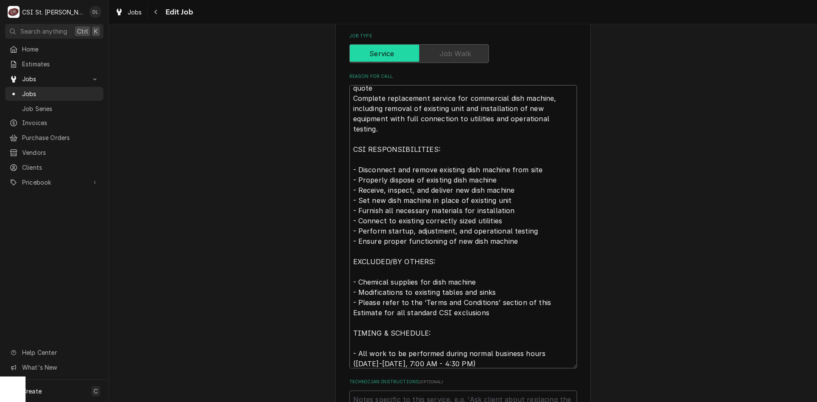
click at [382, 92] on textarea "quote Complete replacement service for commercial dish machine, including remov…" at bounding box center [463, 226] width 228 height 283
type textarea "x"
type textarea "quoted Complete replacement service for commercial dish machine, including remo…"
type textarea "x"
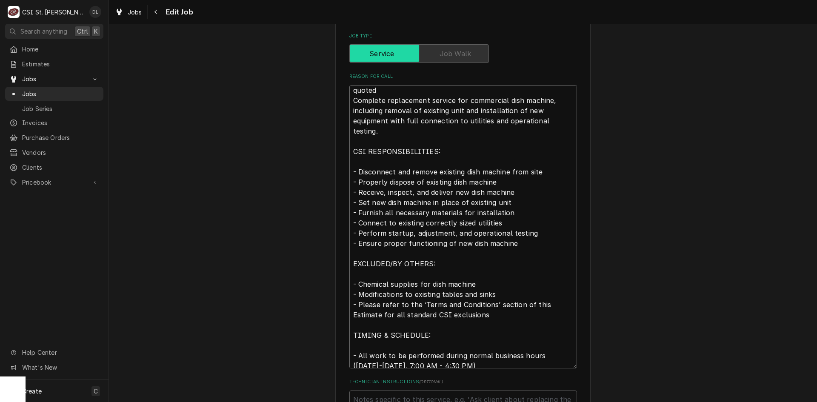
type textarea "quoted Complete replacement service for commercial dish machine, including remo…"
type textarea "x"
type textarea "quoted j Complete replacement service for commercial dish machine, including re…"
type textarea "x"
type textarea "quoted jo Complete replacement service for commercial dish machine, including r…"
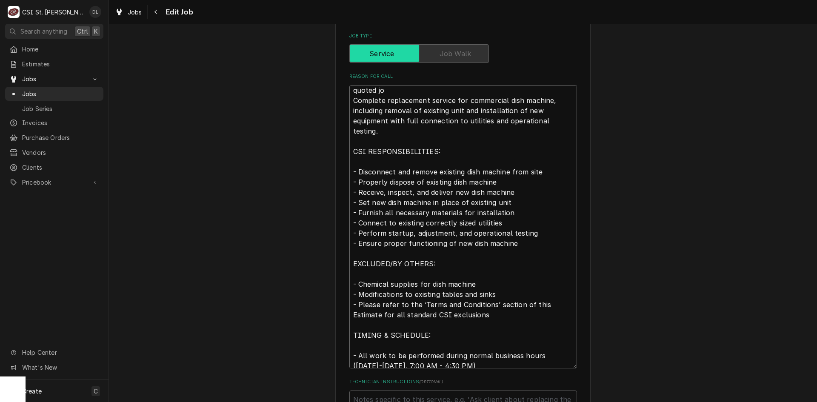
type textarea "x"
type textarea "quoted job Complete replacement service for commercial dish machine, including …"
type textarea "x"
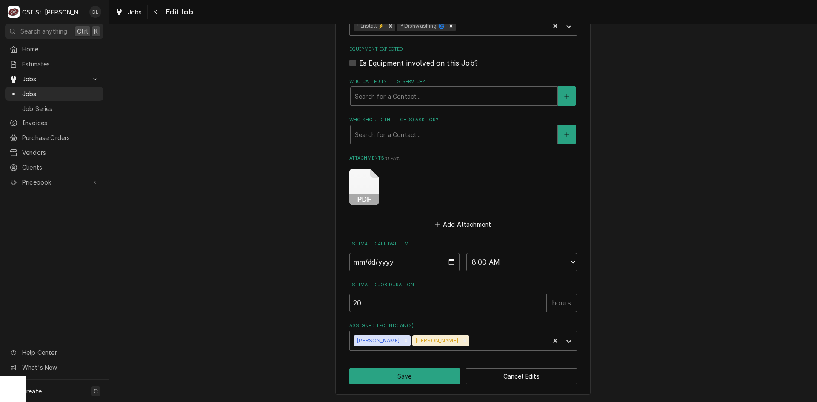
scroll to position [769, 0]
type textarea "quoted job Complete replacement service for commercial dish machine, including …"
click at [402, 370] on button "Save" at bounding box center [404, 376] width 111 height 16
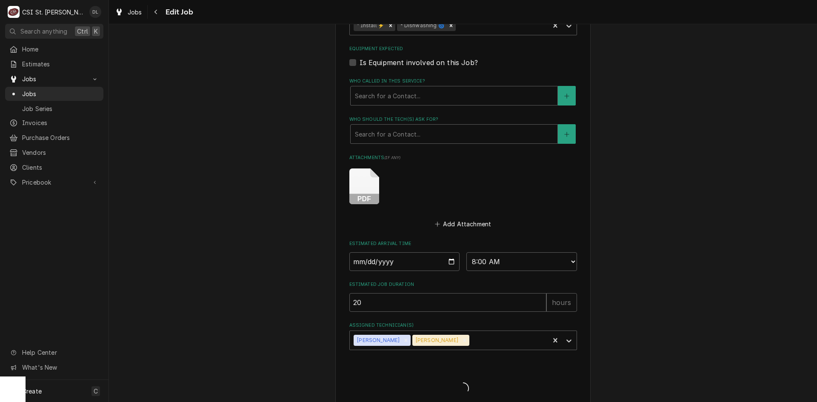
type textarea "x"
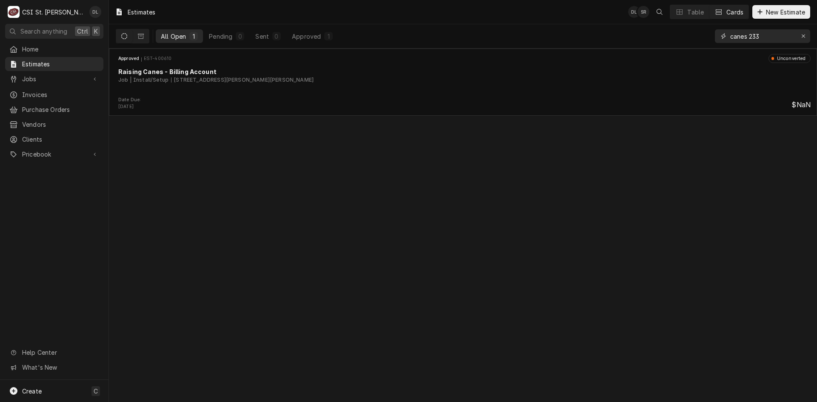
drag, startPoint x: 796, startPoint y: 34, endPoint x: 806, endPoint y: 34, distance: 9.4
click at [799, 34] on button "Erase input" at bounding box center [803, 36] width 14 height 14
click at [806, 34] on input "Dynamic Content Wrapper" at bounding box center [770, 36] width 80 height 14
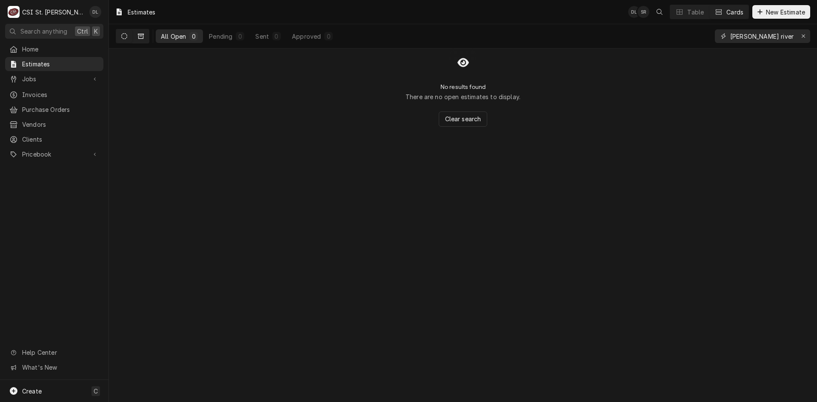
type input "[PERSON_NAME] riverton"
click at [139, 35] on icon "Dynamic Content Wrapper" at bounding box center [141, 36] width 6 height 5
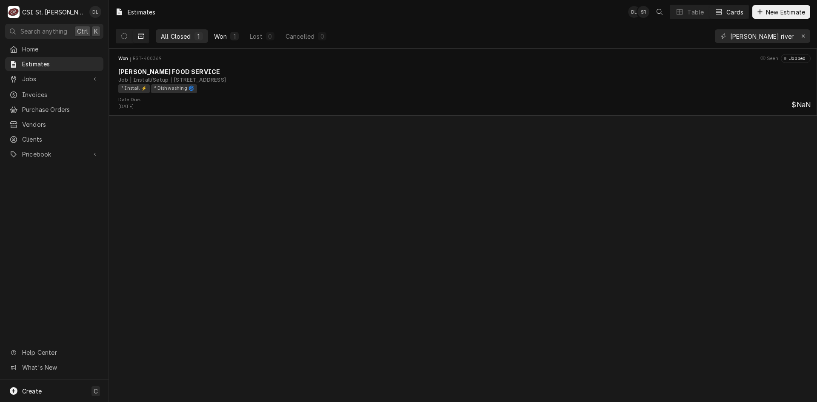
click at [217, 37] on div "Won" at bounding box center [220, 36] width 13 height 9
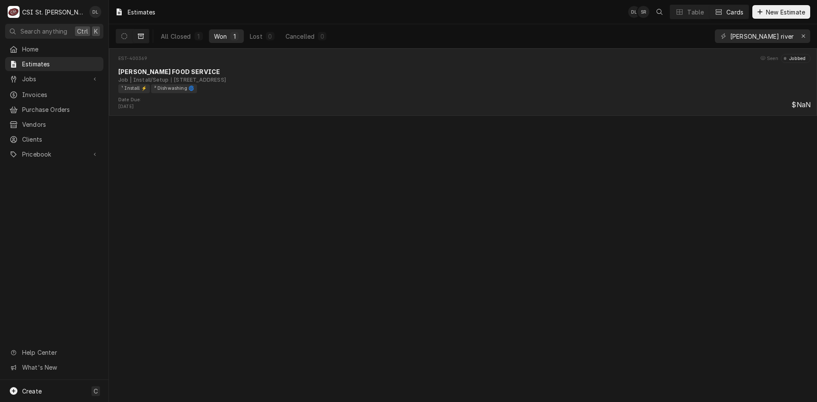
click at [333, 74] on div "[PERSON_NAME] FOOD SERVICE" at bounding box center [464, 71] width 692 height 9
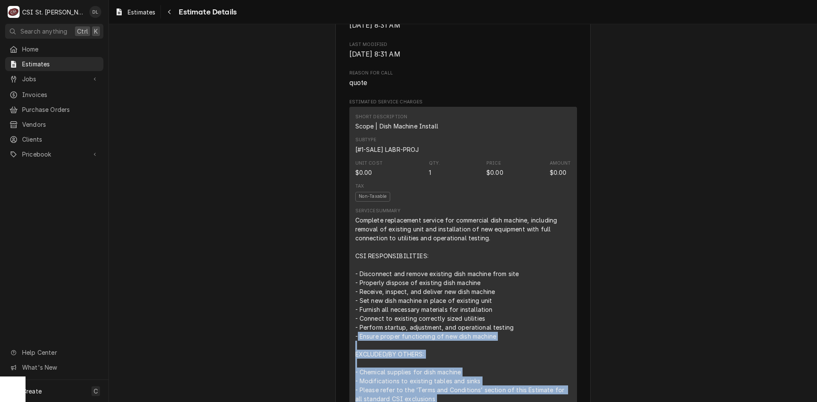
scroll to position [448, 0]
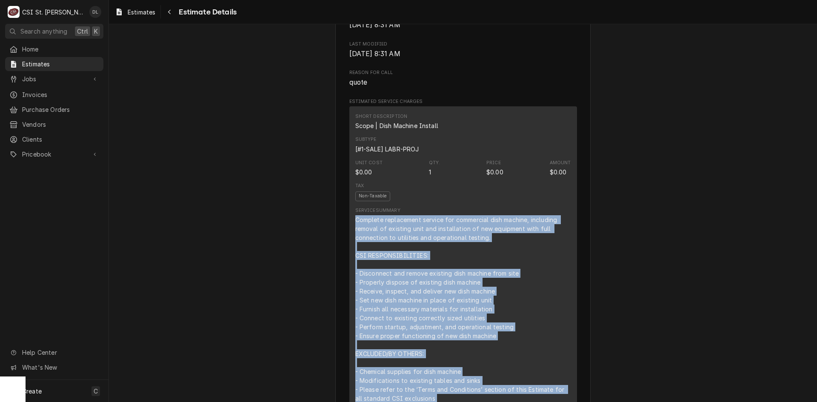
drag, startPoint x: 461, startPoint y: 191, endPoint x: 340, endPoint y: 239, distance: 130.4
copy div "Complete replacement service for commercial dish machine, including removal of …"
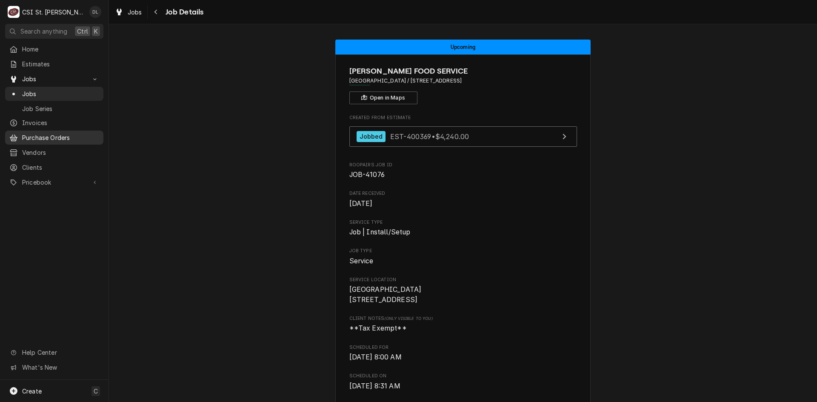
click at [43, 140] on link "Purchase Orders" at bounding box center [54, 138] width 98 height 14
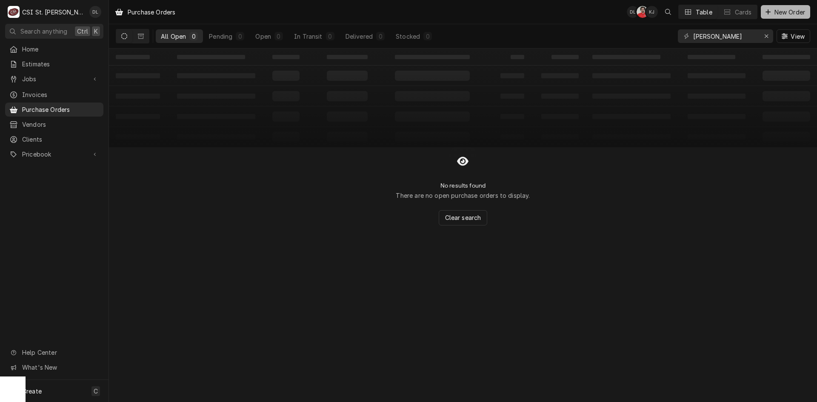
click at [768, 10] on icon "Dynamic Content Wrapper" at bounding box center [767, 12] width 5 height 6
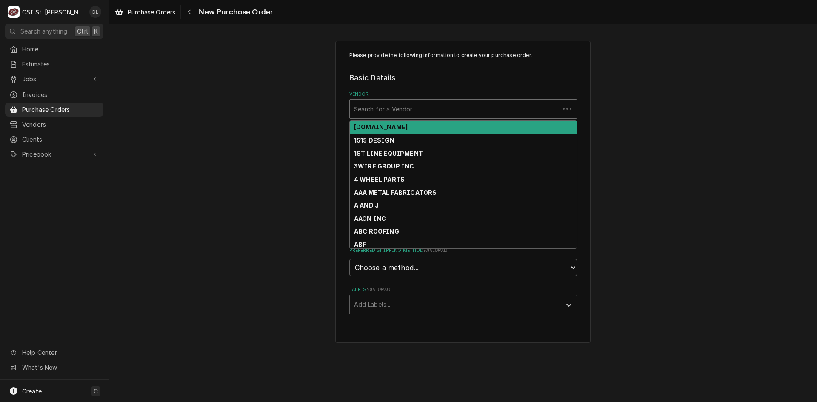
click at [390, 106] on div "Vendor" at bounding box center [454, 108] width 201 height 15
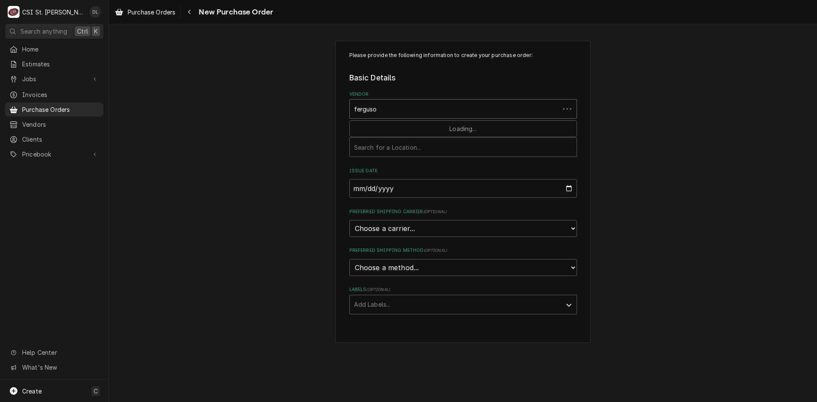
type input "[PERSON_NAME]"
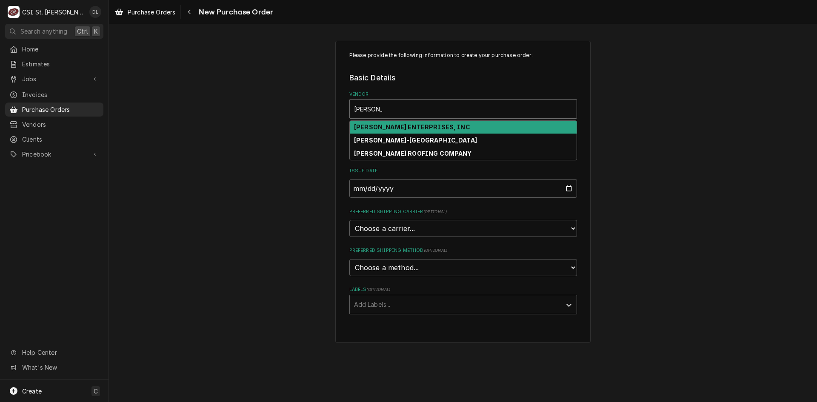
click at [414, 128] on strong "[PERSON_NAME] ENTERPRISES, INC" at bounding box center [412, 126] width 116 height 7
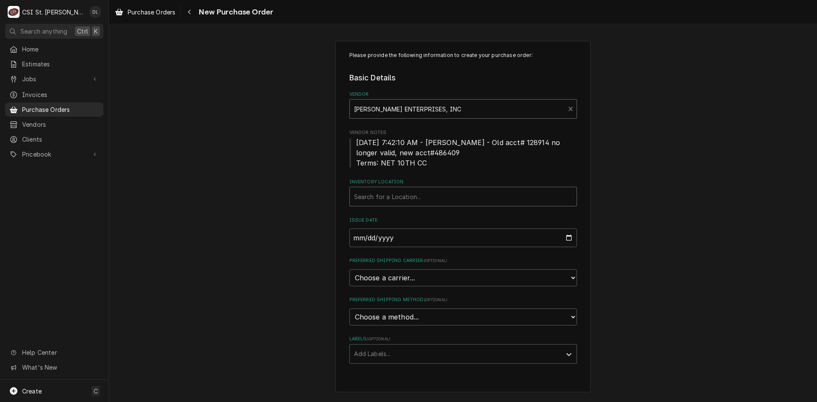
click at [431, 200] on div "Inventory Location" at bounding box center [463, 196] width 218 height 15
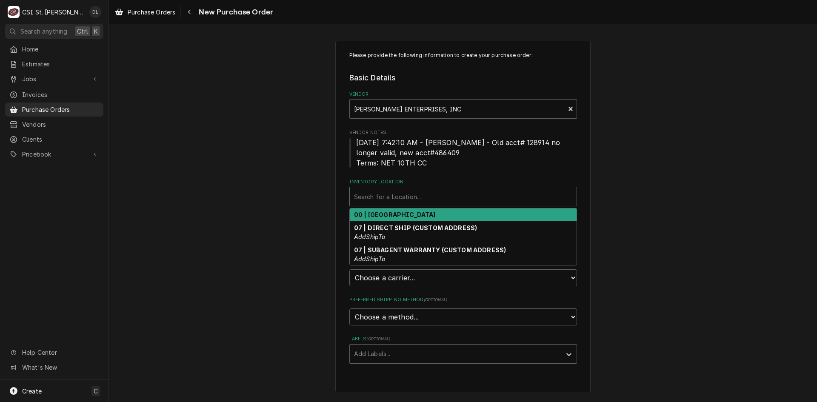
click at [401, 214] on strong "00 | STL WAREHOUSE" at bounding box center [395, 214] width 82 height 7
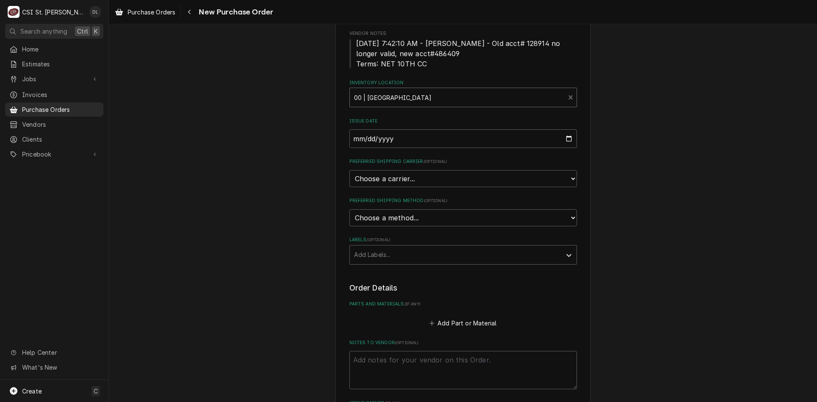
scroll to position [128, 0]
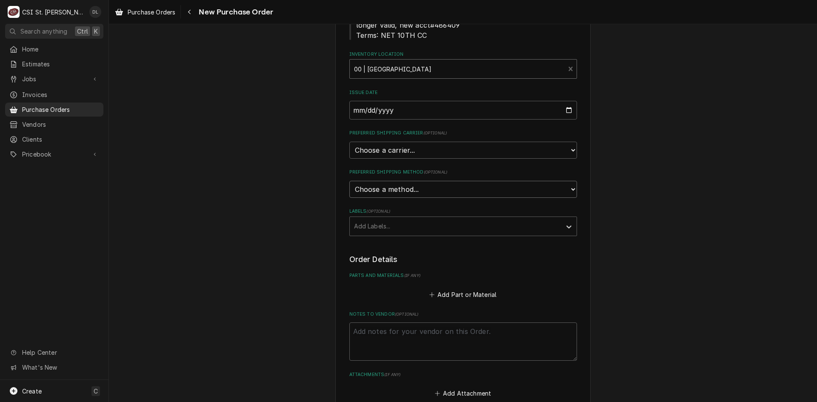
click at [535, 187] on select "Choose a method... Ground Next Day Early AM Next Day Air 2 Day Air Other" at bounding box center [463, 189] width 228 height 17
click at [535, 191] on select "Choose a method... Ground Next Day Early AM Next Day Air 2 Day Air Other" at bounding box center [463, 189] width 228 height 17
click at [537, 142] on select "Choose a carrier... U.S. Postal Service Stamps.com FedEx UPS DHL Express DHL EC…" at bounding box center [463, 150] width 228 height 17
click at [766, 163] on div "Please provide the following information to create your purchase order: Basic D…" at bounding box center [463, 212] width 708 height 613
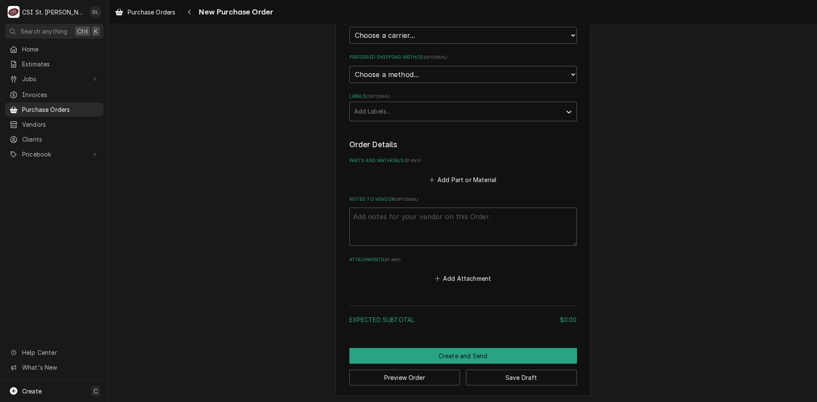
scroll to position [244, 0]
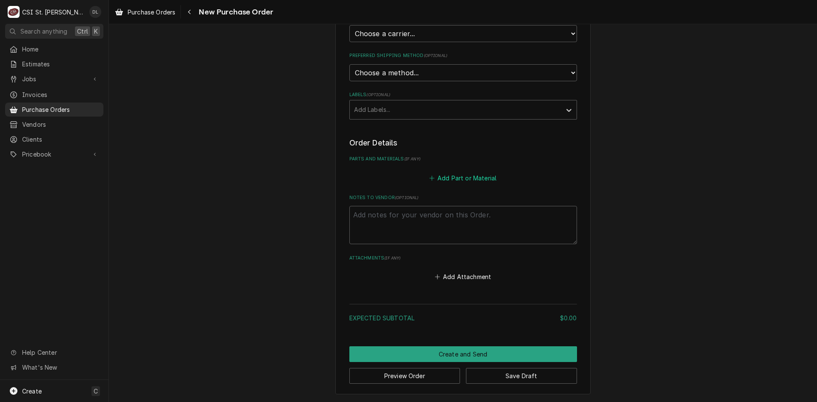
click at [430, 180] on icon "Parts and Materials" at bounding box center [431, 178] width 5 height 6
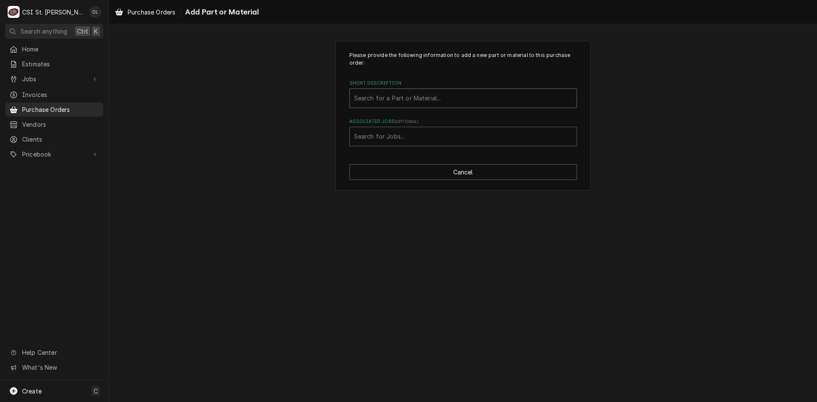
click at [404, 98] on div "Short Description" at bounding box center [463, 98] width 218 height 15
type input "project mat"
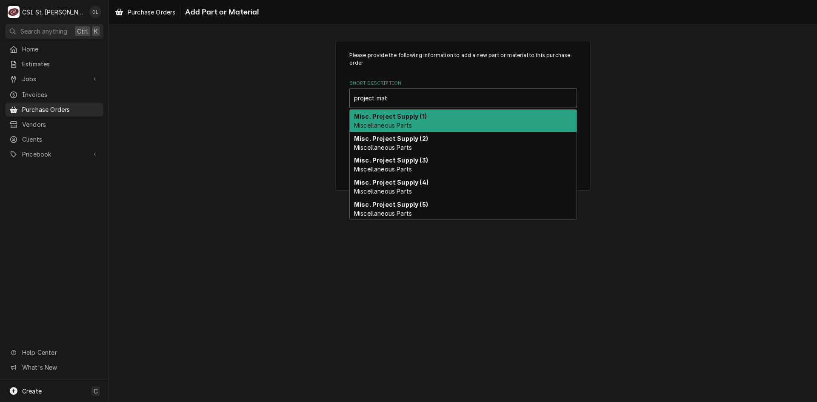
click at [390, 122] on span "Miscellaneous Parts" at bounding box center [383, 125] width 58 height 7
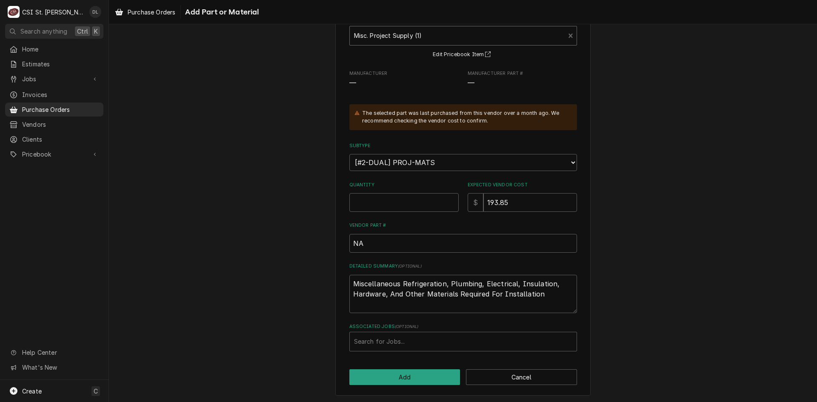
scroll to position [64, 0]
click at [388, 200] on input "Quantity" at bounding box center [403, 201] width 109 height 19
type textarea "x"
type input "1"
click at [395, 375] on button "Add" at bounding box center [404, 376] width 111 height 16
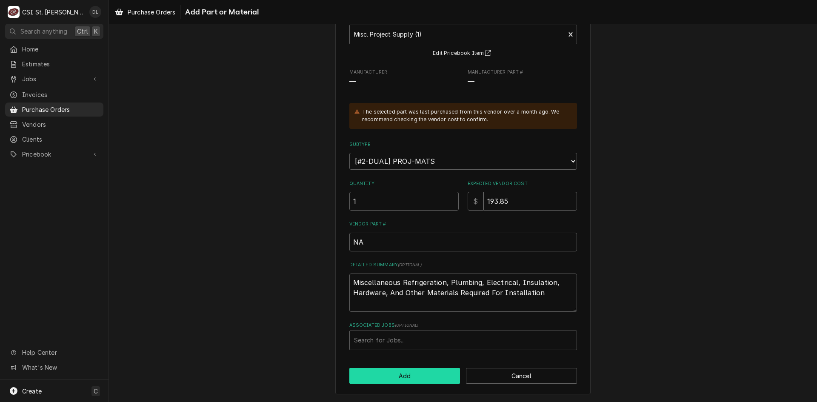
type textarea "x"
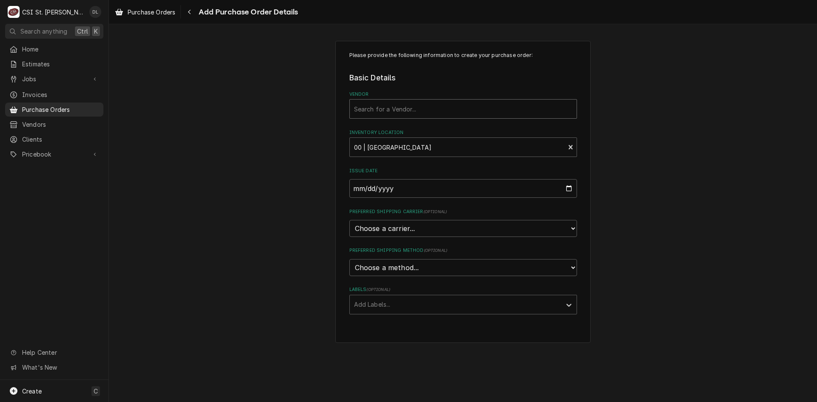
click at [523, 110] on div "Vendor" at bounding box center [463, 108] width 218 height 15
type input "nsc"
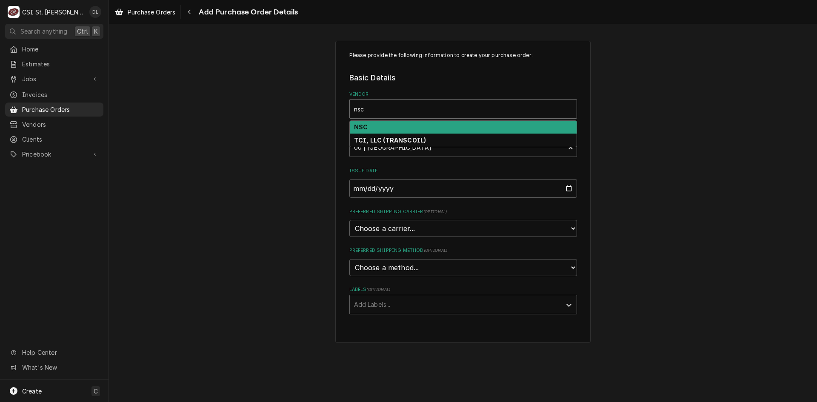
click at [392, 125] on div "NSC" at bounding box center [463, 127] width 227 height 13
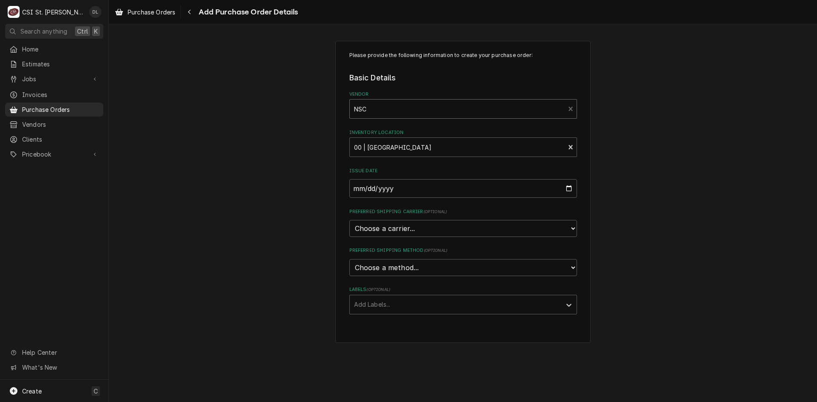
type textarea "x"
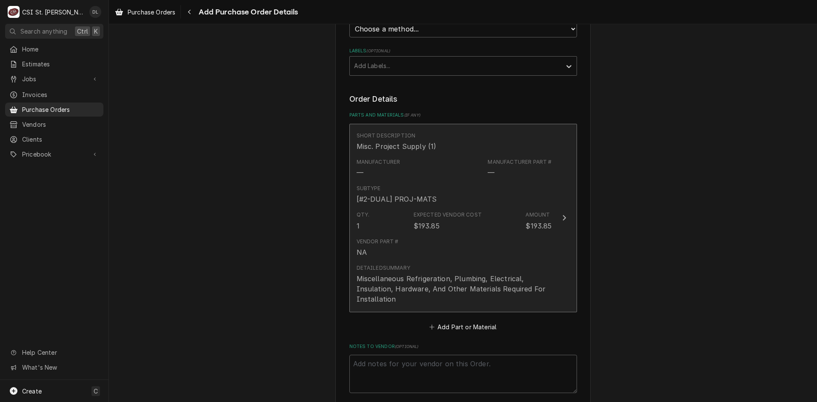
scroll to position [246, 0]
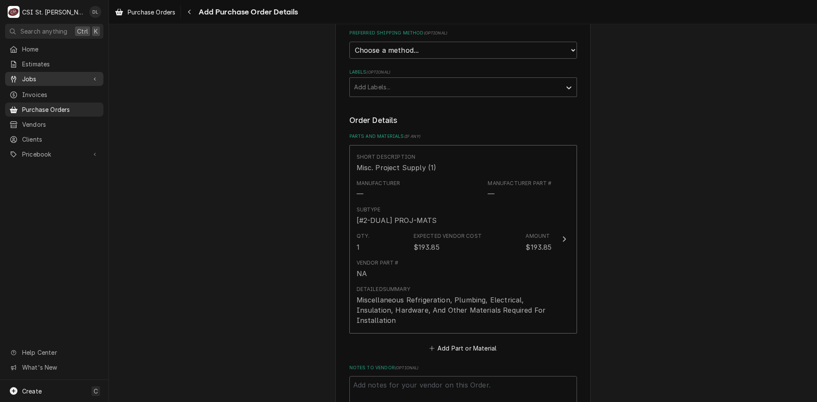
click at [32, 74] on span "Jobs" at bounding box center [54, 78] width 64 height 9
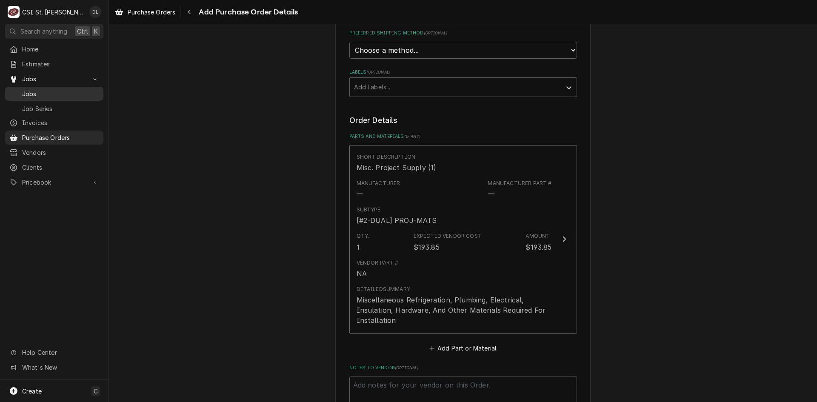
click at [65, 88] on div "Jobs" at bounding box center [54, 93] width 95 height 11
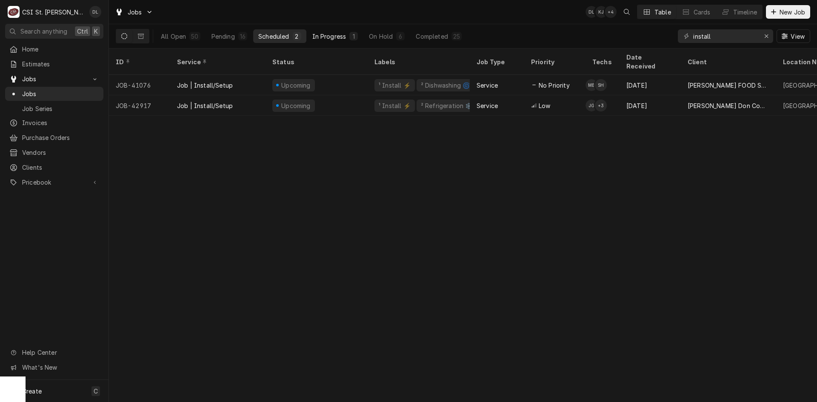
click at [336, 37] on div "In Progress" at bounding box center [329, 36] width 34 height 9
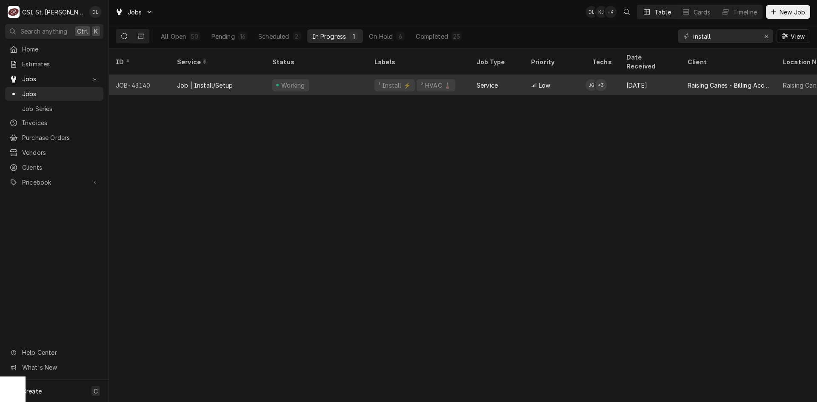
click at [423, 75] on div "¹ Install ⚡️ ² HVAC 🌡️" at bounding box center [419, 85] width 102 height 20
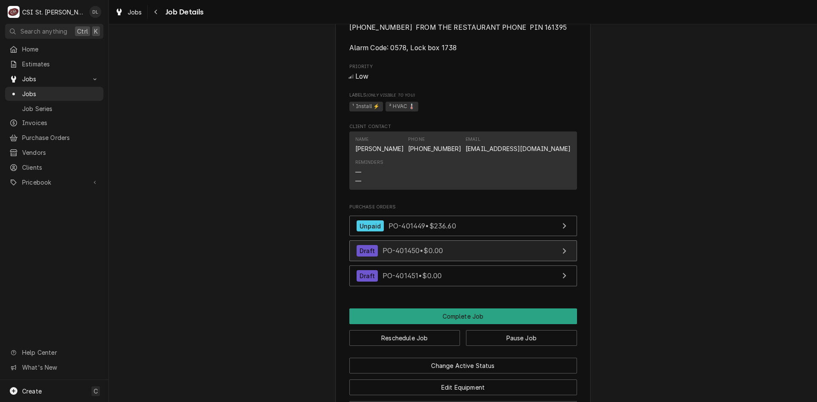
scroll to position [893, 0]
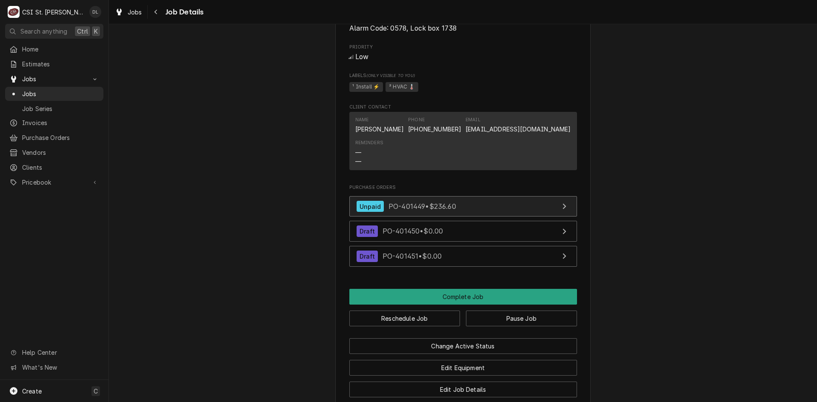
click at [559, 211] on div "View Purchase Order" at bounding box center [564, 206] width 11 height 10
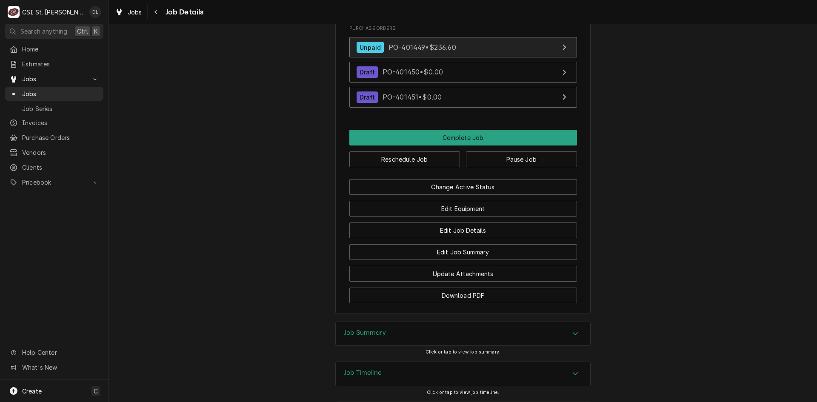
scroll to position [1102, 0]
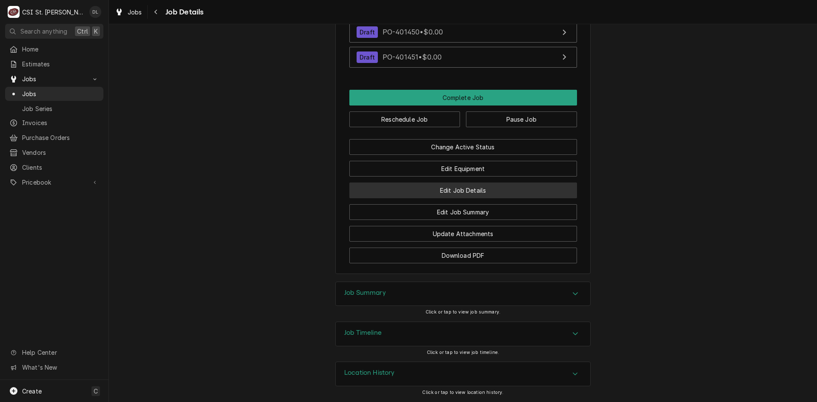
click at [520, 188] on button "Edit Job Details" at bounding box center [463, 190] width 228 height 16
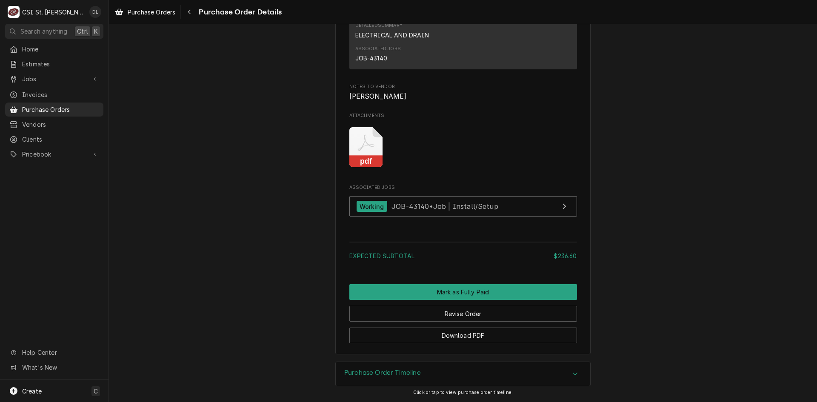
scroll to position [758, 0]
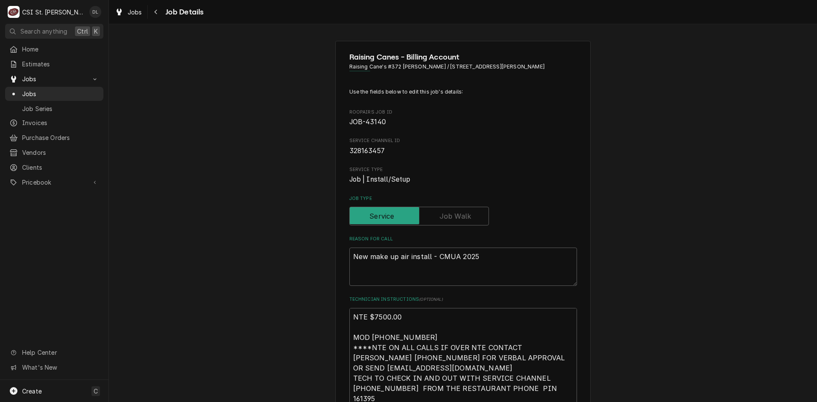
type textarea "x"
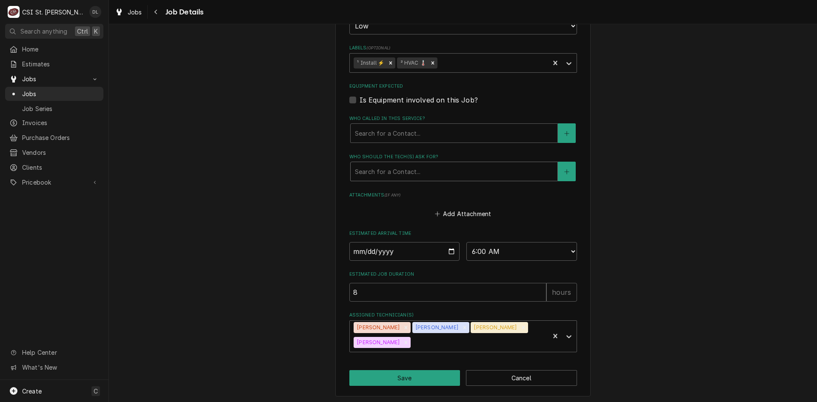
scroll to position [425, 0]
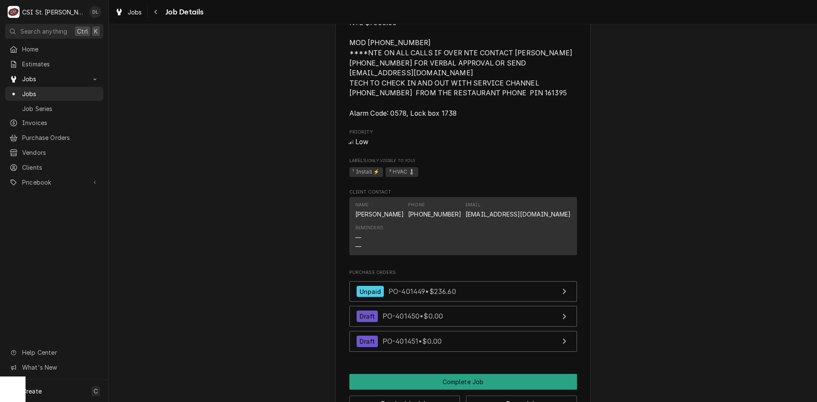
scroll to position [766, 0]
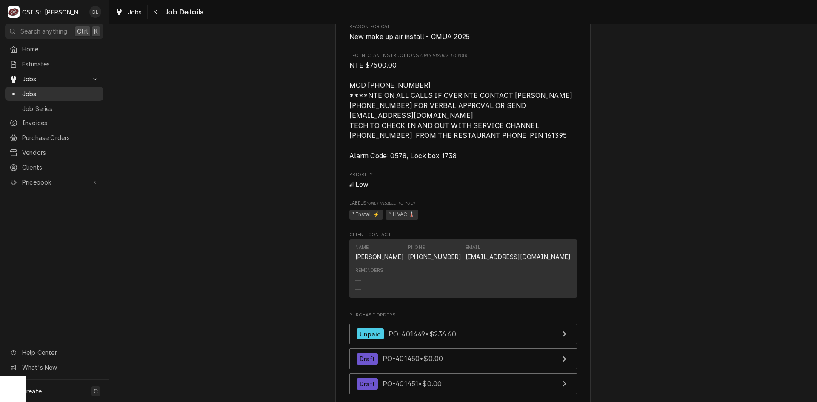
click at [26, 90] on span "Jobs" at bounding box center [60, 93] width 77 height 9
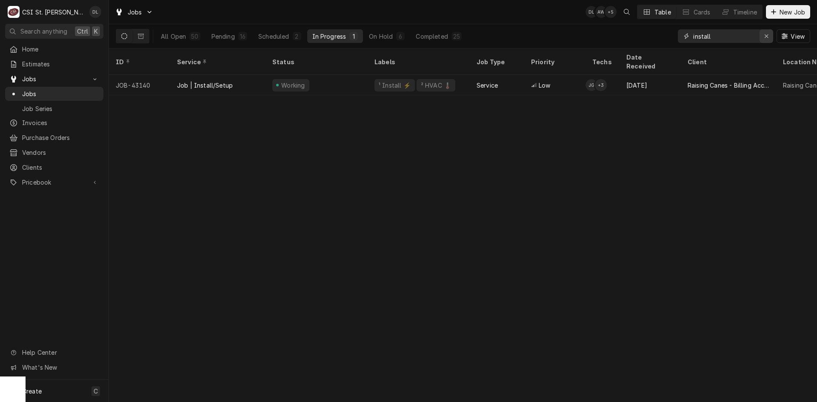
click at [765, 36] on icon "Erase input" at bounding box center [766, 36] width 5 height 6
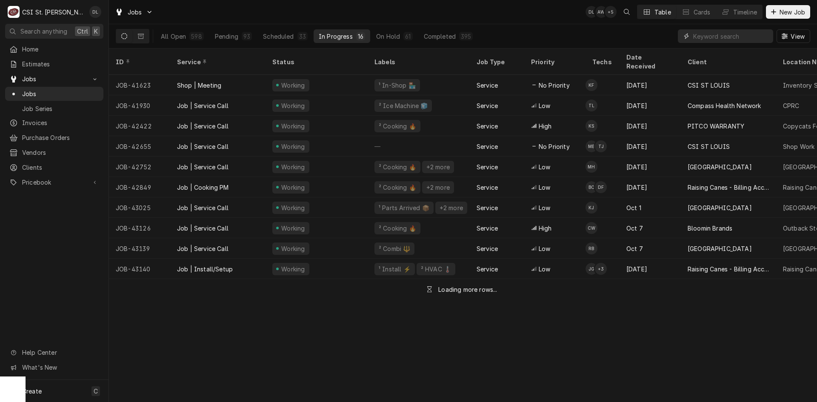
click at [723, 38] on input "Dynamic Content Wrapper" at bounding box center [731, 36] width 76 height 14
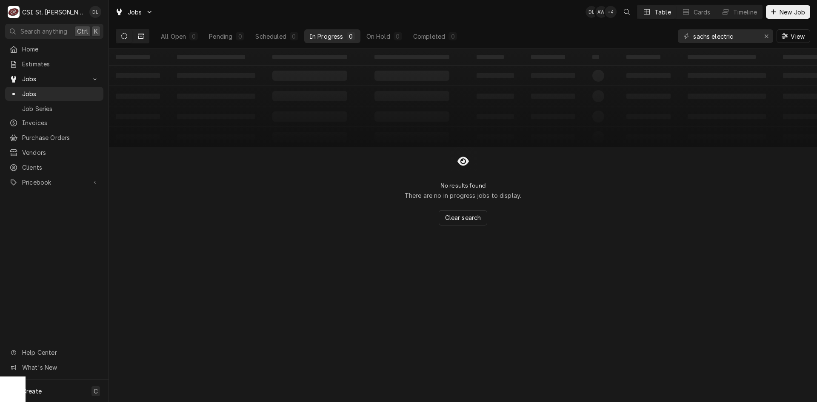
click at [137, 38] on button "Dynamic Content Wrapper" at bounding box center [141, 36] width 16 height 14
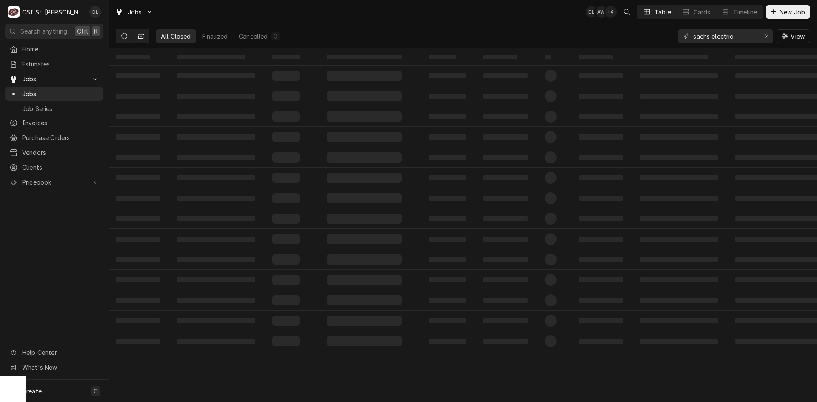
click at [125, 38] on icon "Dynamic Content Wrapper" at bounding box center [124, 36] width 6 height 6
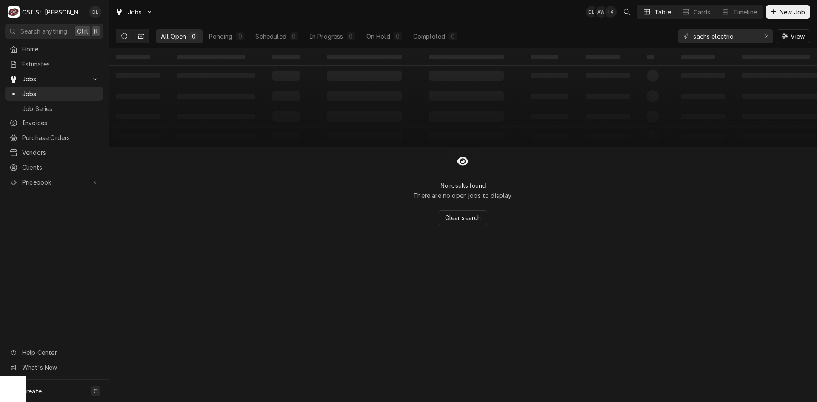
click at [143, 38] on icon "Dynamic Content Wrapper" at bounding box center [141, 36] width 6 height 5
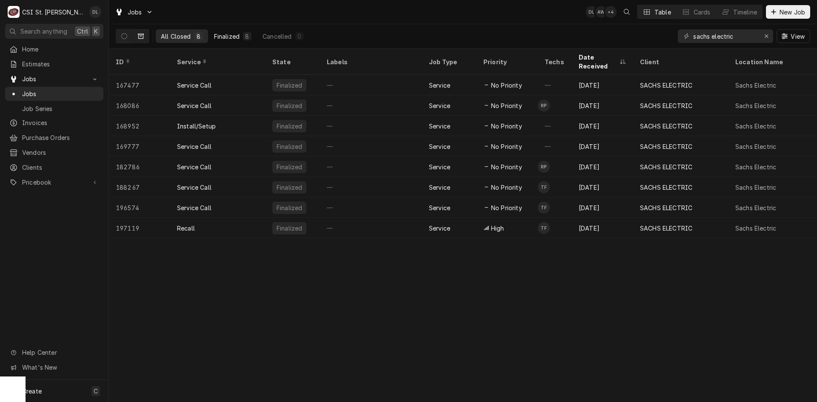
click at [232, 31] on button "Finalized 8" at bounding box center [233, 36] width 48 height 14
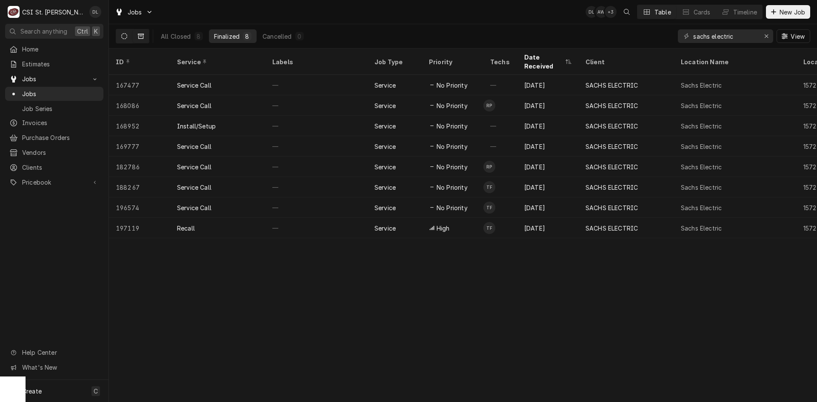
click at [124, 37] on icon "Dynamic Content Wrapper" at bounding box center [124, 36] width 6 height 6
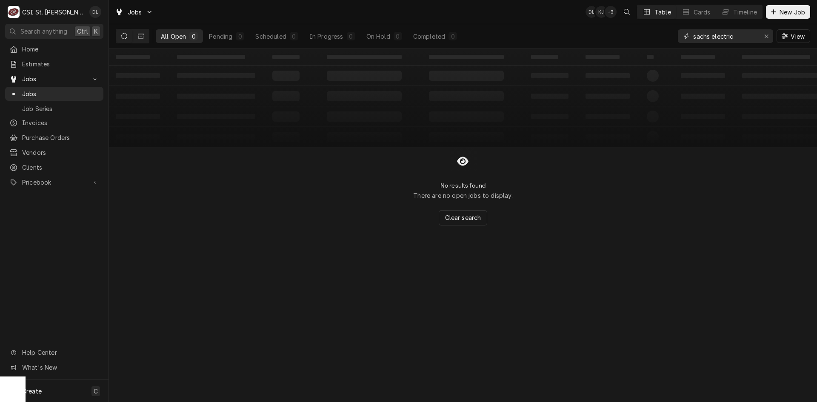
click at [709, 36] on input "sachs electric" at bounding box center [725, 36] width 64 height 14
click at [130, 36] on button "Dynamic Content Wrapper" at bounding box center [124, 36] width 16 height 14
click at [144, 34] on button "Dynamic Content Wrapper" at bounding box center [141, 36] width 16 height 14
click at [712, 37] on input "sach's electric" at bounding box center [725, 36] width 64 height 14
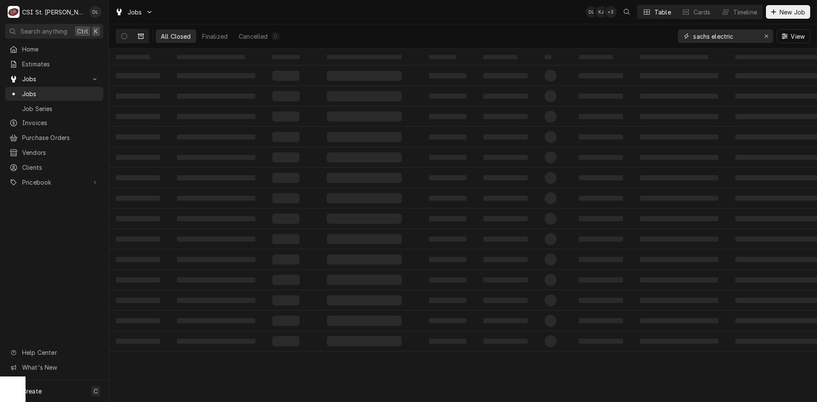
type input "sachs electric"
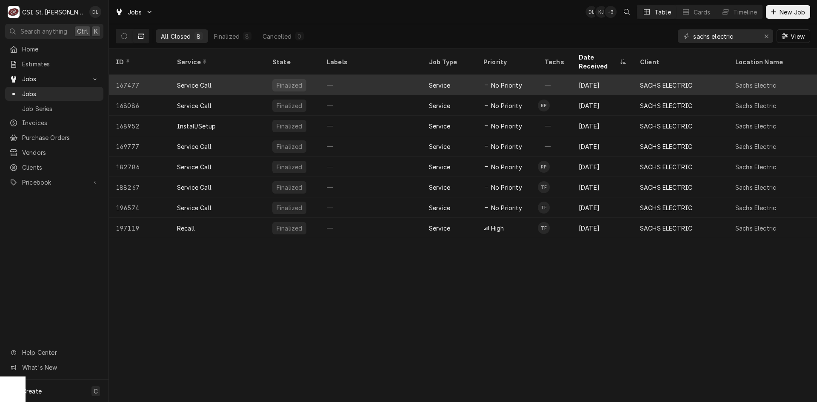
click at [587, 79] on div "Mar 24, 2022" at bounding box center [602, 85] width 61 height 20
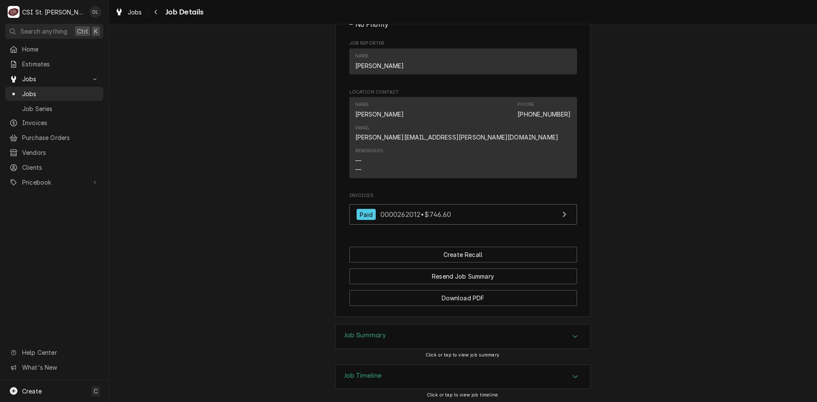
scroll to position [596, 0]
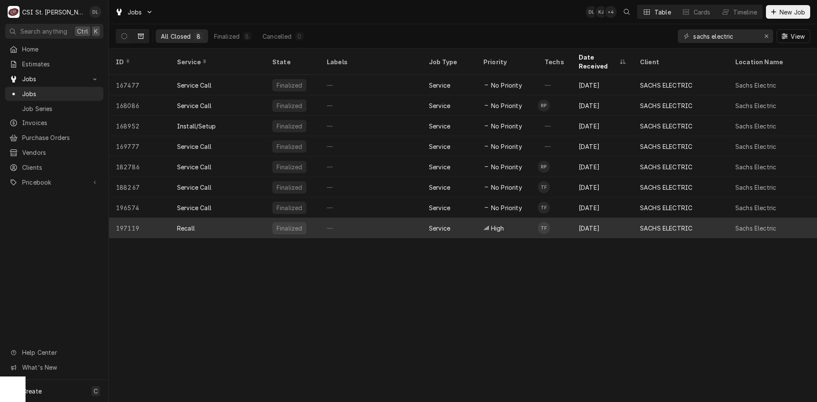
click at [529, 218] on div "High" at bounding box center [506, 228] width 61 height 20
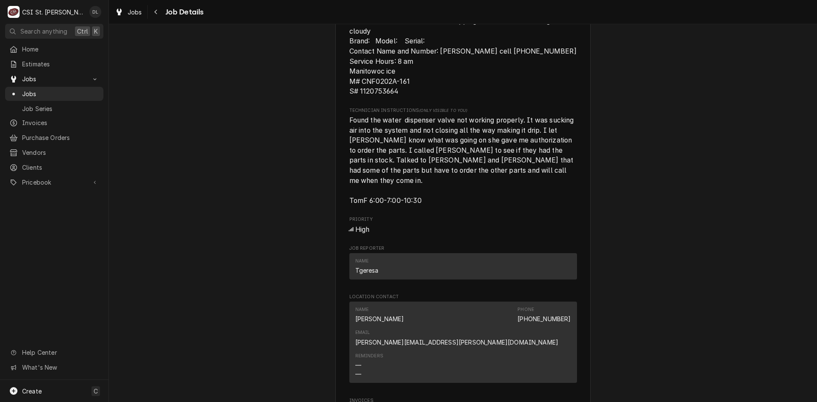
scroll to position [553, 0]
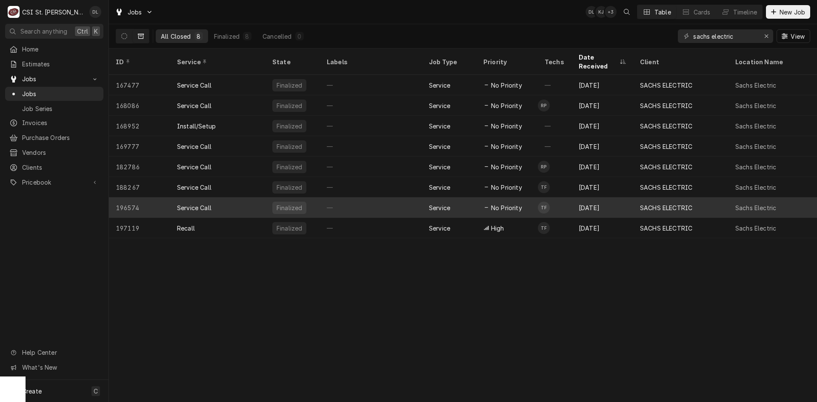
click at [484, 203] on div "No Priority" at bounding box center [502, 207] width 39 height 9
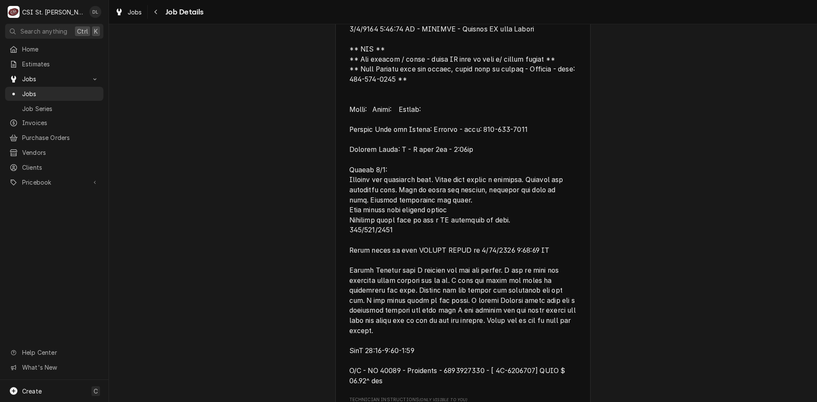
scroll to position [596, 0]
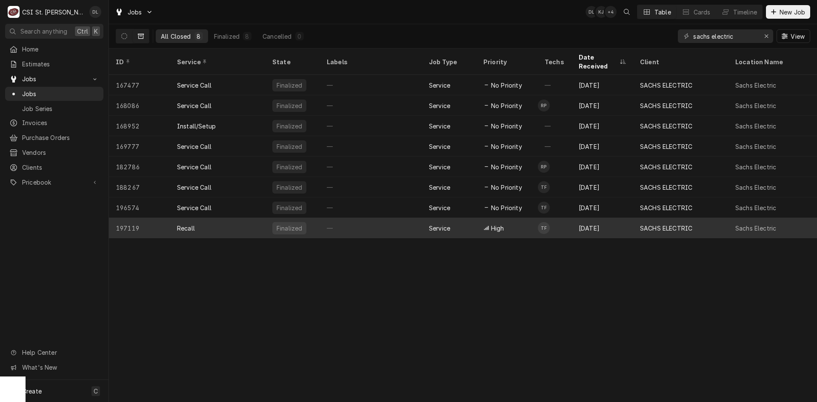
click at [481, 219] on div "High" at bounding box center [506, 228] width 61 height 20
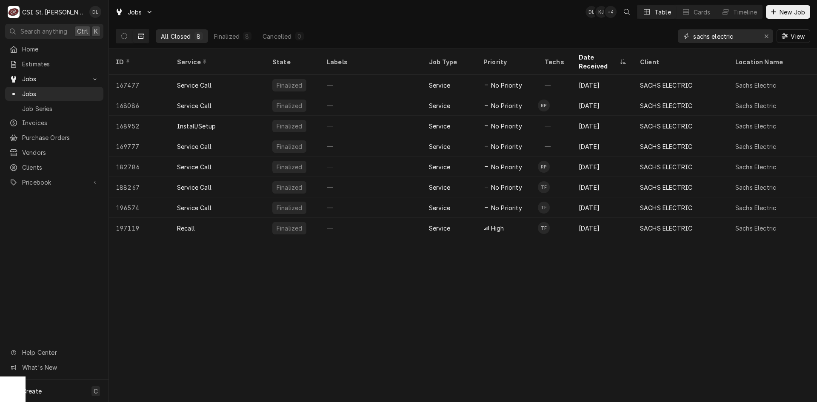
click at [767, 34] on icon "Erase input" at bounding box center [765, 35] width 3 height 3
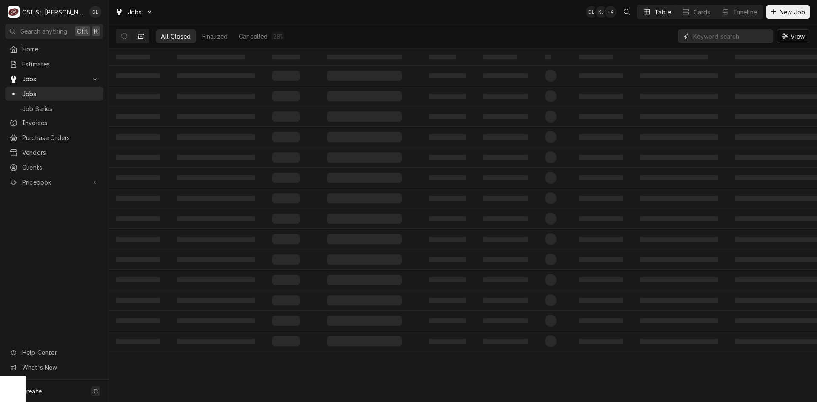
click at [711, 42] on input "Dynamic Content Wrapper" at bounding box center [731, 36] width 76 height 14
type input "install"
click at [648, 13] on icon "Dynamic Content Wrapper" at bounding box center [647, 11] width 6 height 5
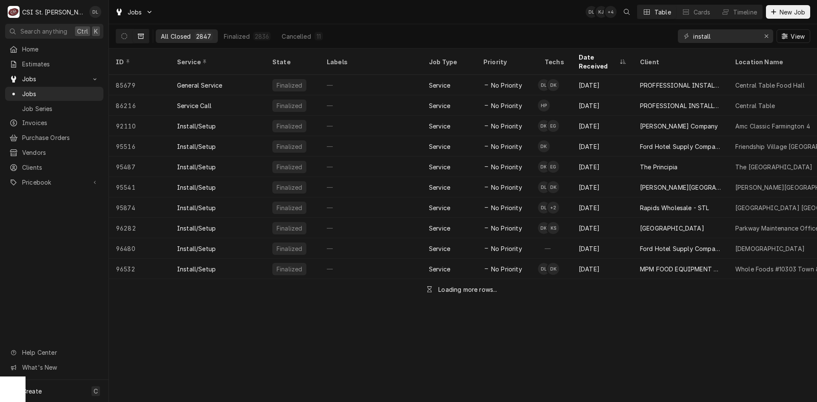
click at [658, 11] on div "Table" at bounding box center [662, 12] width 17 height 9
click at [733, 11] on div "Timeline" at bounding box center [745, 12] width 24 height 9
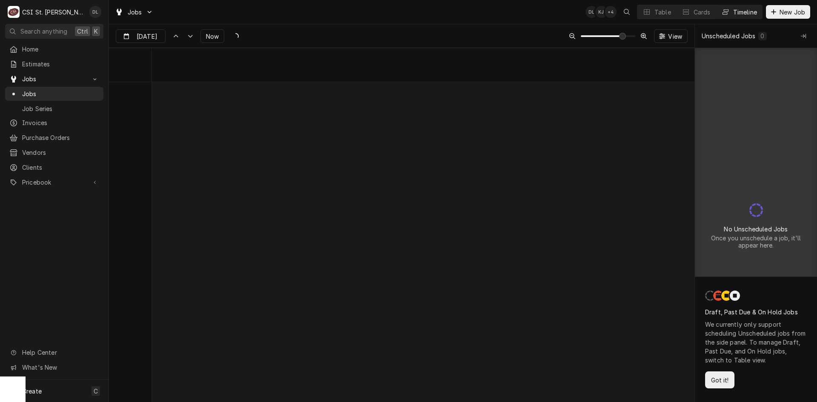
scroll to position [6682, 0]
click at [149, 40] on input "Oct 10" at bounding box center [134, 38] width 37 height 17
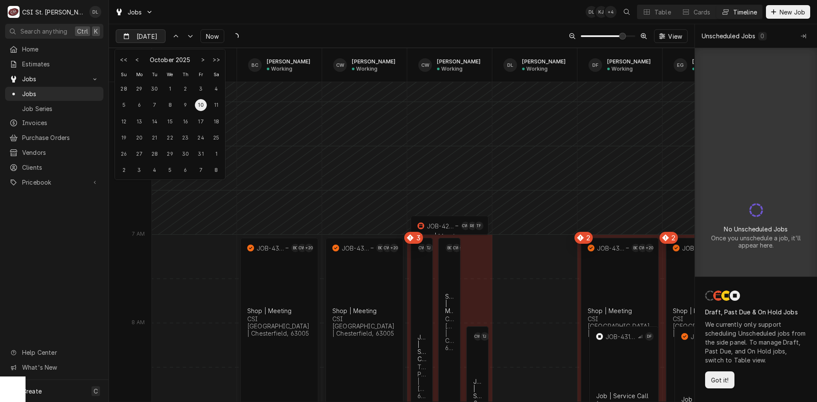
click at [153, 36] on div "Dynamic Content Wrapper" at bounding box center [159, 37] width 12 height 14
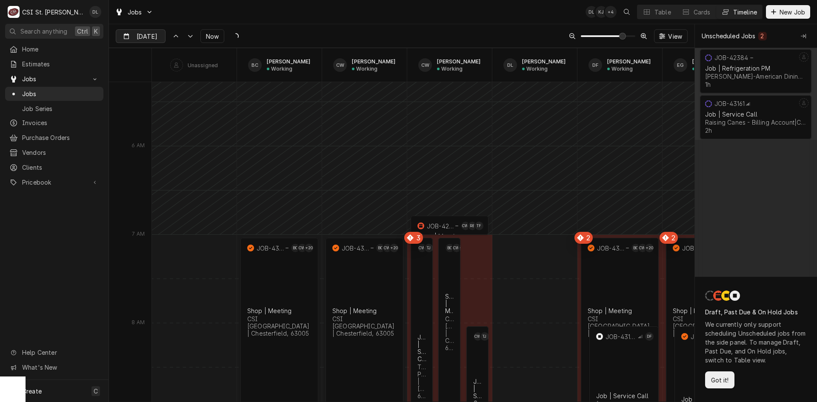
click at [153, 36] on div "Dynamic Content Wrapper" at bounding box center [159, 37] width 12 height 14
click at [136, 57] on button "Go to previous month" at bounding box center [137, 60] width 12 height 12
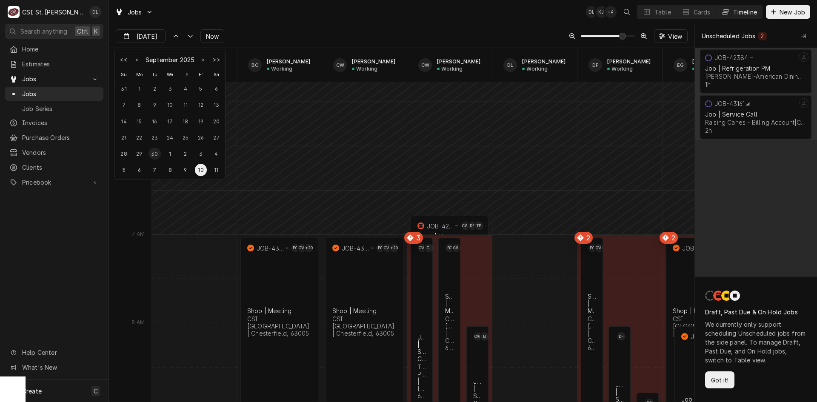
click at [154, 152] on div "30" at bounding box center [154, 154] width 12 height 12
type input "[DATE]"
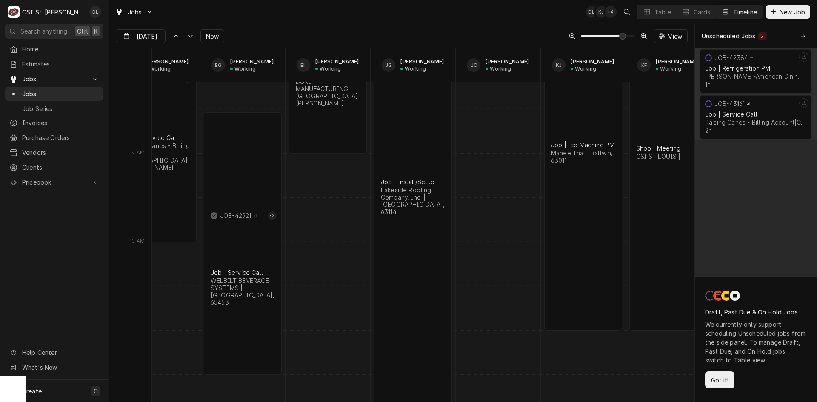
scroll to position [6907, 0]
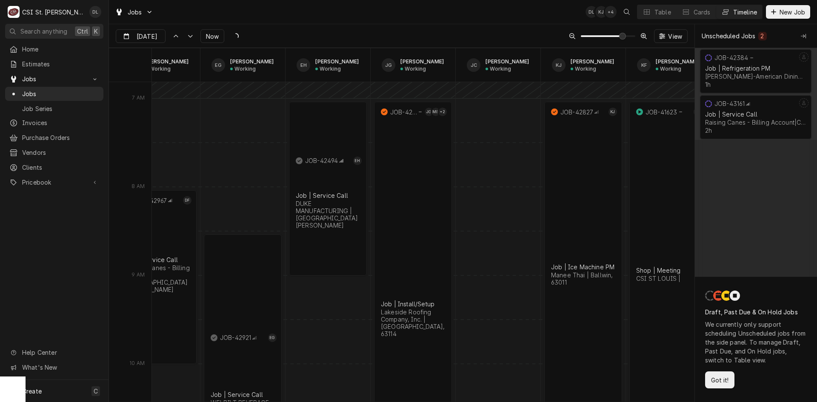
click at [411, 229] on div "JOB-42966 JG MB +2 Job | Install/Setup Lakeside Roofing Company, Inc. | St. Lou…" at bounding box center [413, 314] width 78 height 424
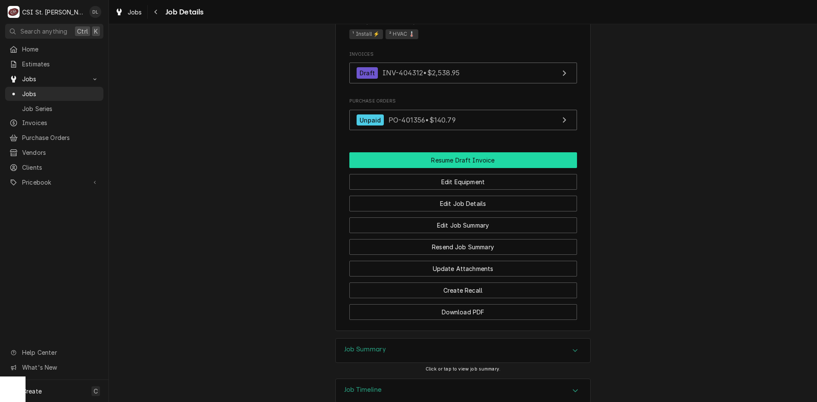
scroll to position [415, 0]
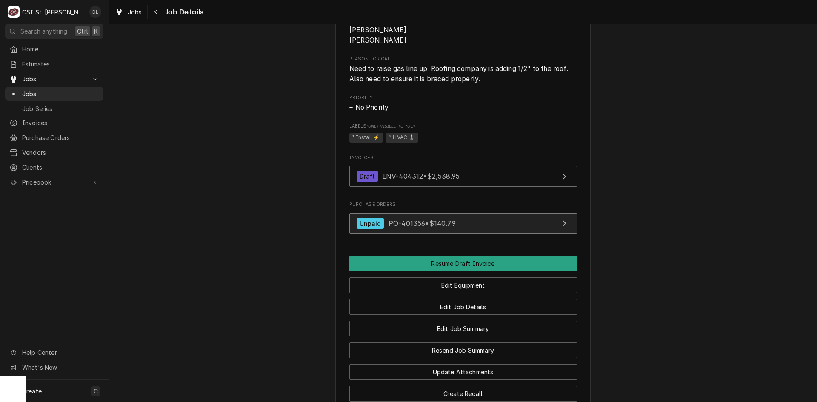
click at [546, 228] on link "Unpaid PO-401356 • $140.79" at bounding box center [463, 223] width 228 height 21
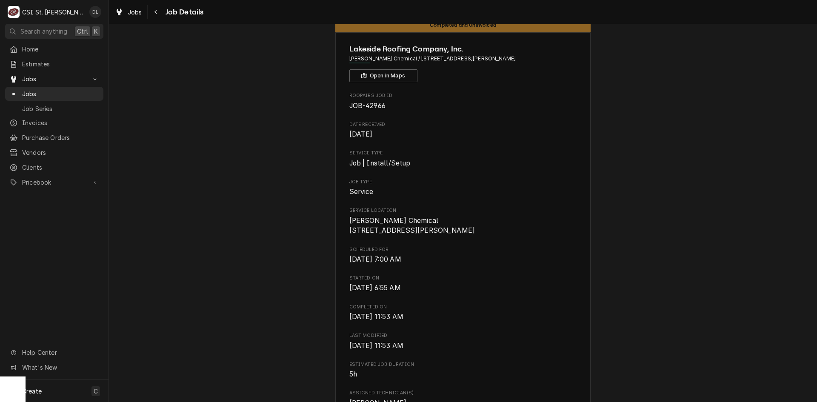
scroll to position [0, 0]
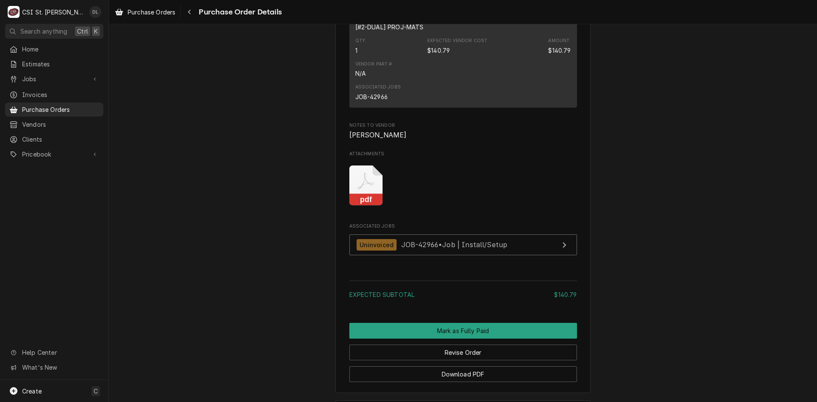
scroll to position [723, 0]
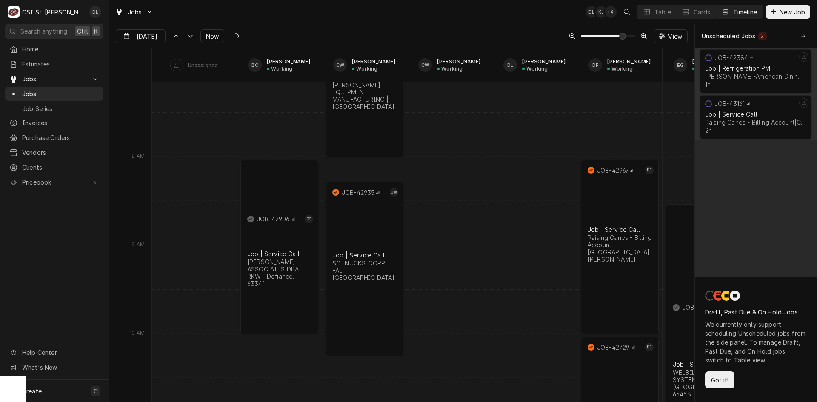
scroll to position [6706, 0]
